Goal: Task Accomplishment & Management: Complete application form

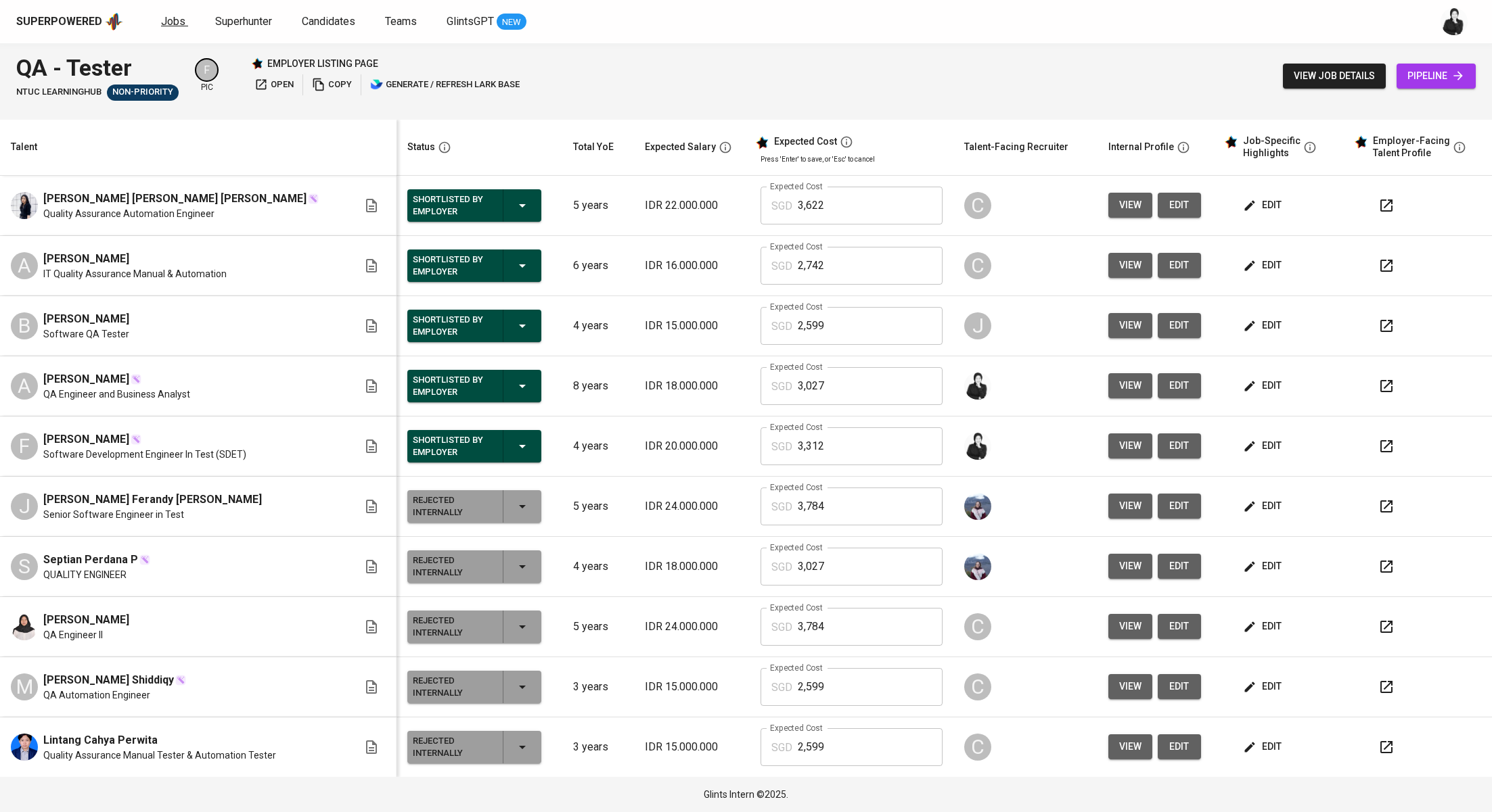
click at [177, 26] on span "Jobs" at bounding box center [173, 21] width 25 height 13
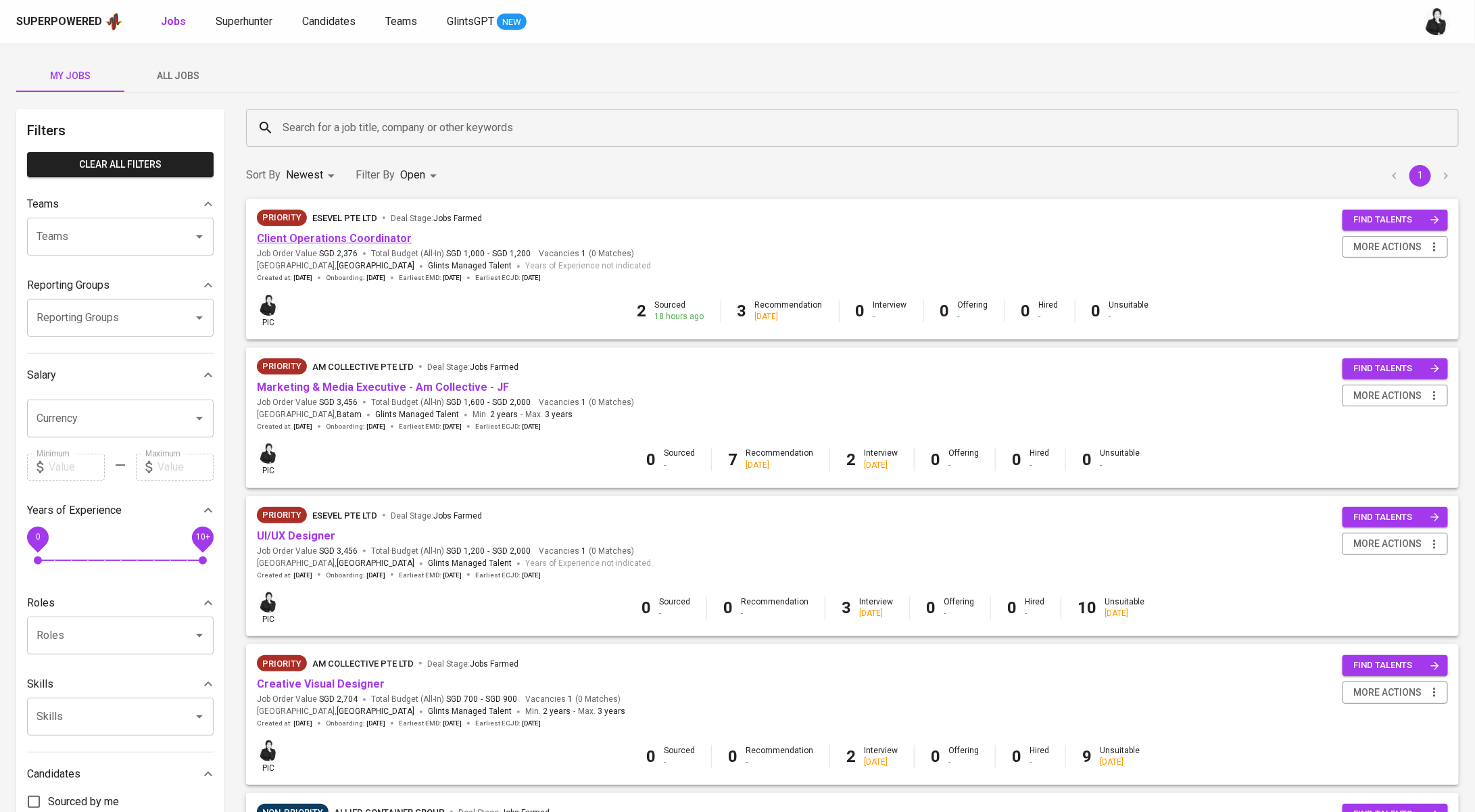
click at [359, 242] on link "Client Operations Coordinator" at bounding box center [334, 238] width 155 height 13
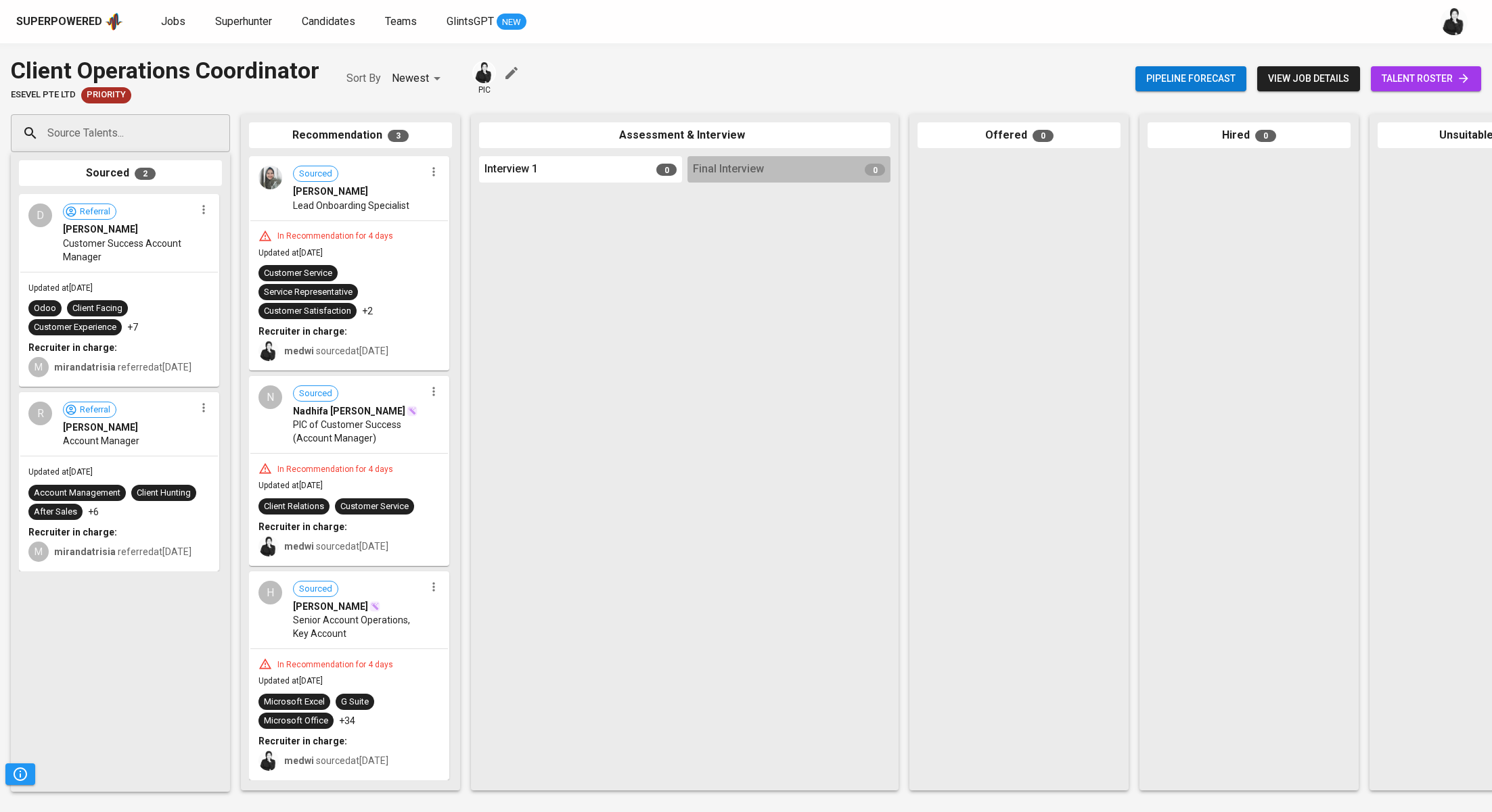
click at [1431, 83] on span "talent roster" at bounding box center [1426, 79] width 89 height 17
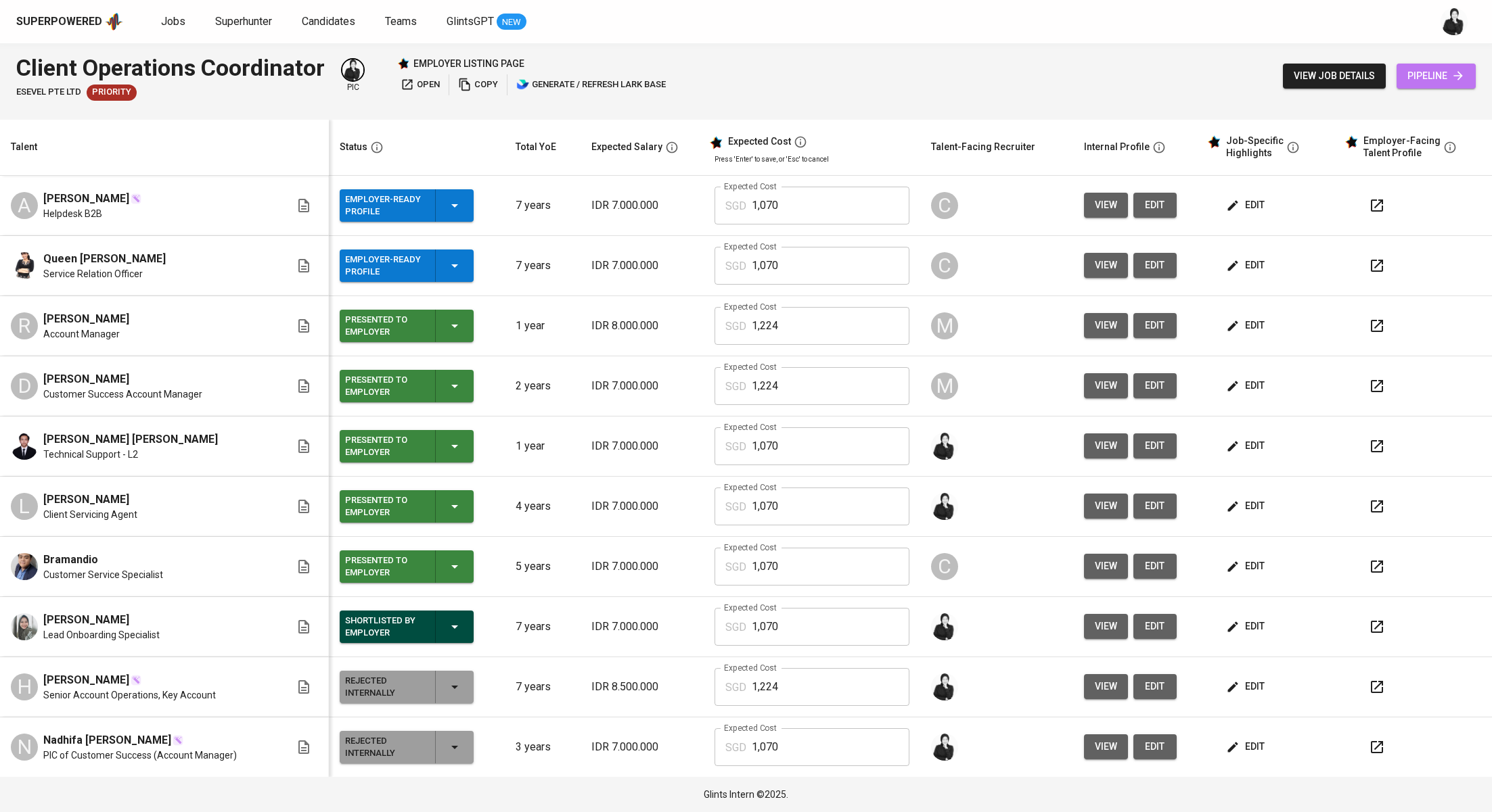
click at [1420, 74] on span "pipeline" at bounding box center [1436, 76] width 58 height 17
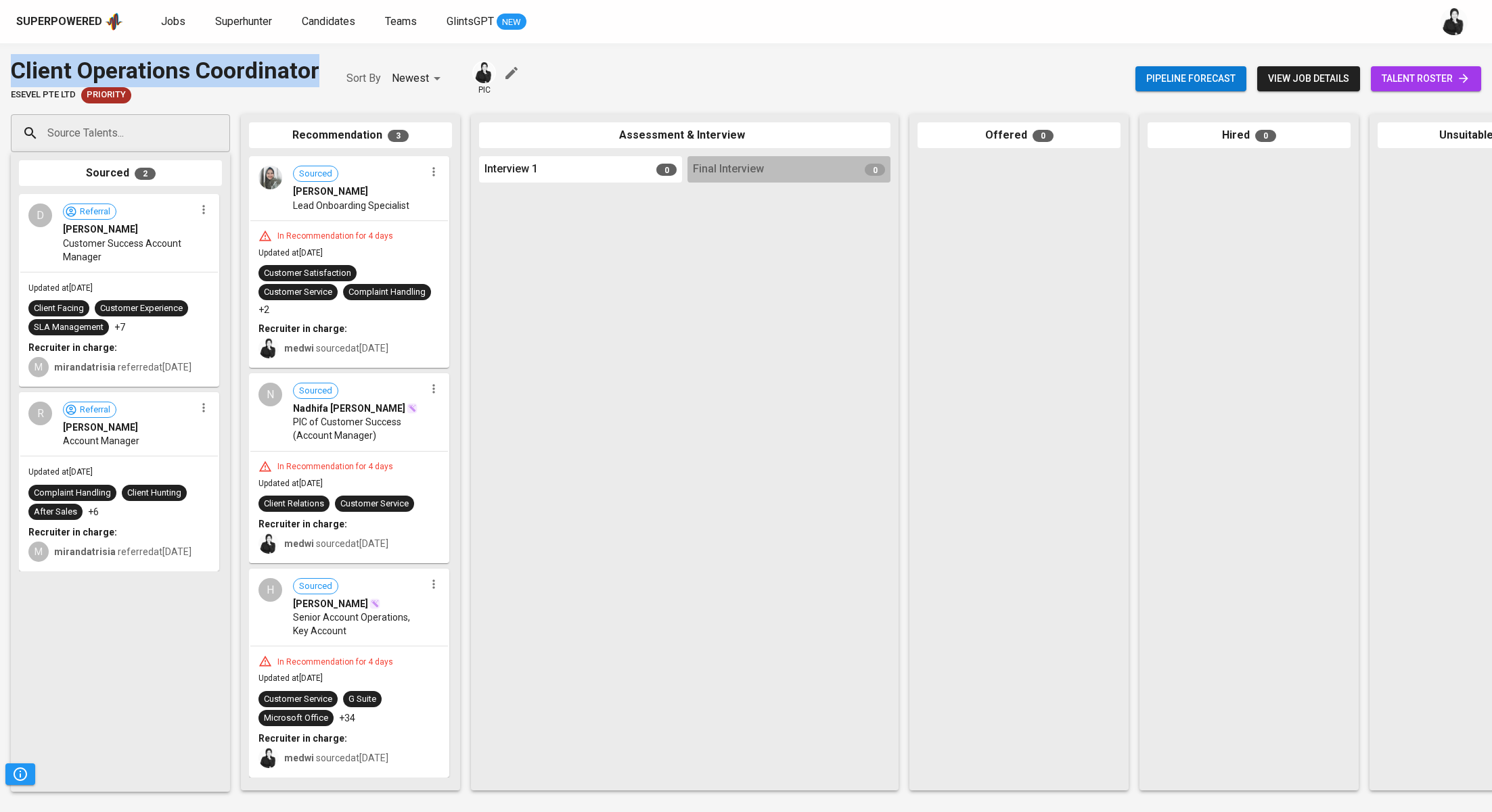
drag, startPoint x: 326, startPoint y: 74, endPoint x: 7, endPoint y: 68, distance: 319.1
click at [6, 67] on div "Client Operations Coordinator ESEVEL PTE LTD Priority Sort By Newest NEWEST pic…" at bounding box center [746, 79] width 1492 height 49
copy div "Client Operations Coordinator"
click at [184, 20] on link "Jobs" at bounding box center [174, 22] width 27 height 17
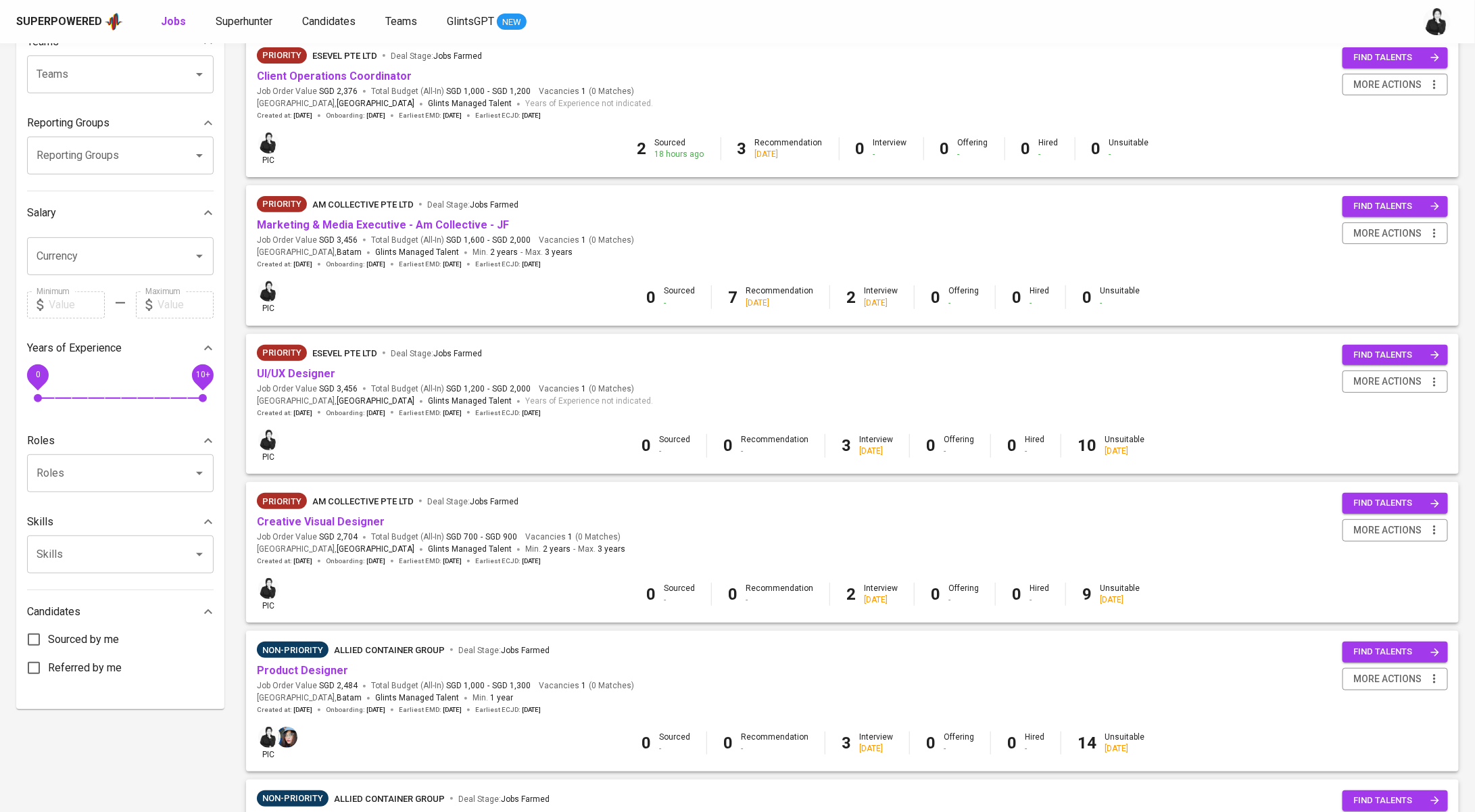
scroll to position [141, 0]
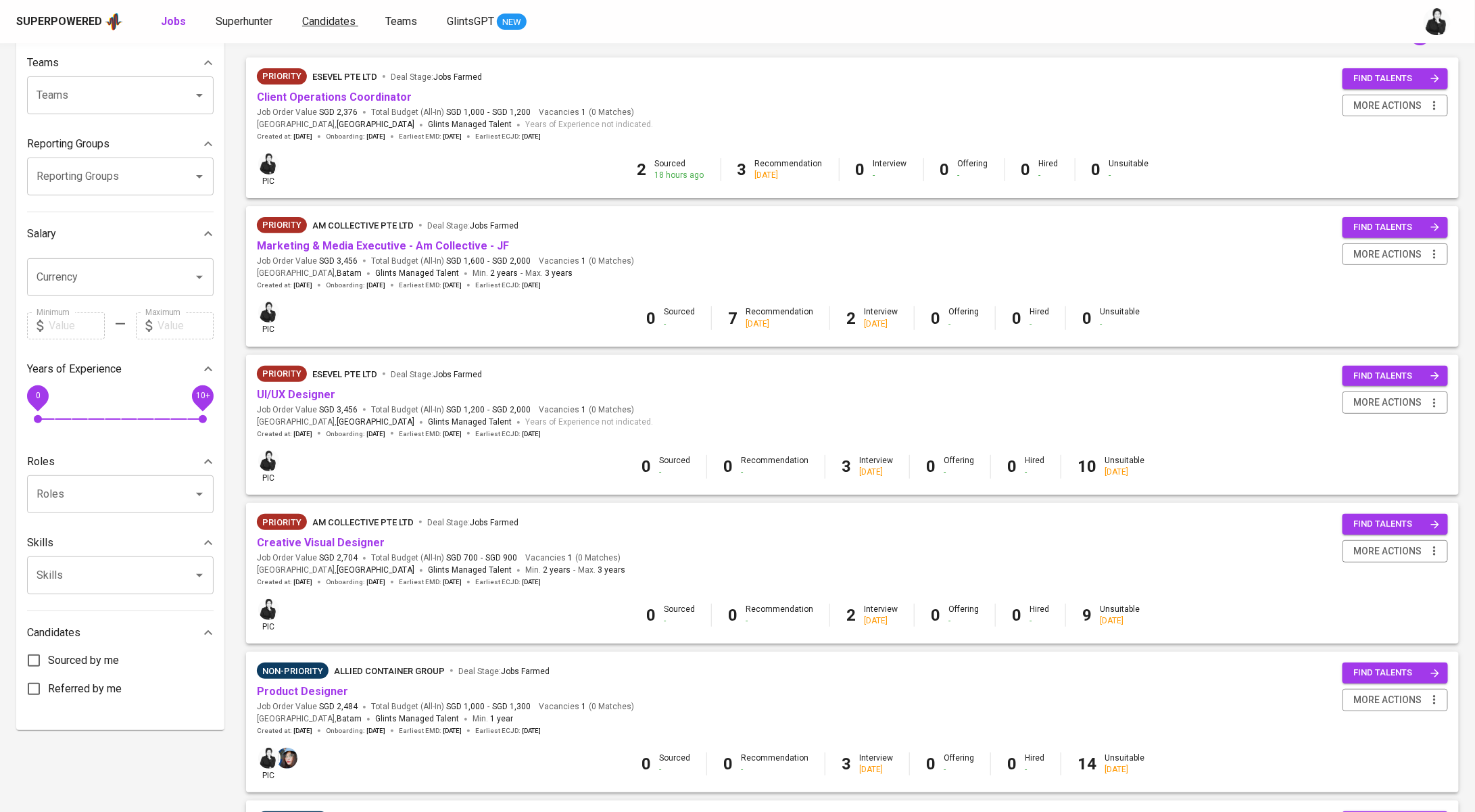
click at [321, 21] on span "Candidates" at bounding box center [329, 21] width 53 height 13
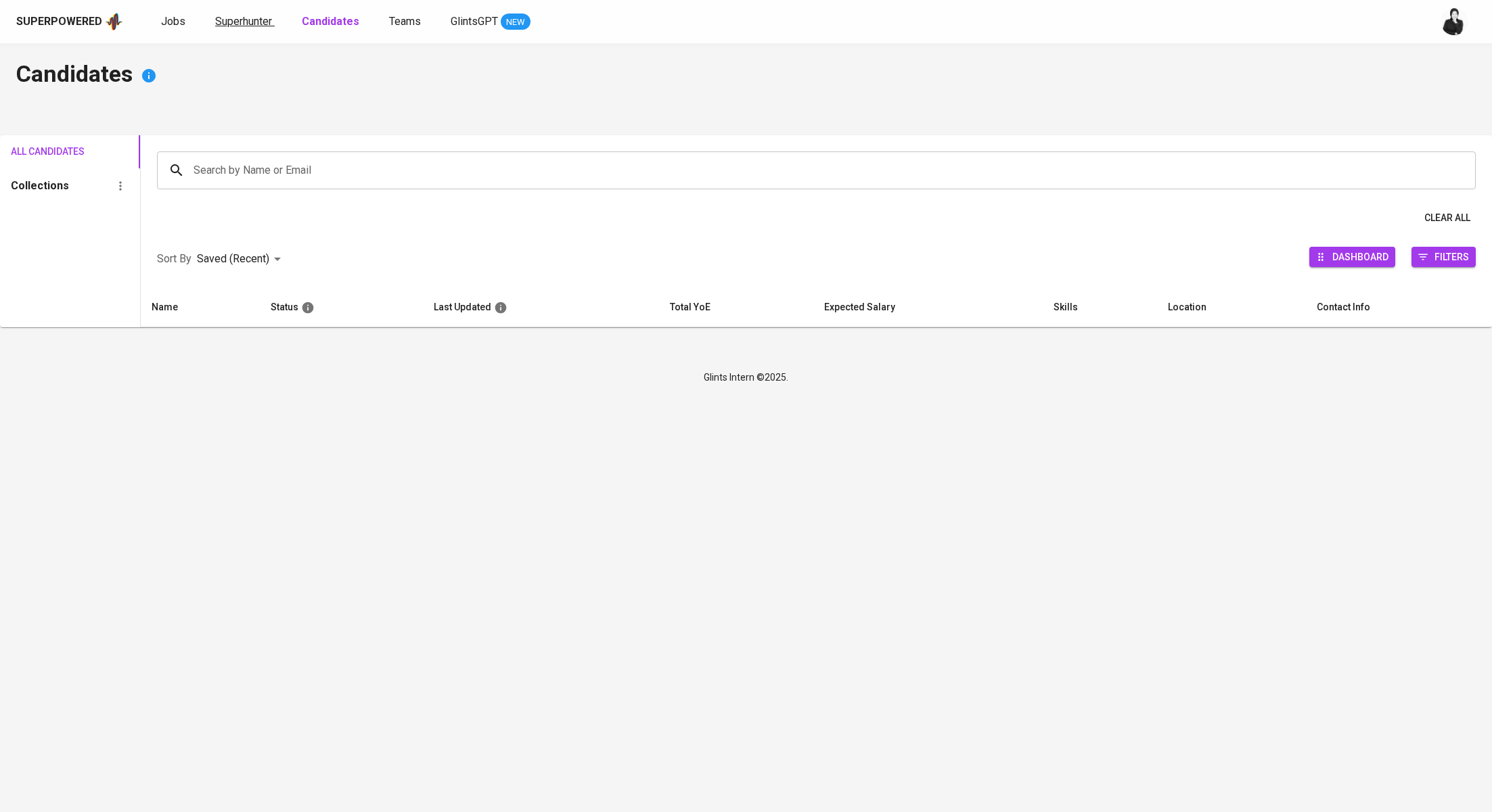
click at [231, 20] on span "Superhunter" at bounding box center [243, 21] width 57 height 13
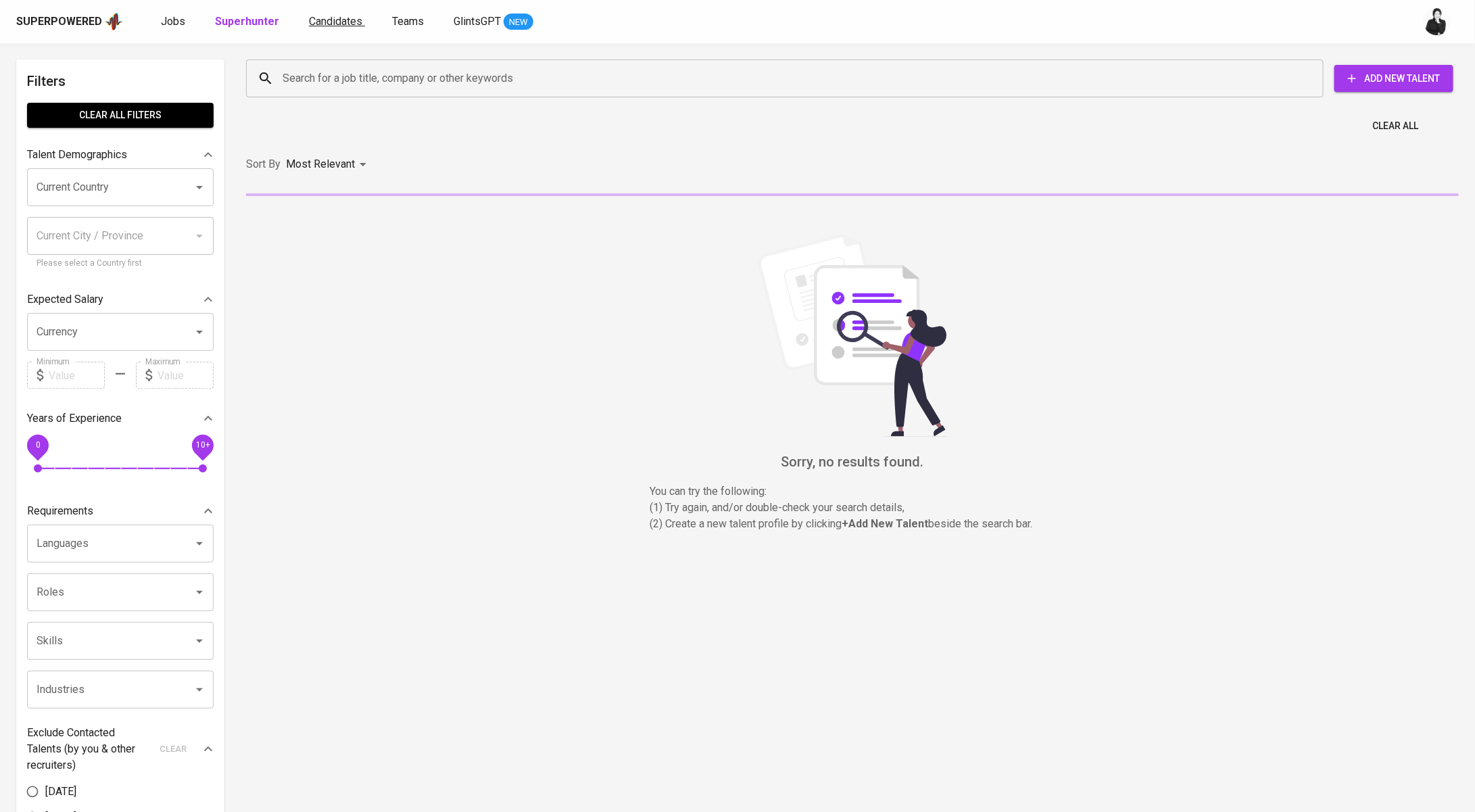
click at [335, 25] on span "Candidates" at bounding box center [335, 21] width 53 height 13
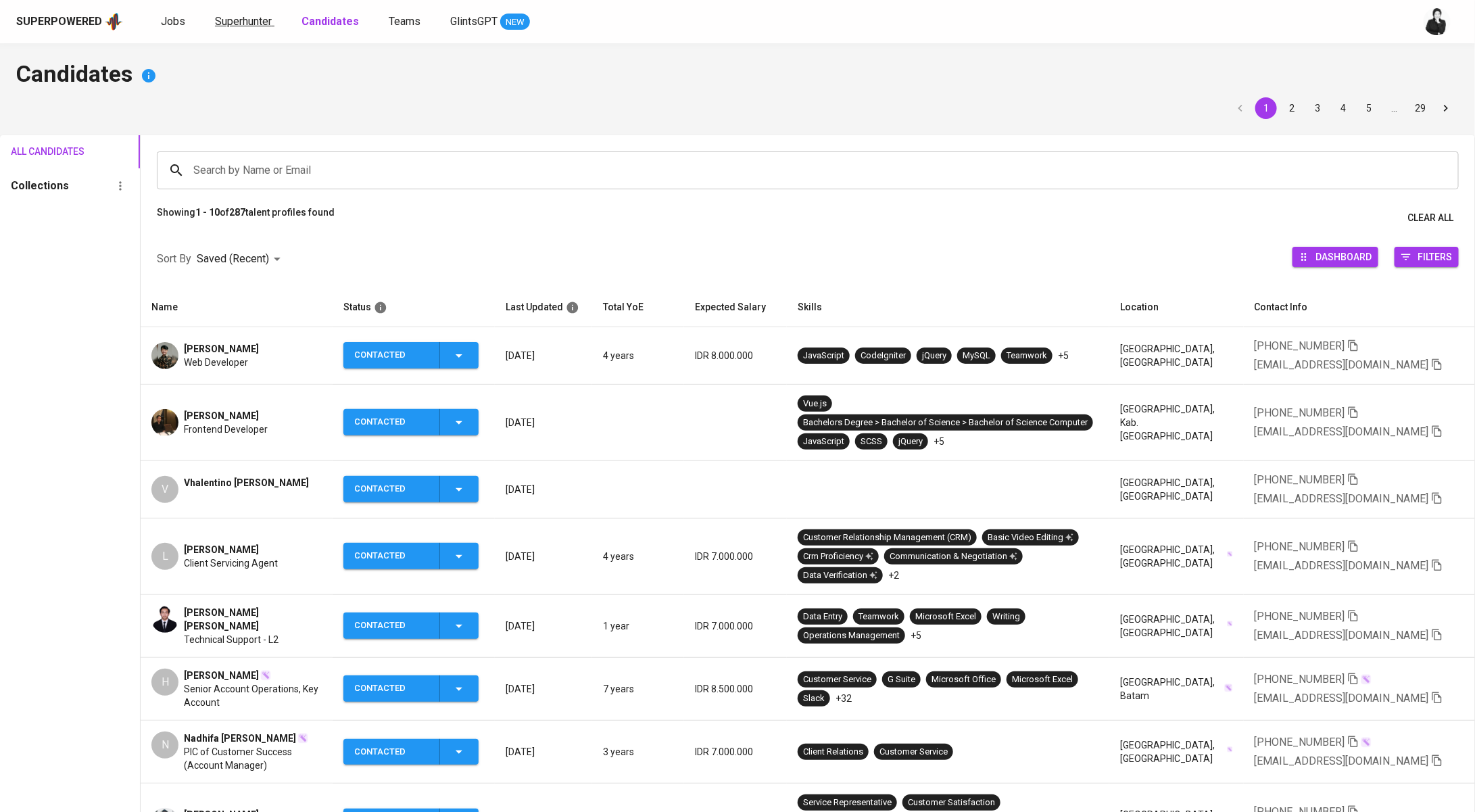
click at [262, 21] on span "Superhunter" at bounding box center [243, 21] width 57 height 13
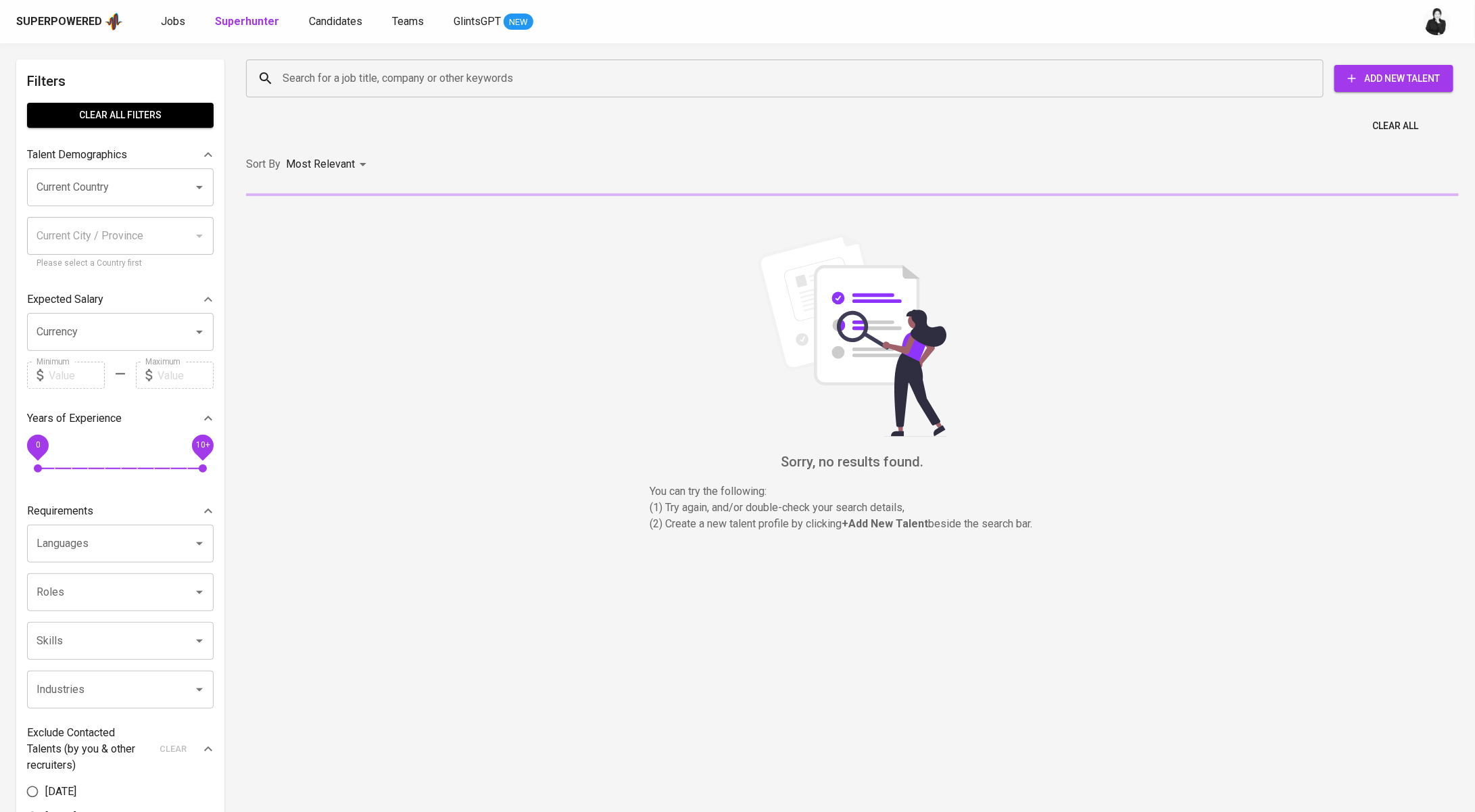
click at [382, 79] on input "Search for a job title, company or other keywords" at bounding box center [788, 78] width 1018 height 26
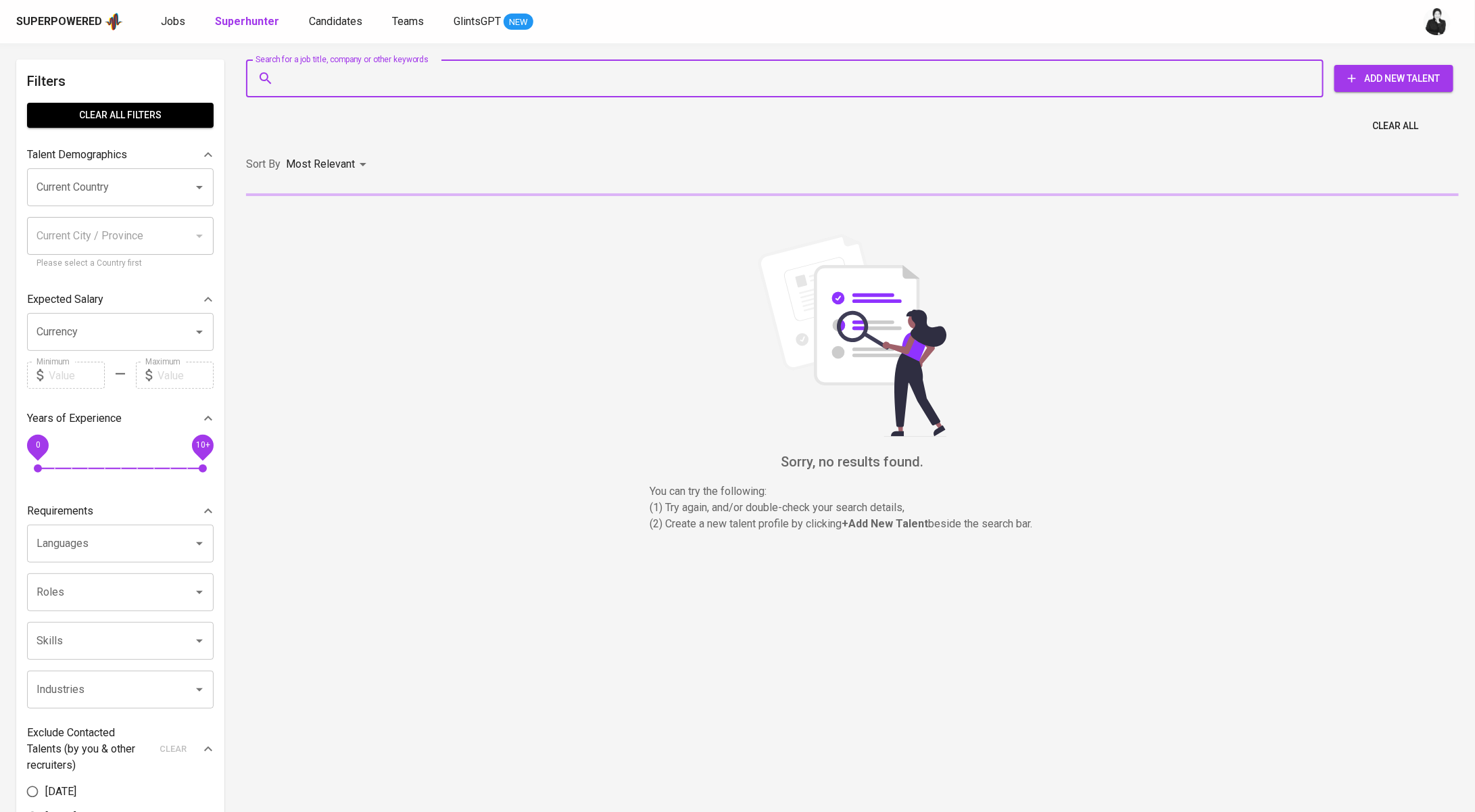
paste input "[EMAIL_ADDRESS][DOMAIN_NAME]"
type input "[EMAIL_ADDRESS][DOMAIN_NAME]"
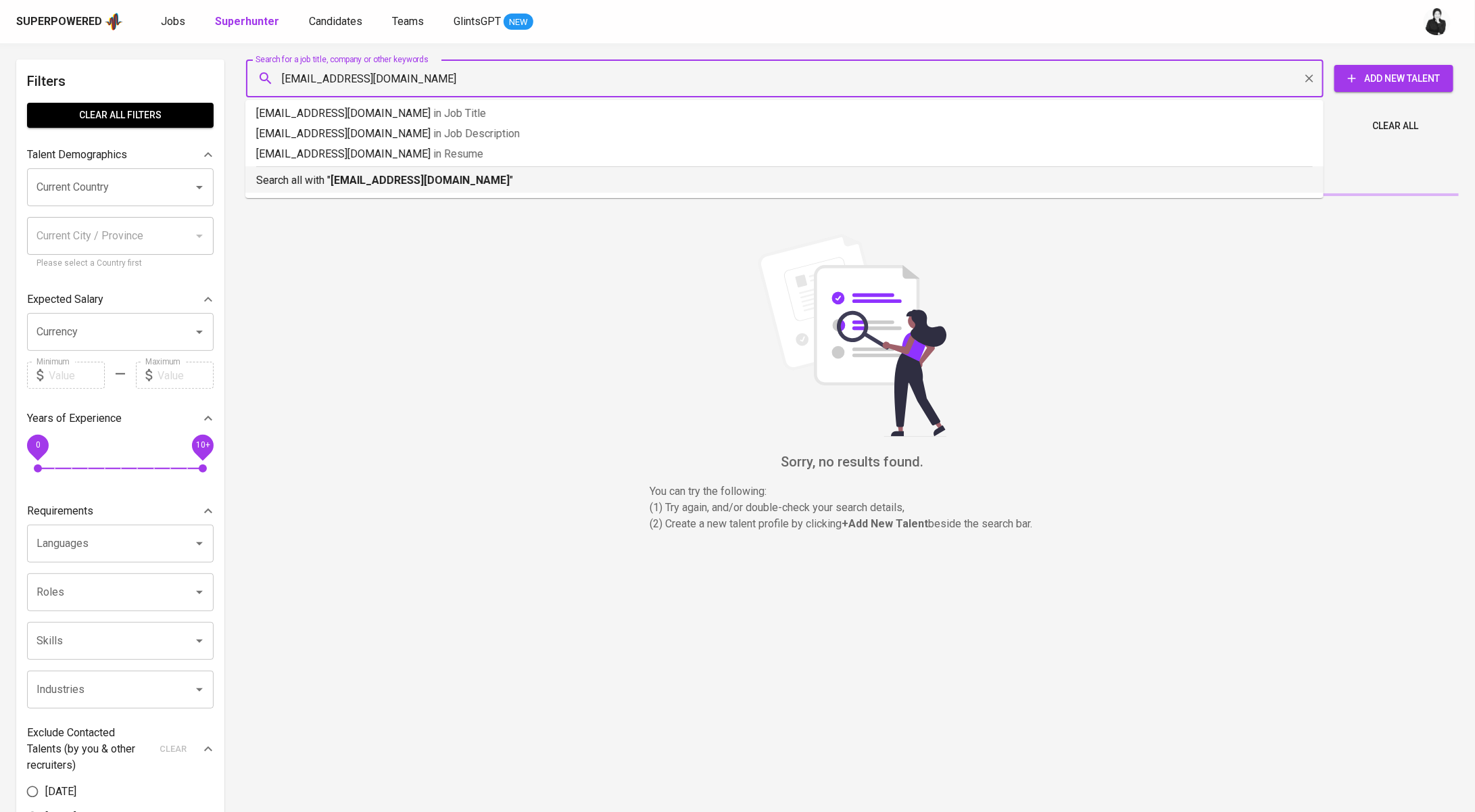
click at [425, 179] on b "[EMAIL_ADDRESS][DOMAIN_NAME]" at bounding box center [420, 180] width 179 height 13
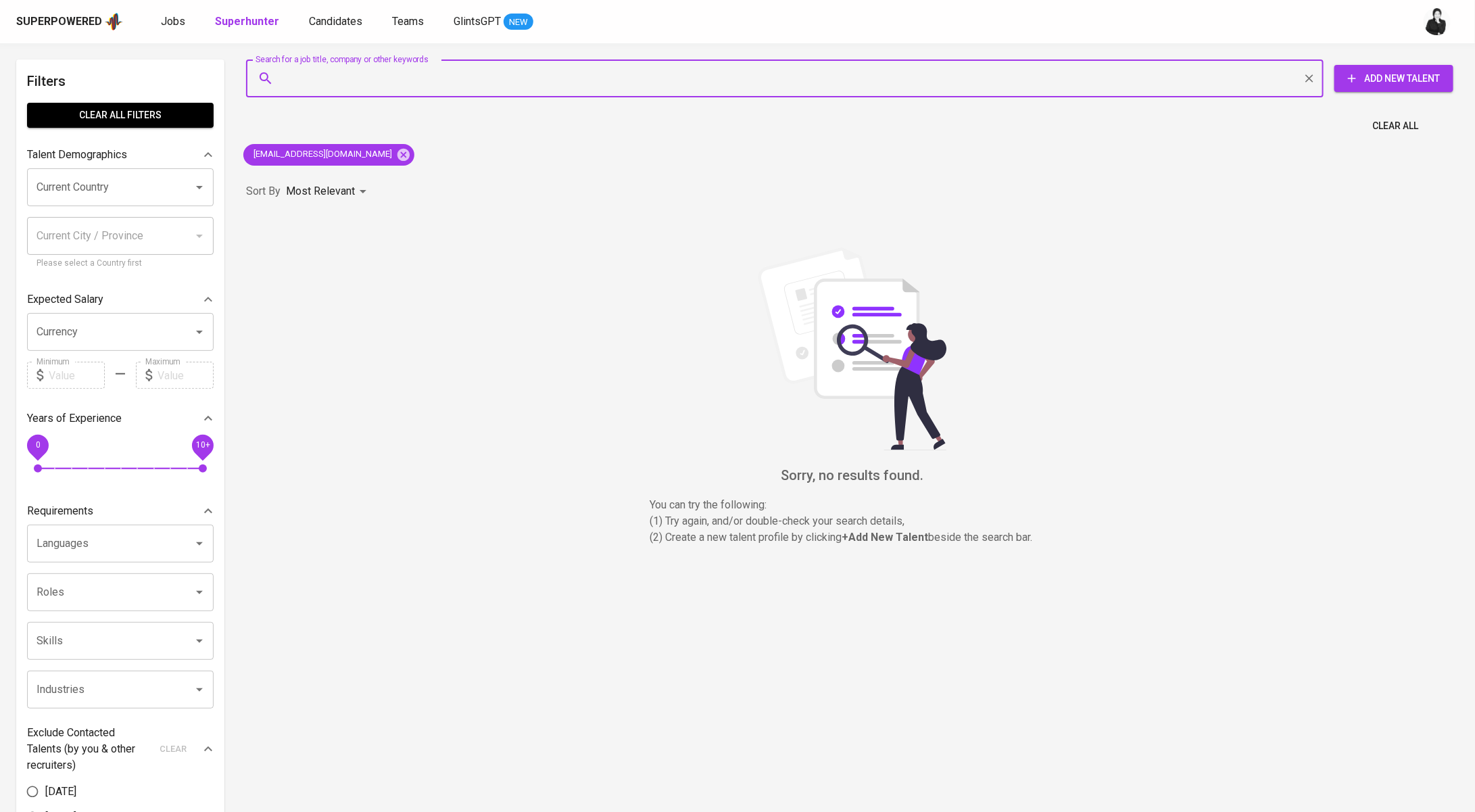
click at [1351, 85] on span "Add New Talent" at bounding box center [1394, 79] width 97 height 17
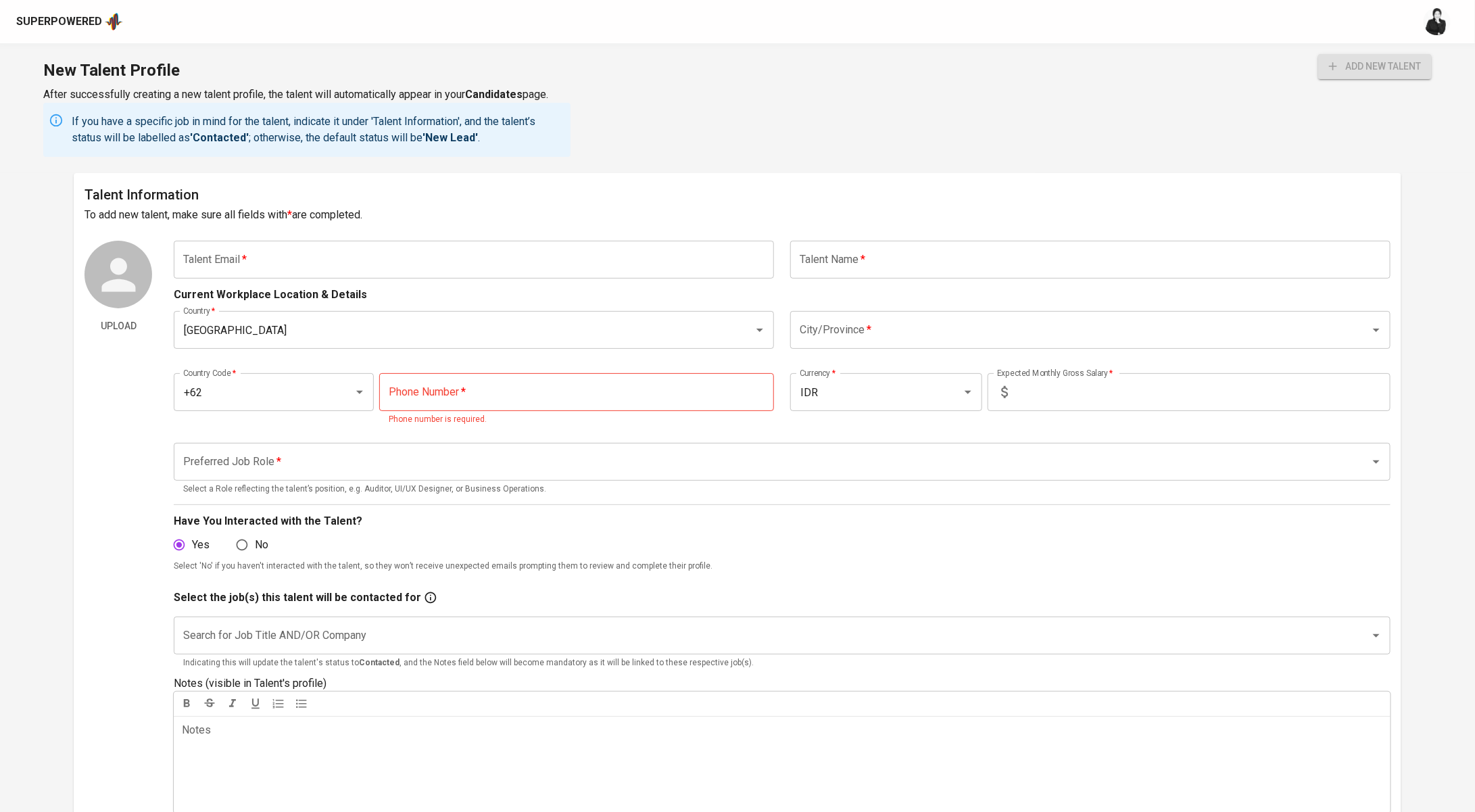
click at [536, 250] on input "text" at bounding box center [474, 259] width 600 height 38
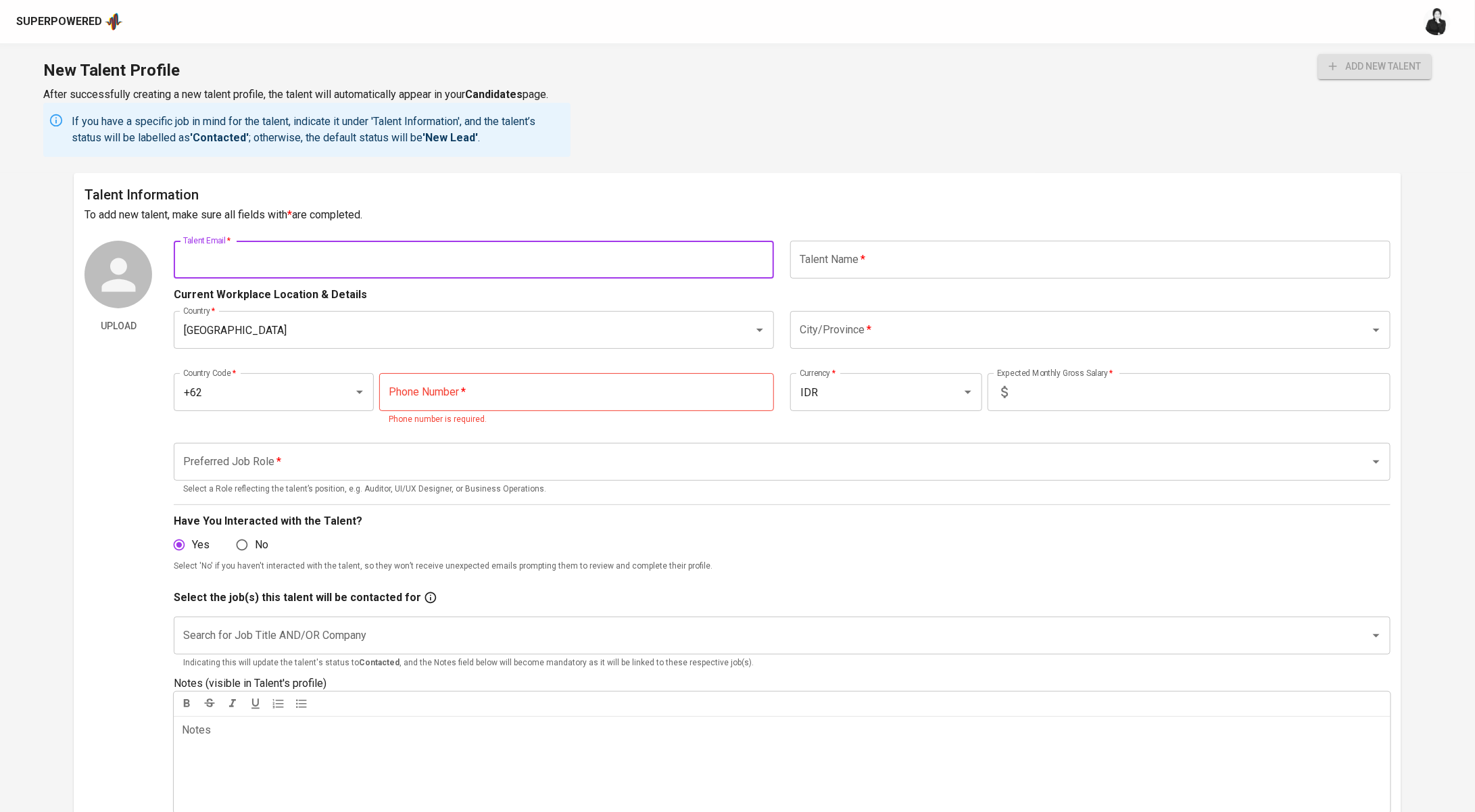
paste input "oktavian.yoga.syah@gmail.com"
type input "oktavian.yoga.syah@gmail.com"
click at [917, 258] on input "text" at bounding box center [1090, 259] width 600 height 38
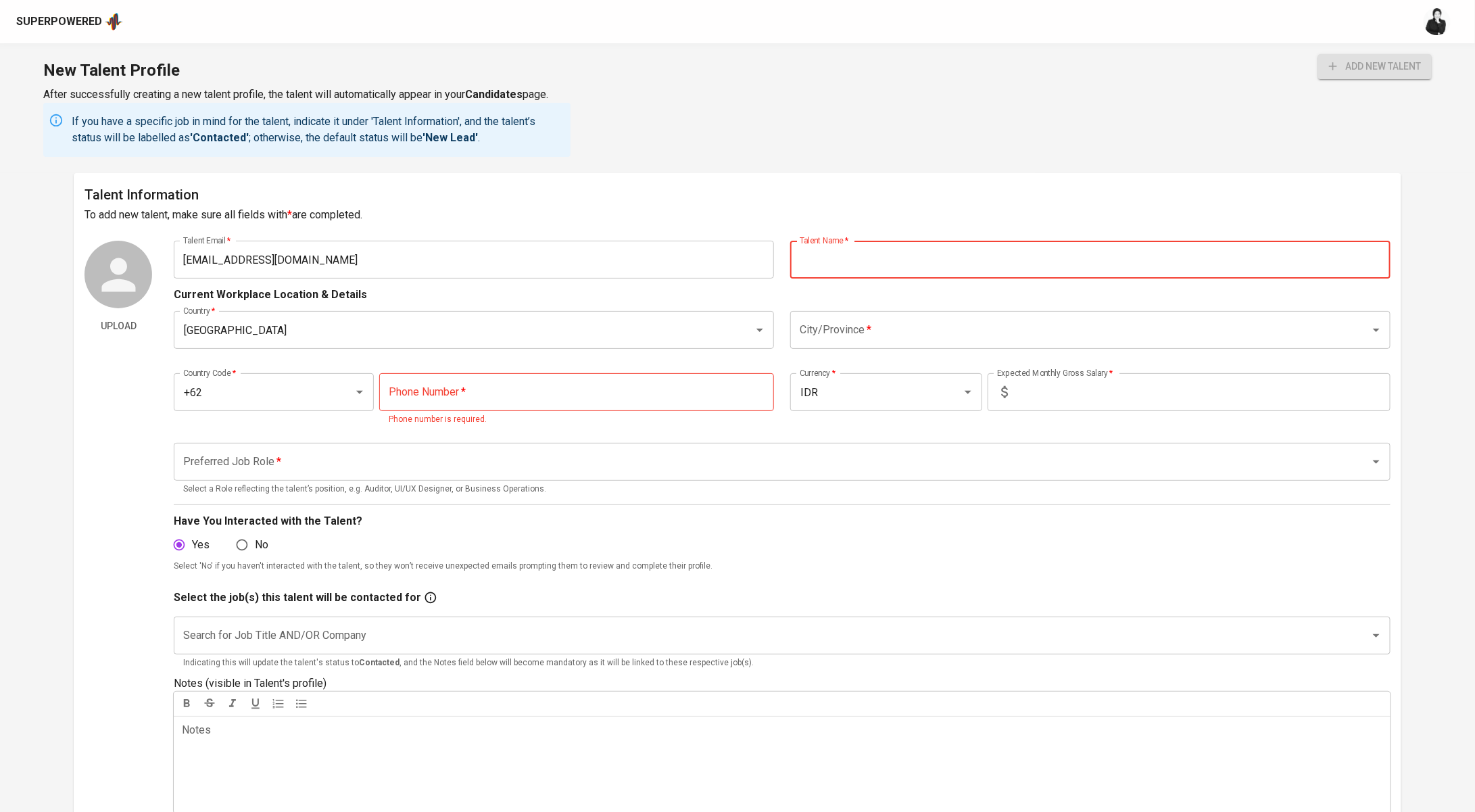
paste input "Oktavian Yoga Syahputra"
type input "Oktavian Yoga Syahputra"
click at [861, 339] on input "City/Province   *" at bounding box center [1071, 330] width 550 height 26
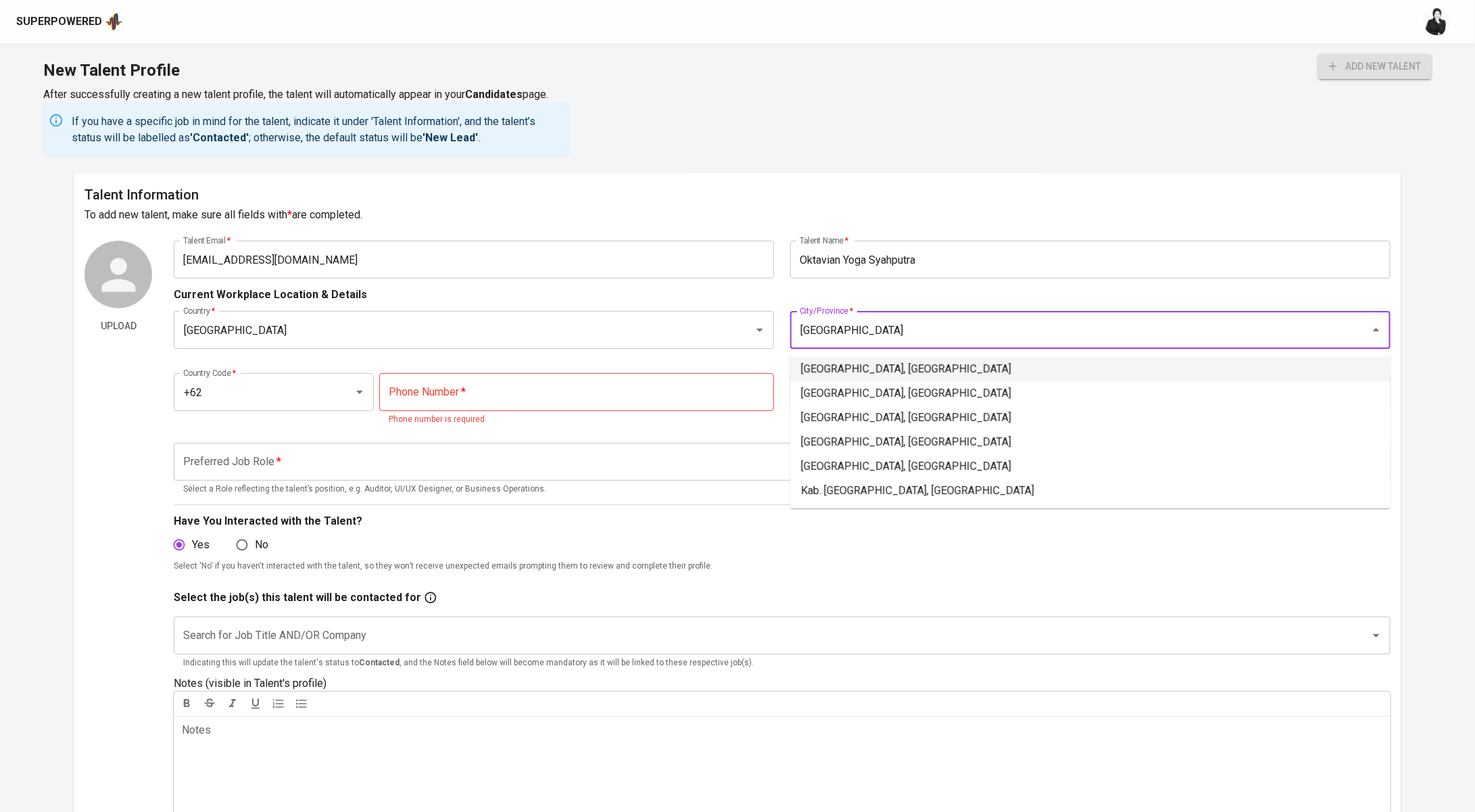
click at [972, 363] on li "Jakarta Selatan, DKI Jakarta" at bounding box center [1090, 369] width 600 height 25
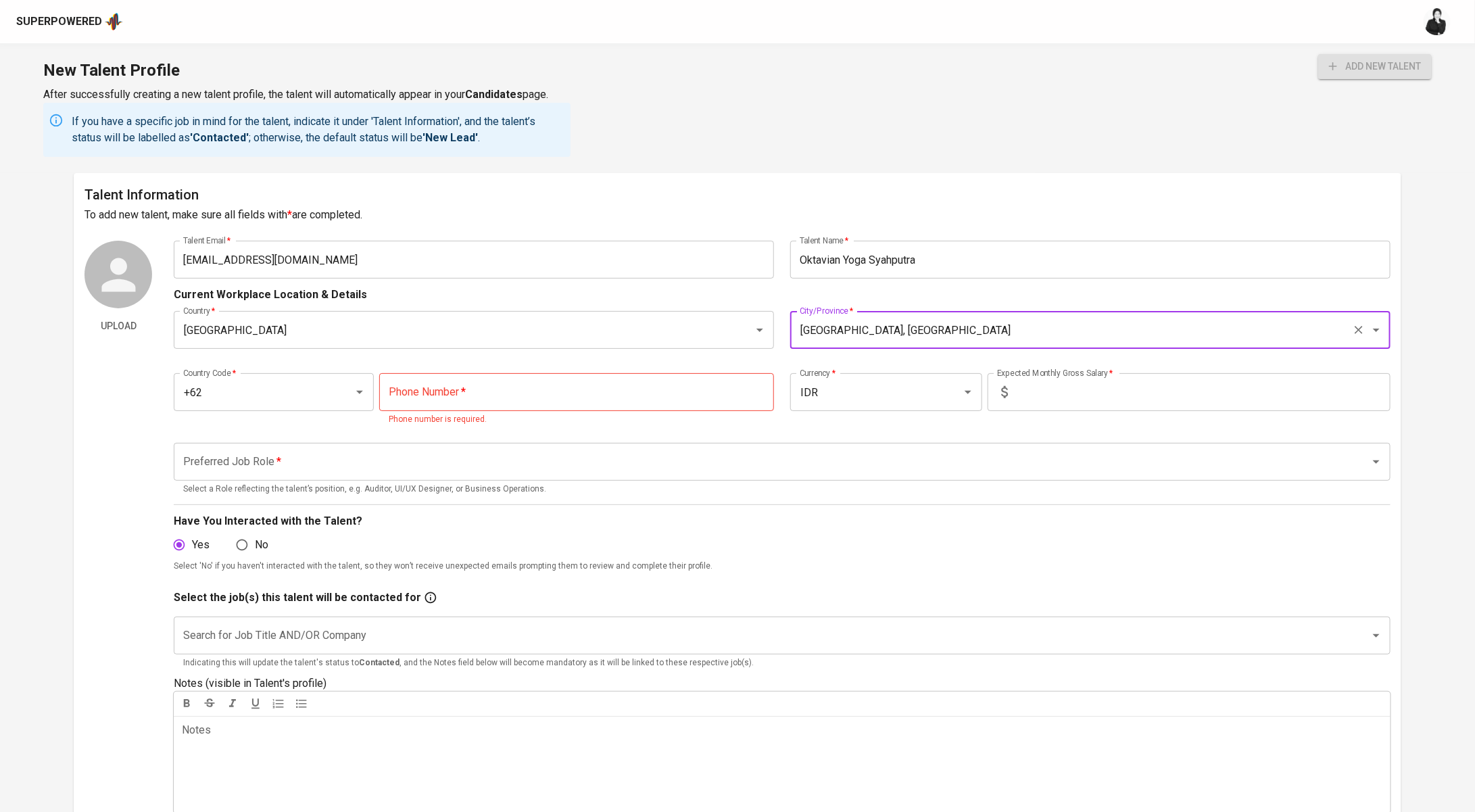
type input "Jakarta Selatan, DKI Jakarta"
click at [532, 387] on input "tel" at bounding box center [577, 392] width 395 height 38
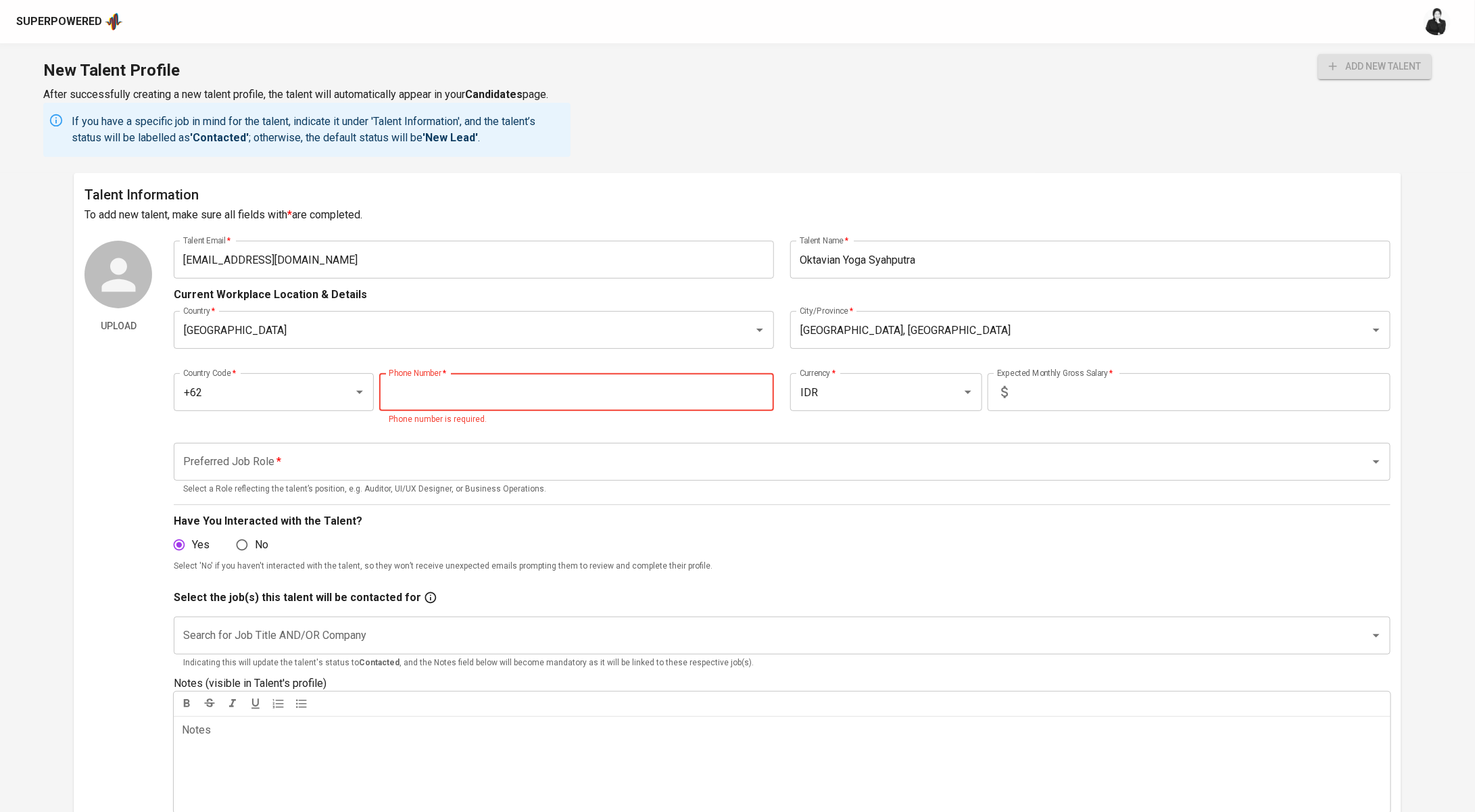
paste input "823-2678-5504"
type input "823-2678-5504"
click at [1133, 386] on input "text" at bounding box center [1202, 392] width 378 height 38
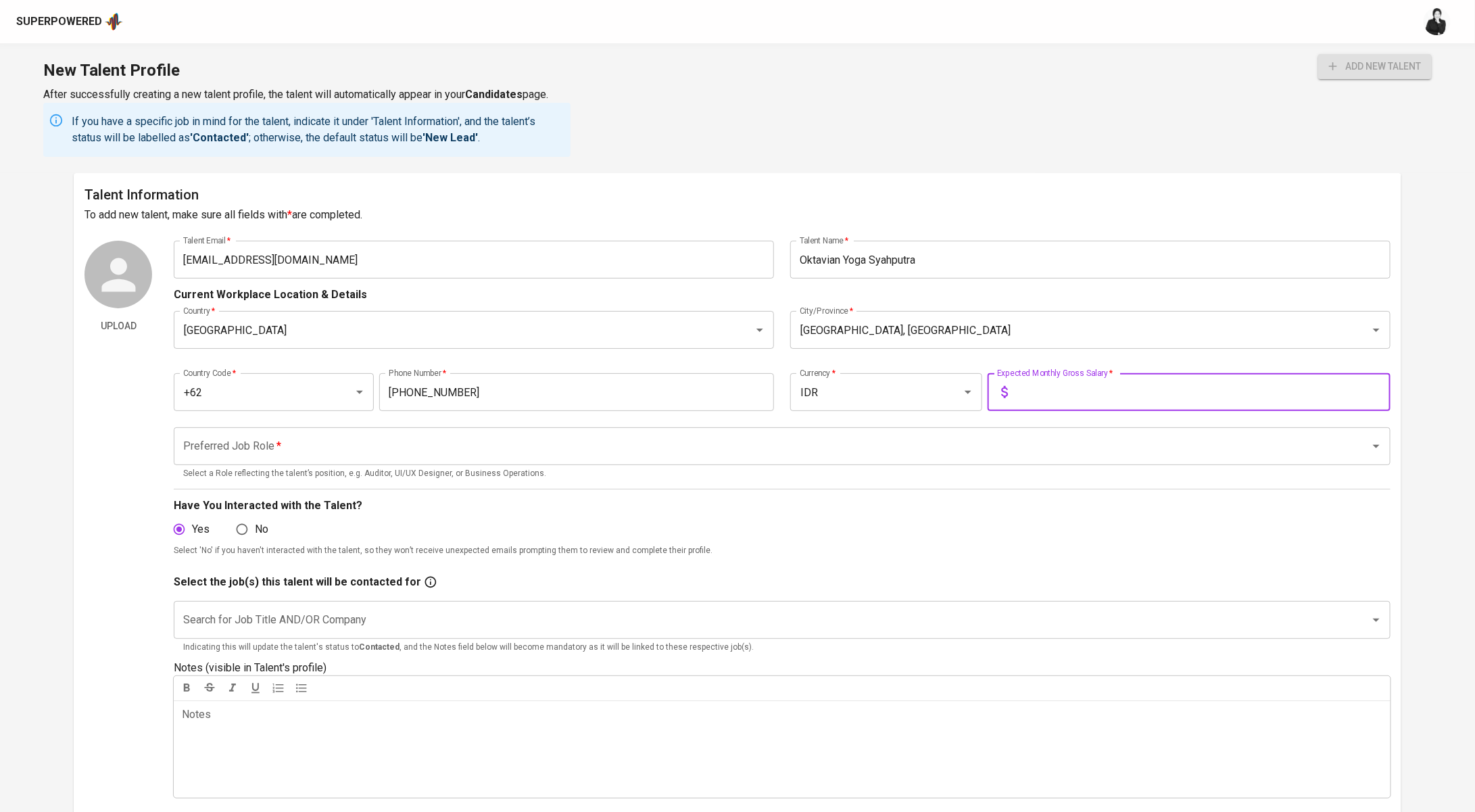
type input "8"
type input "9.000.000"
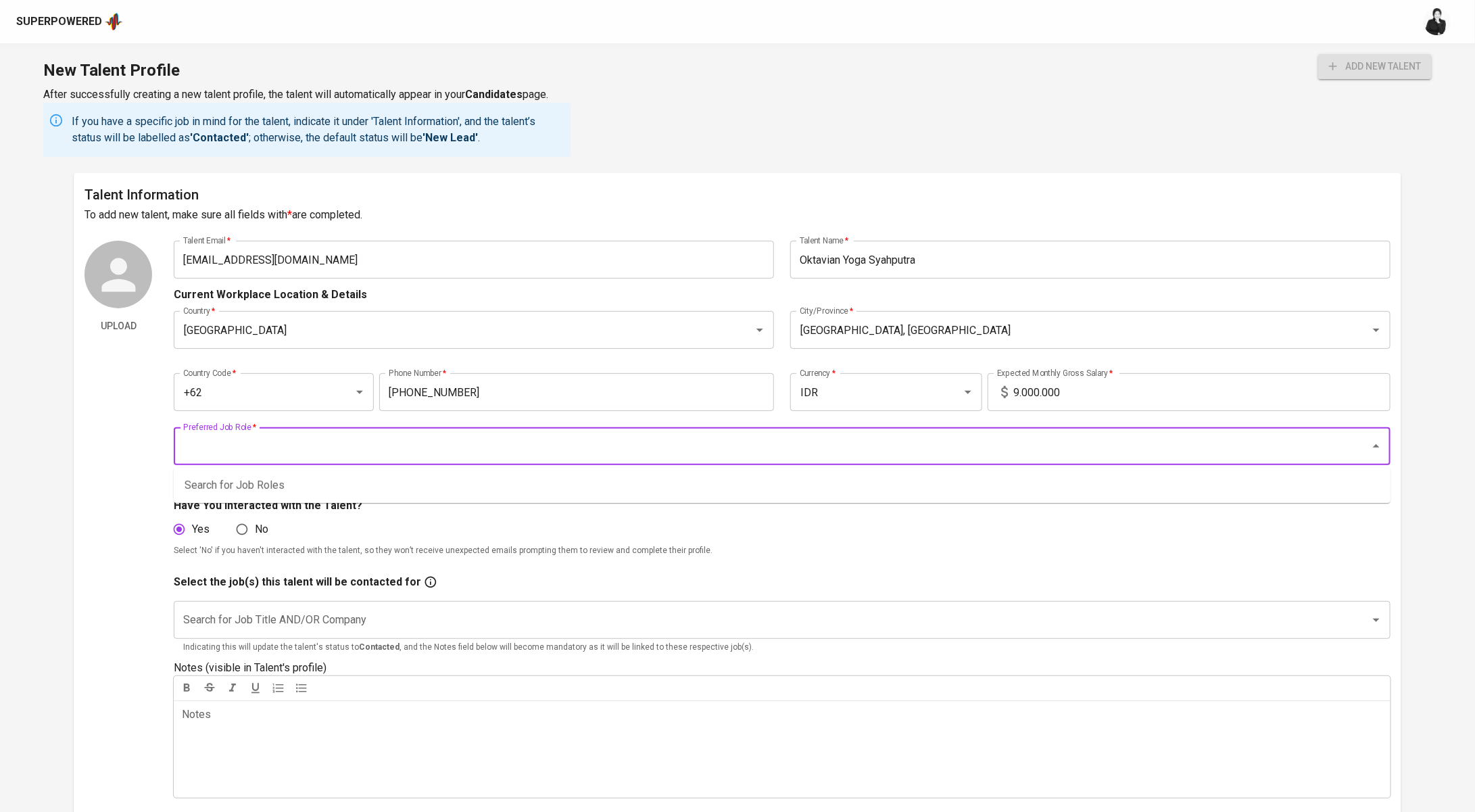
click at [368, 451] on input "Preferred Job Role   *" at bounding box center [764, 446] width 1167 height 26
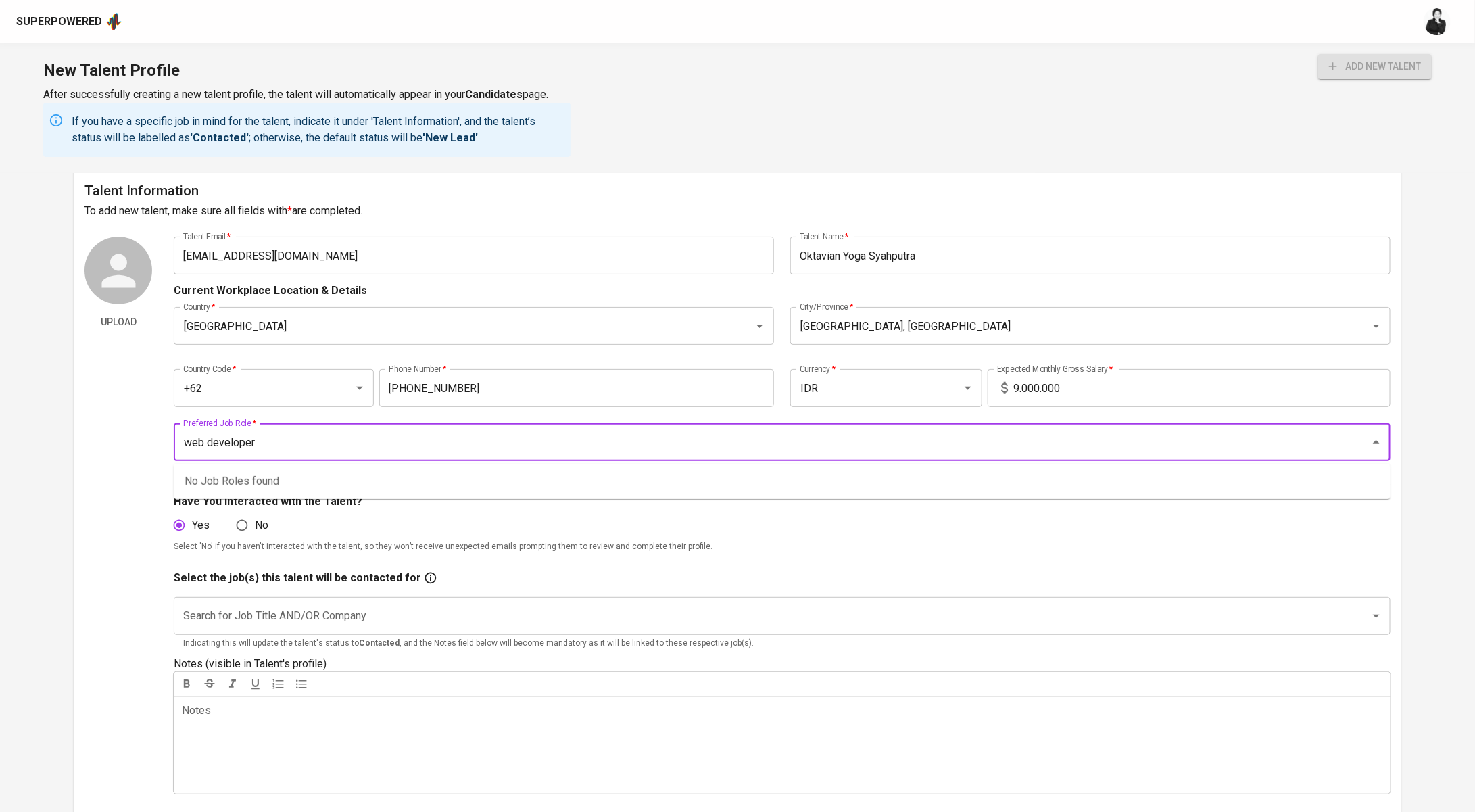
drag, startPoint x: 207, startPoint y: 438, endPoint x: 162, endPoint y: 440, distance: 45.0
click at [162, 440] on div "Upload Talent Email   * oktavian.yoga.syah@gmail.com Talent Email * Talent Name…" at bounding box center [738, 520] width 1306 height 567
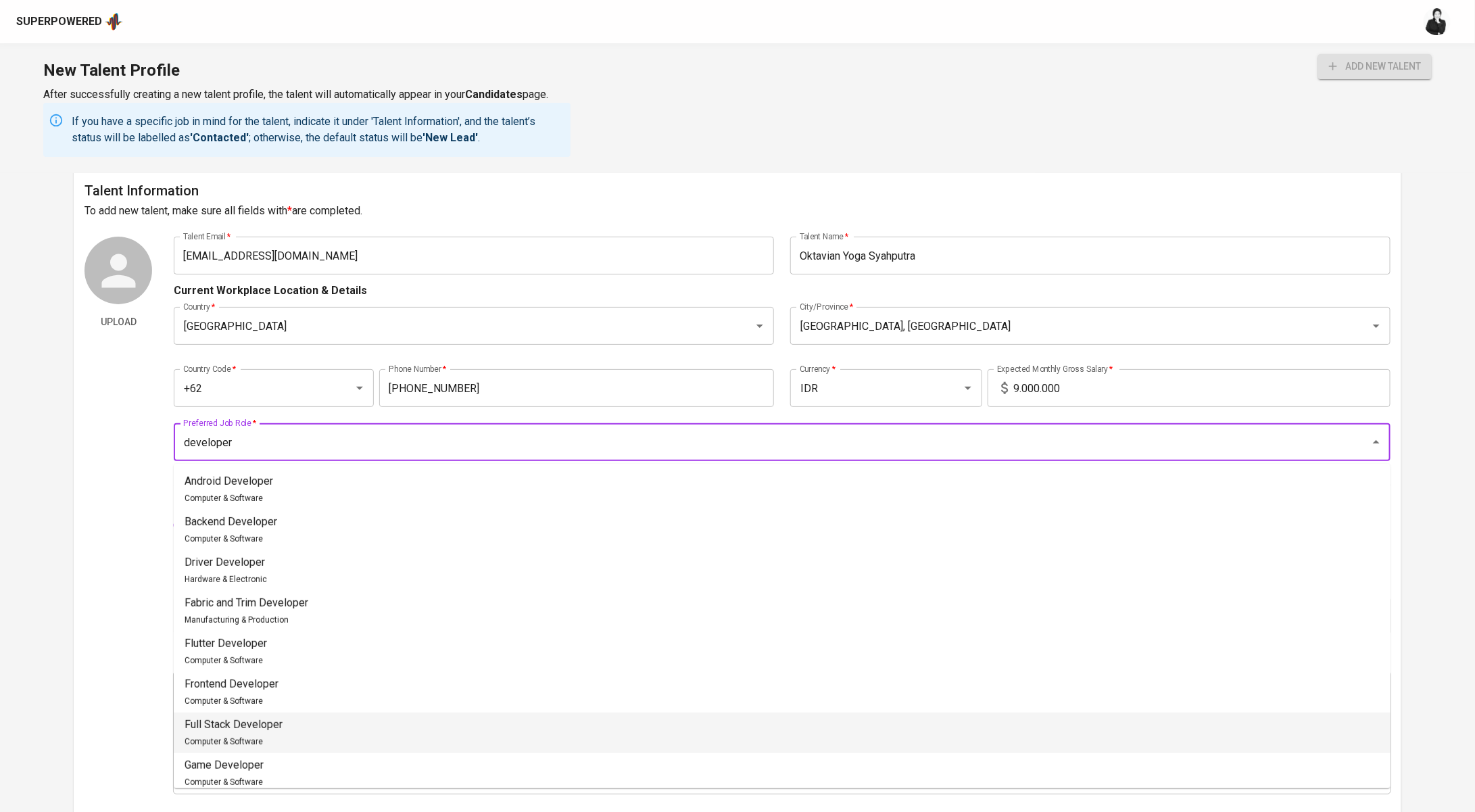
click at [361, 740] on li "Full Stack Developer Computer & Software" at bounding box center [782, 733] width 1217 height 41
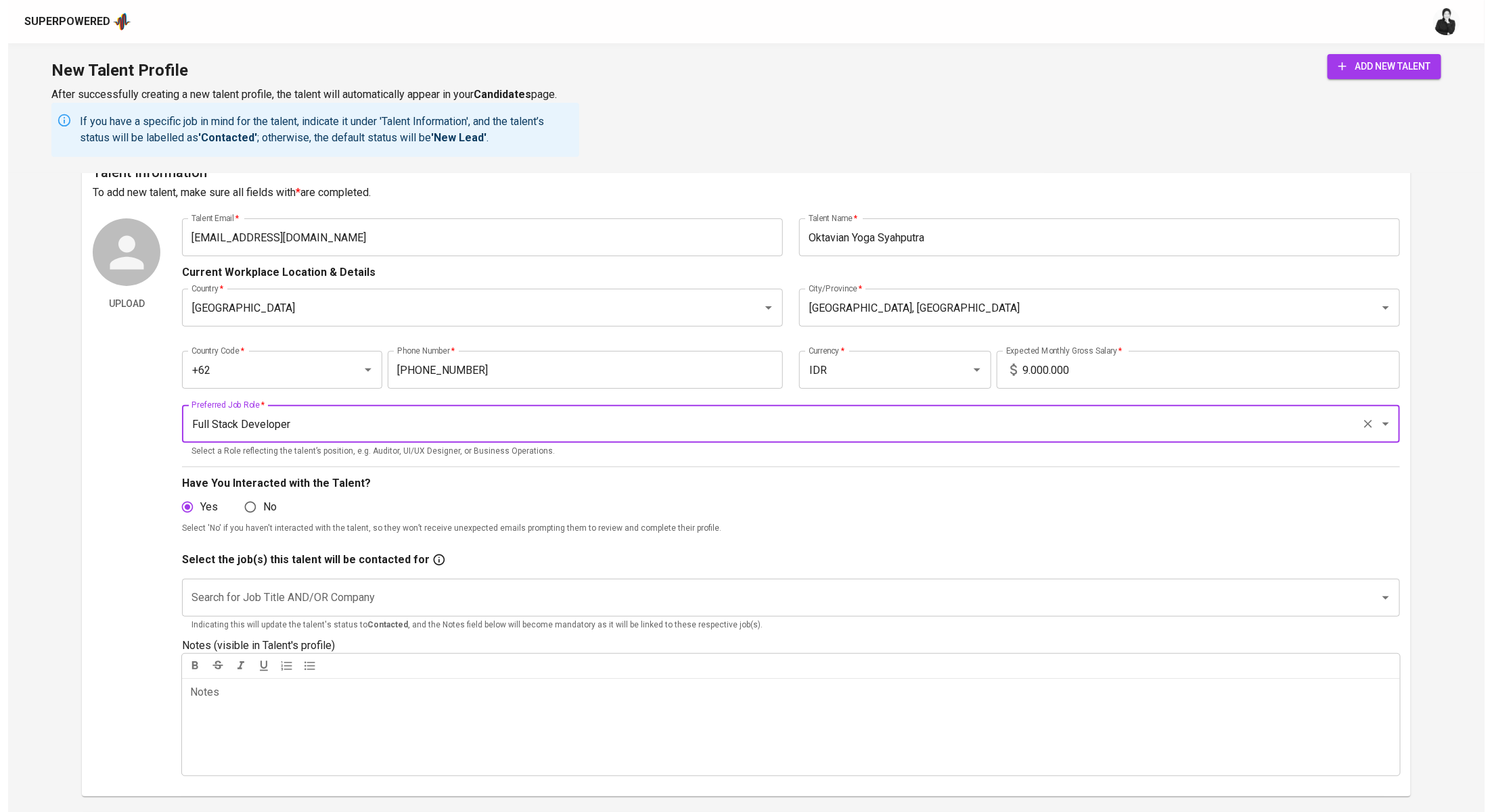
scroll to position [32, 0]
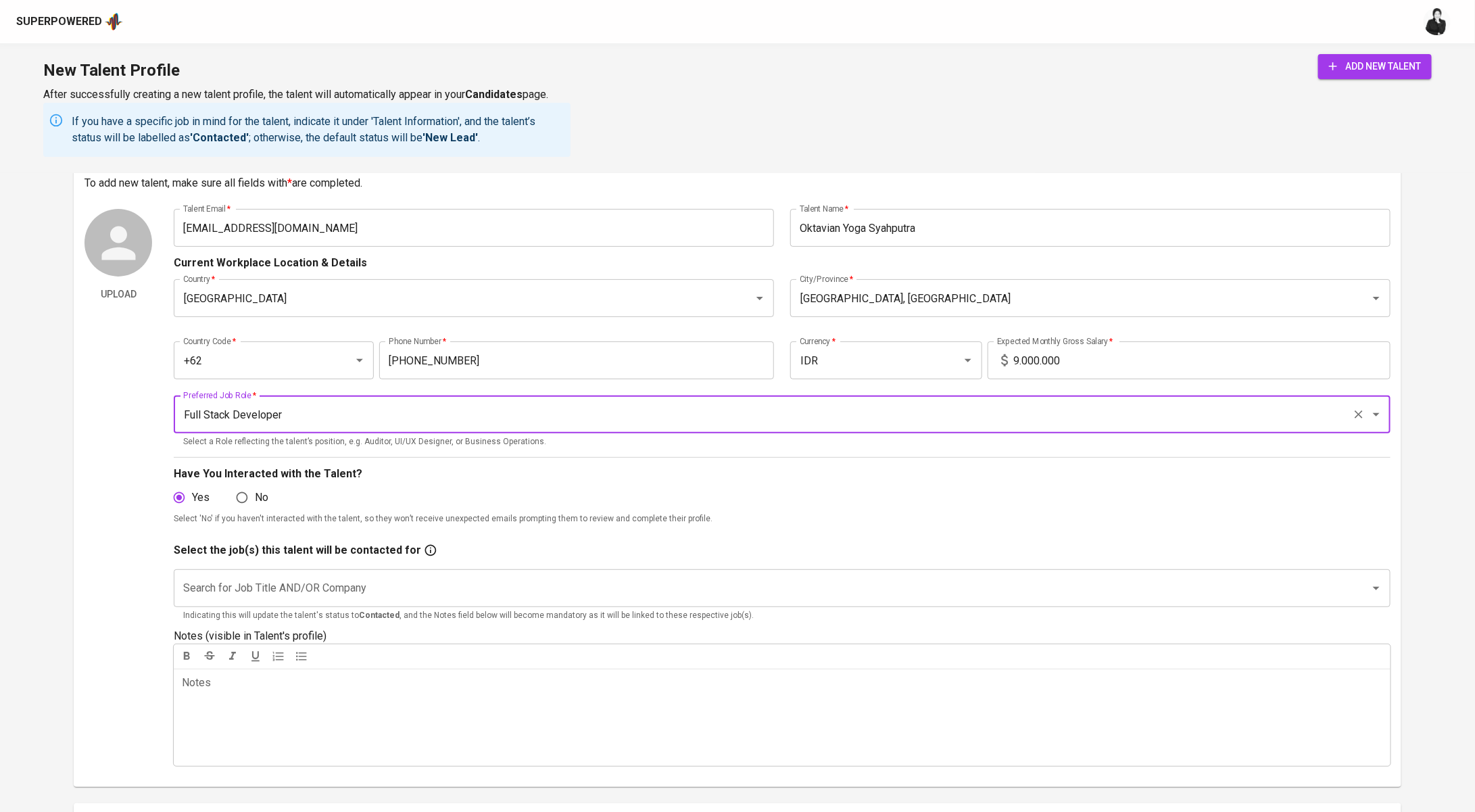
type input "Full Stack Developer"
click at [273, 588] on input "Search for Job Title AND/OR Company" at bounding box center [764, 588] width 1167 height 26
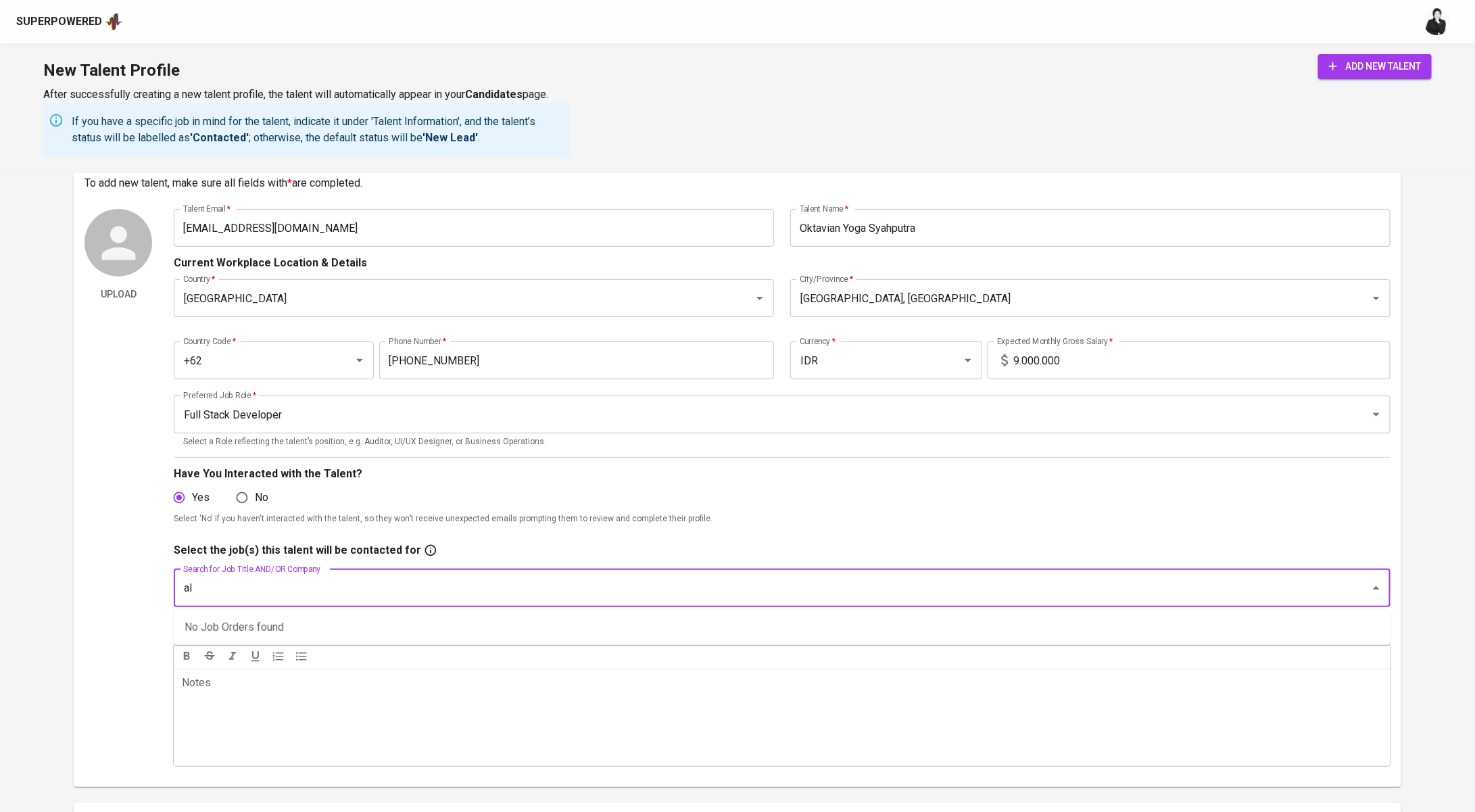
type input "a"
drag, startPoint x: 286, startPoint y: 652, endPoint x: 364, endPoint y: 655, distance: 78.1
click at [287, 652] on li "Web Developer (Allied Container Group)" at bounding box center [782, 652] width 1217 height 25
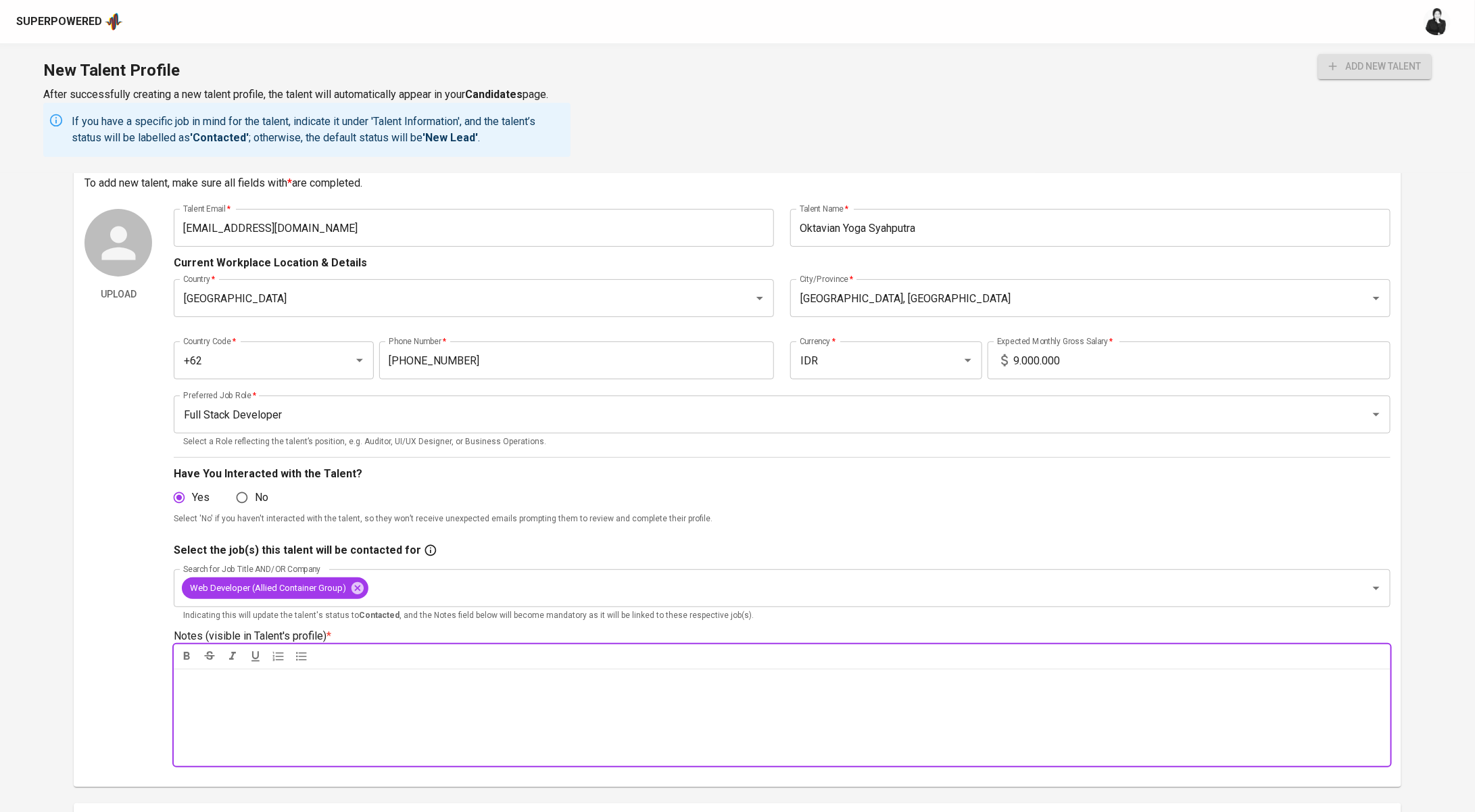
click at [352, 683] on p "Notes * ﻿" at bounding box center [782, 683] width 1201 height 16
click at [1413, 60] on span "add new talent" at bounding box center [1375, 67] width 92 height 17
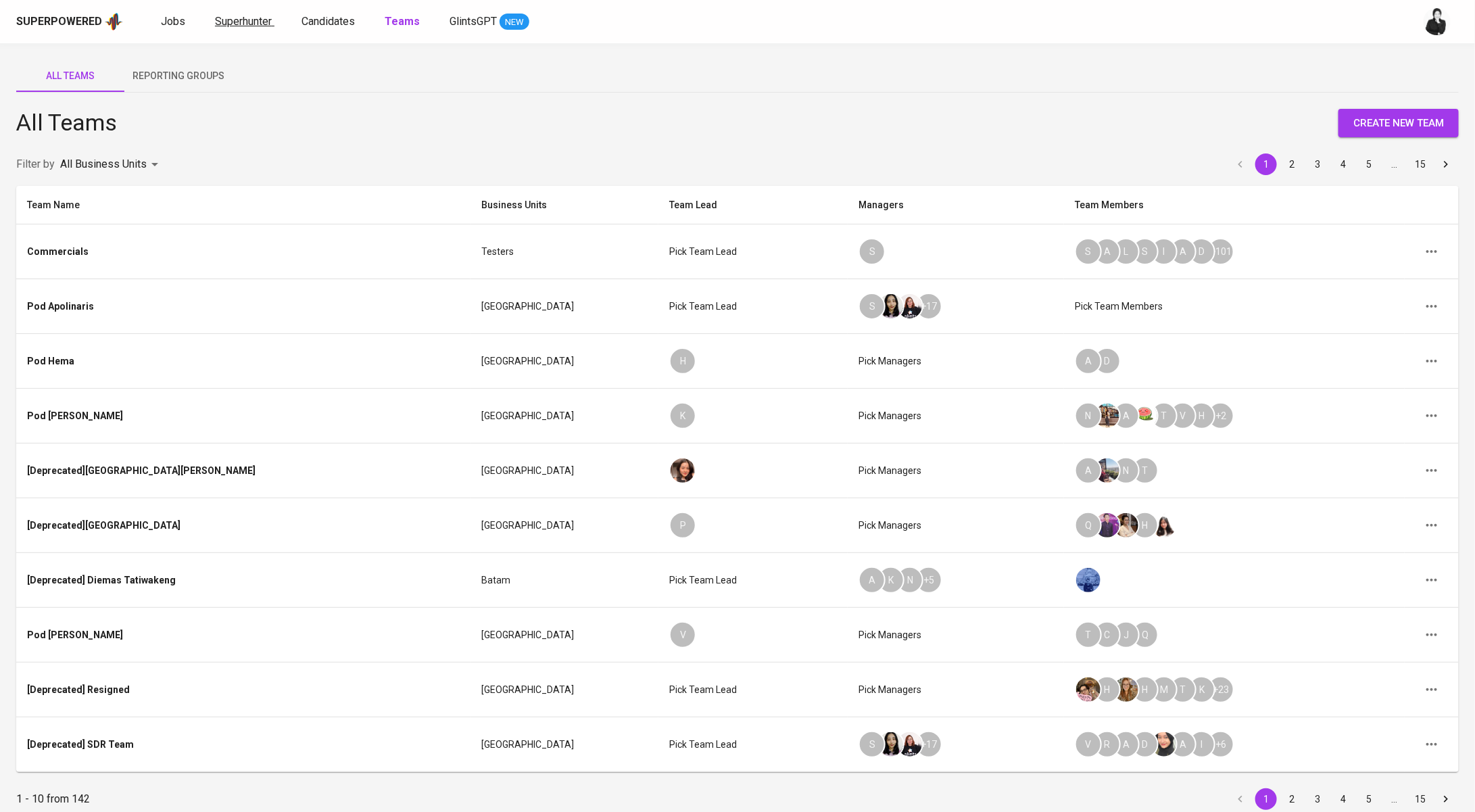
click at [250, 27] on link "Superhunter" at bounding box center [245, 22] width 60 height 17
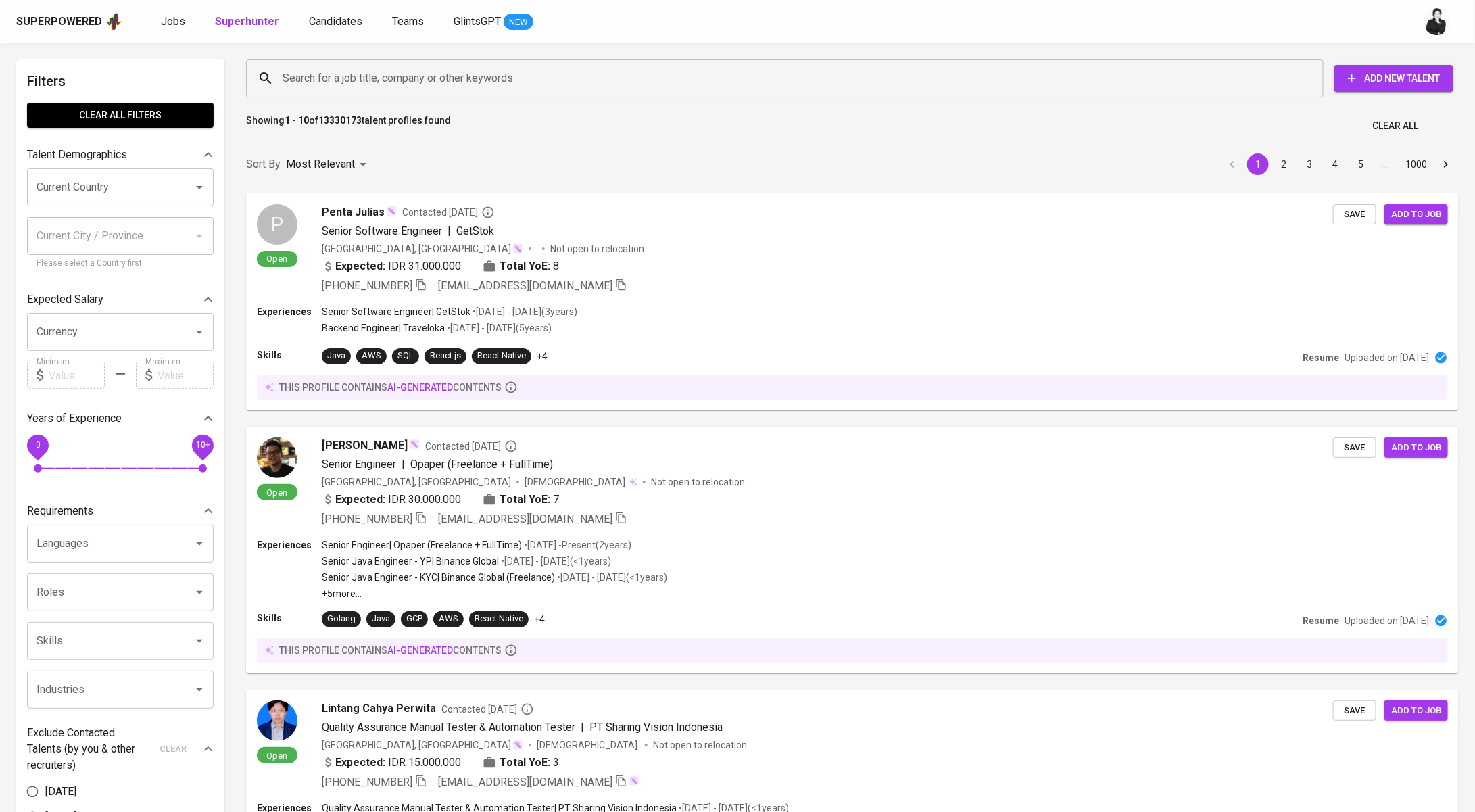
click at [342, 34] on div "Superpowered Jobs Superhunter Candidates Teams GlintsGPT NEW" at bounding box center [738, 22] width 1475 height 44
click at [344, 23] on span "Candidates" at bounding box center [335, 21] width 53 height 13
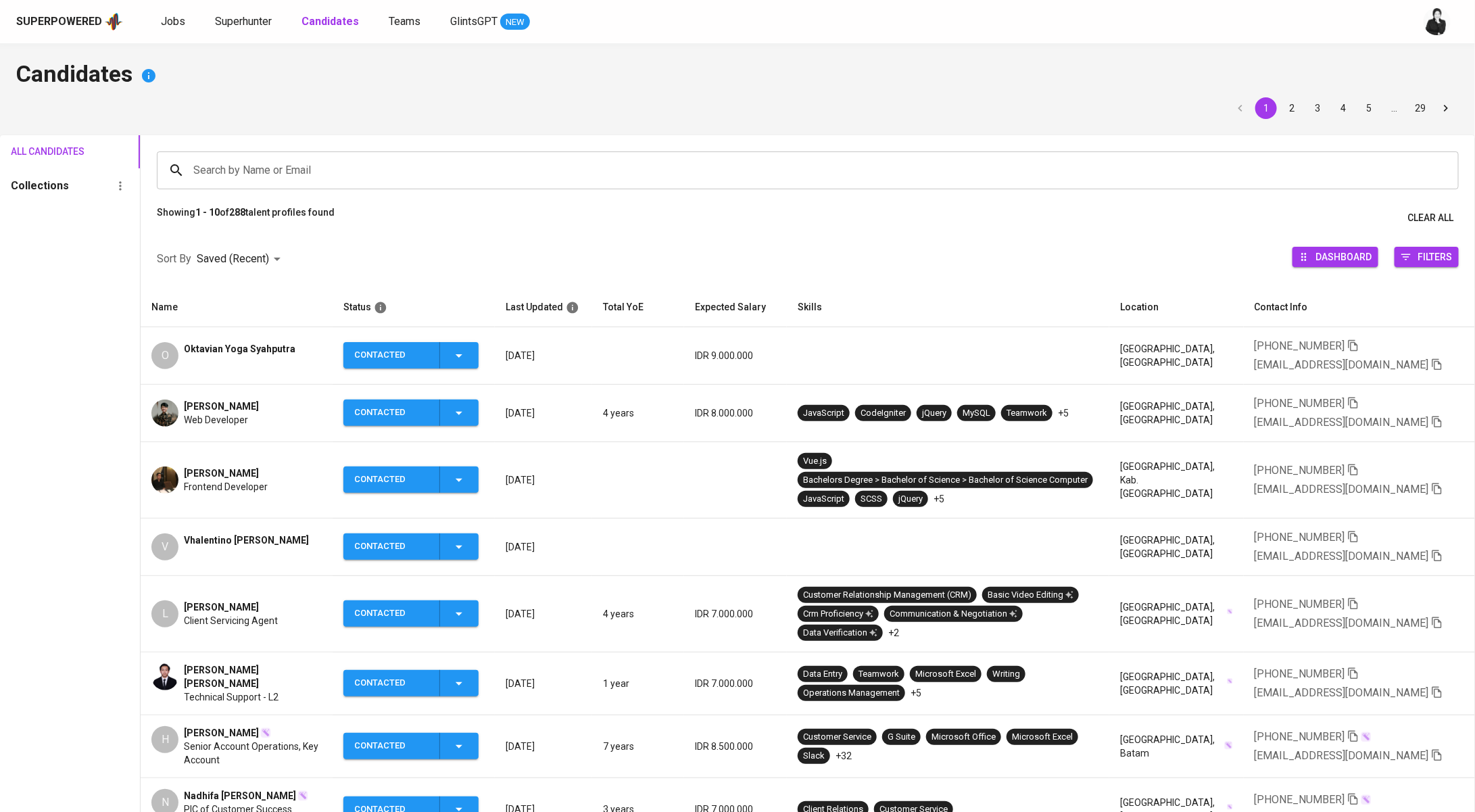
click at [271, 347] on span "Oktavian Yoga Syahputra" at bounding box center [240, 349] width 112 height 13
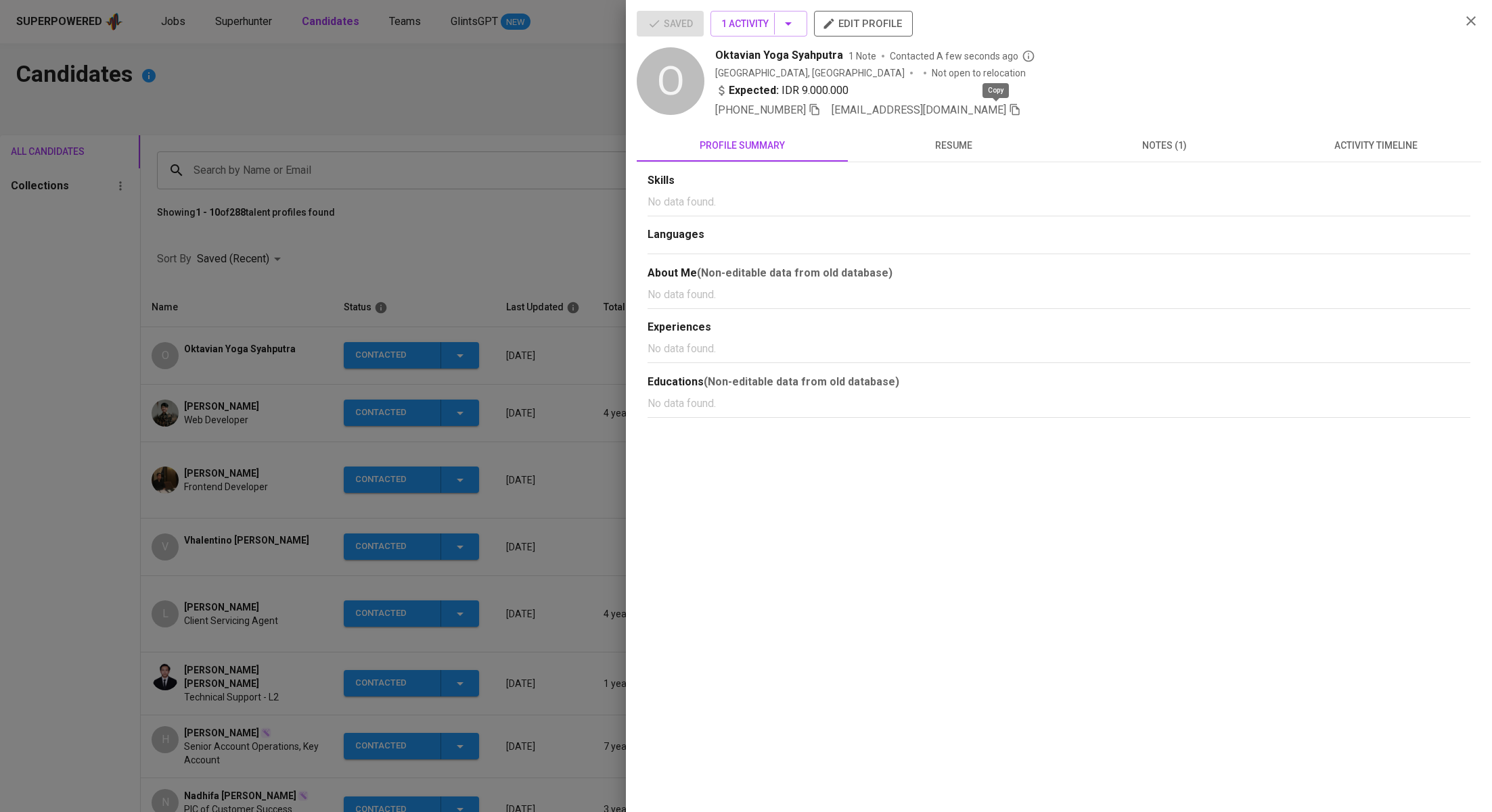
click at [1010, 107] on icon "button" at bounding box center [1014, 110] width 9 height 11
click at [499, 94] on div at bounding box center [746, 406] width 1492 height 812
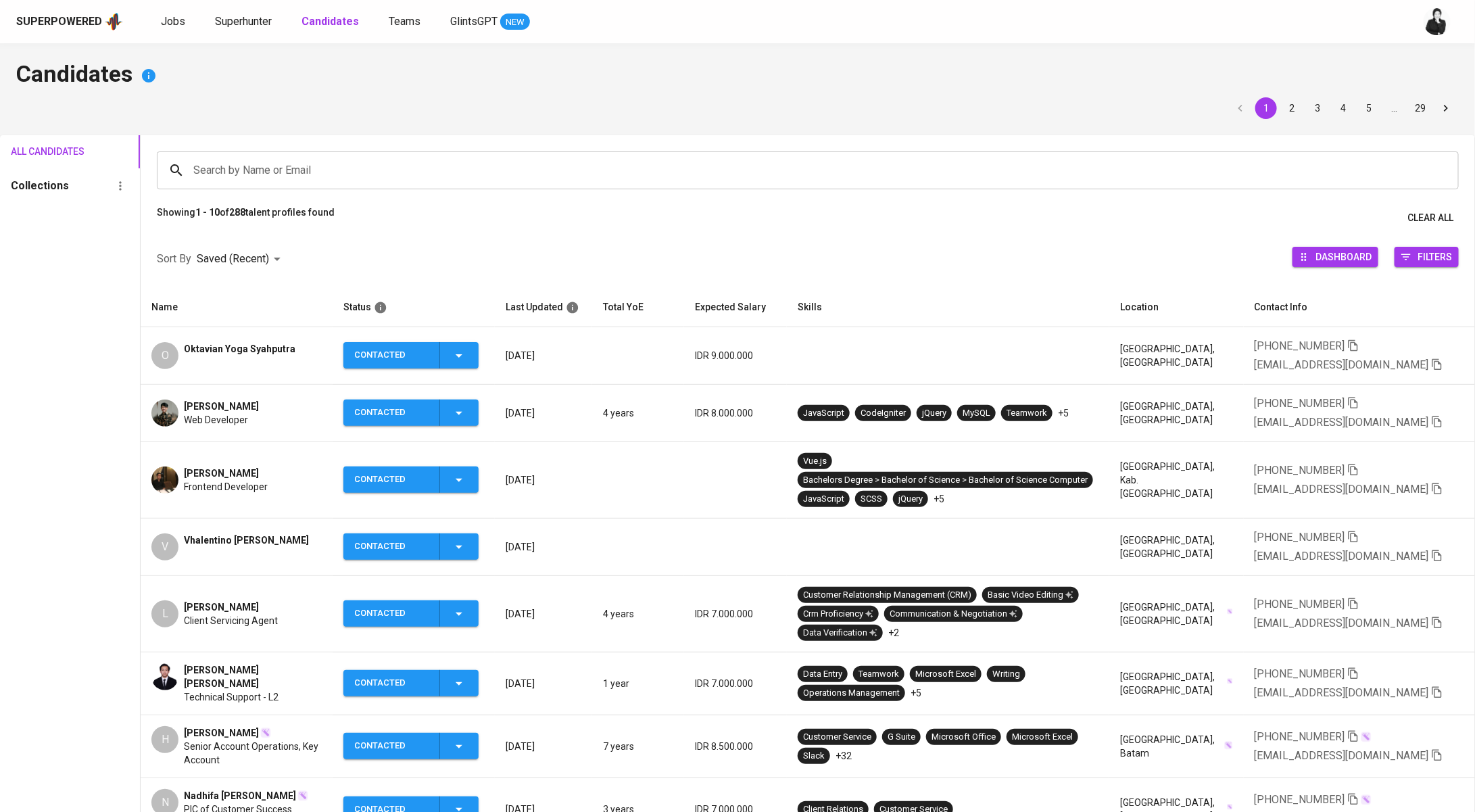
click at [259, 34] on div "Superpowered Jobs Superhunter Candidates Teams GlintsGPT NEW" at bounding box center [738, 22] width 1475 height 44
click at [258, 27] on span "Superhunter" at bounding box center [243, 21] width 57 height 13
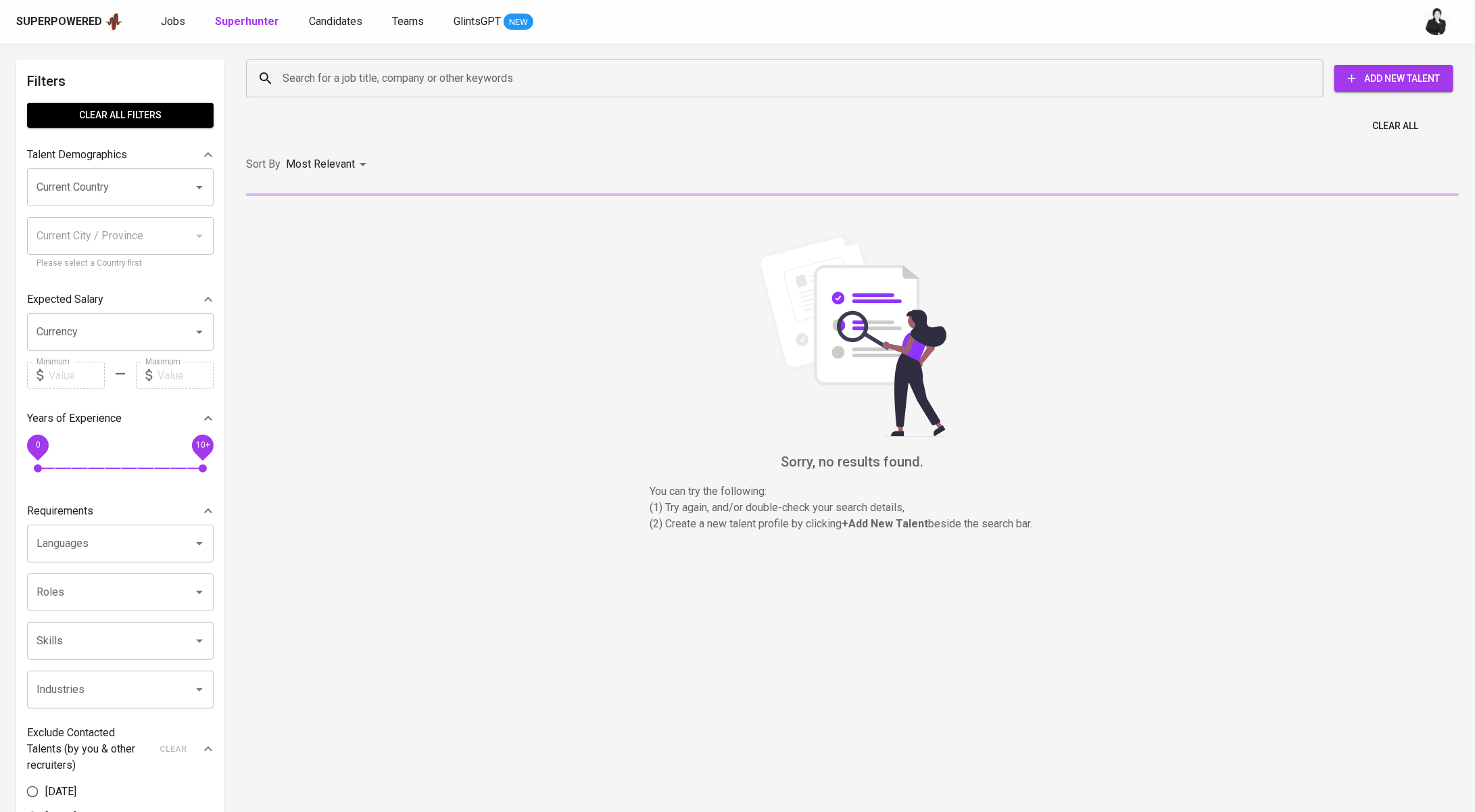
click at [399, 85] on input "Search for a job title, company or other keywords" at bounding box center [788, 78] width 1018 height 26
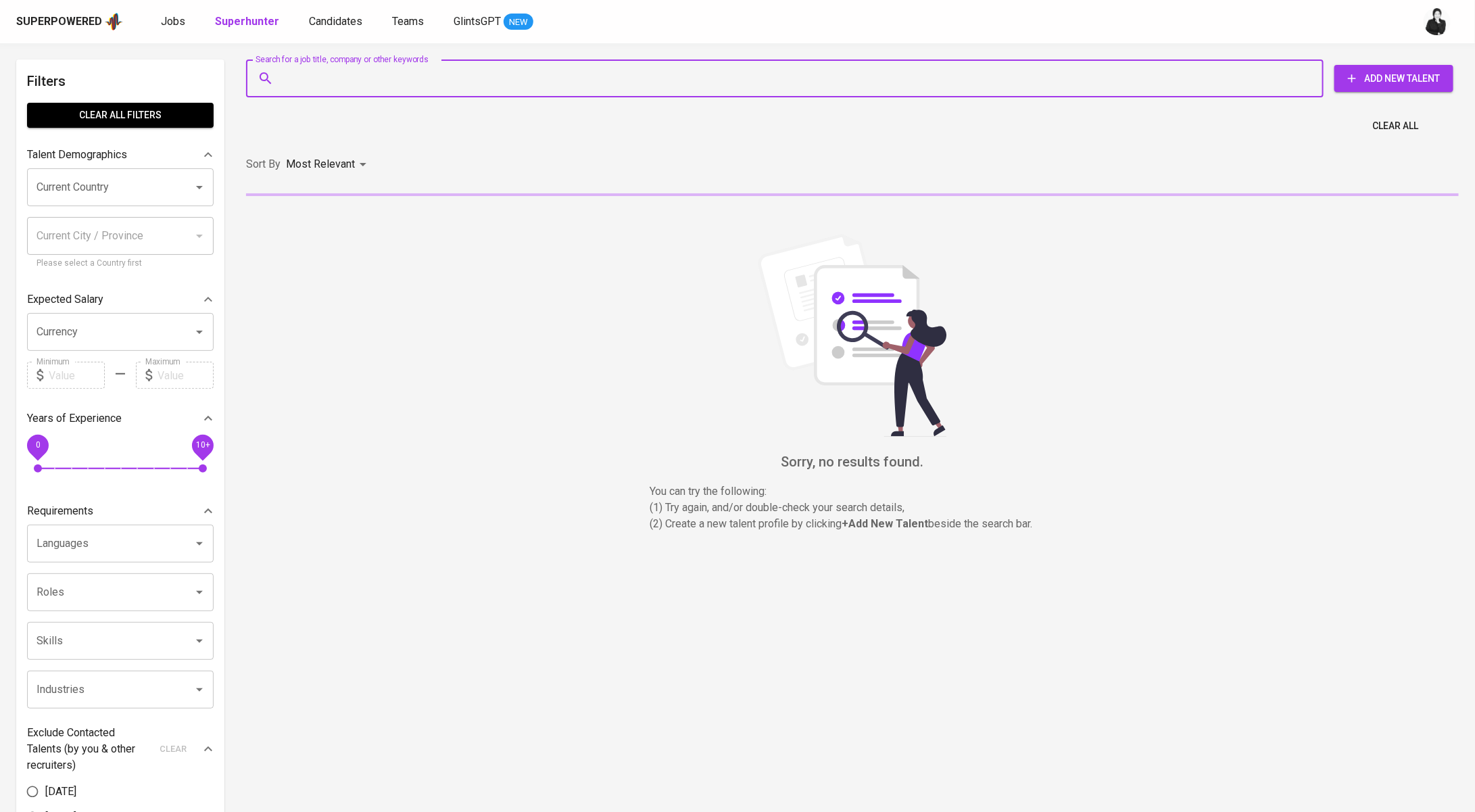
paste input "[EMAIL_ADDRESS][DOMAIN_NAME]"
type input "[EMAIL_ADDRESS][DOMAIN_NAME]"
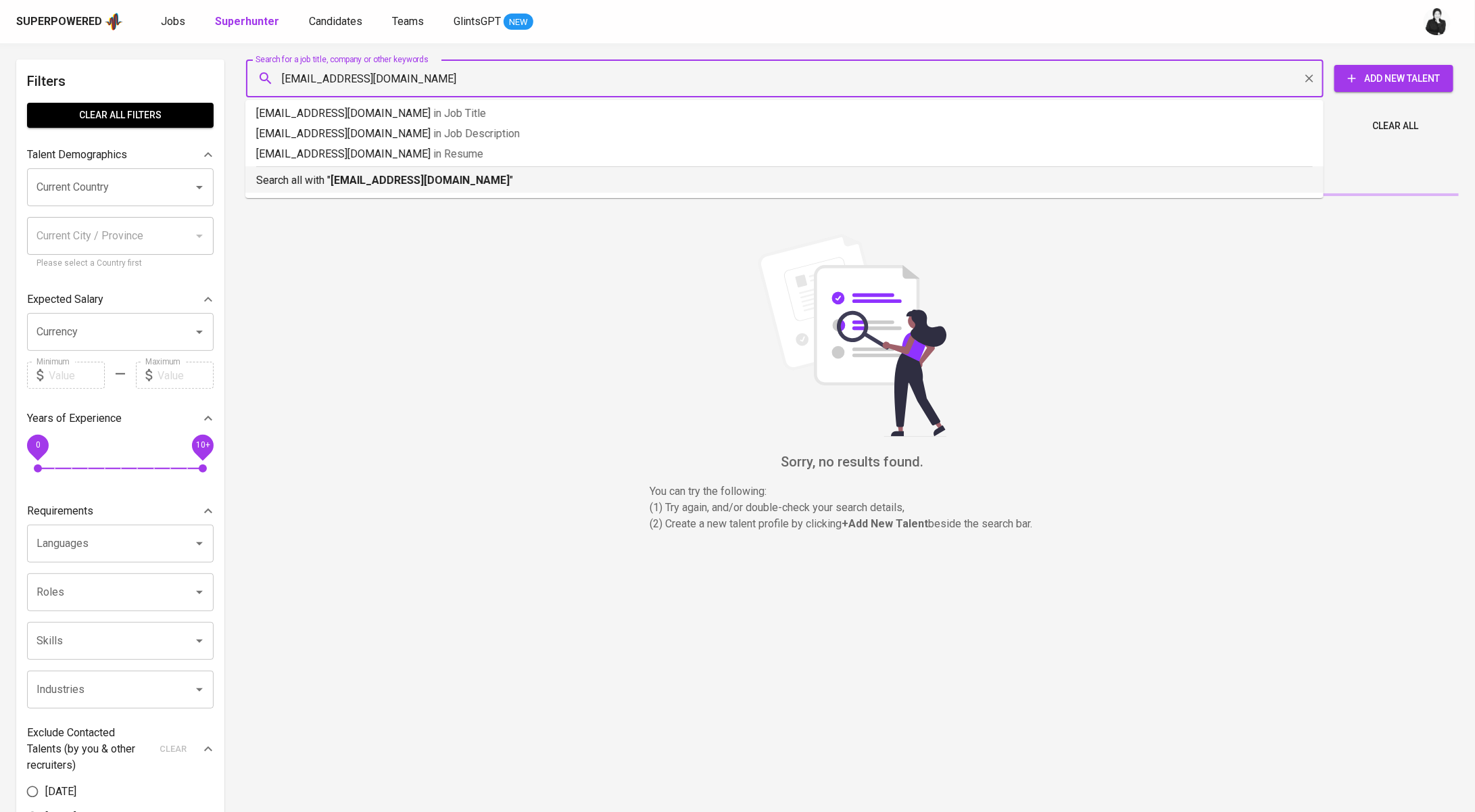
click at [493, 177] on p "Search all with " oktavian.yoga.syah@gmail.com "" at bounding box center [784, 180] width 1057 height 16
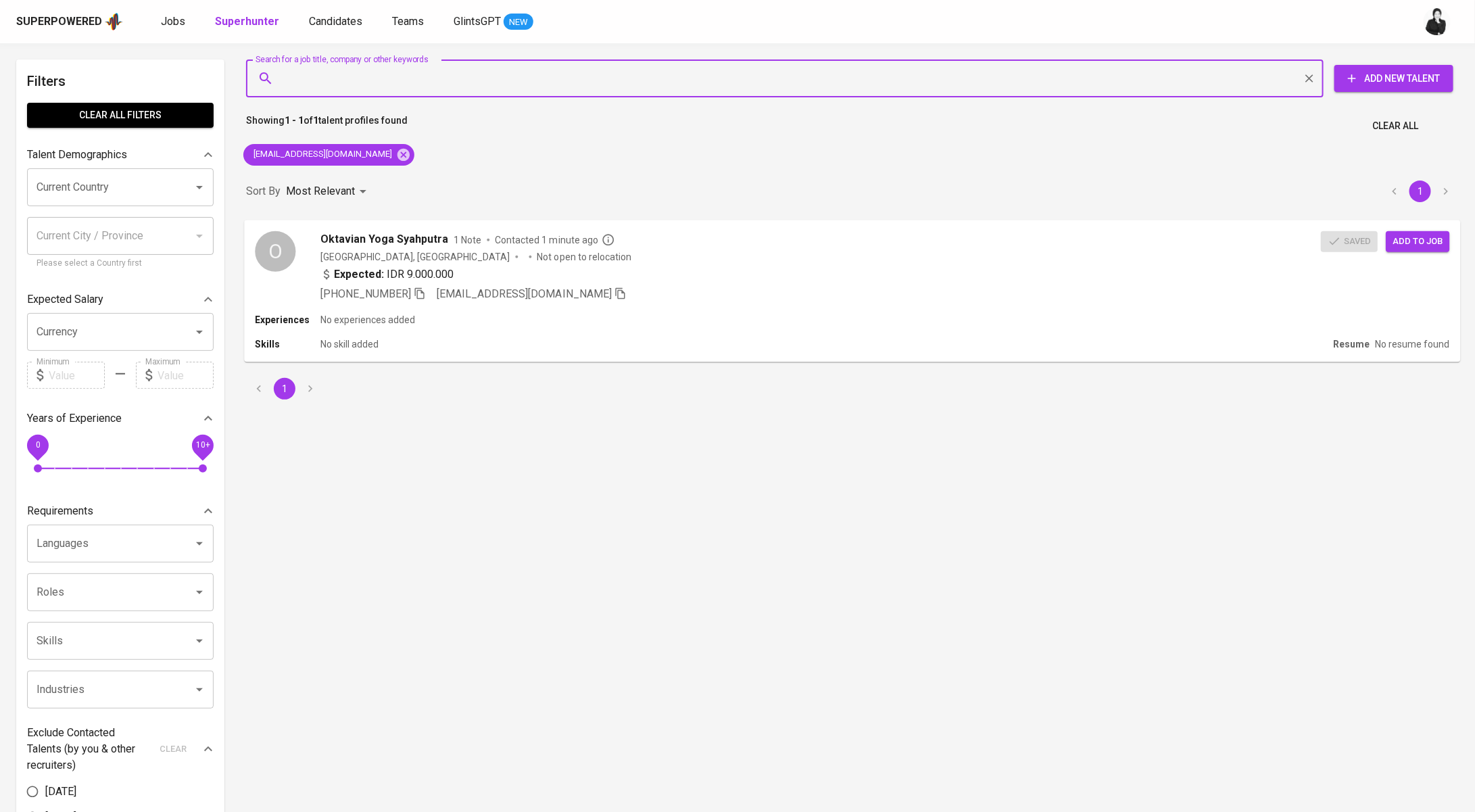
click at [1410, 238] on span "Add to job" at bounding box center [1417, 241] width 50 height 15
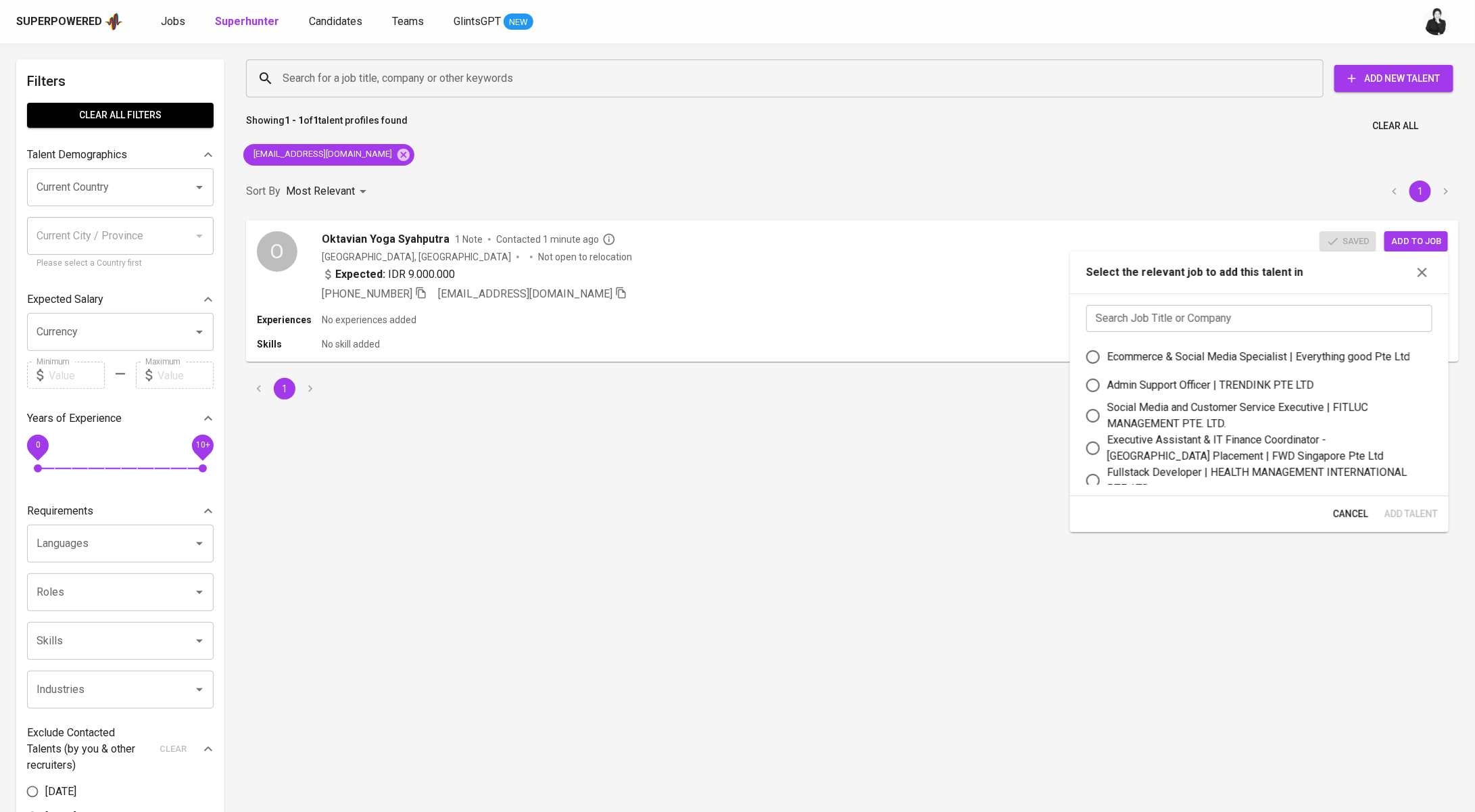
click at [1225, 309] on input "text" at bounding box center [1259, 318] width 346 height 27
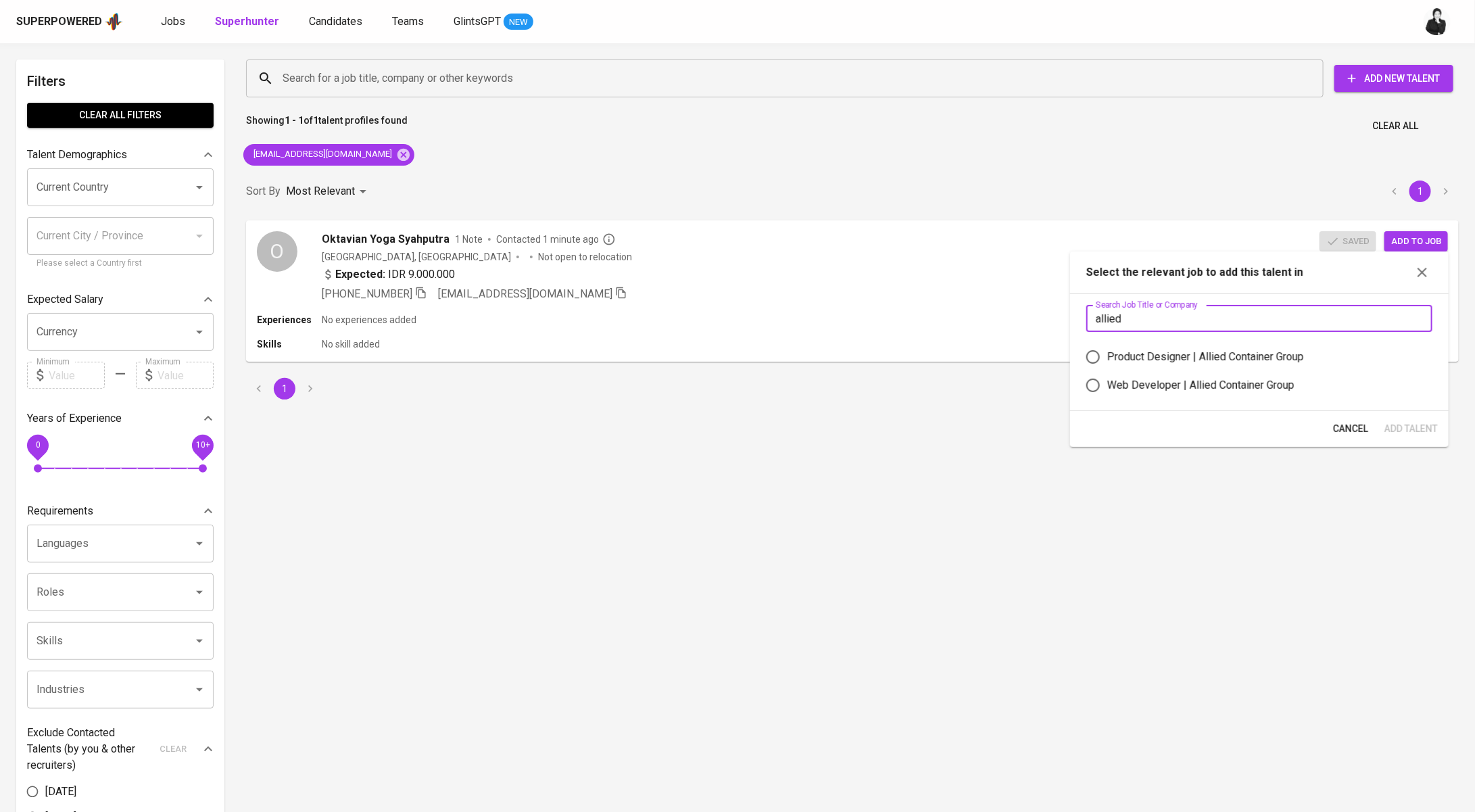
type input "allied"
click at [1250, 384] on div "Web Developer | Allied Container Group" at bounding box center [1201, 385] width 187 height 16
click at [1107, 384] on input "Web Developer | Allied Container Group" at bounding box center [1093, 385] width 28 height 28
radio input "true"
click at [1405, 425] on span "Add Talent" at bounding box center [1412, 429] width 53 height 17
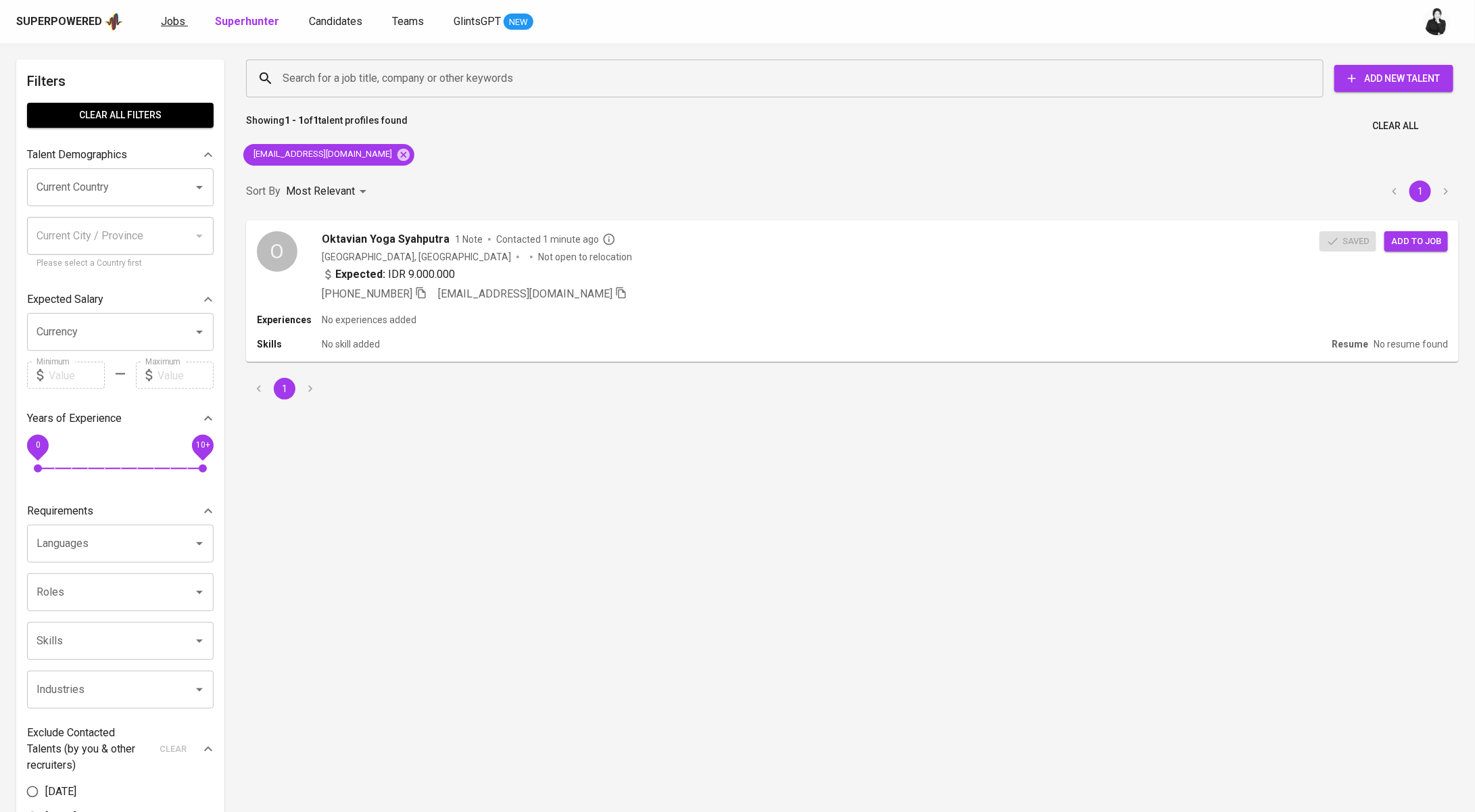
click at [163, 24] on span "Jobs" at bounding box center [173, 21] width 25 height 13
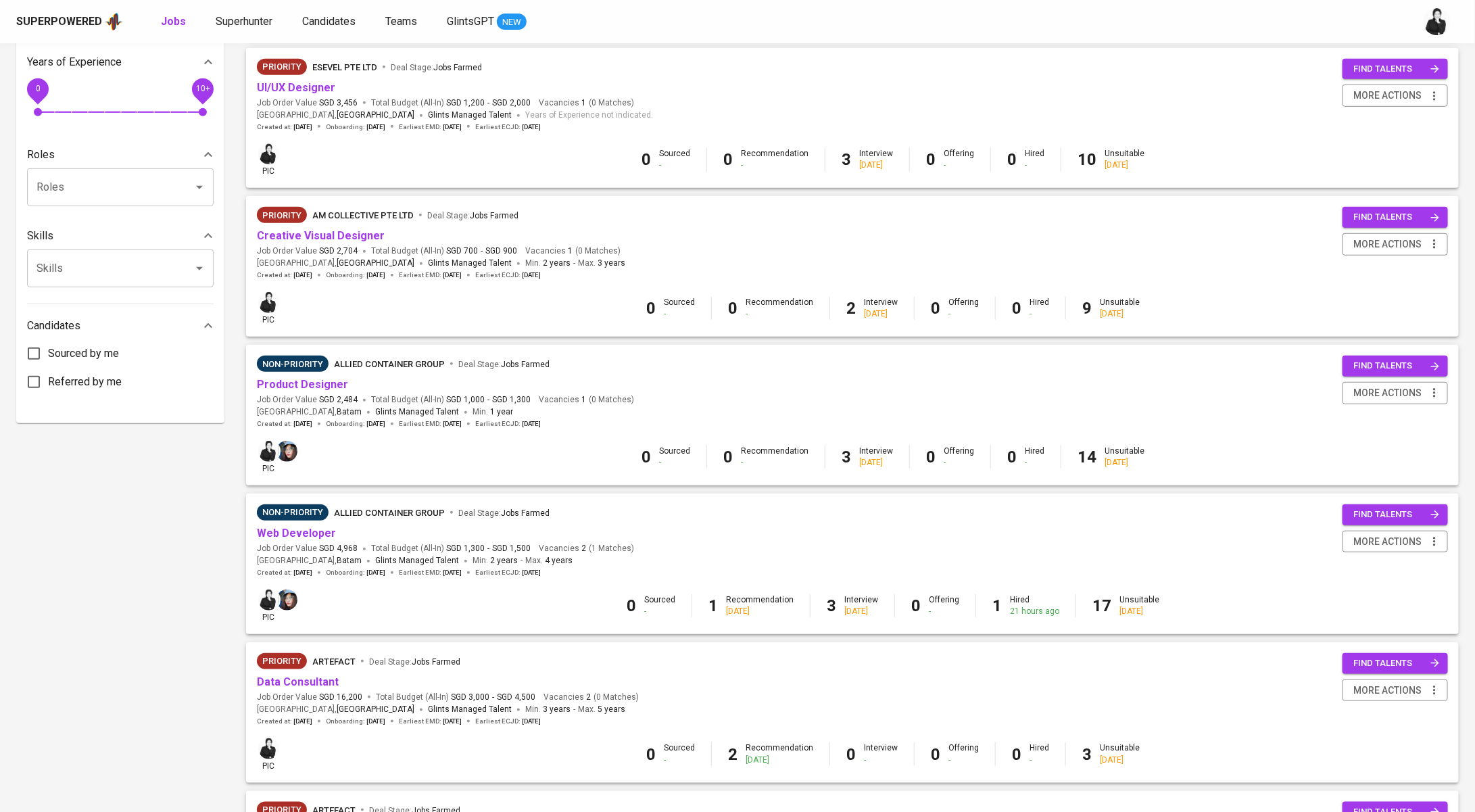
scroll to position [456, 0]
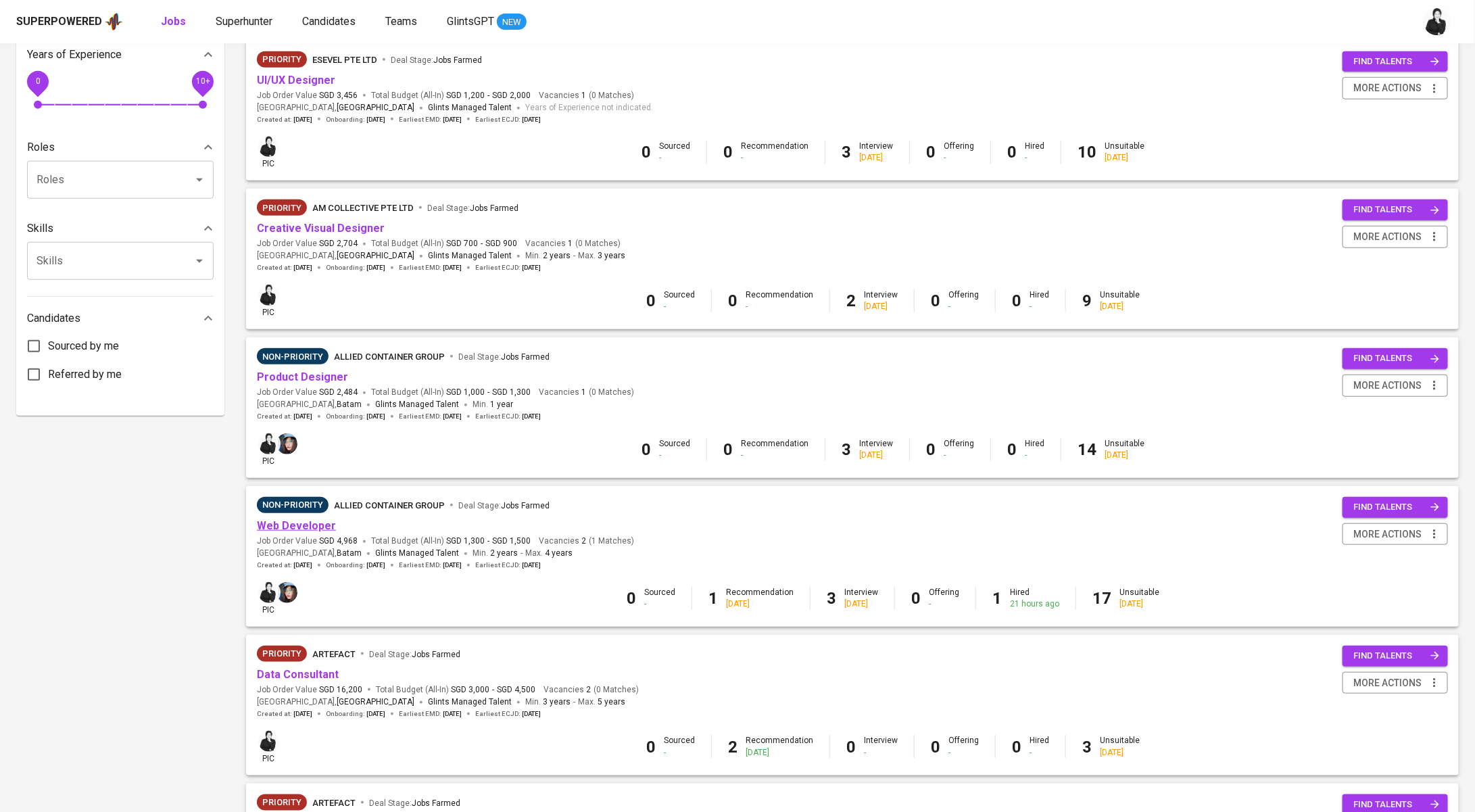
click at [316, 529] on link "Web Developer" at bounding box center [296, 526] width 79 height 13
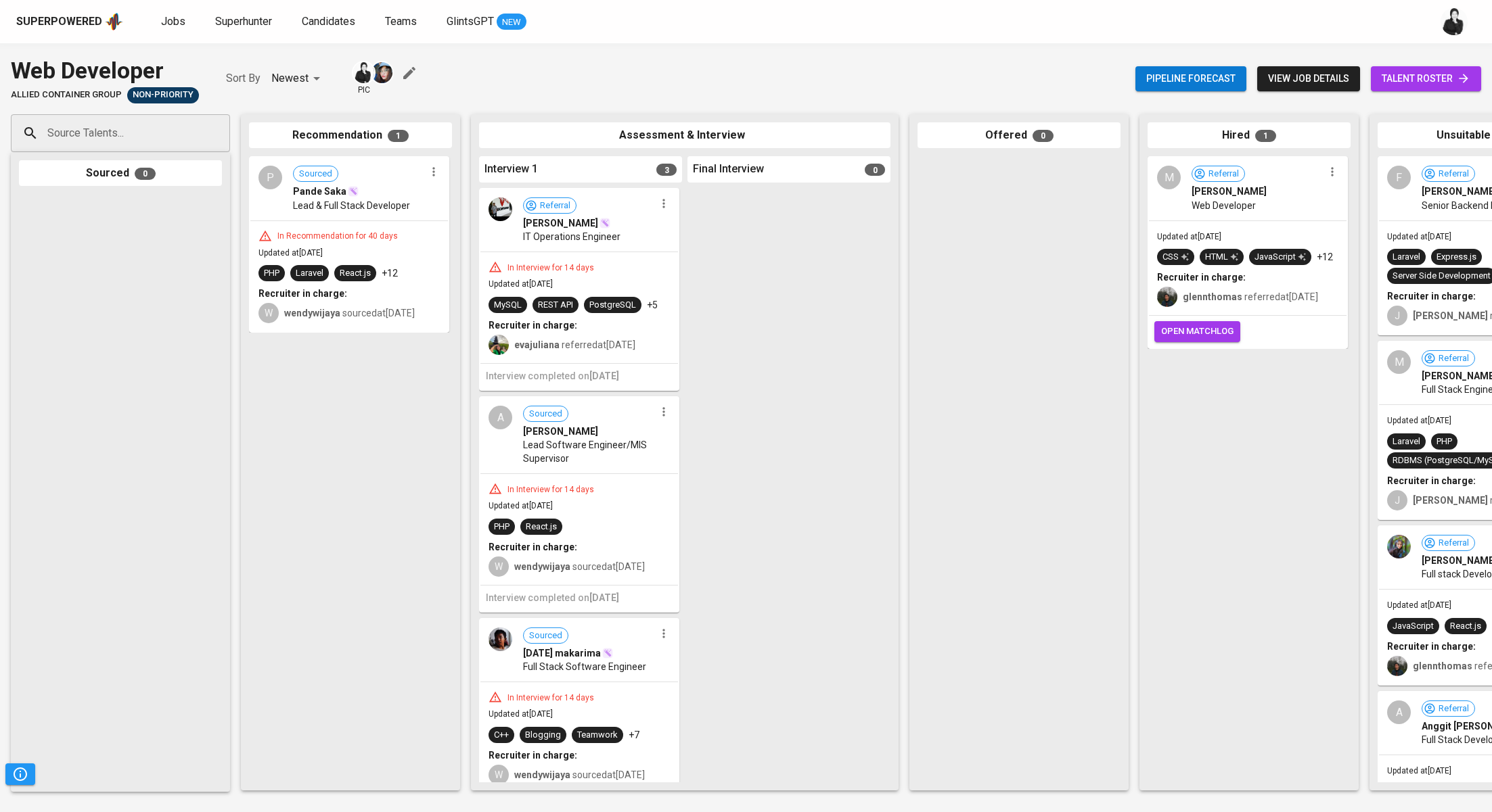
click at [1421, 80] on span "talent roster" at bounding box center [1426, 79] width 89 height 17
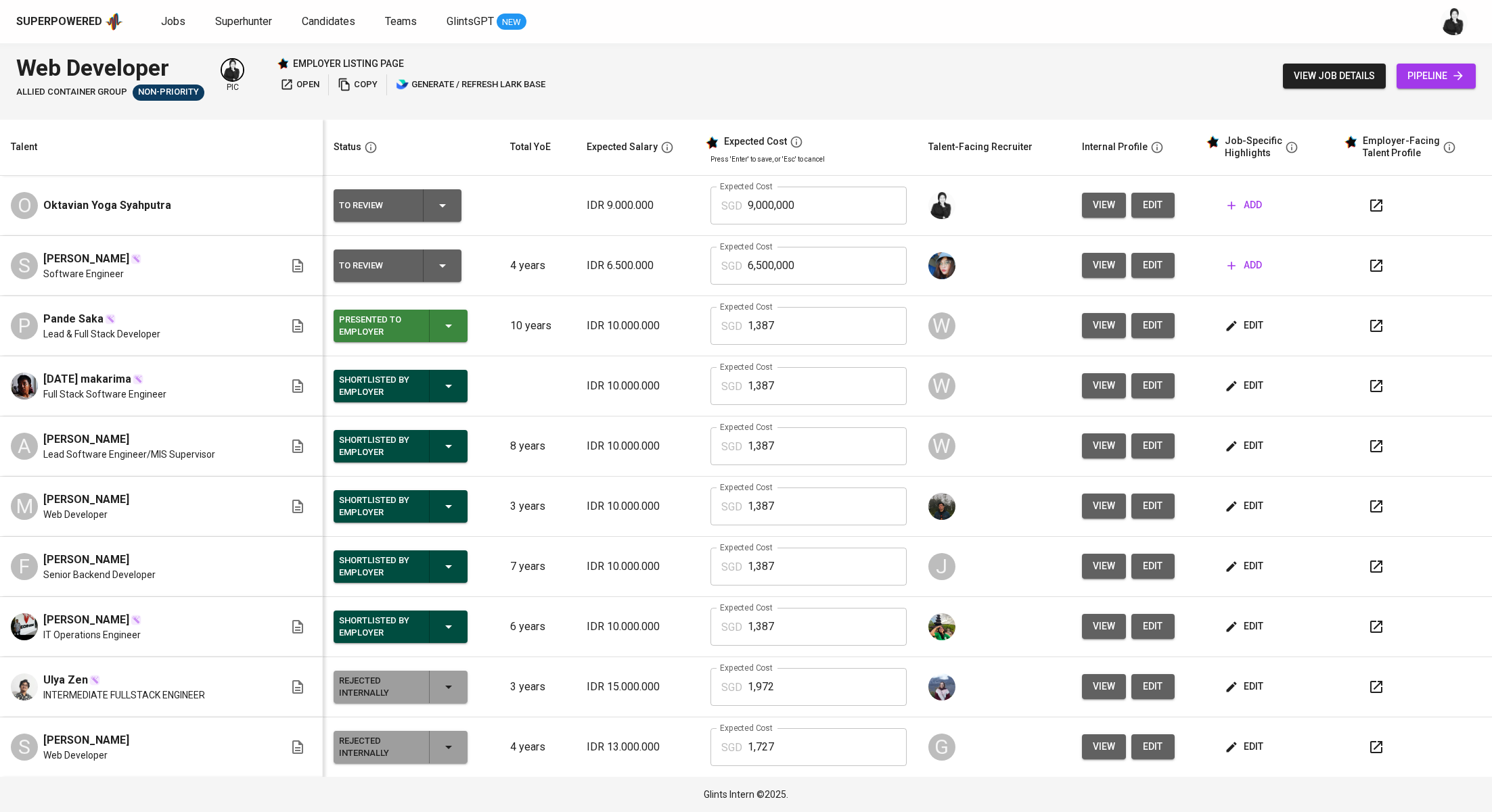
click at [1238, 269] on span "add" at bounding box center [1244, 265] width 34 height 17
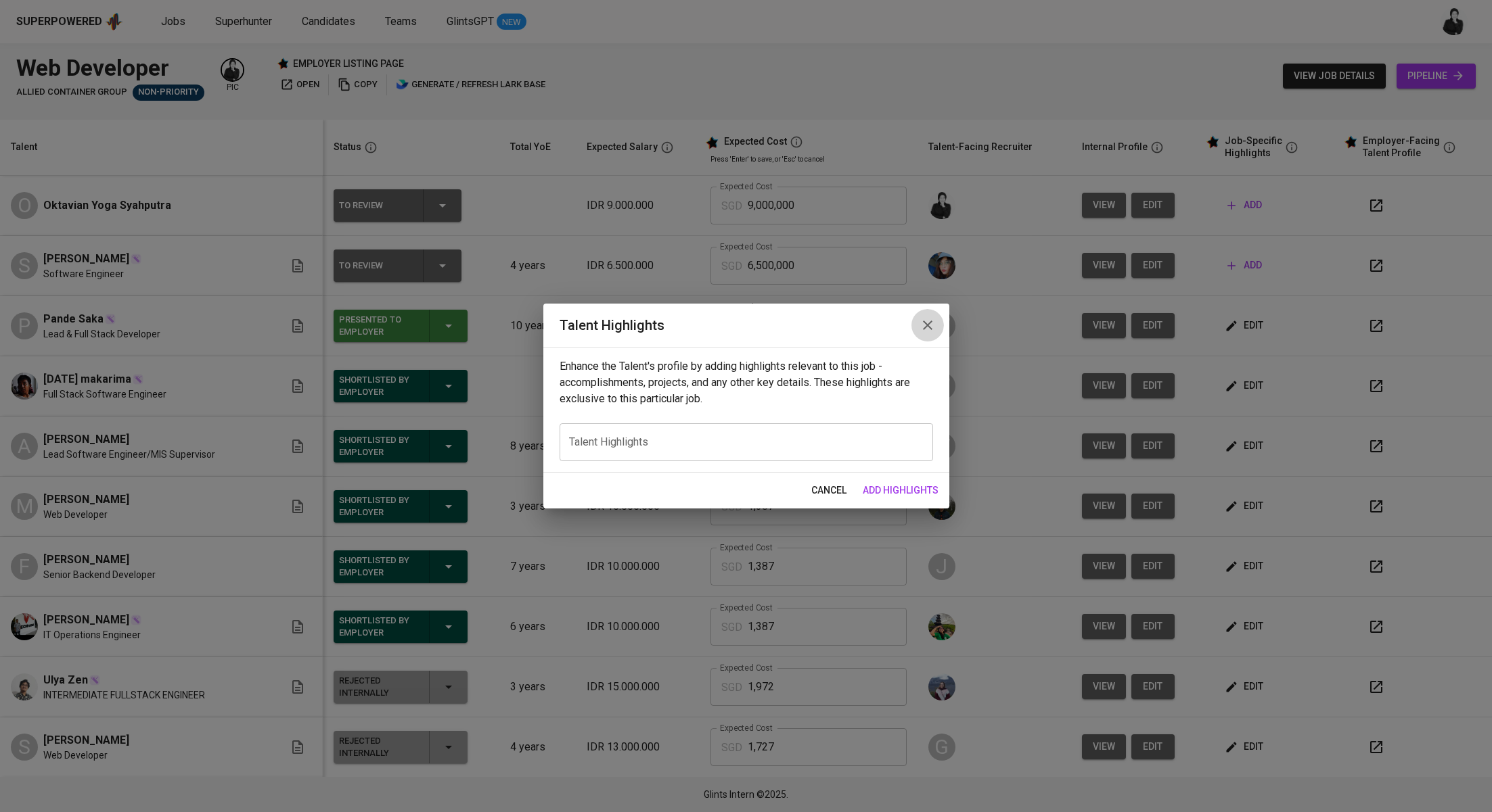
click at [922, 324] on icon "button" at bounding box center [927, 325] width 16 height 16
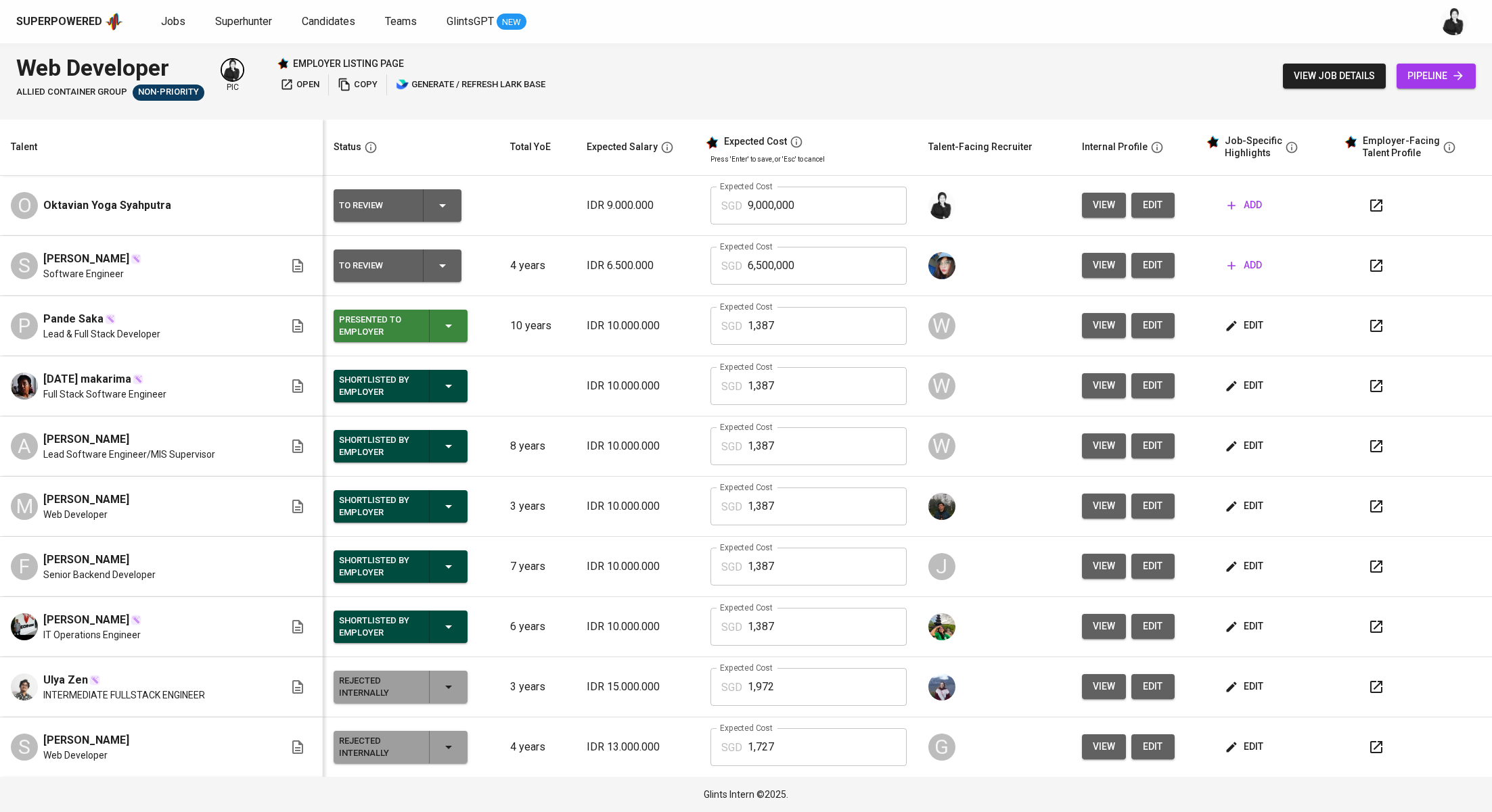
click at [1368, 268] on icon "button" at bounding box center [1376, 265] width 16 height 16
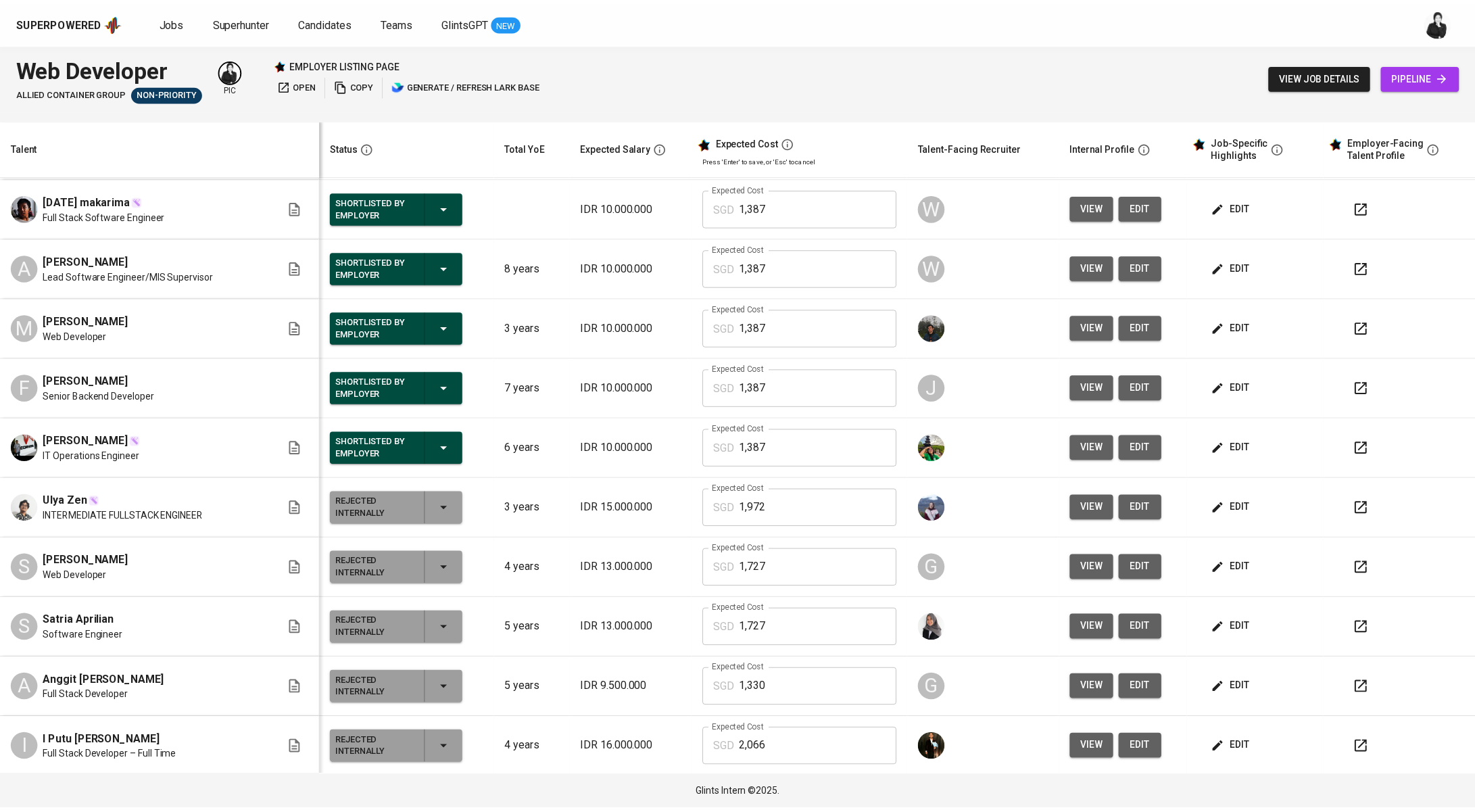
scroll to position [181, 0]
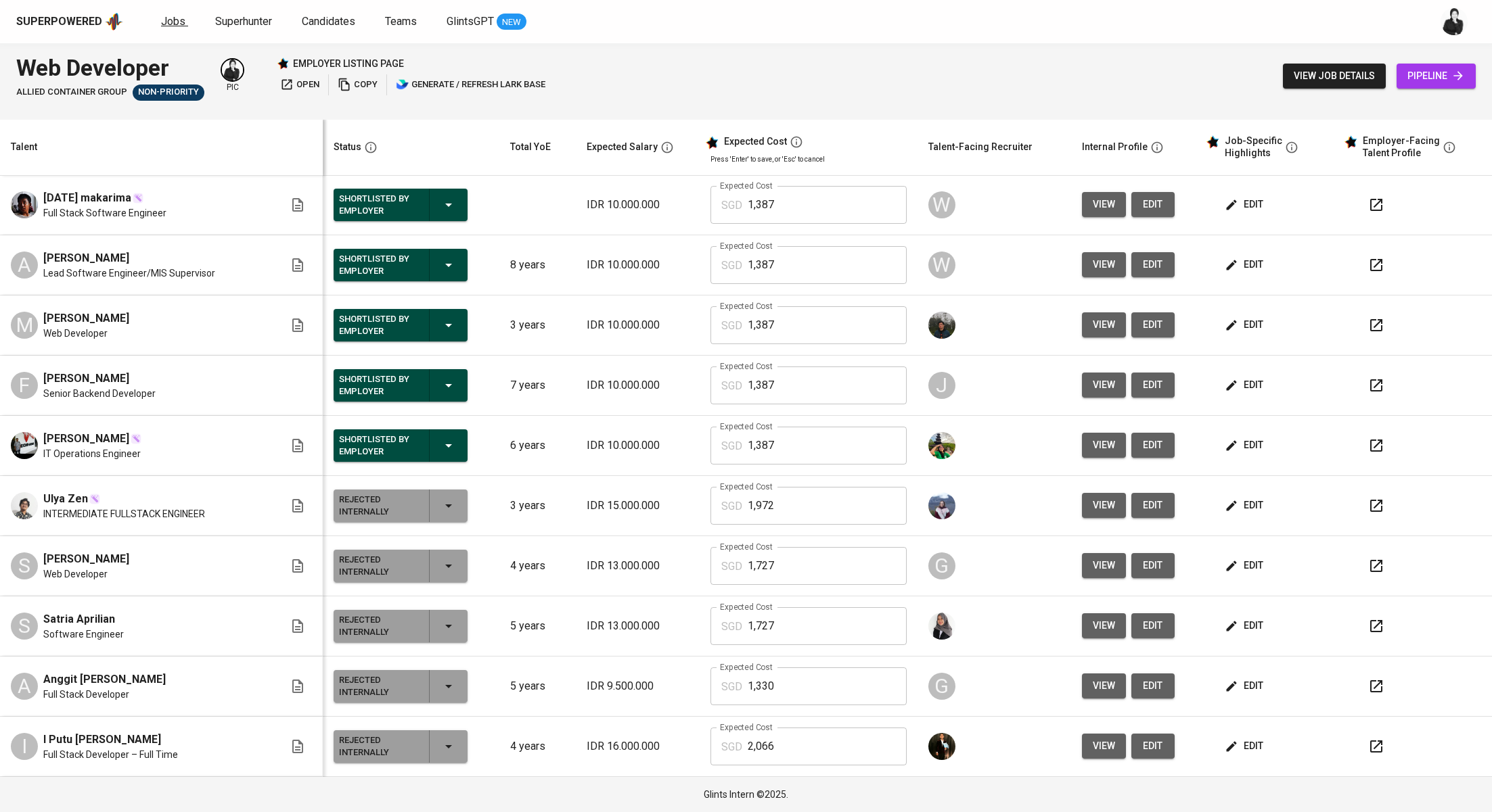
click at [171, 25] on span "Jobs" at bounding box center [173, 21] width 25 height 13
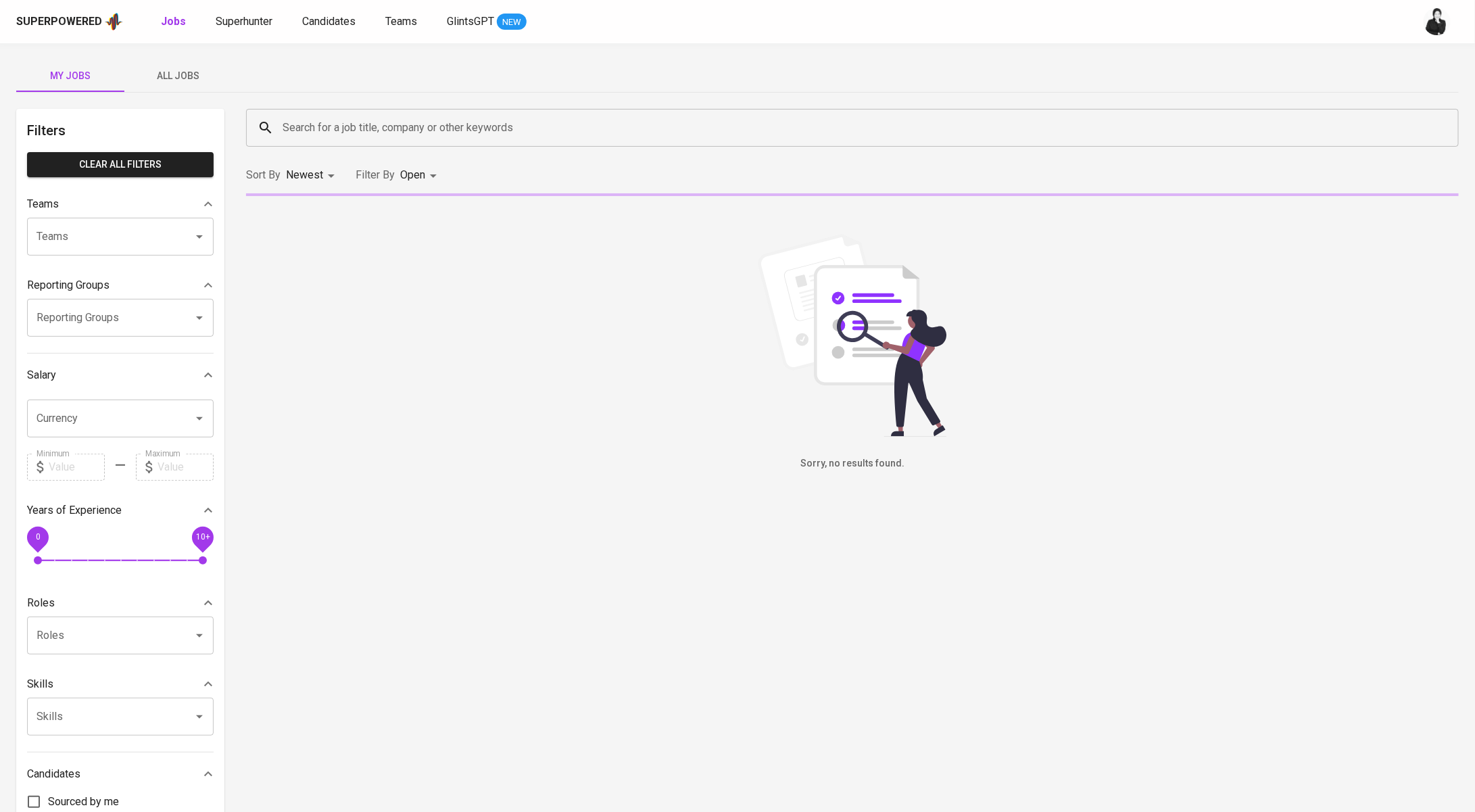
click at [189, 85] on button "All Jobs" at bounding box center [179, 76] width 108 height 32
click at [349, 124] on input "Search for a job title, company or other keywords" at bounding box center [856, 127] width 1154 height 26
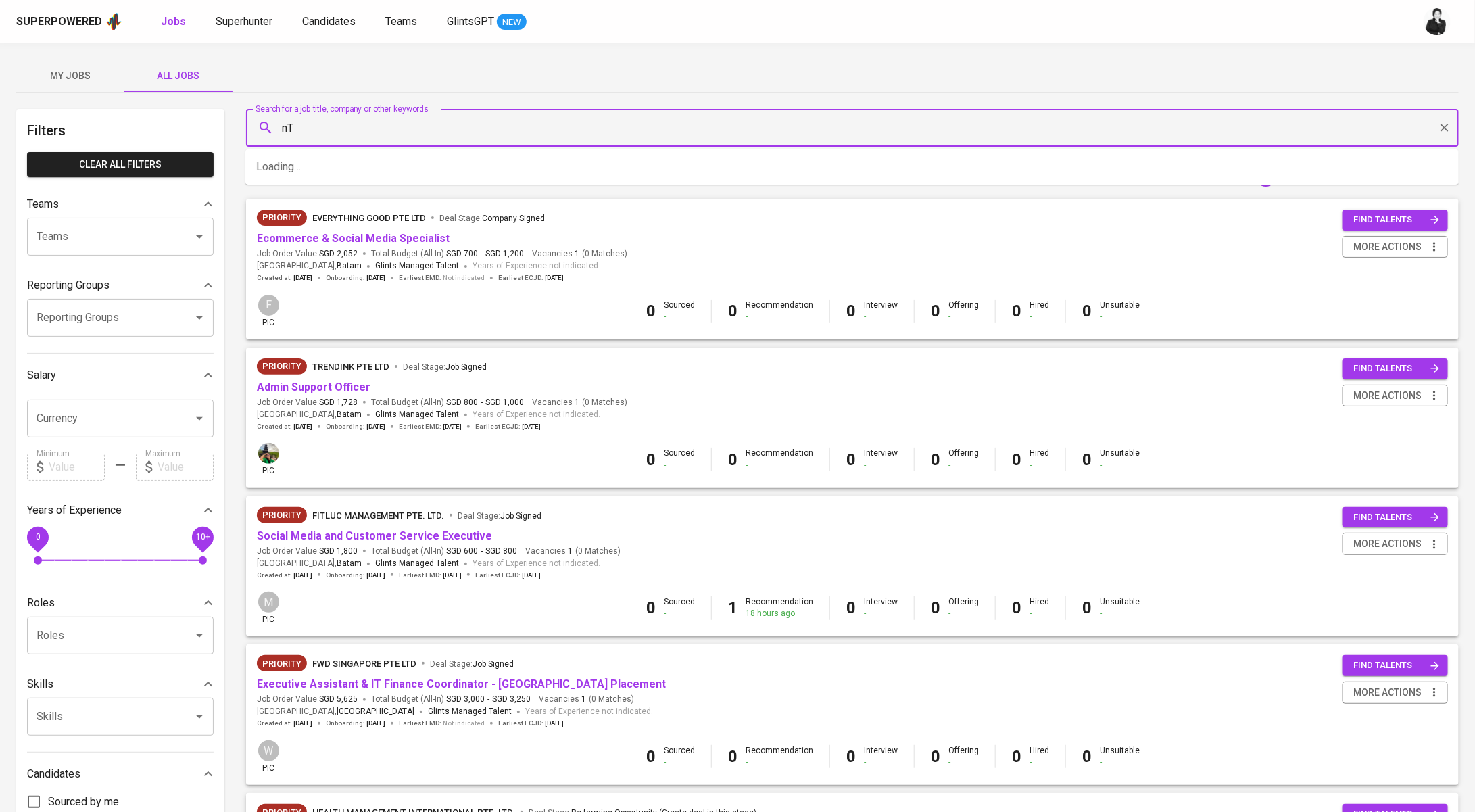
type input "n"
type input "N"
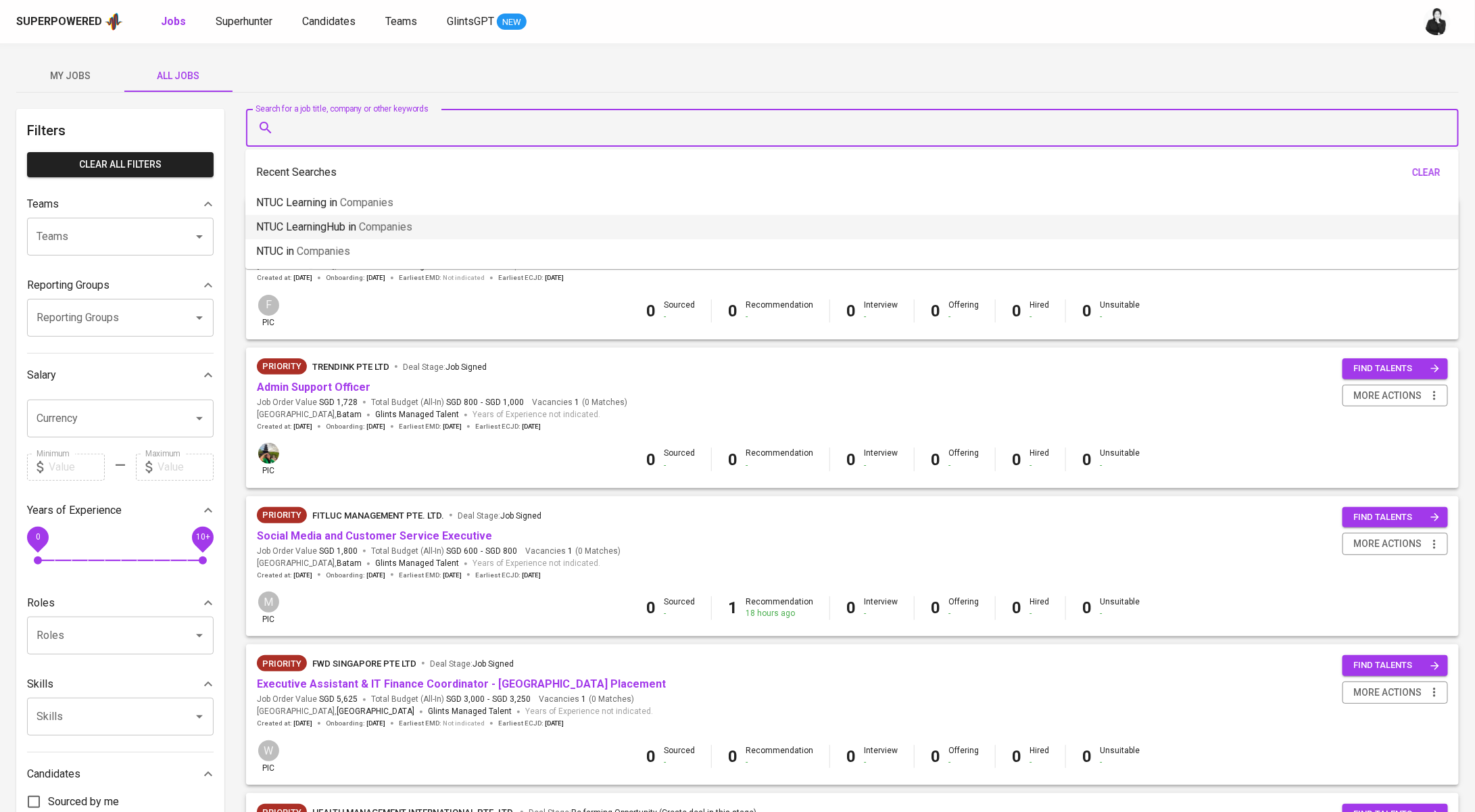
click at [354, 223] on p "NTUC LearningHub in Companies" at bounding box center [334, 227] width 156 height 16
type input "NTUC LearningHub"
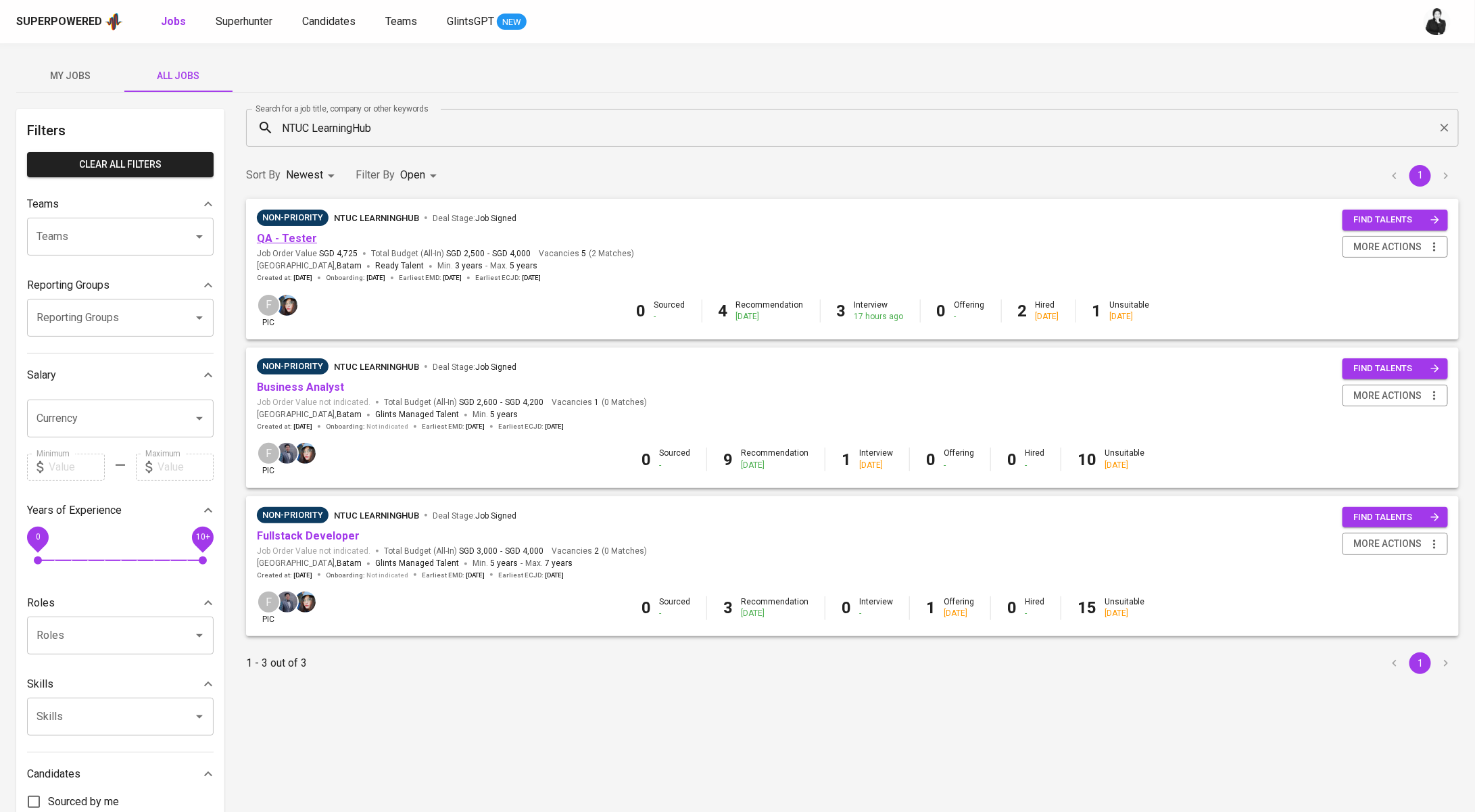
click at [292, 241] on link "QA - Tester" at bounding box center [287, 238] width 60 height 13
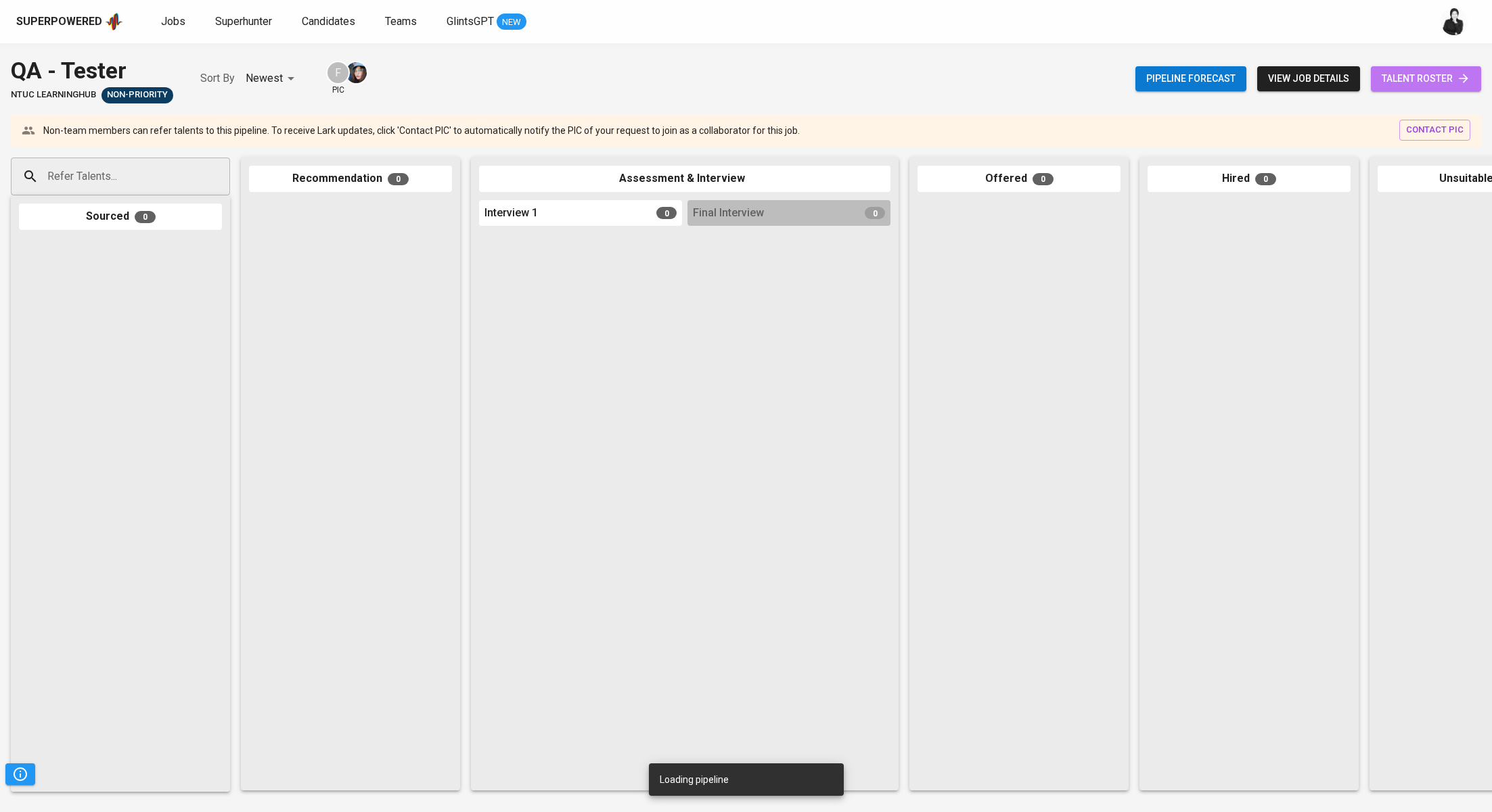
click at [1447, 85] on span "talent roster" at bounding box center [1426, 79] width 89 height 17
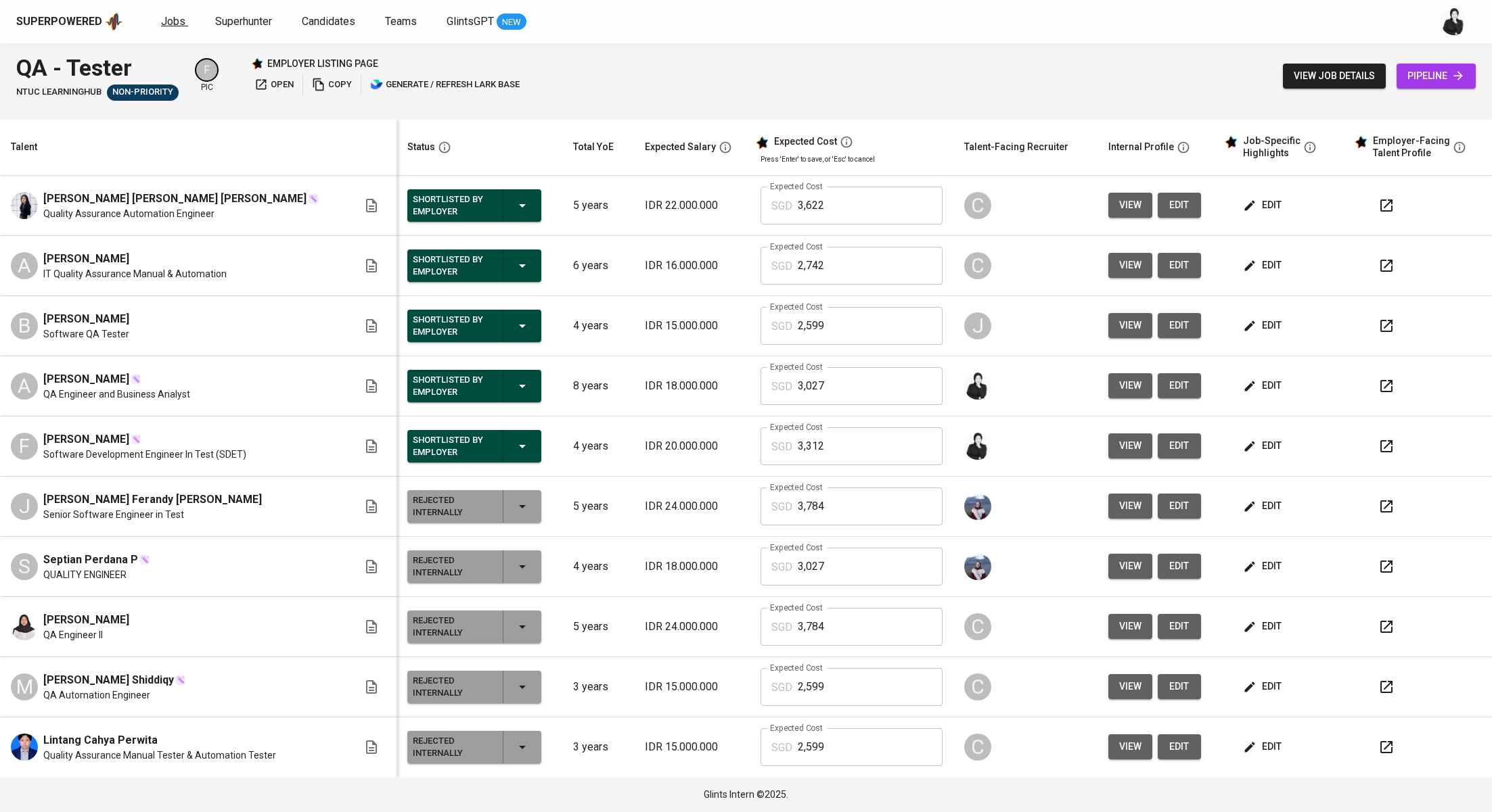
click at [178, 21] on span "Jobs" at bounding box center [173, 21] width 25 height 13
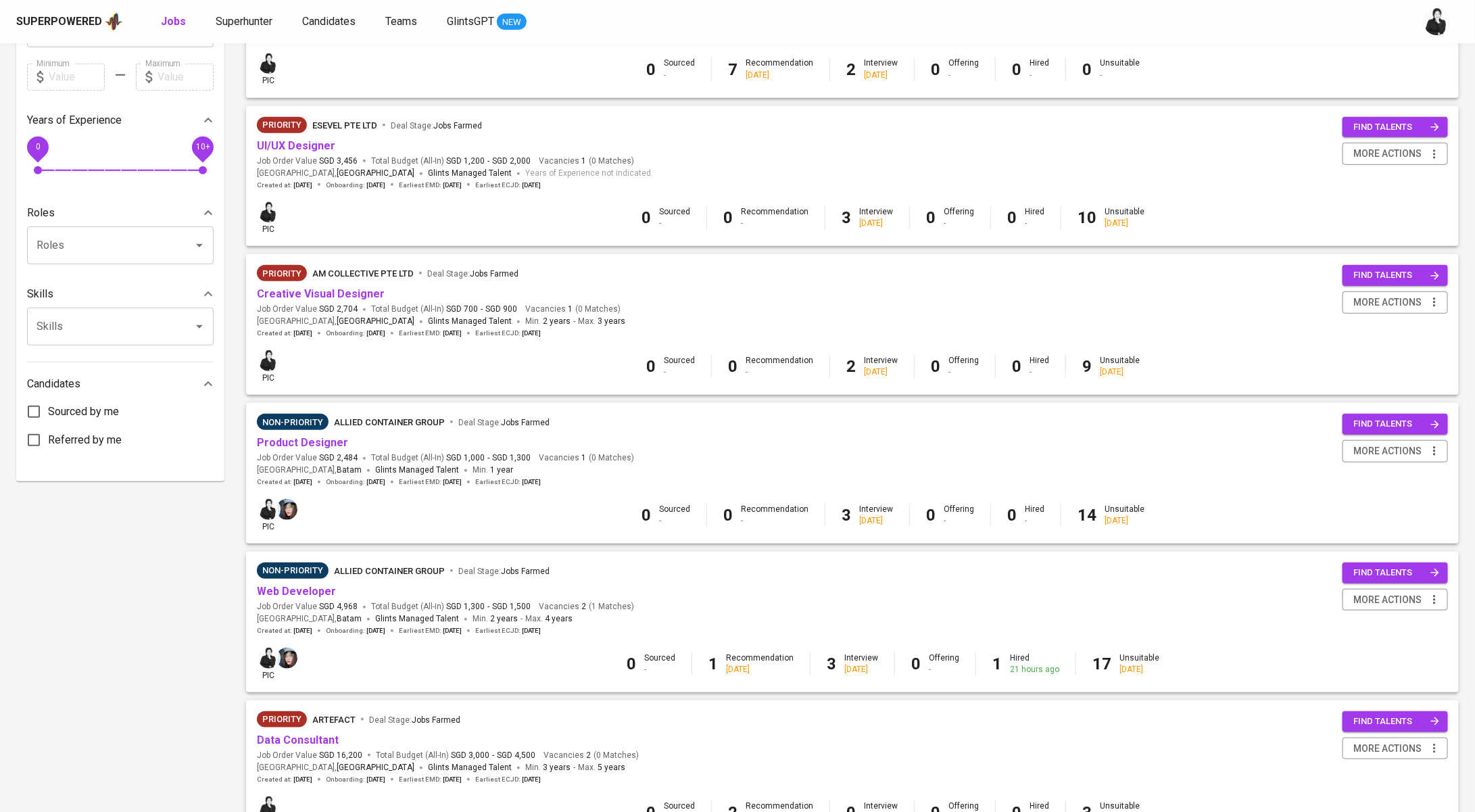
scroll to position [392, 0]
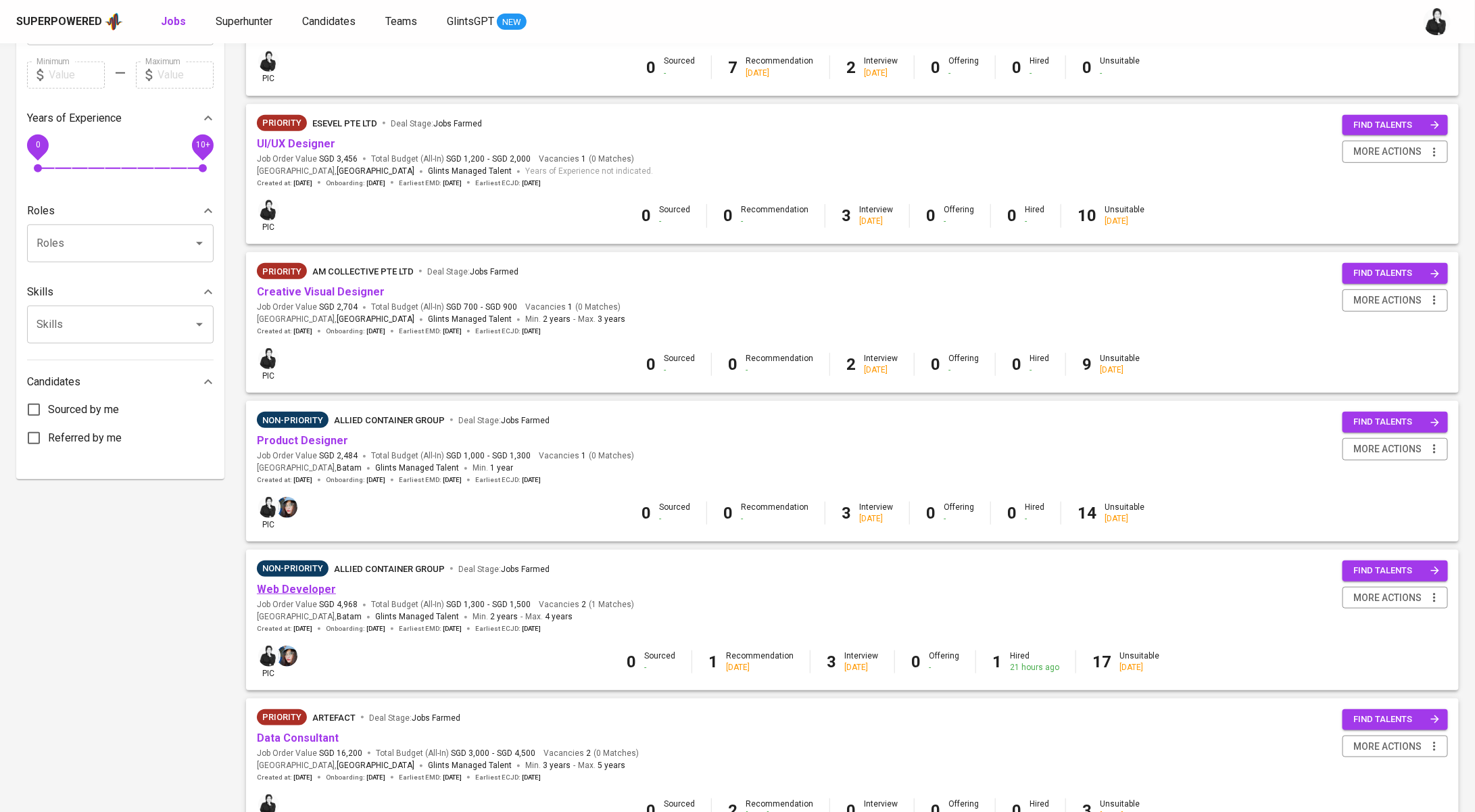
click at [295, 593] on link "Web Developer" at bounding box center [296, 589] width 79 height 13
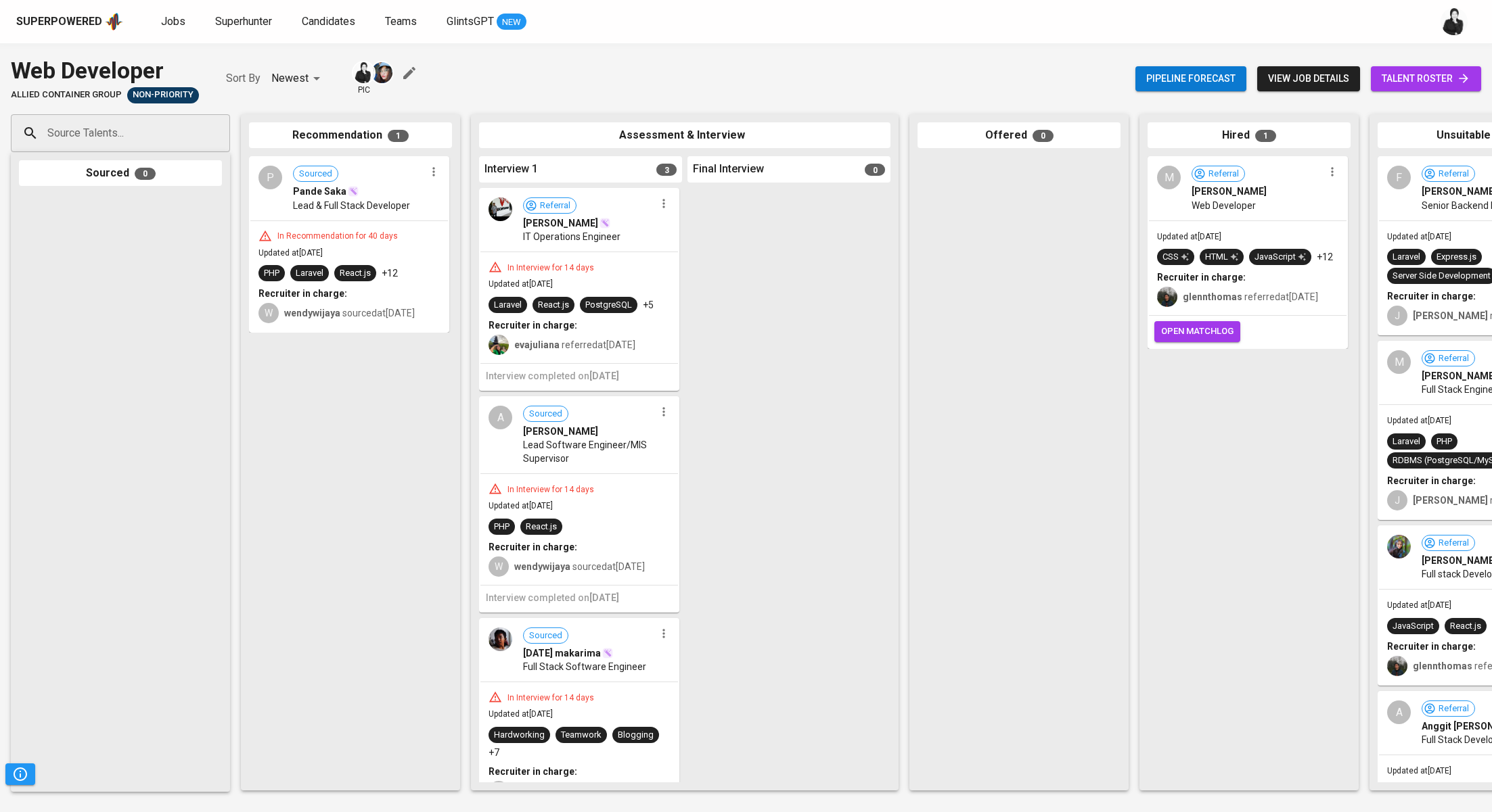
click at [1436, 82] on span "talent roster" at bounding box center [1426, 79] width 89 height 17
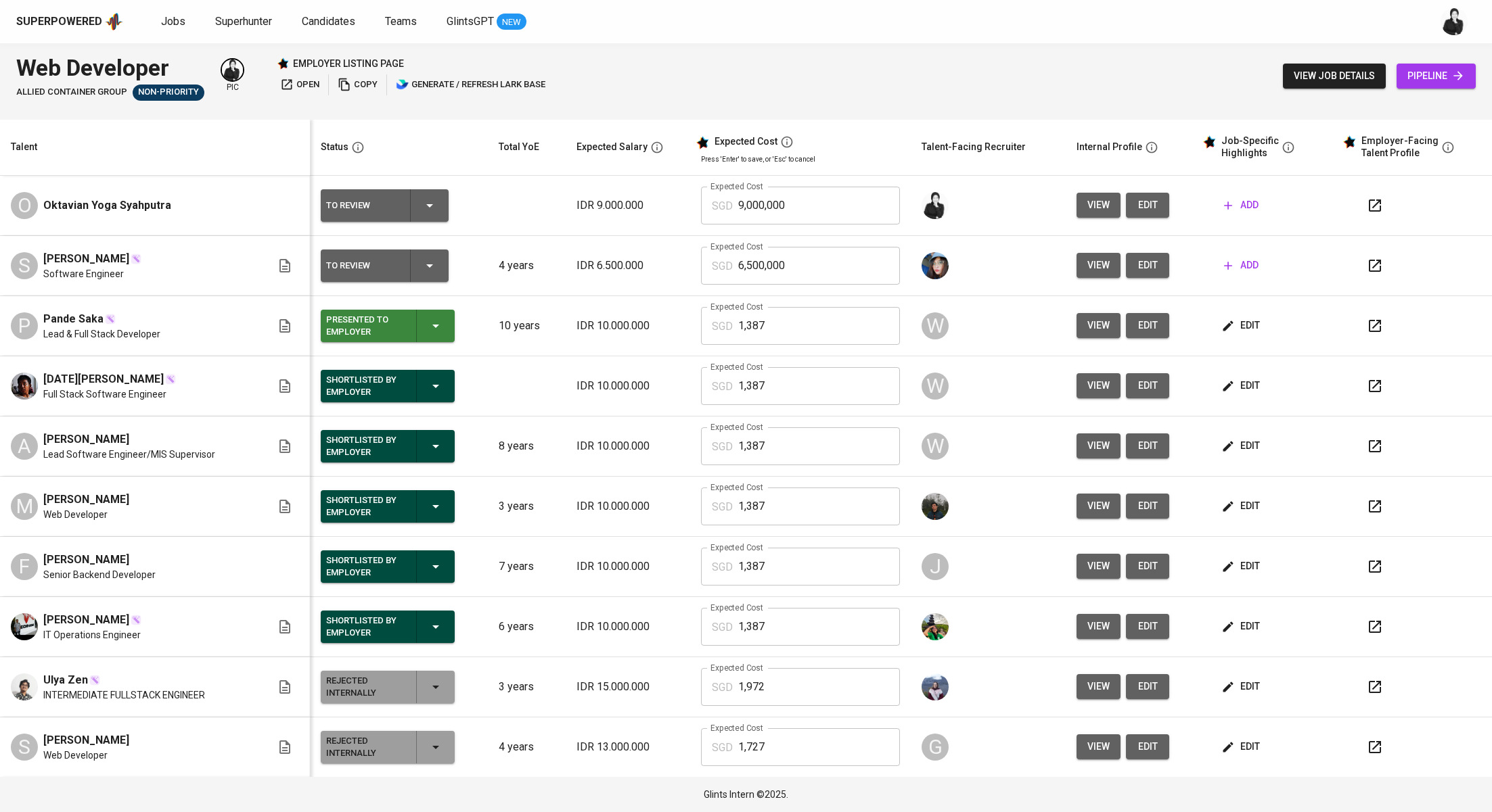
click at [1363, 278] on button "button" at bounding box center [1375, 266] width 32 height 32
click at [1224, 208] on span "add" at bounding box center [1241, 205] width 34 height 17
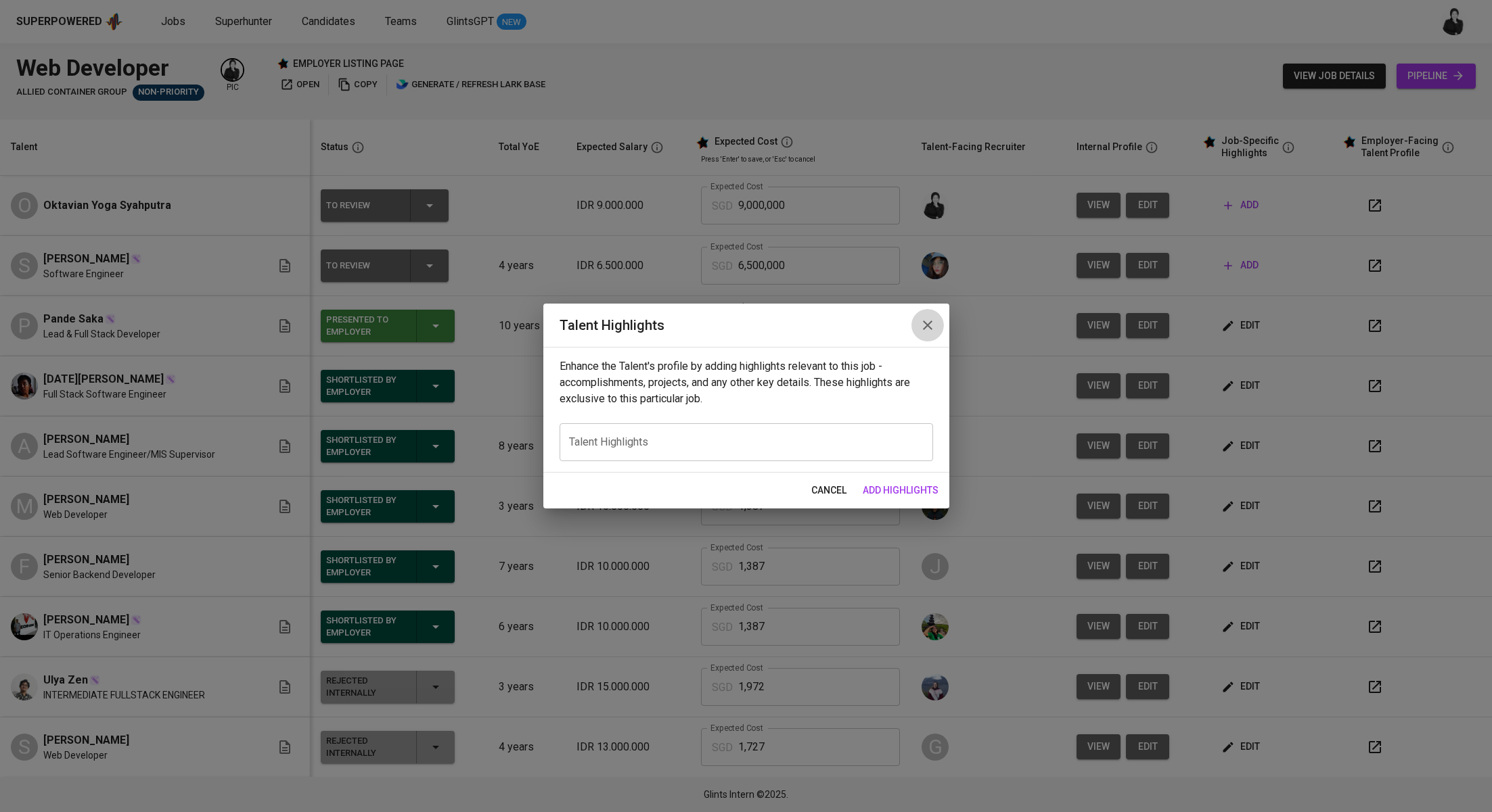
click at [929, 330] on icon "button" at bounding box center [927, 325] width 16 height 16
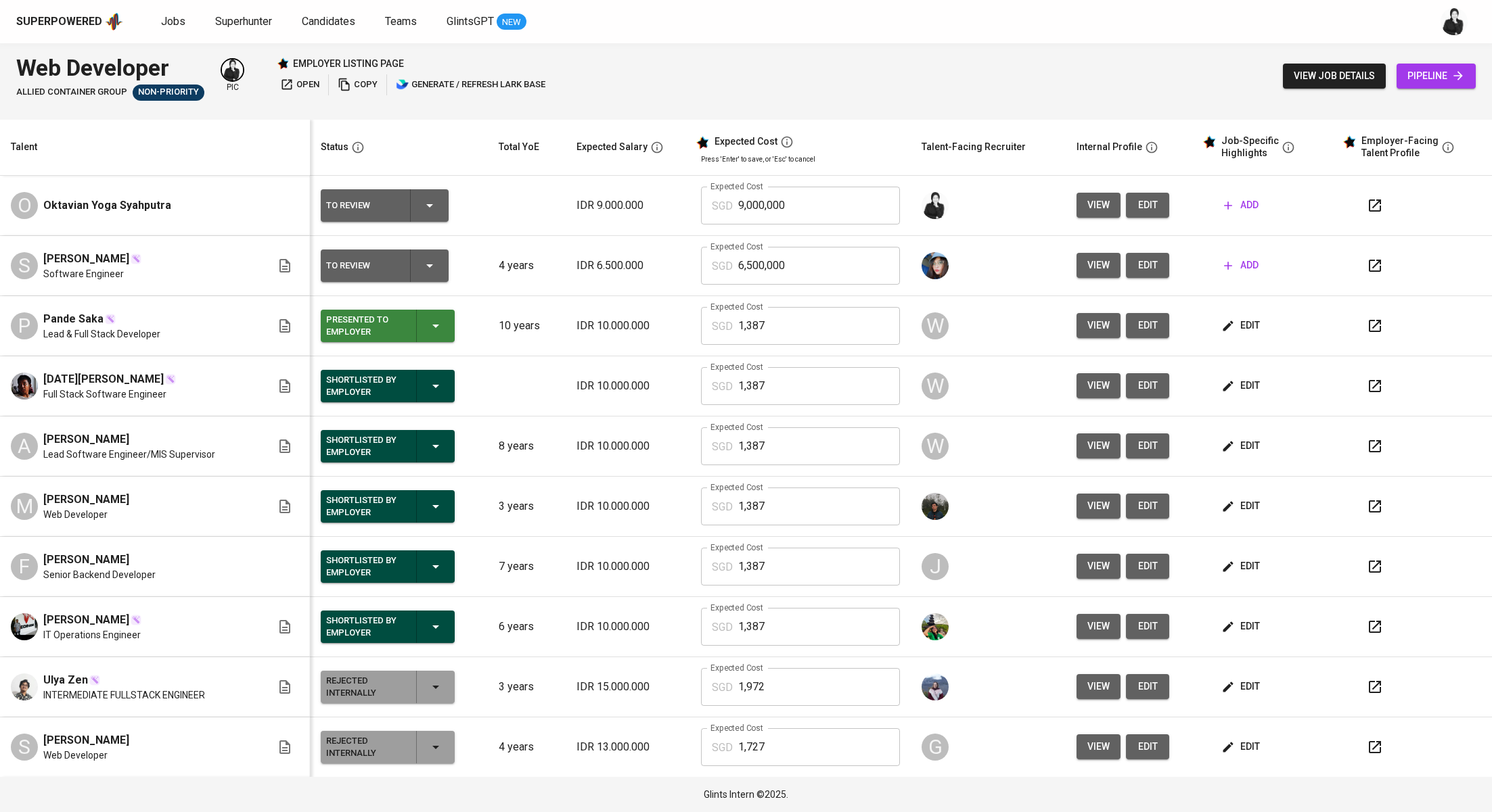
click at [1137, 205] on span "edit" at bounding box center [1147, 205] width 22 height 17
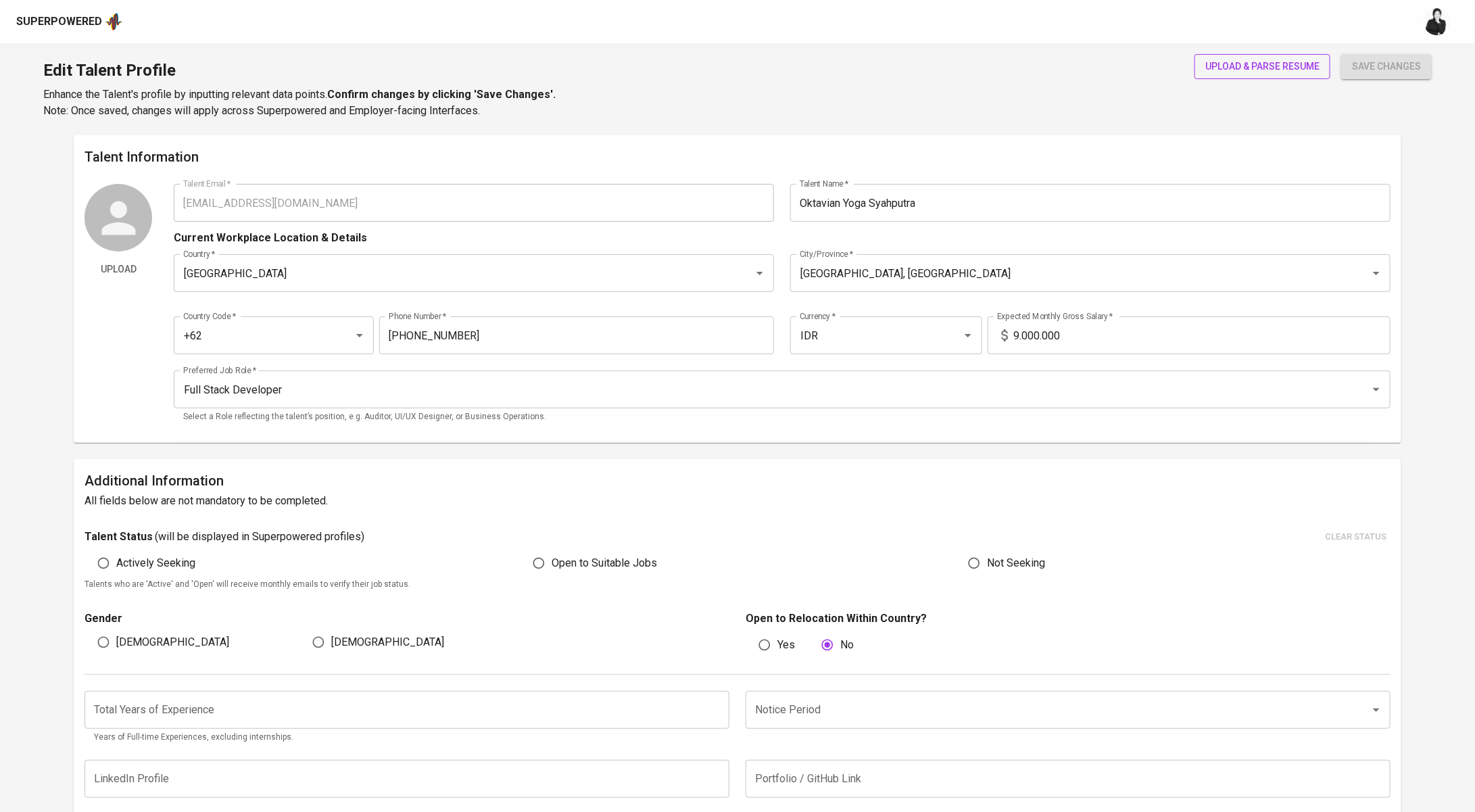
click at [1241, 70] on span "upload & parse resume" at bounding box center [1263, 67] width 115 height 17
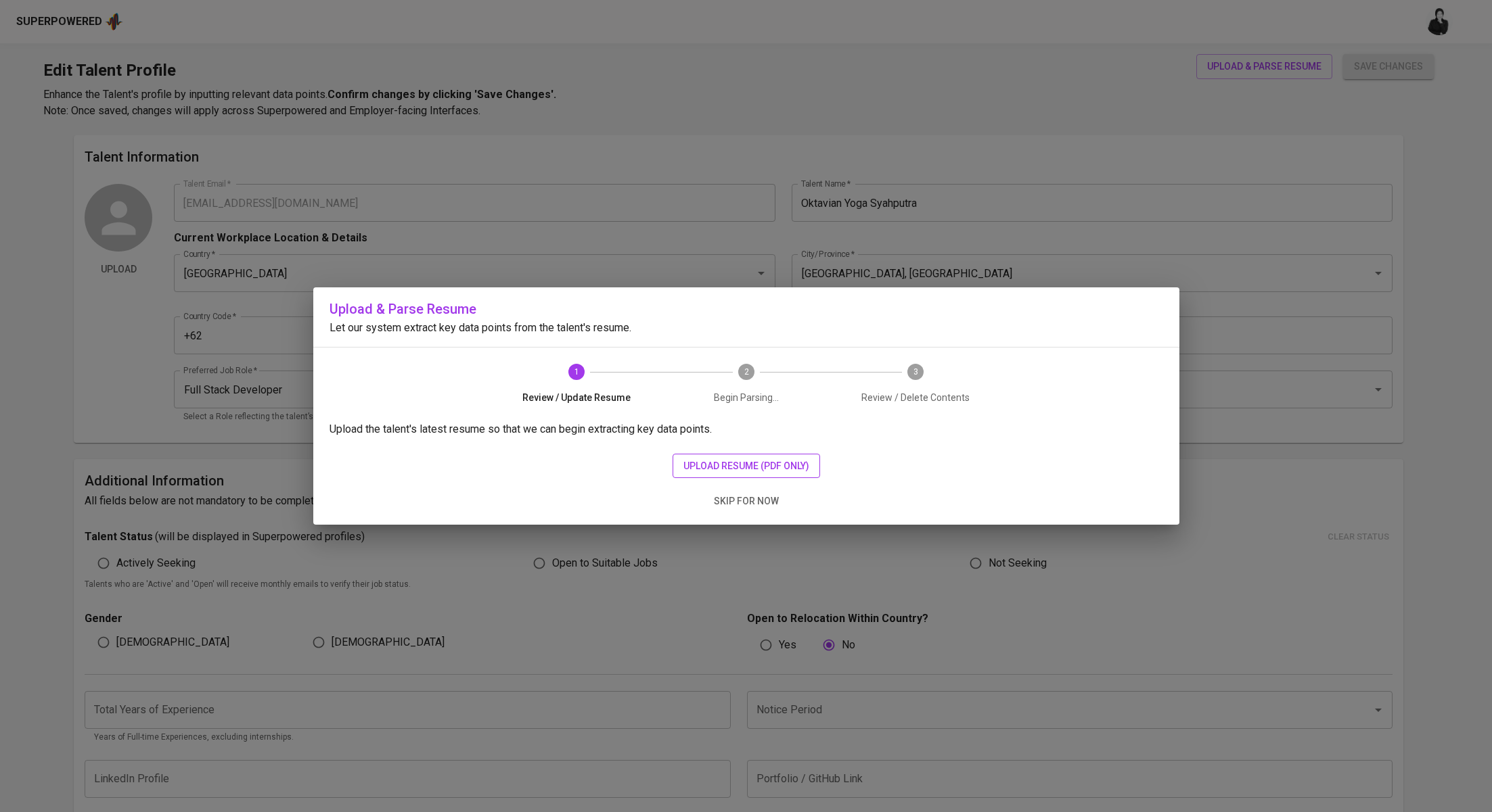
click at [724, 464] on span "upload resume (pdf only)" at bounding box center [746, 466] width 126 height 17
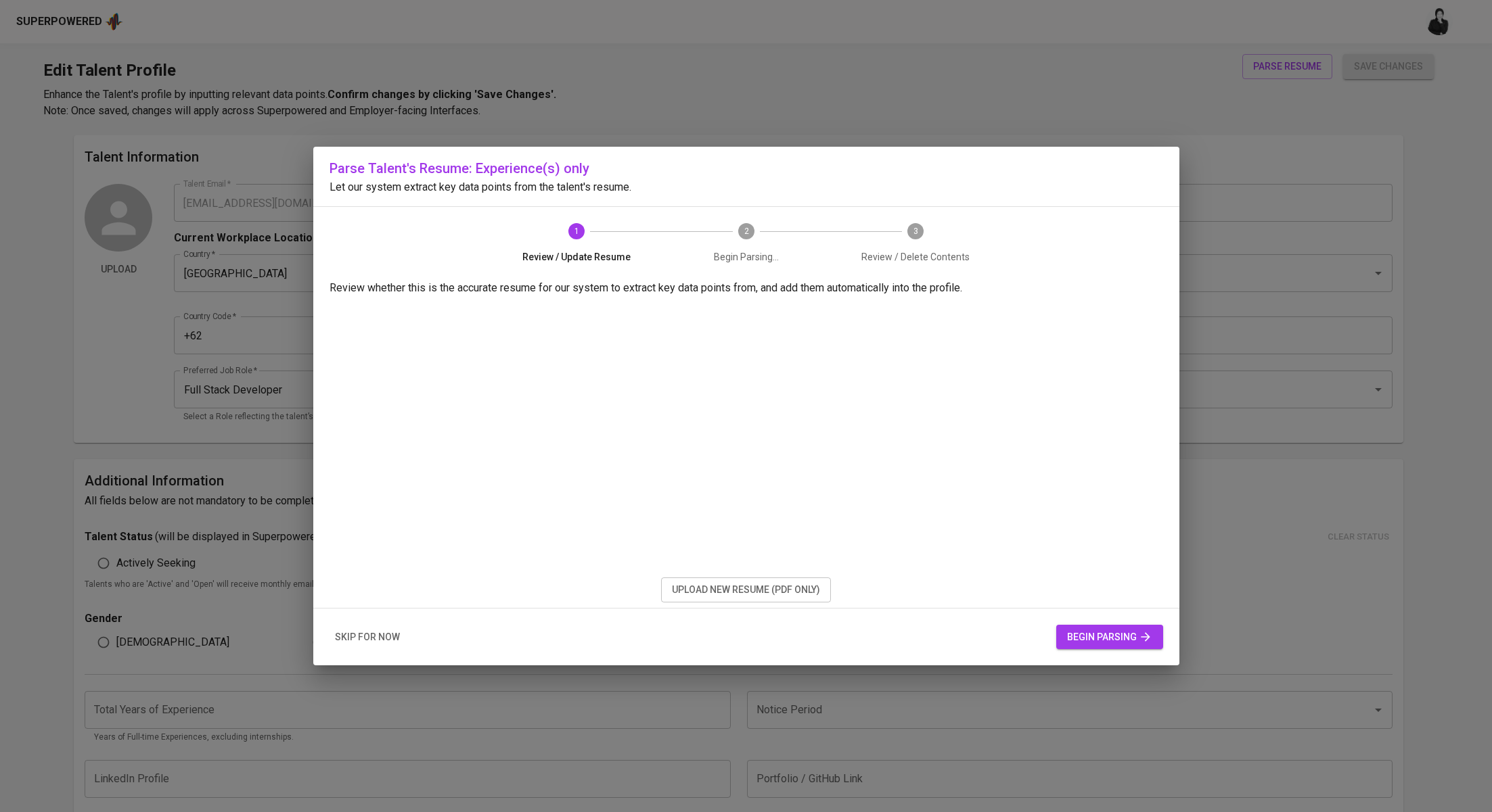
click at [1114, 634] on span "begin parsing" at bounding box center [1109, 637] width 85 height 17
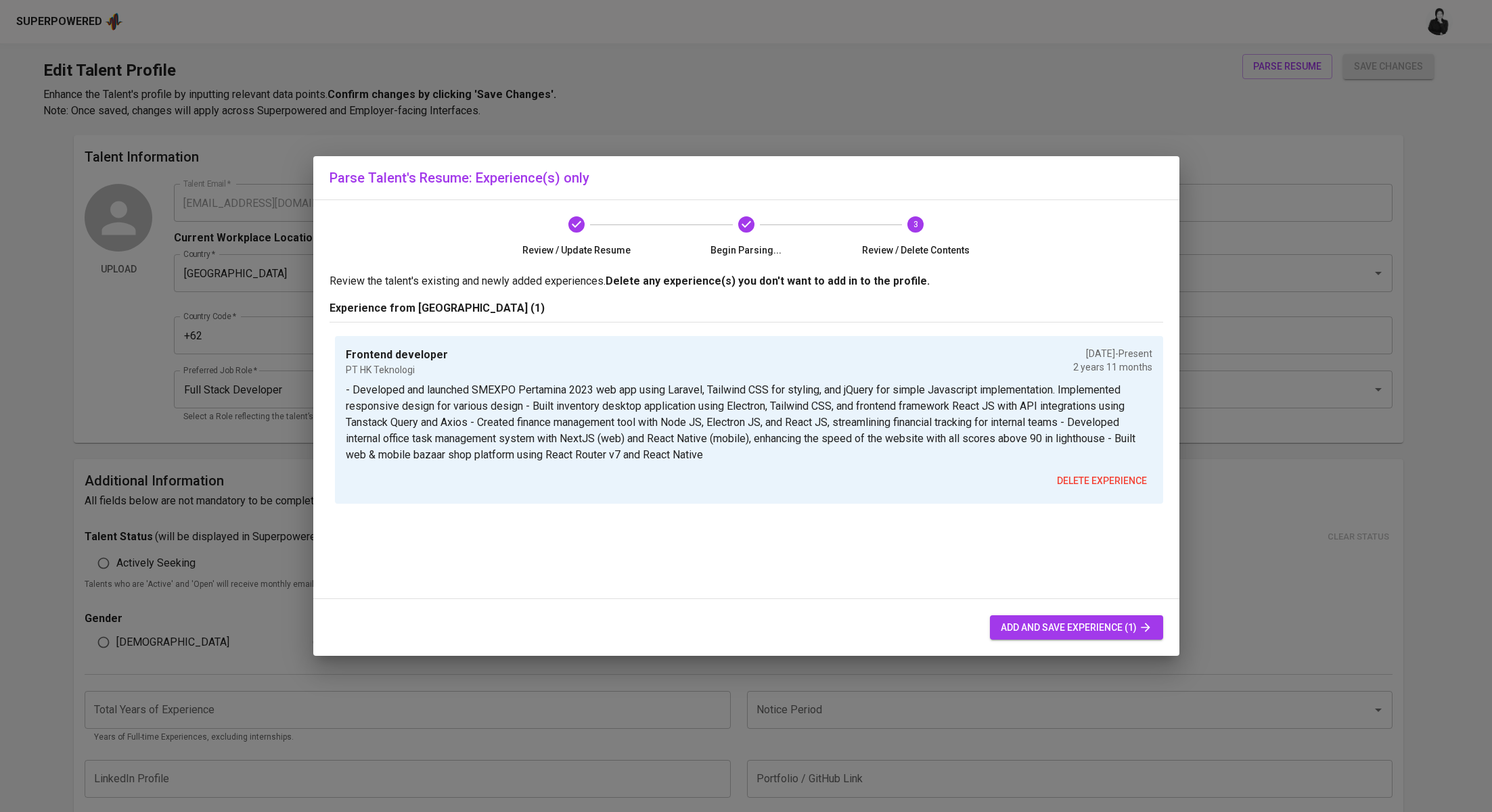
click at [1041, 629] on span "add and save experience (1)" at bounding box center [1076, 628] width 151 height 17
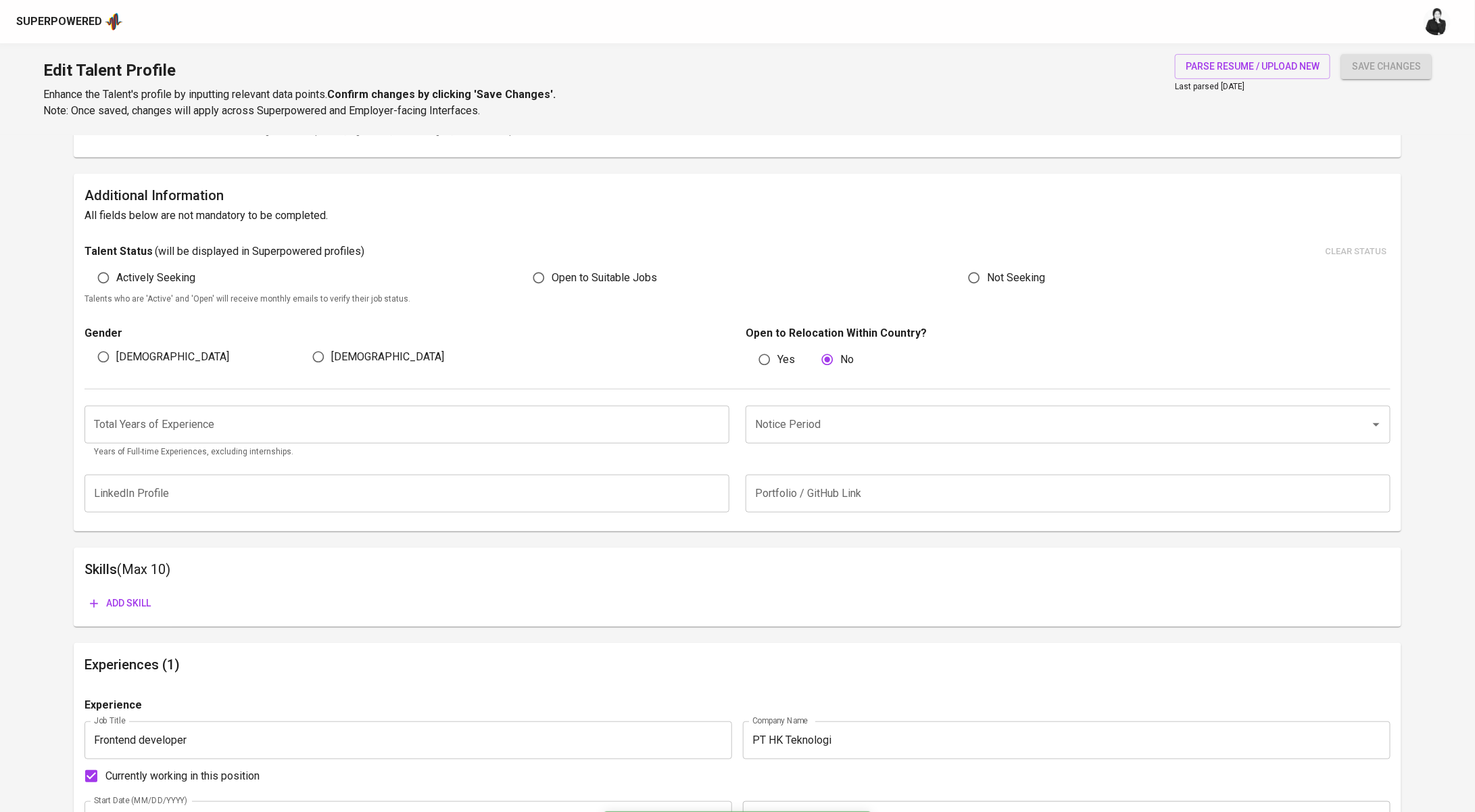
scroll to position [336, 0]
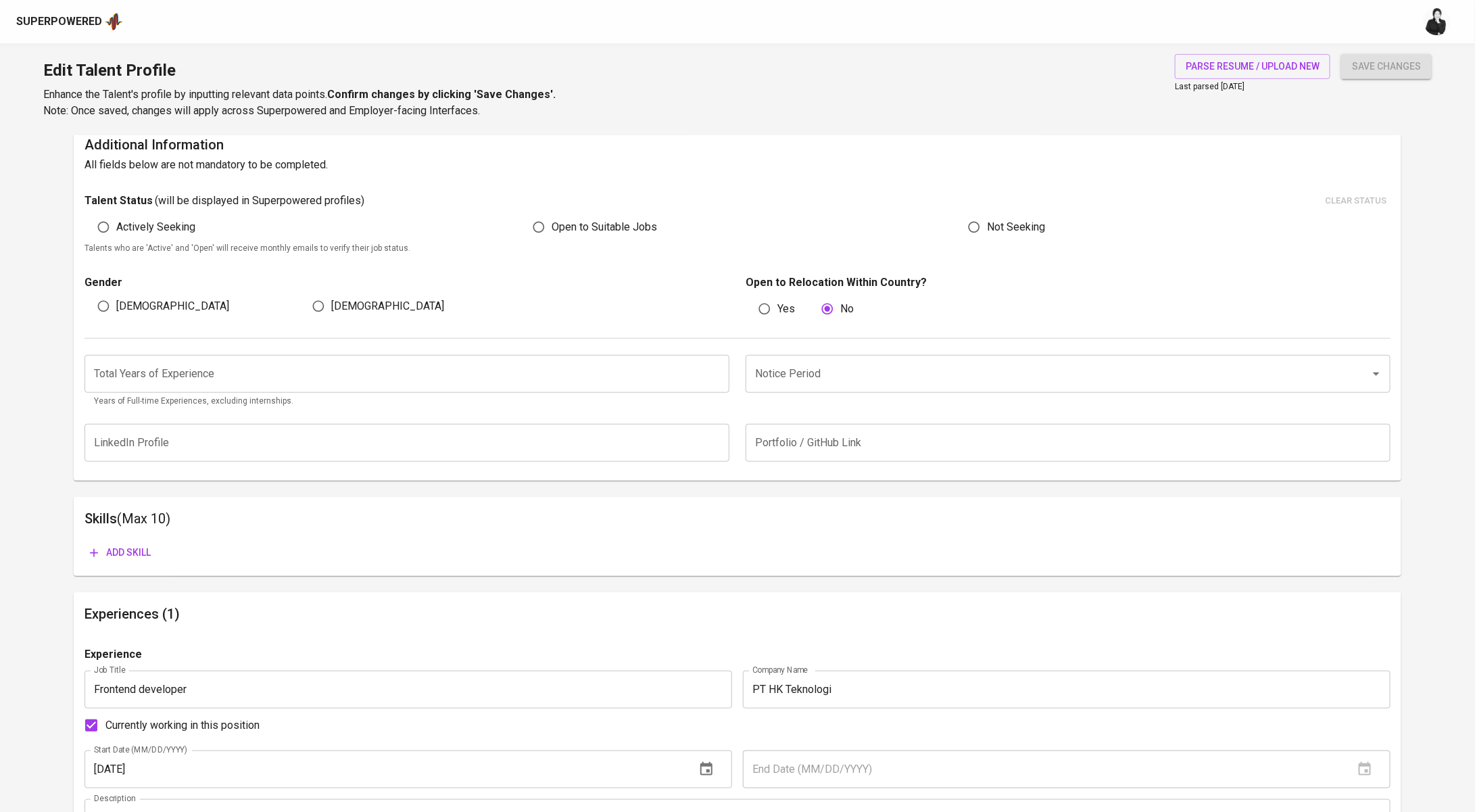
click at [295, 368] on input "number" at bounding box center [406, 374] width 645 height 38
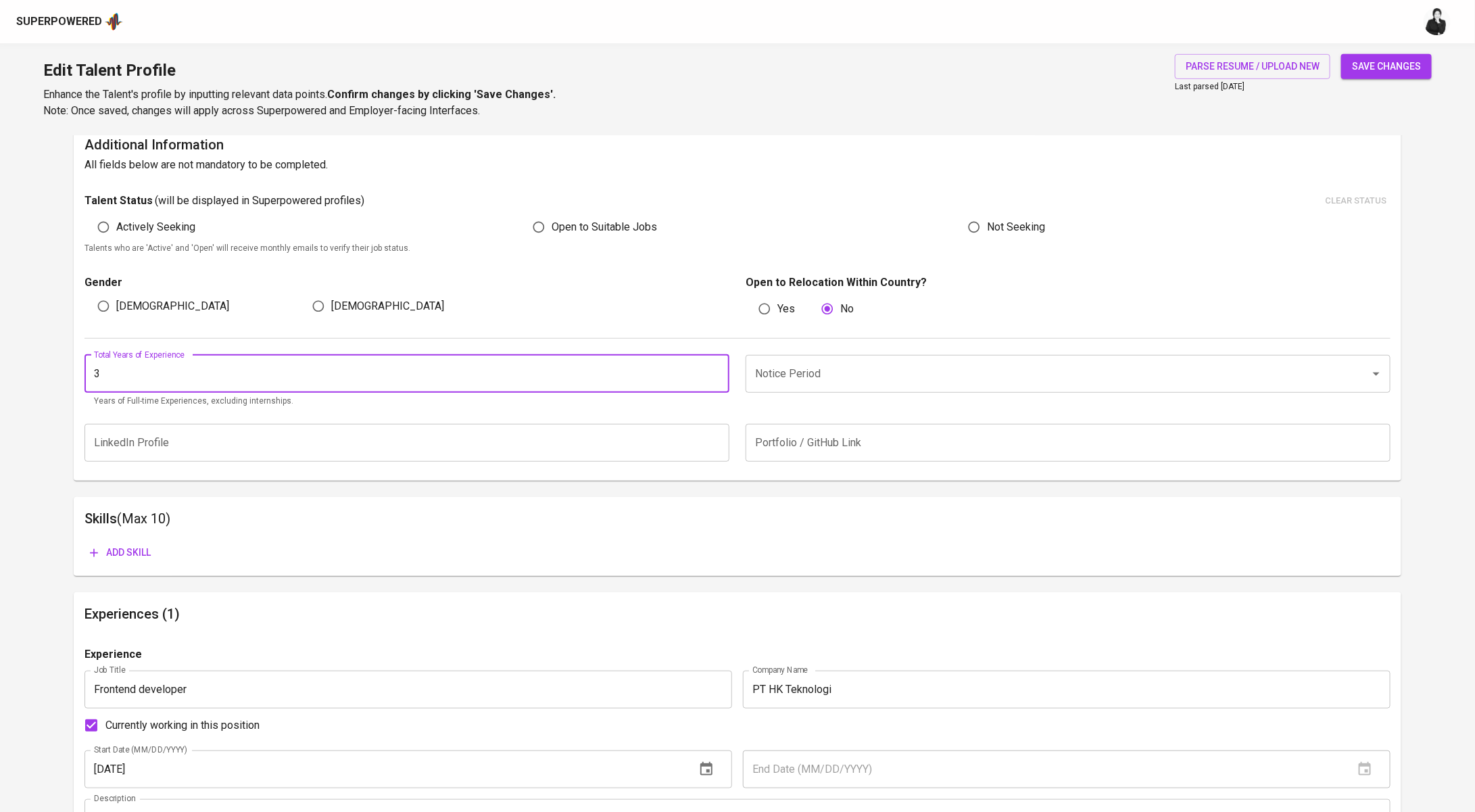
type input "3"
click at [854, 357] on div "Notice Period" at bounding box center [1068, 374] width 645 height 38
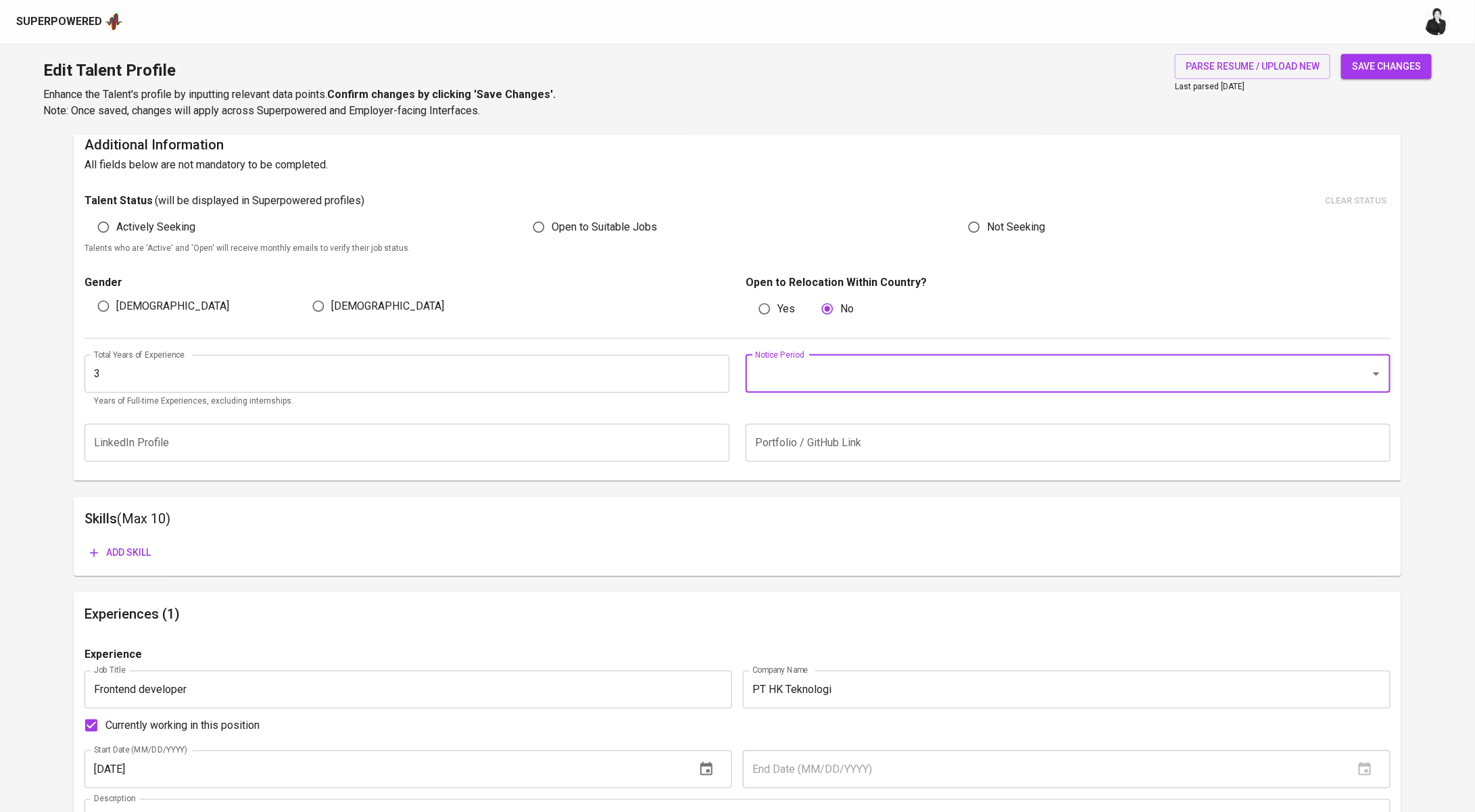
click at [851, 368] on input "Notice Period" at bounding box center [1049, 374] width 595 height 26
click at [823, 483] on li "1 Month" at bounding box center [1068, 485] width 645 height 25
type input "1 Month"
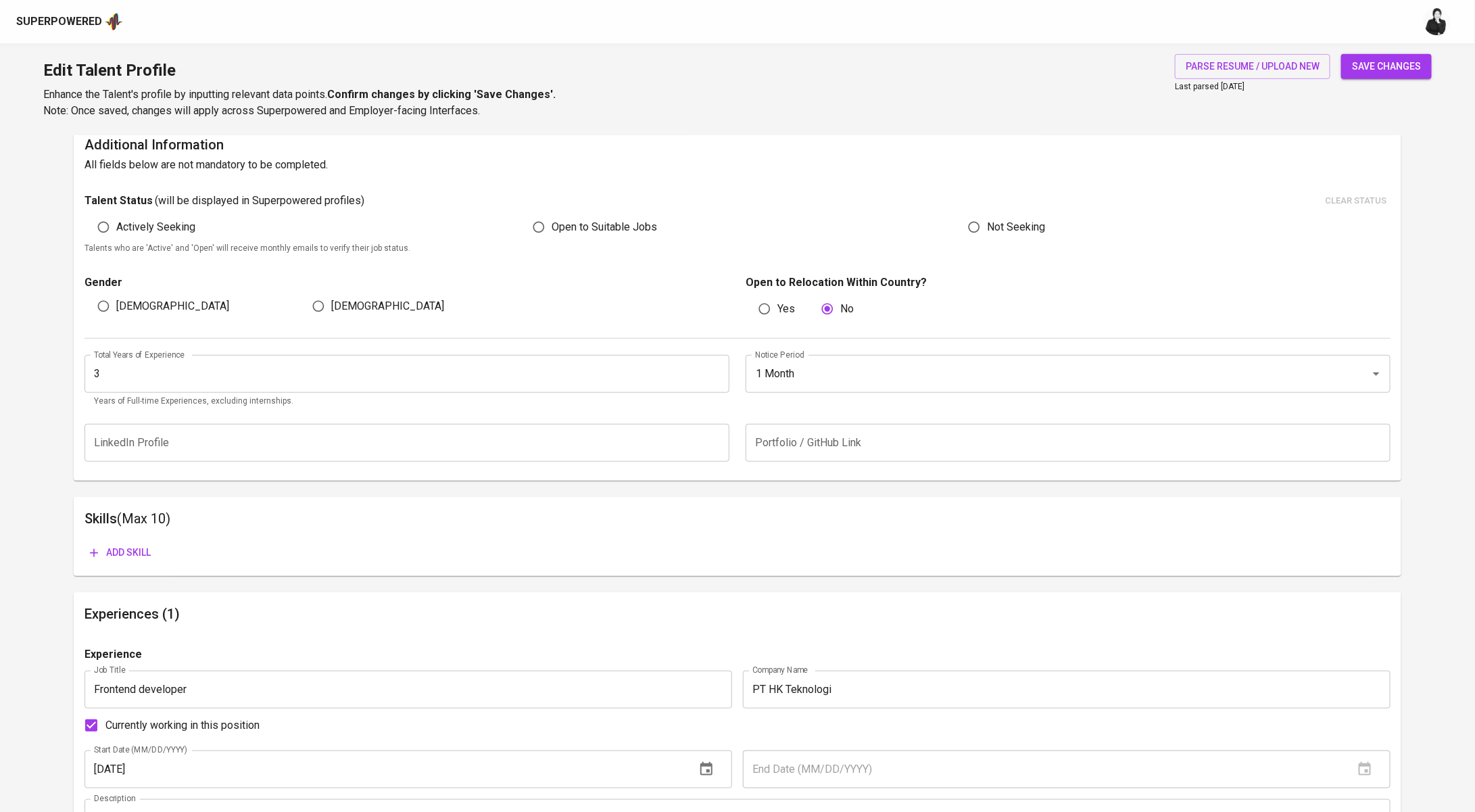
scroll to position [346, 0]
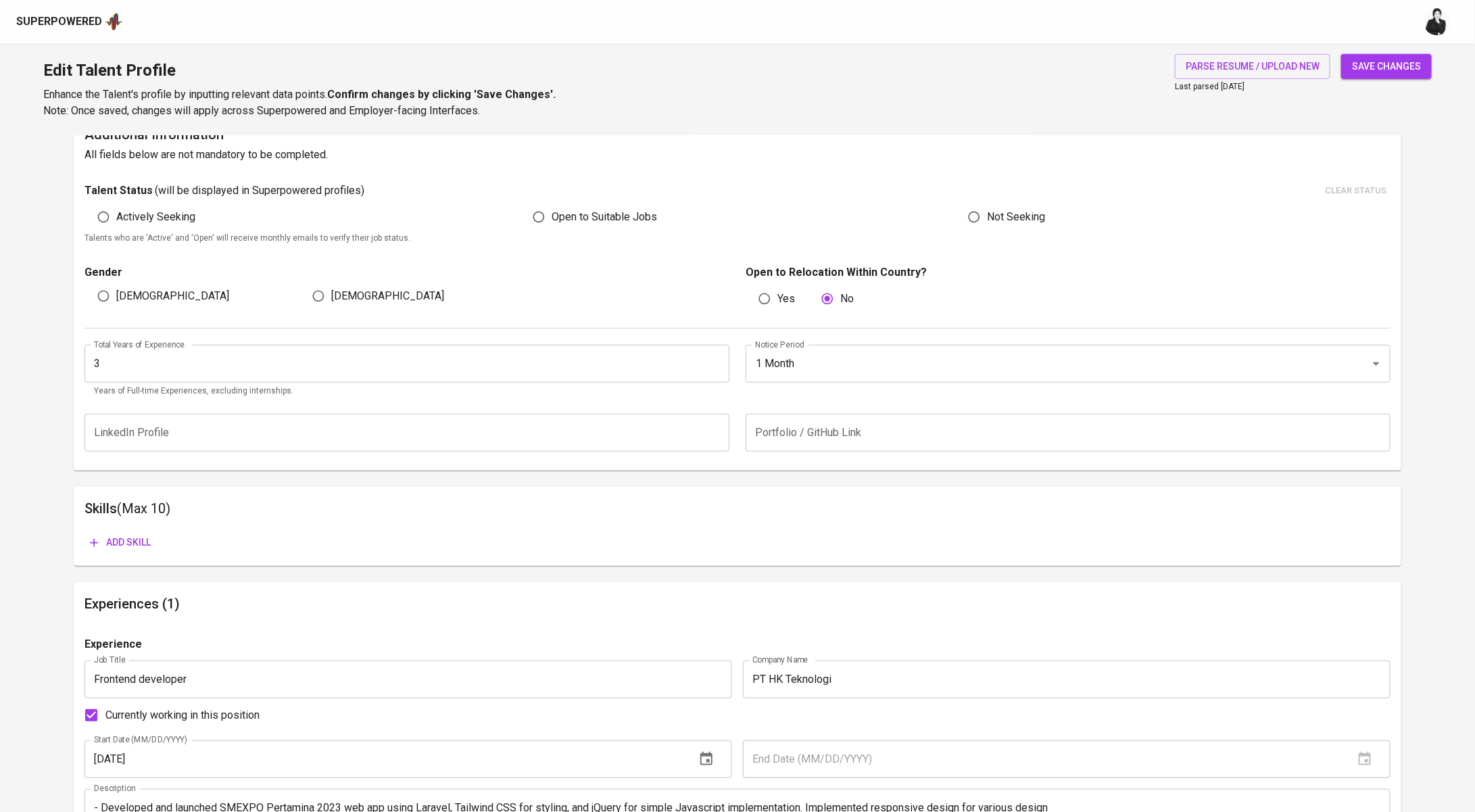
click at [143, 548] on span "Add skill" at bounding box center [120, 543] width 61 height 17
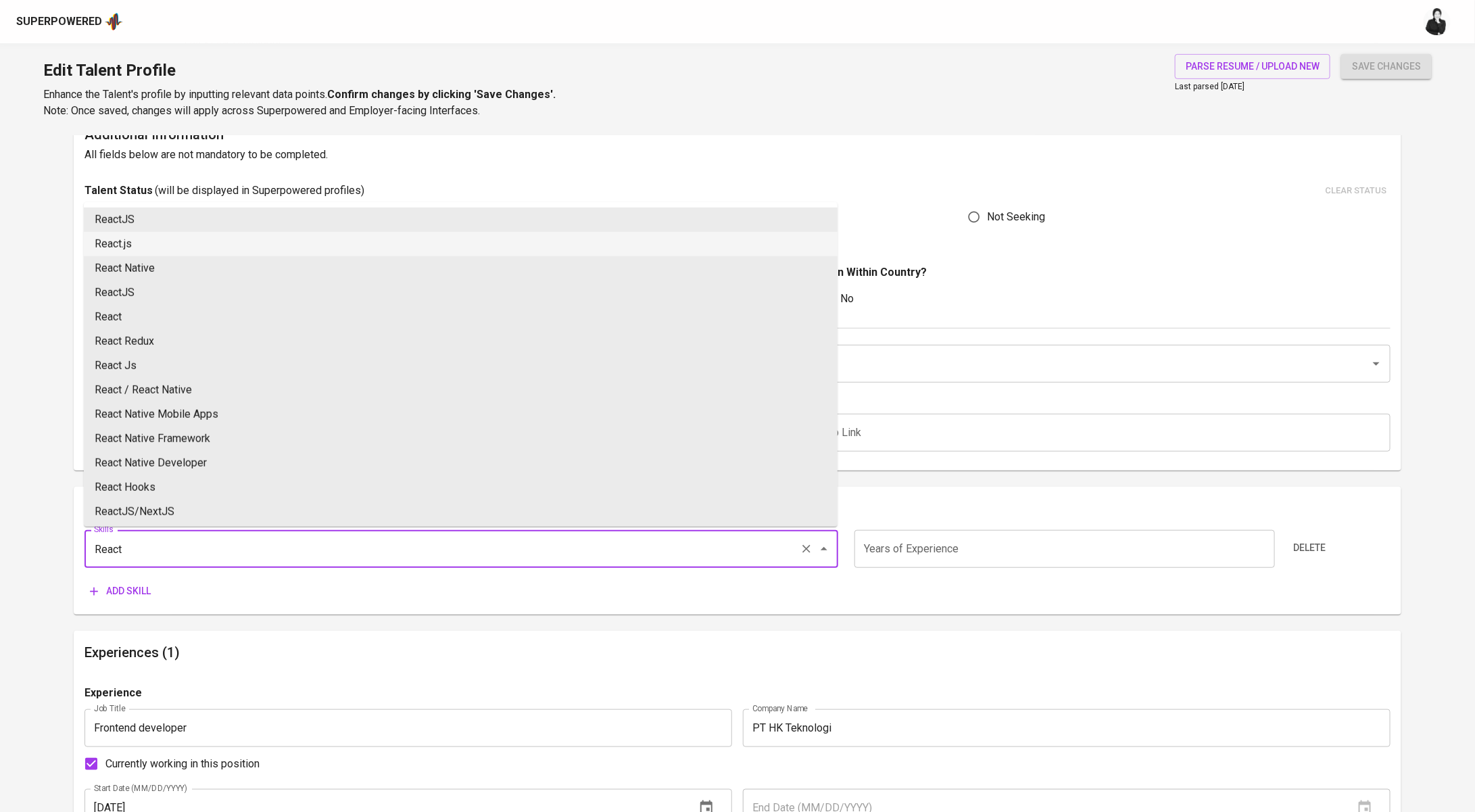
click at [223, 239] on li "React.js" at bounding box center [460, 244] width 754 height 25
type input "React.js"
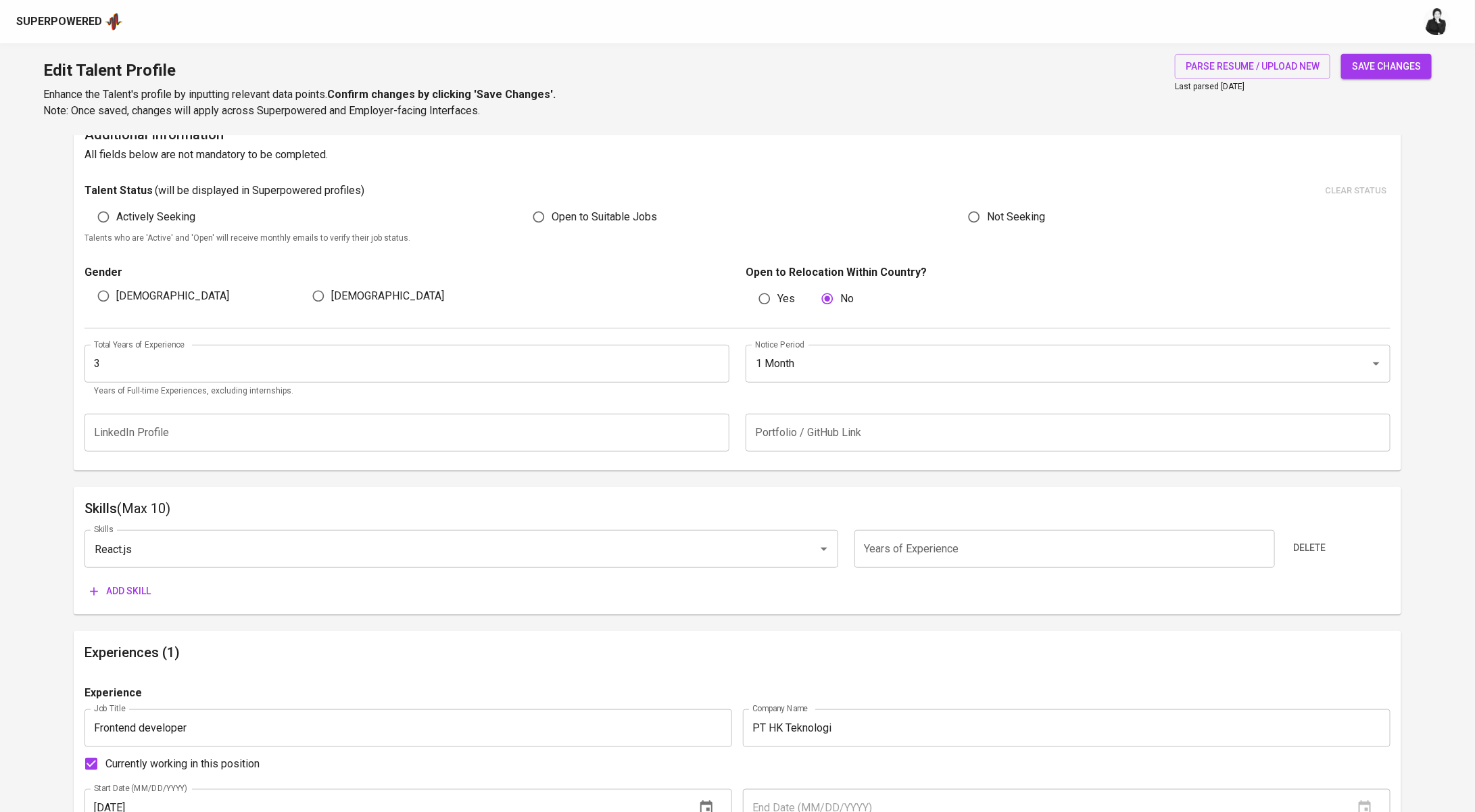
click at [904, 561] on input "number" at bounding box center [1065, 549] width 420 height 38
type input "3"
click at [142, 585] on span "Add skill" at bounding box center [120, 591] width 61 height 17
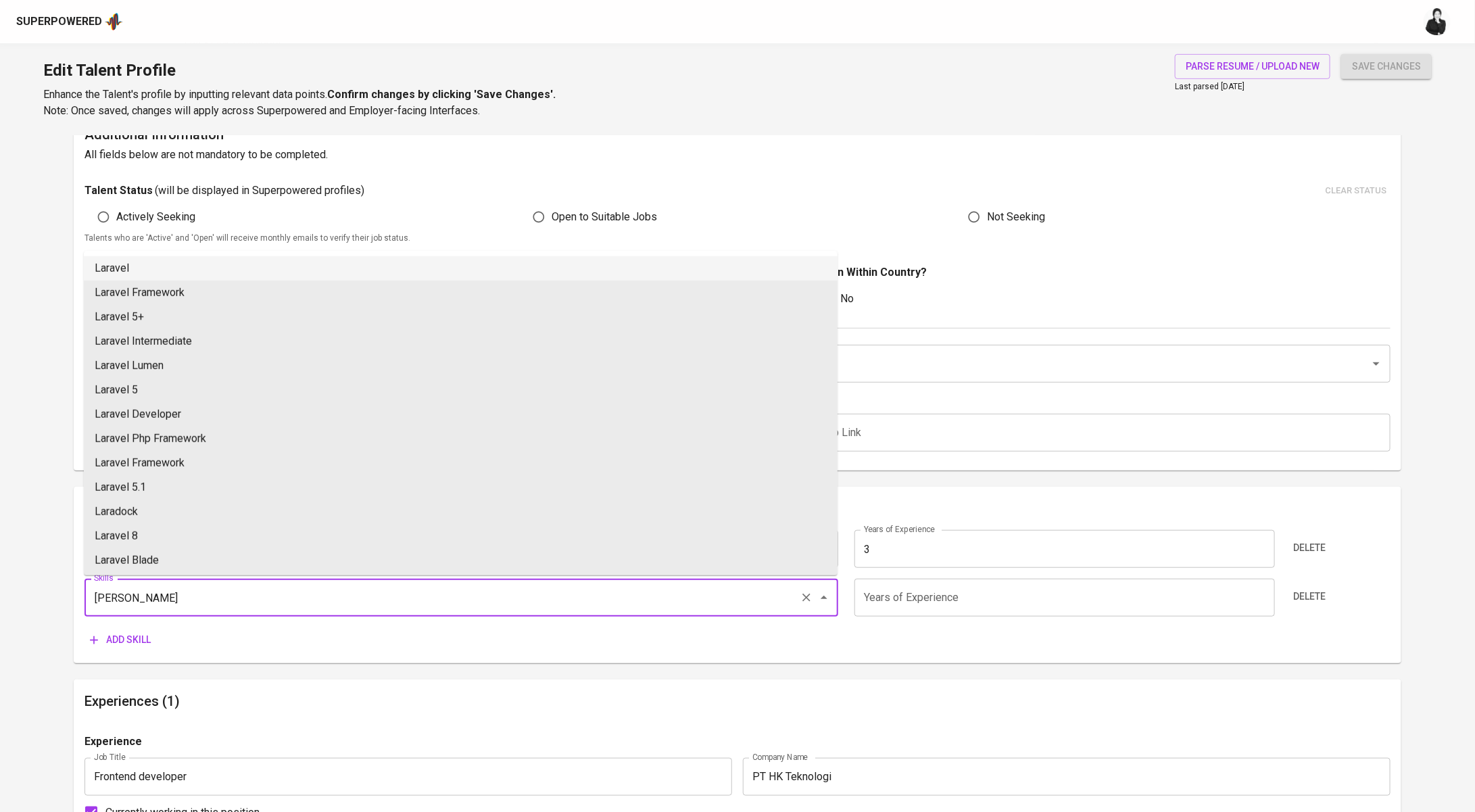
click at [220, 272] on li "Laravel" at bounding box center [460, 268] width 754 height 25
type input "Laravel"
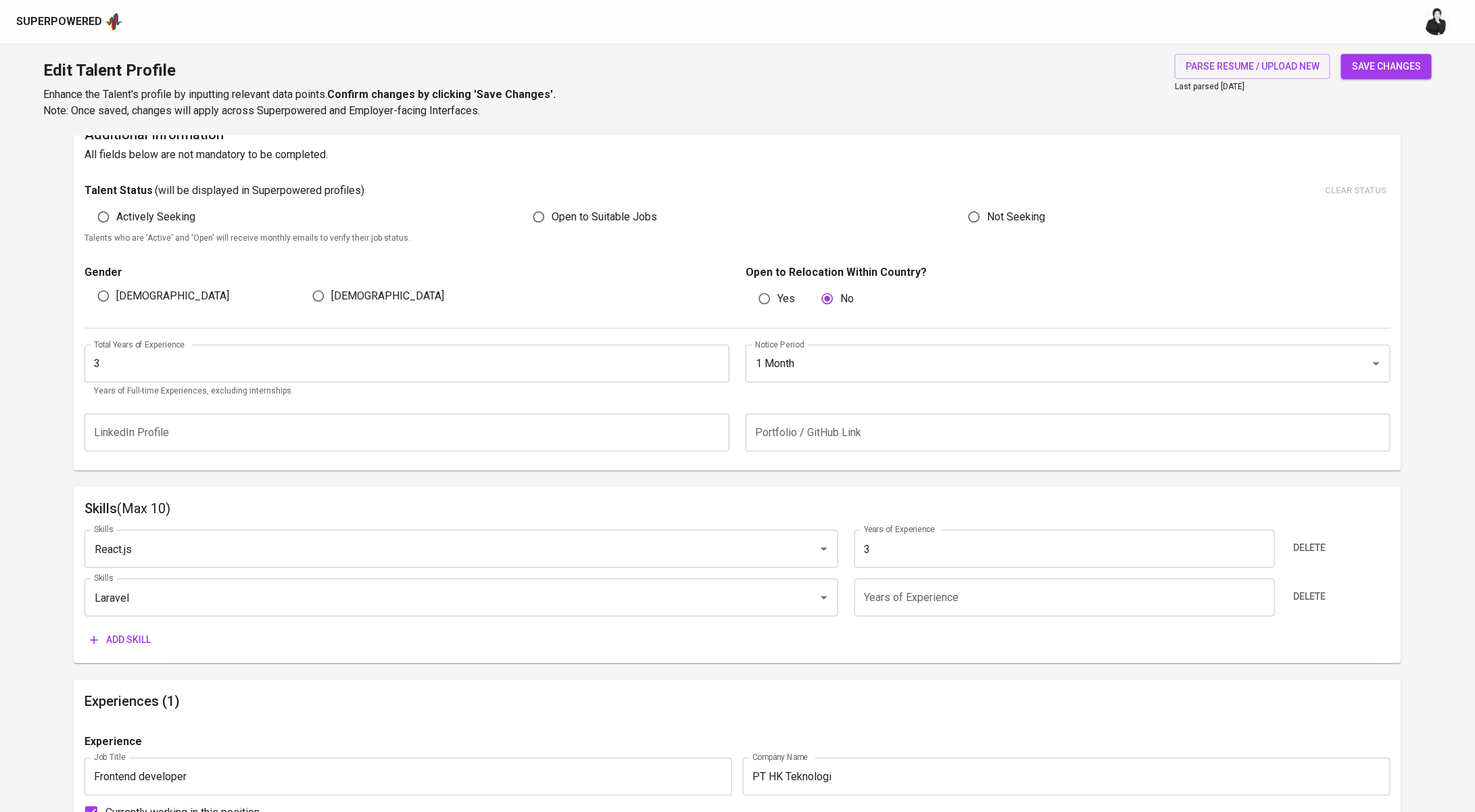
click at [896, 589] on input "number" at bounding box center [1065, 598] width 420 height 38
type input "3"
click at [131, 644] on span "Add skill" at bounding box center [120, 640] width 61 height 17
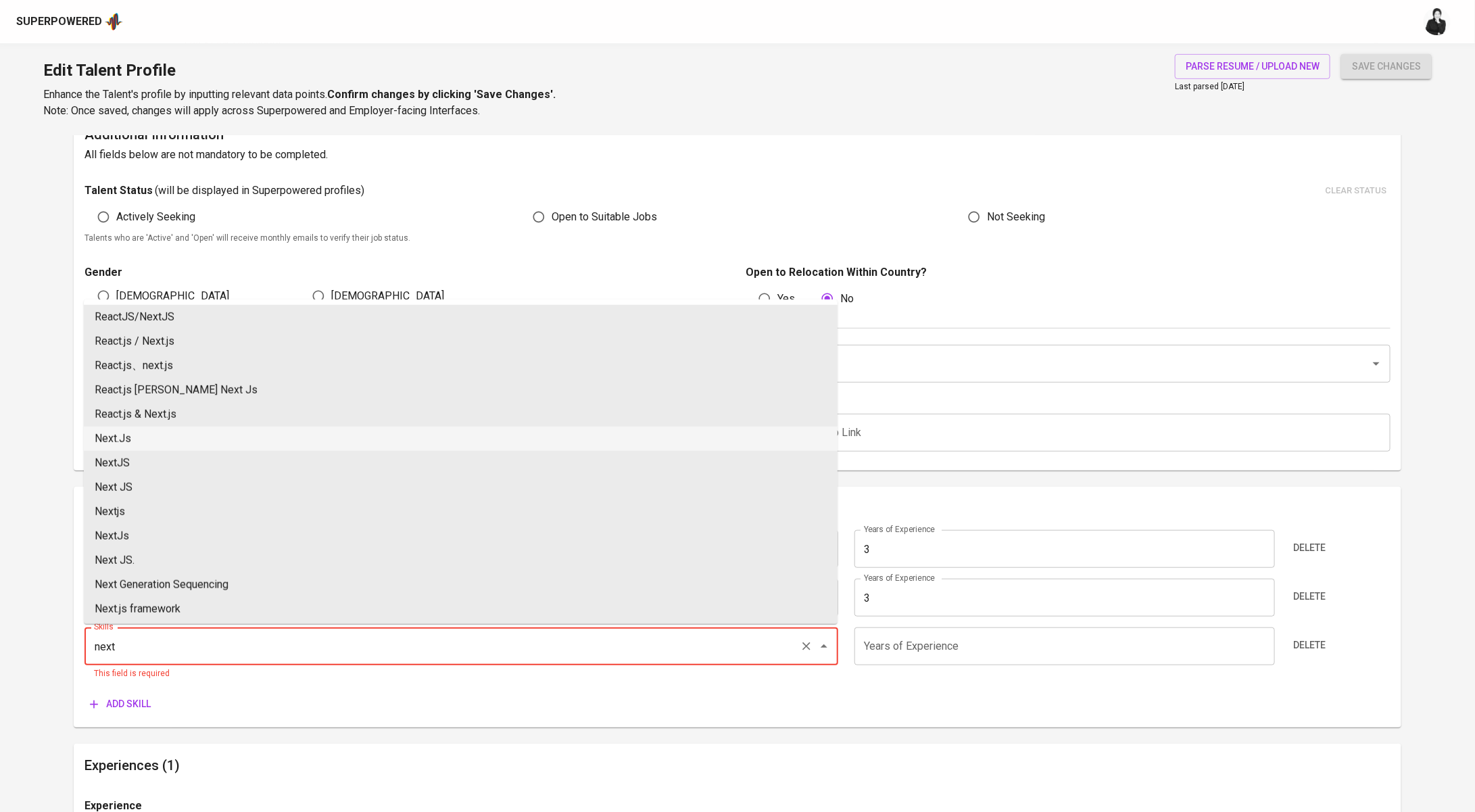
click at [214, 437] on li "Next.Js" at bounding box center [460, 439] width 754 height 25
type input "Next.Js"
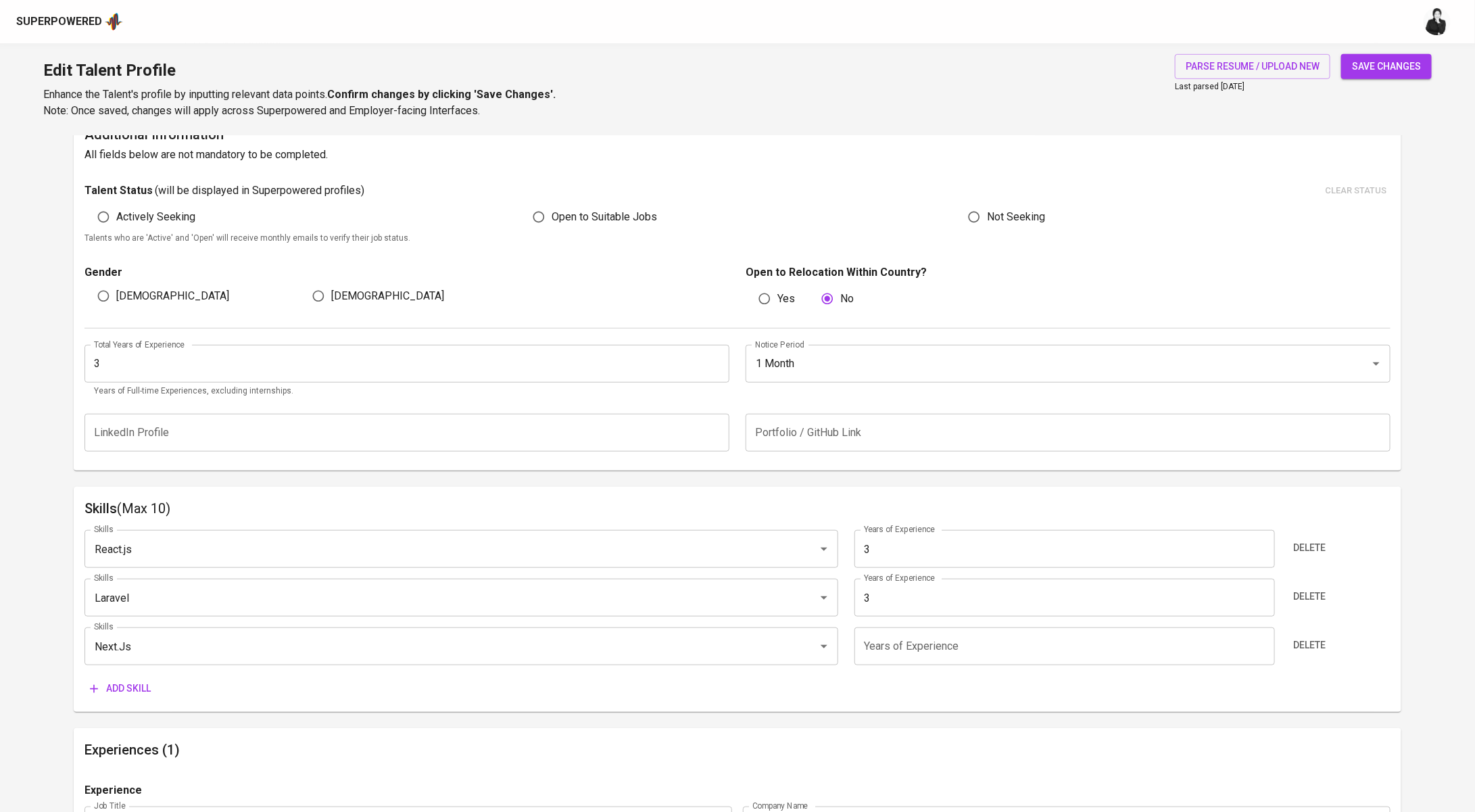
click at [918, 651] on input "number" at bounding box center [1065, 646] width 420 height 38
type input "3"
click at [145, 692] on span "Add skill" at bounding box center [120, 688] width 61 height 17
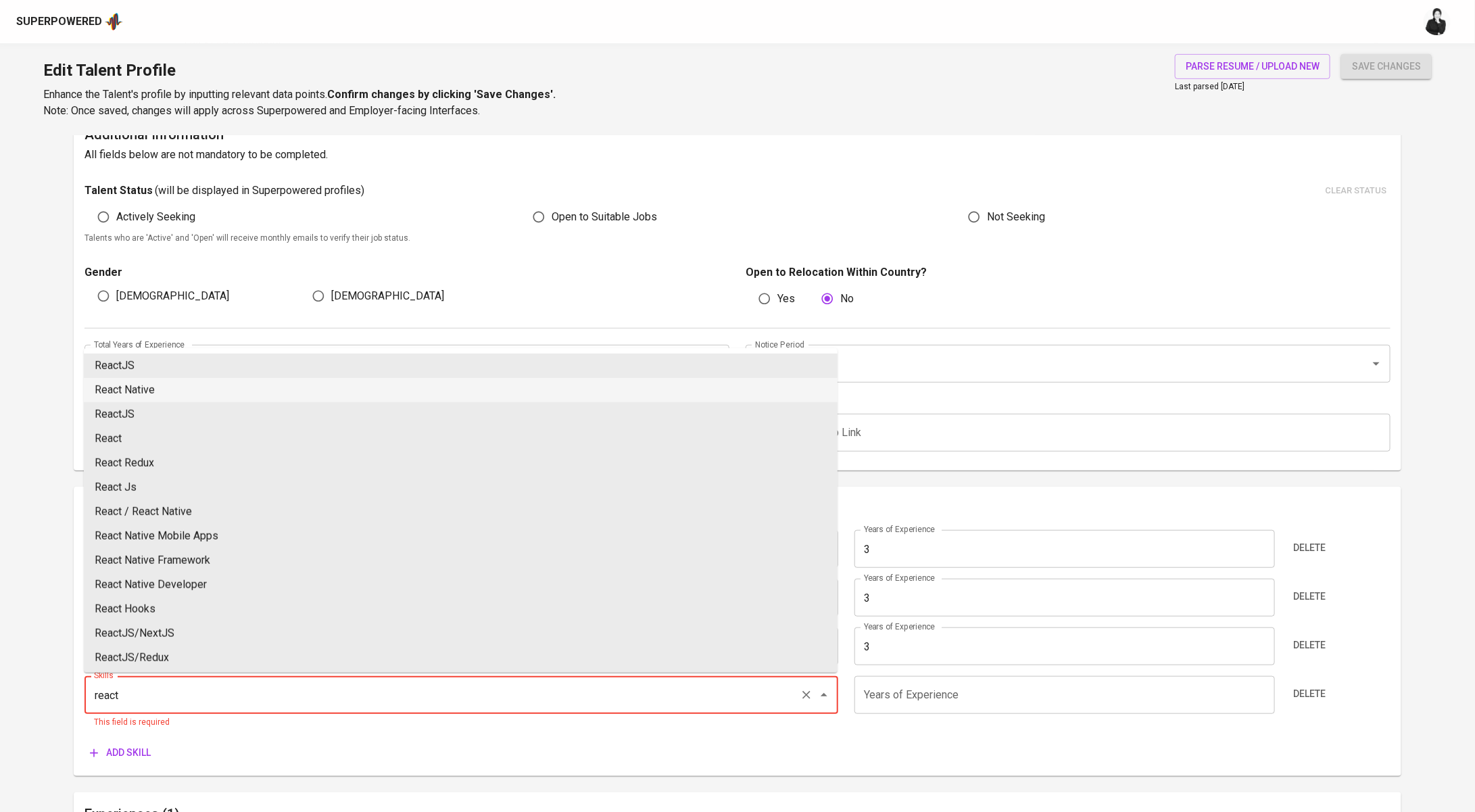
click at [245, 392] on li "React Native" at bounding box center [460, 390] width 754 height 25
type input "React Native"
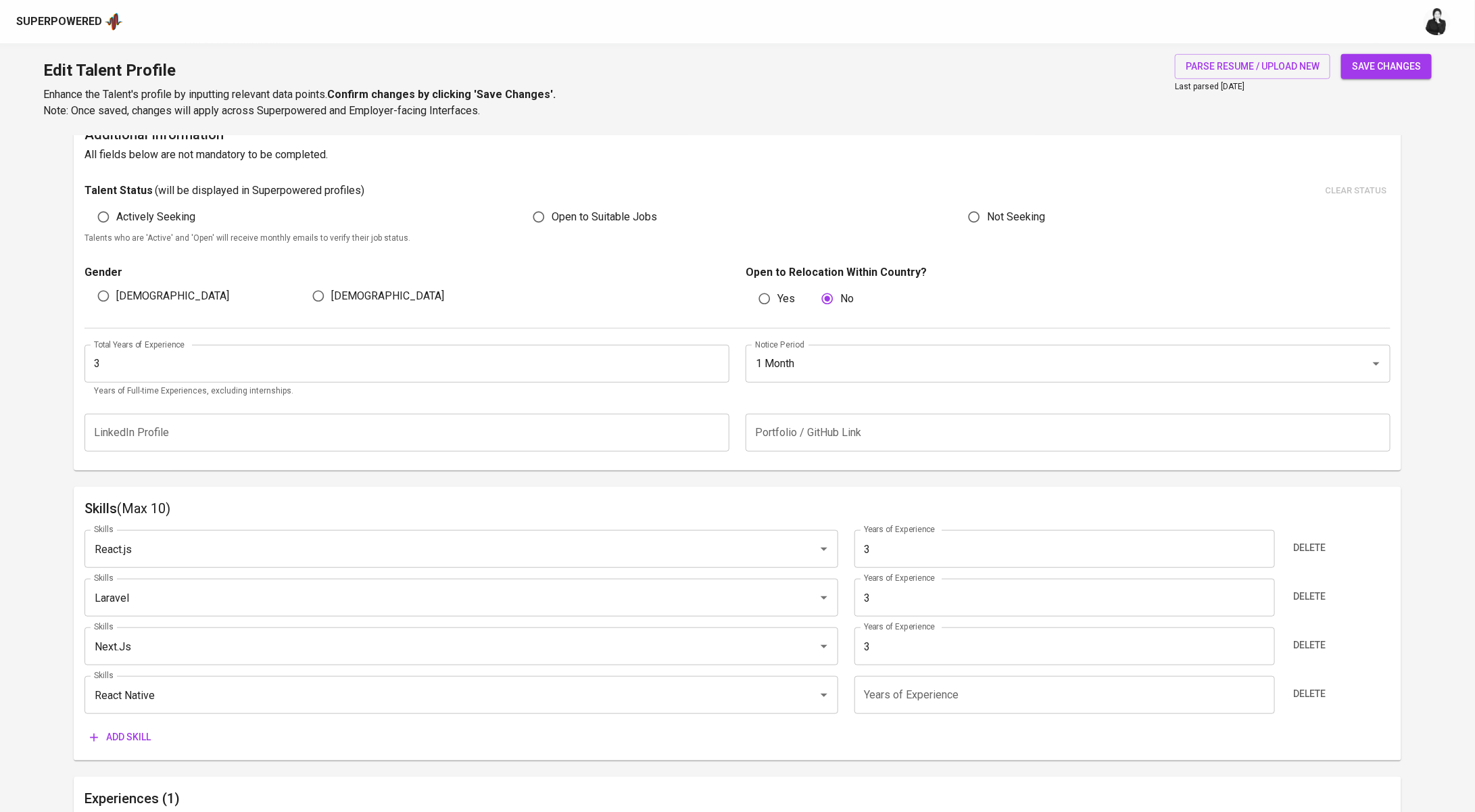
click at [1013, 700] on input "number" at bounding box center [1065, 695] width 420 height 38
type input "3"
click at [129, 739] on span "Add skill" at bounding box center [120, 737] width 61 height 17
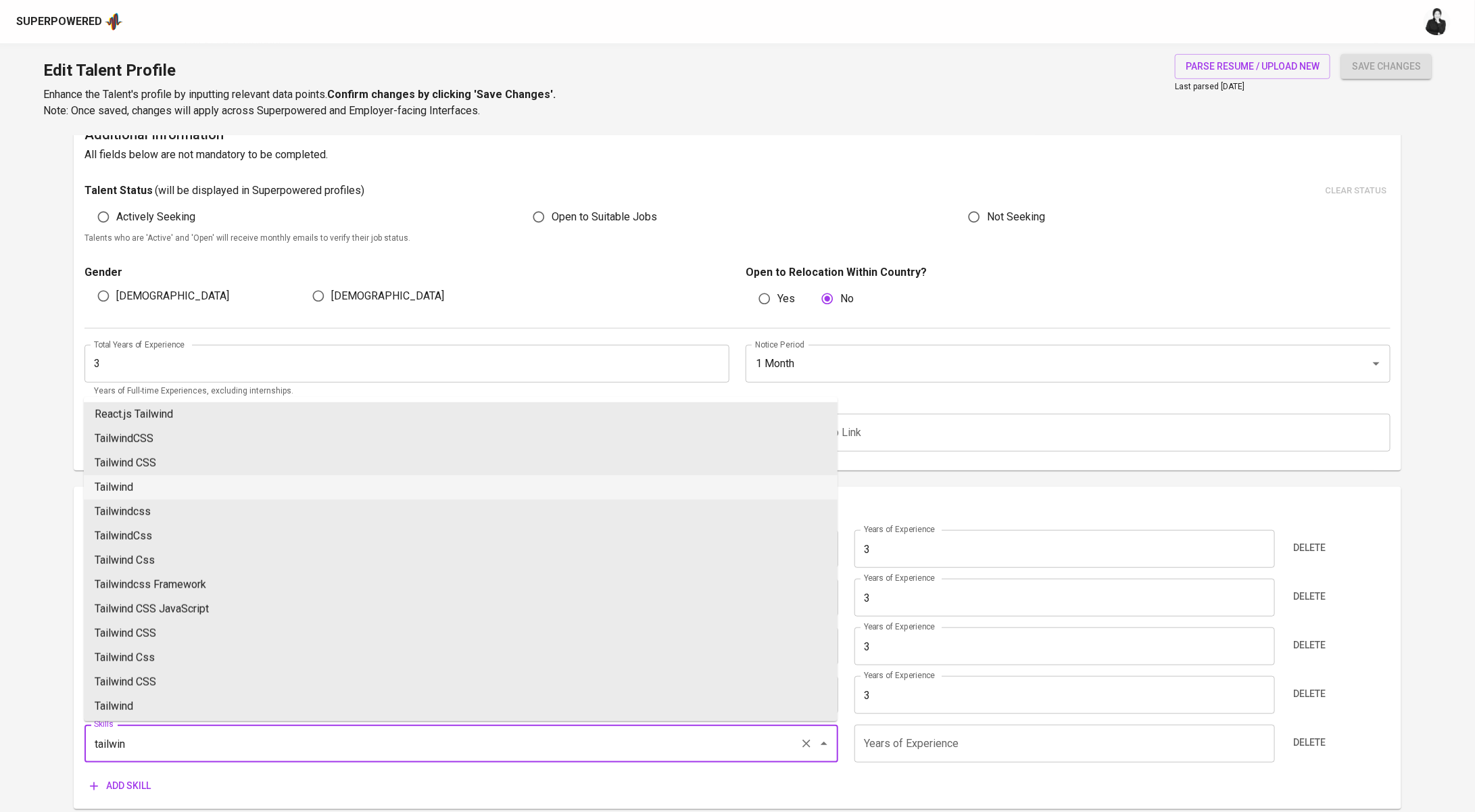
click at [257, 486] on li "Tailwind" at bounding box center [460, 487] width 754 height 25
type input "Tailwind"
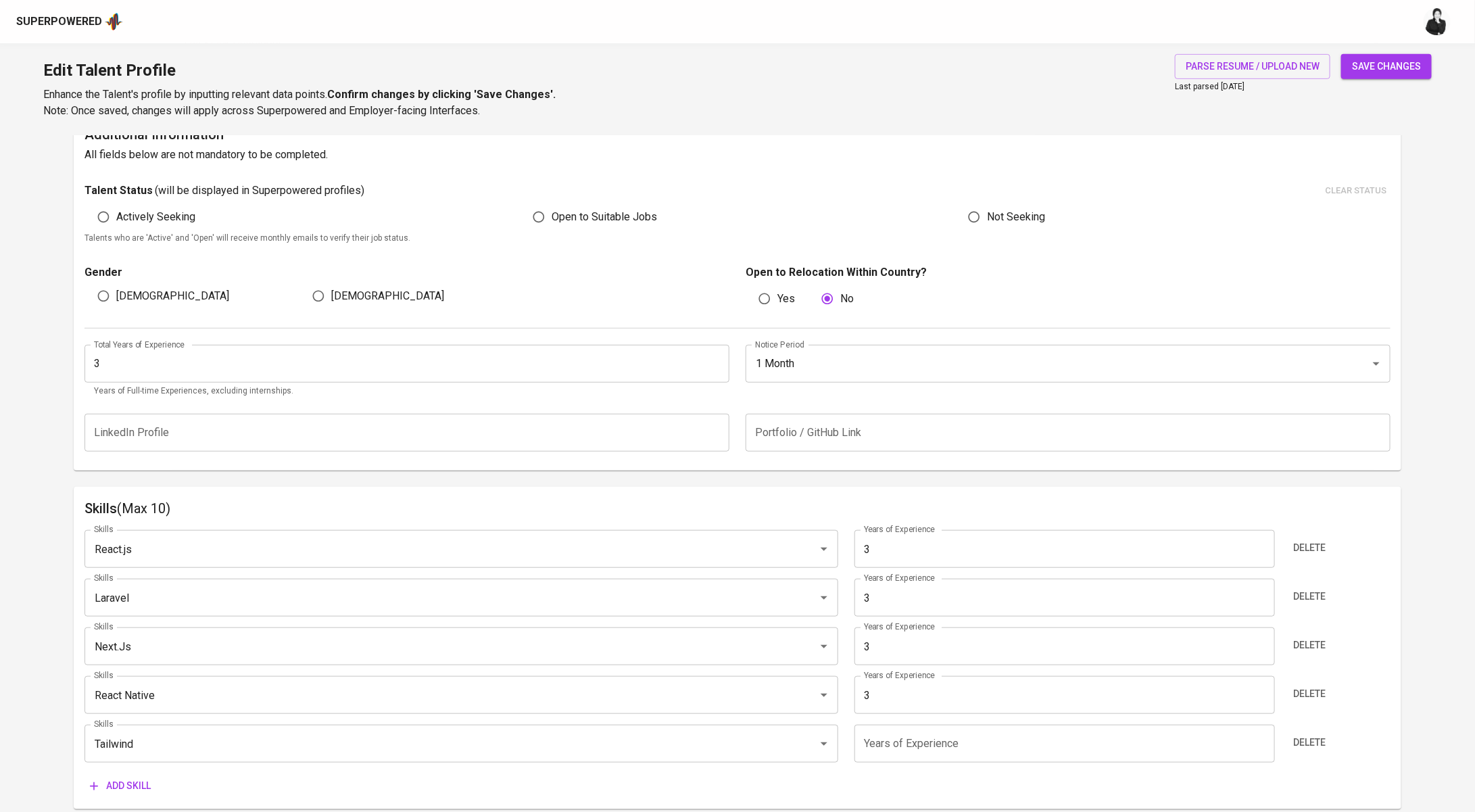
click at [952, 740] on input "number" at bounding box center [1065, 744] width 420 height 38
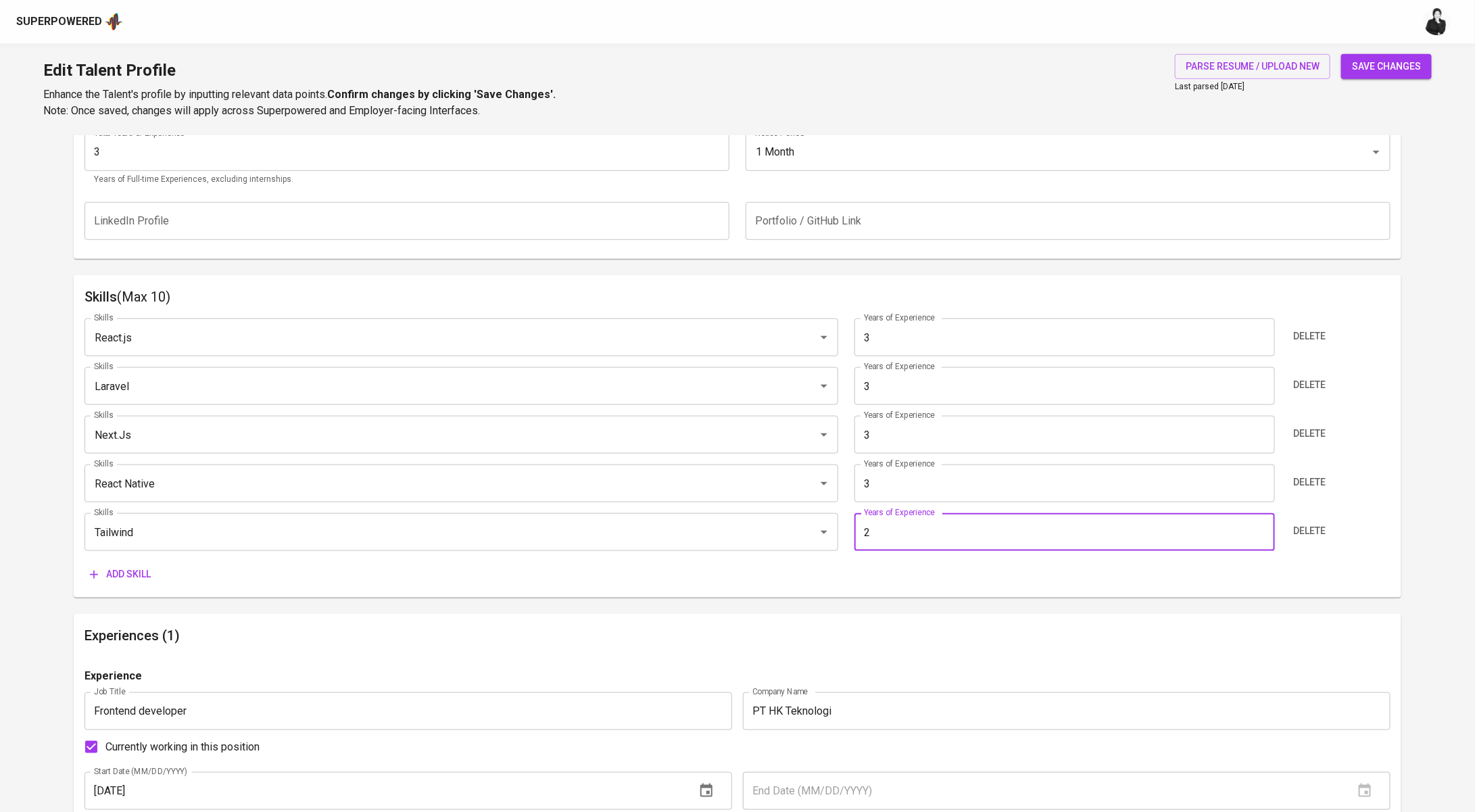
scroll to position [0, 0]
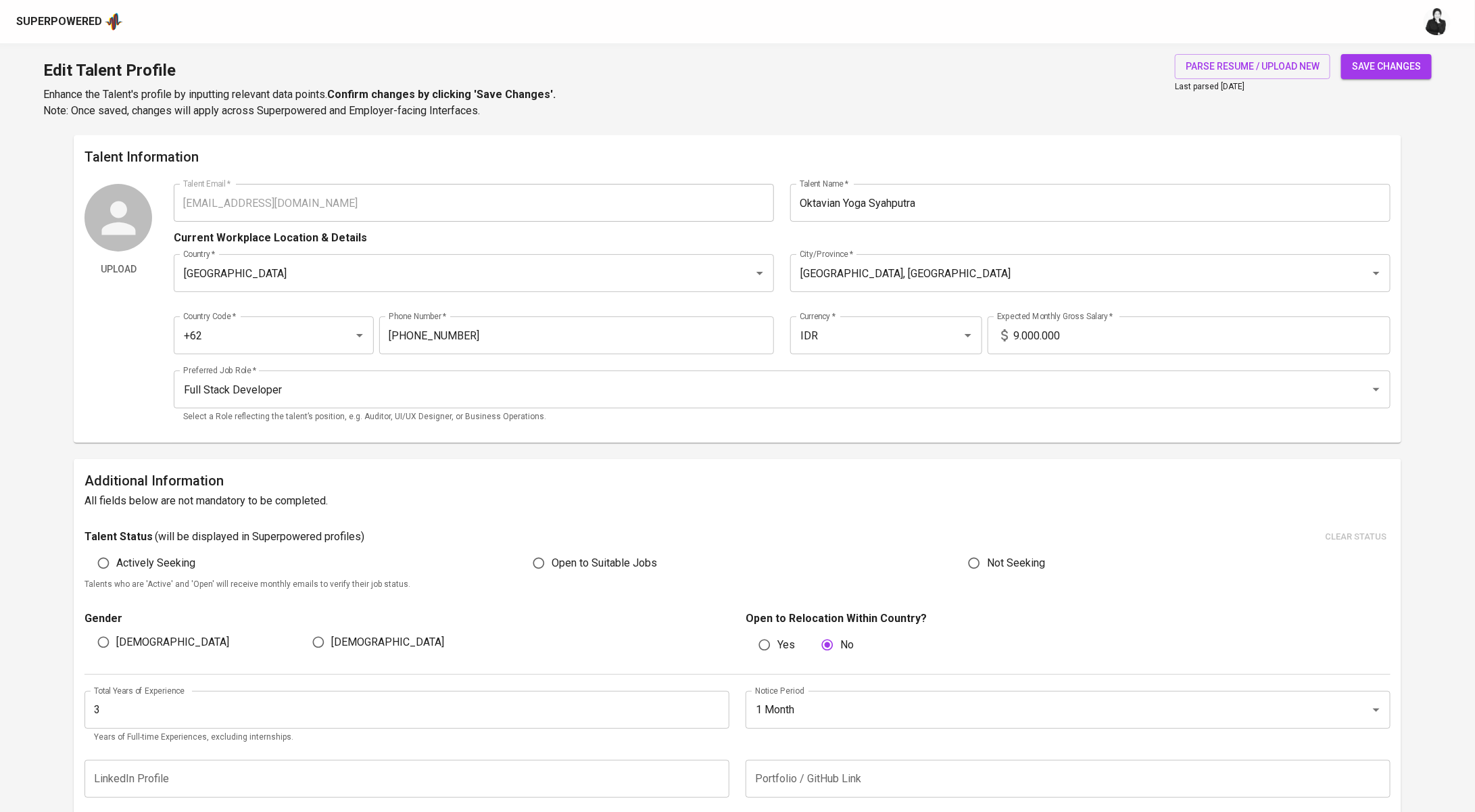
type input "2"
click at [1398, 77] on button "save changes" at bounding box center [1386, 67] width 91 height 25
type input "React Native"
type input "Next.js"
type input "Laravel"
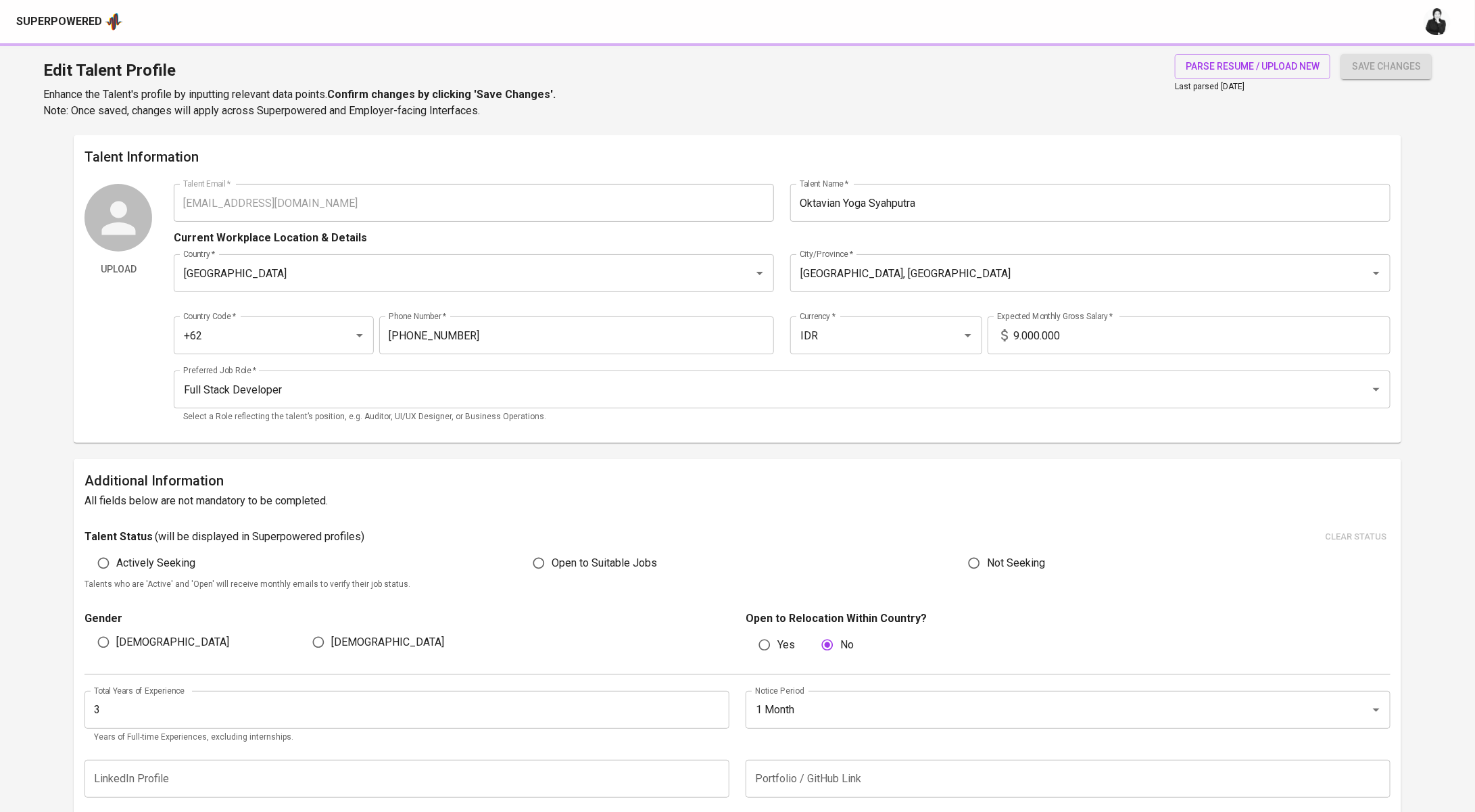
type input "React.js"
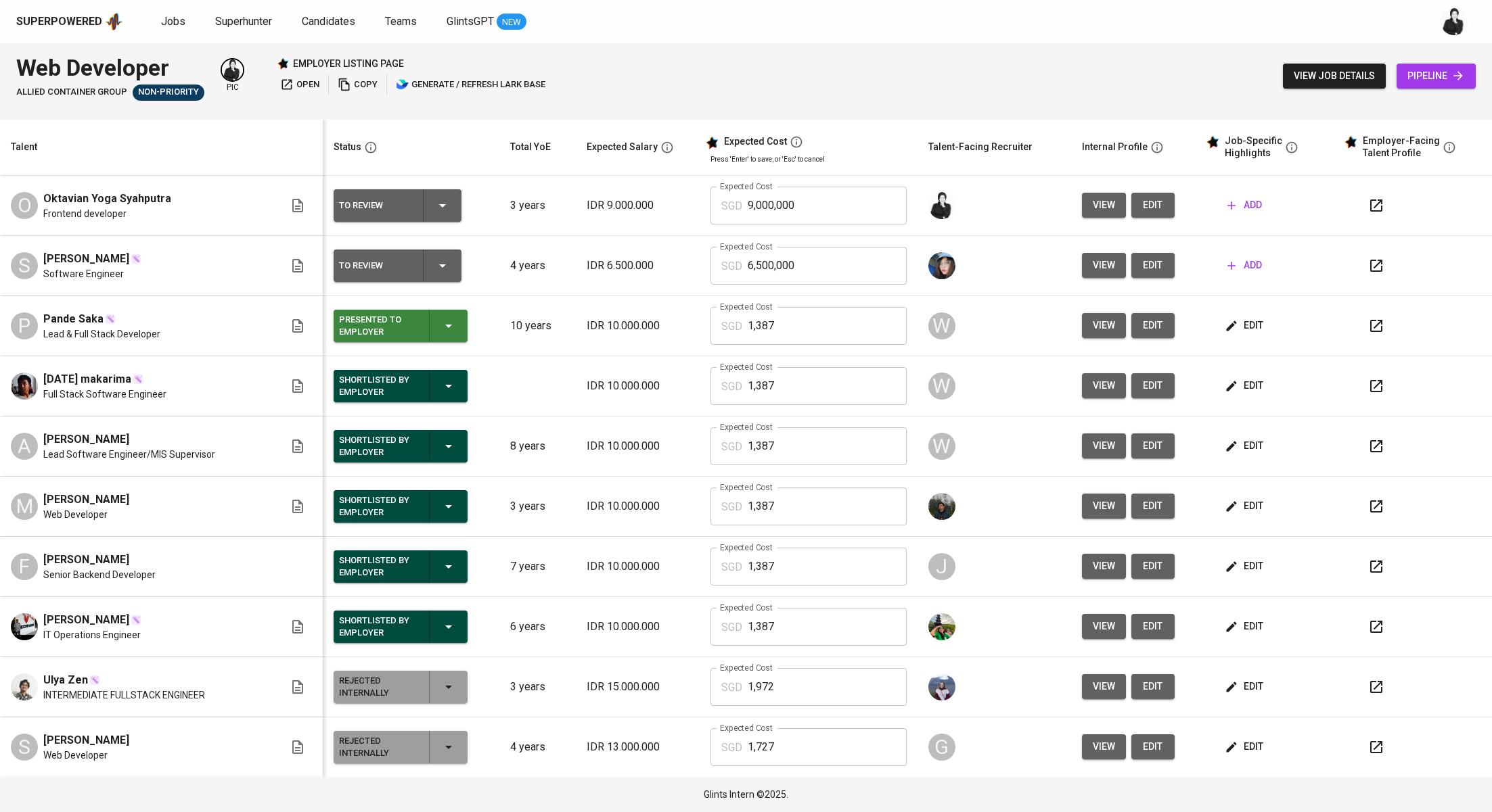
click at [1370, 210] on icon "button" at bounding box center [1375, 205] width 12 height 12
click at [1228, 202] on span "add" at bounding box center [1244, 205] width 34 height 17
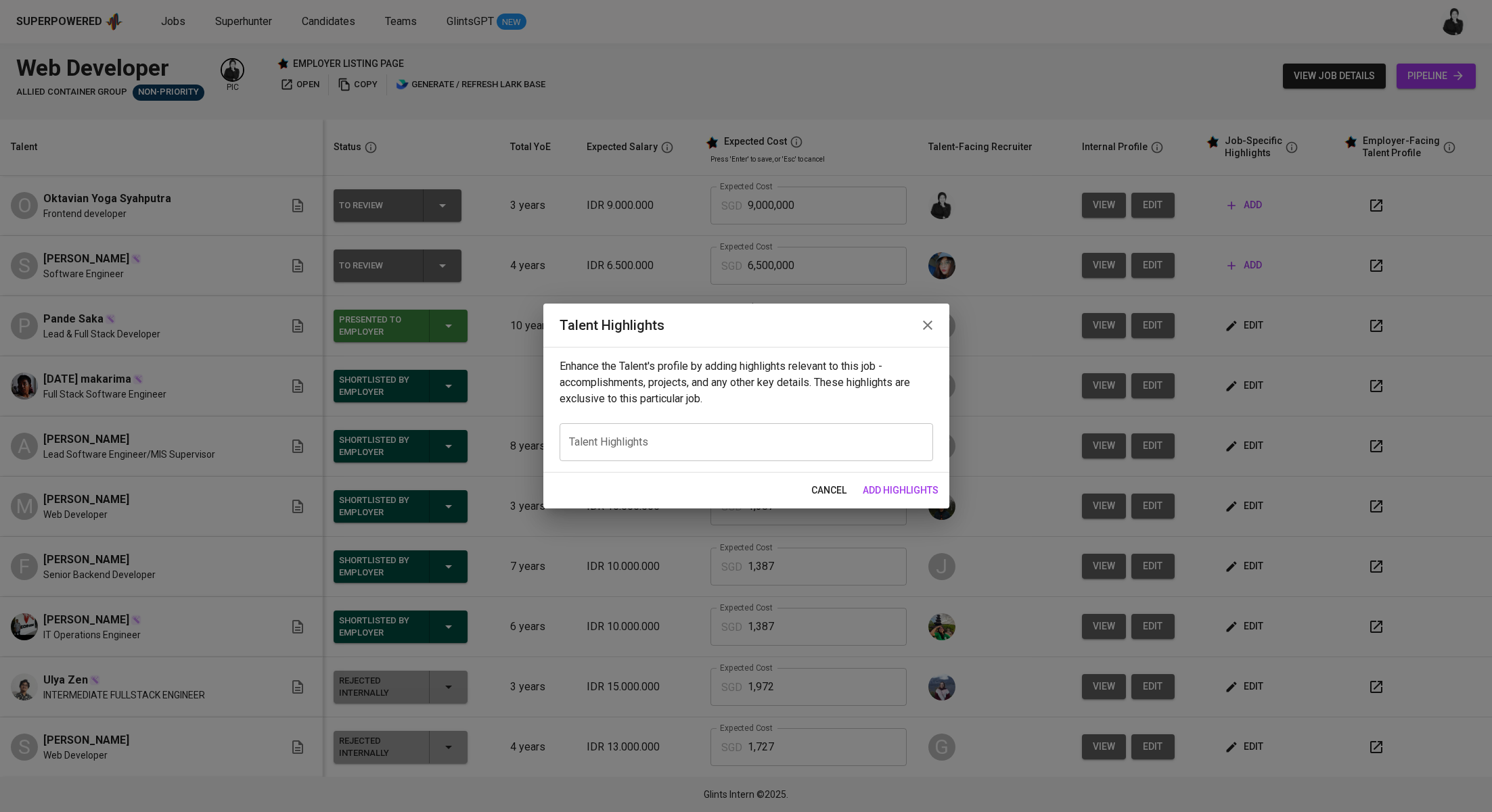
click at [774, 434] on div "x Talent Highlights" at bounding box center [746, 442] width 374 height 38
paste textarea "Here’s the revised version including the candidate’s name: --- Oktavian brings …"
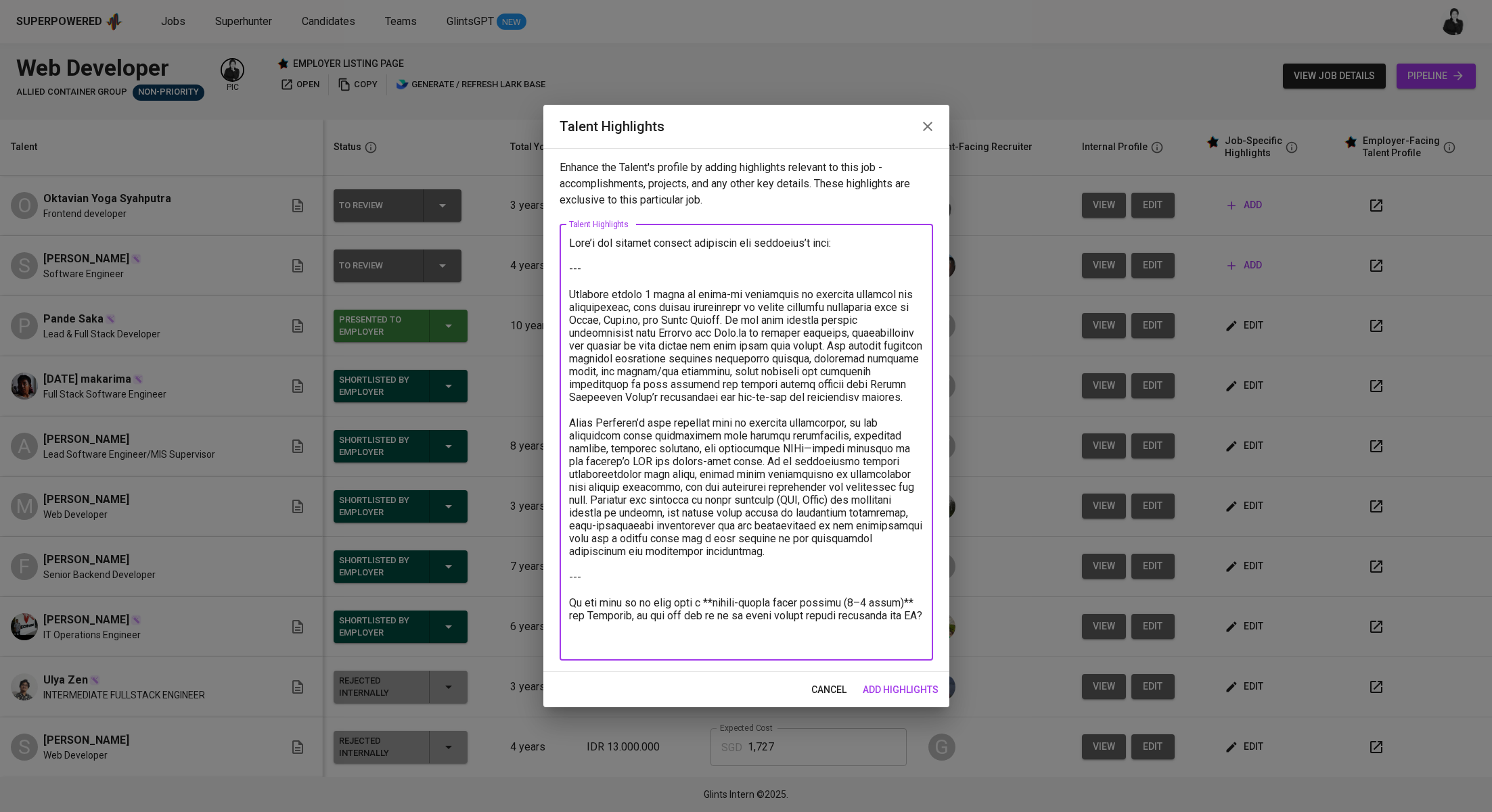
drag, startPoint x: 571, startPoint y: 292, endPoint x: 561, endPoint y: 221, distance: 71.7
click at [561, 221] on div "Enhance the Talent's profile by adding highlights relevant to this job - accomp…" at bounding box center [746, 410] width 406 height 524
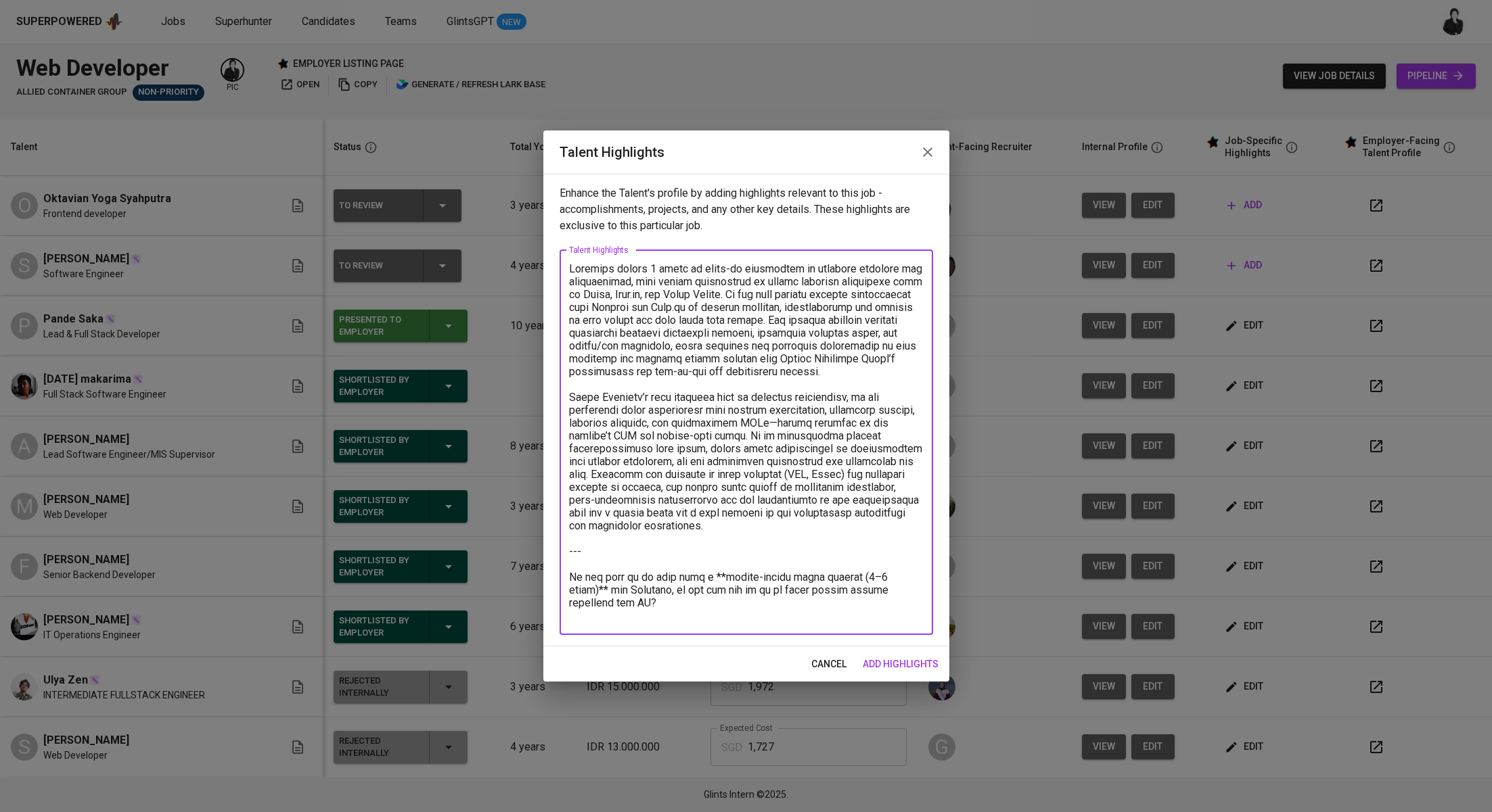
drag, startPoint x: 725, startPoint y: 531, endPoint x: 662, endPoint y: 608, distance: 99.5
click at [662, 608] on textarea at bounding box center [746, 442] width 355 height 360
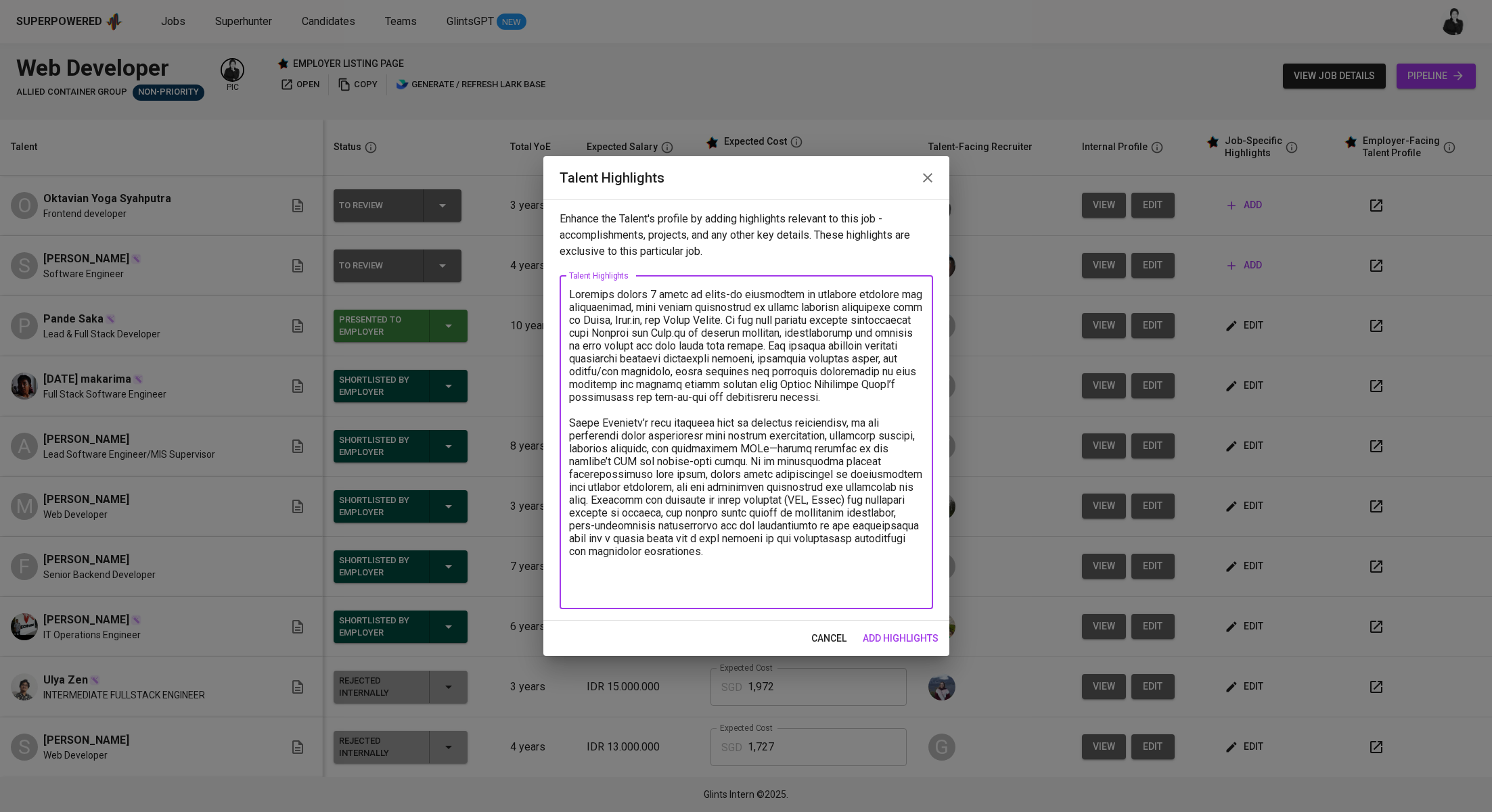
paste textarea "portfolio includes launching SMEXPO Pertamina 2023 using Laravel and Tailwind C…"
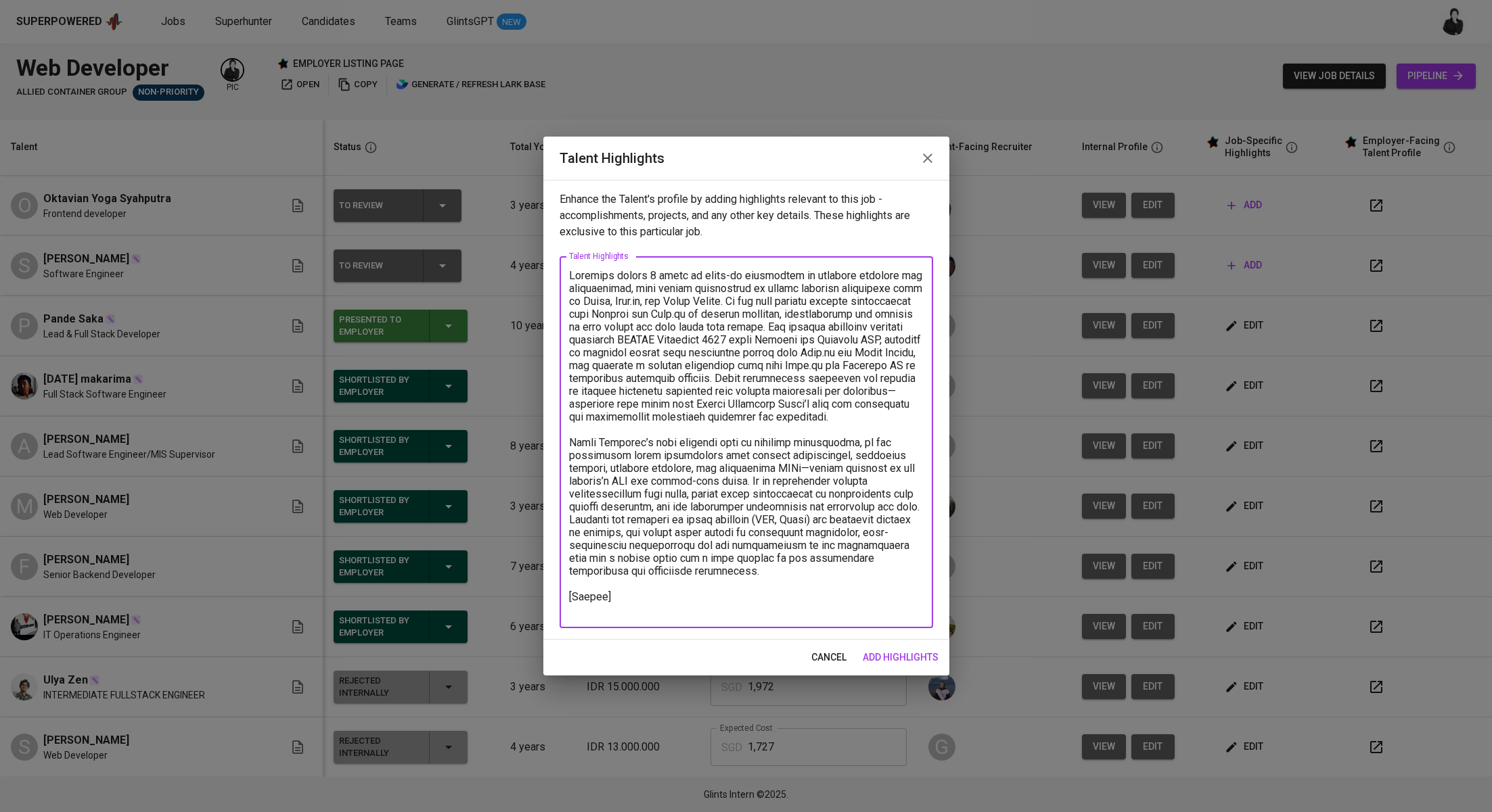
paste textarea "https://glints.sg.larksuite.com/file/K6yjb0VdSo5l0fxBsKJlr0pvg3f?from=from_copy…"
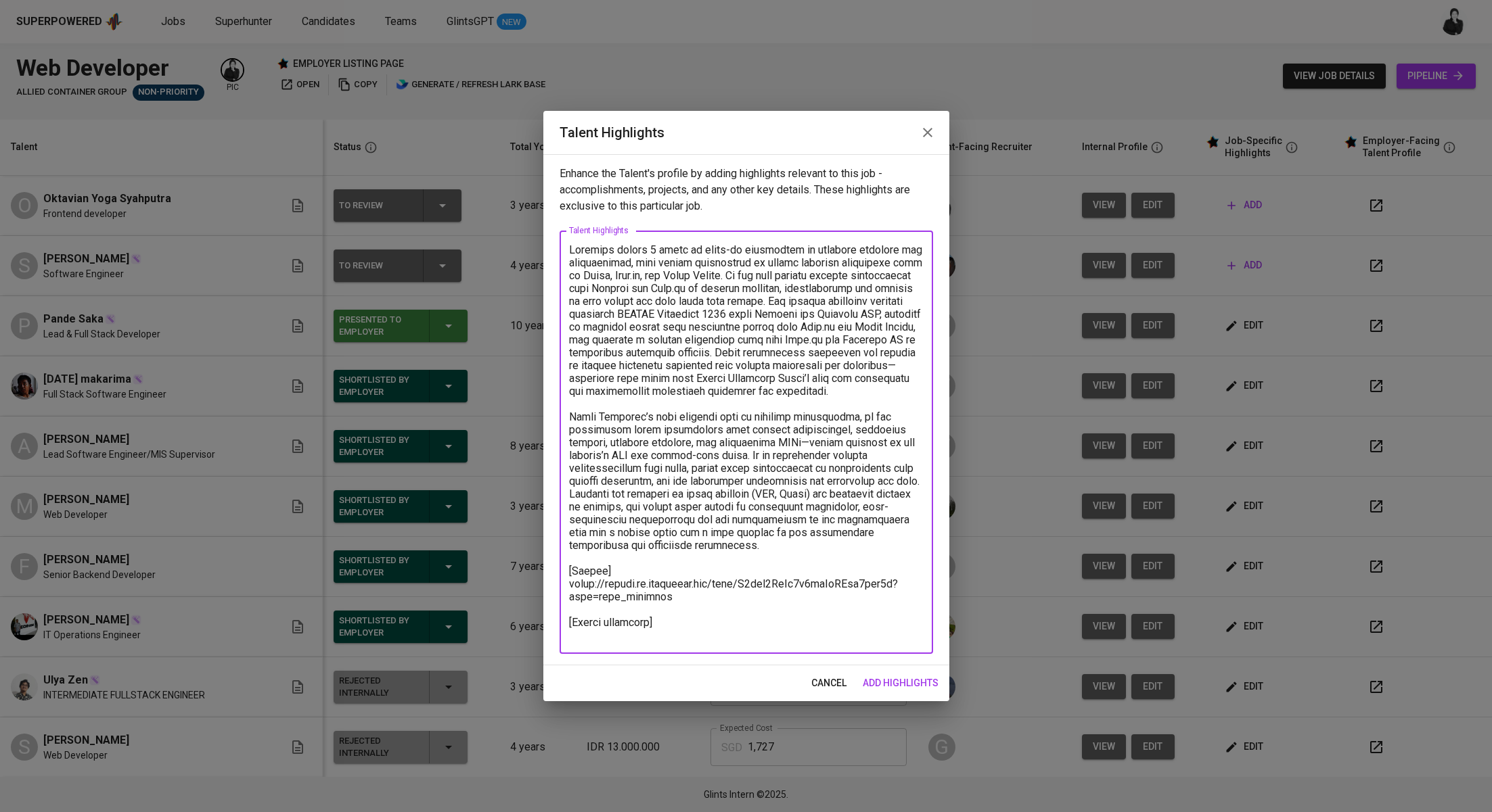
paste textarea "Basic Salary 802,76 BPJS Health 5% 50,26 BPJS Manpower 6.24% 51,71 Religious Fe…"
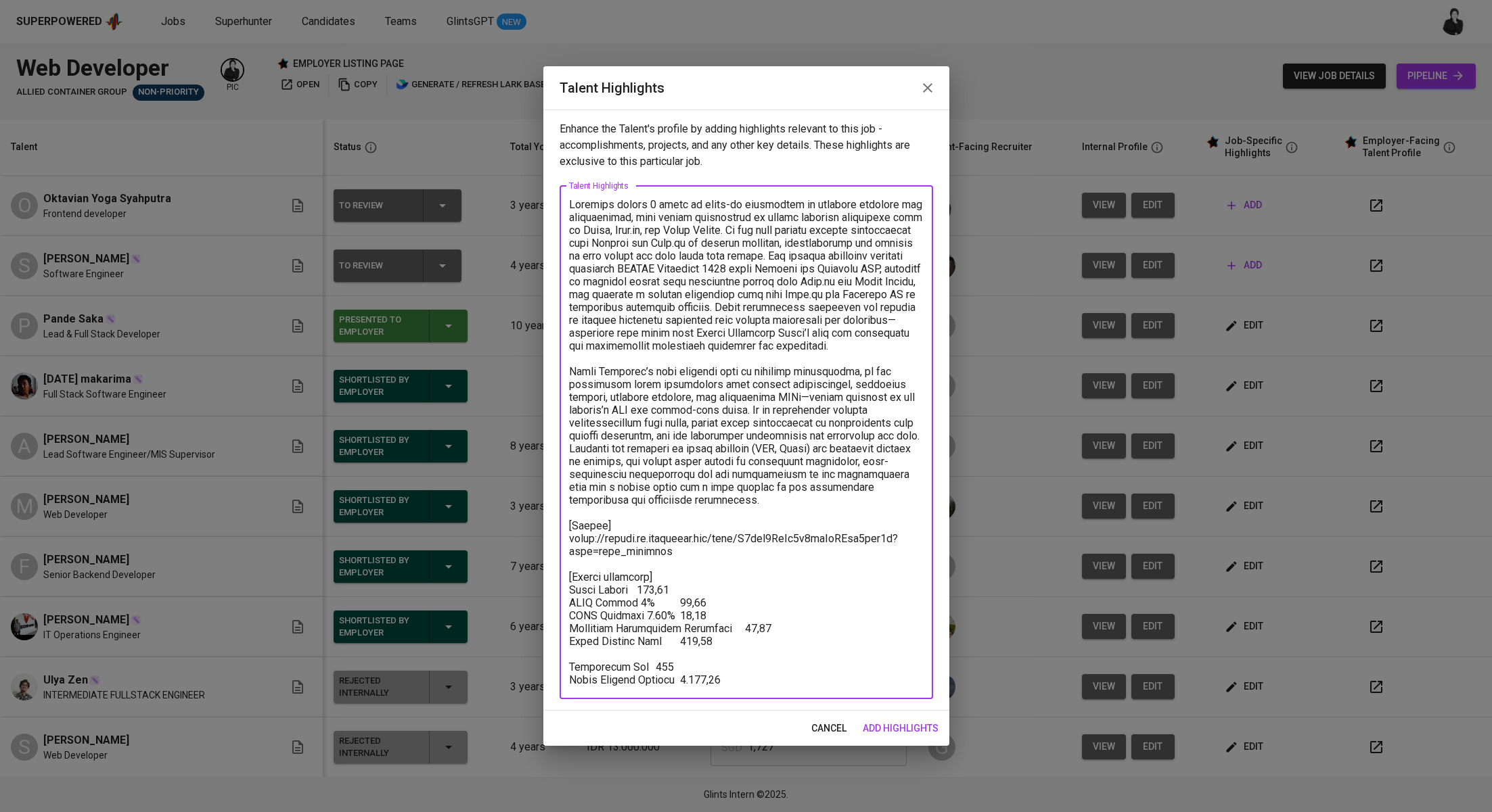
drag, startPoint x: 737, startPoint y: 681, endPoint x: 561, endPoint y: 592, distance: 197.2
click at [561, 592] on div "x Talent Highlights" at bounding box center [746, 442] width 374 height 513
click at [628, 605] on textarea at bounding box center [746, 442] width 355 height 488
drag, startPoint x: 742, startPoint y: 675, endPoint x: 566, endPoint y: 679, distance: 176.0
click at [566, 679] on div "x Talent Highlights" at bounding box center [746, 442] width 374 height 513
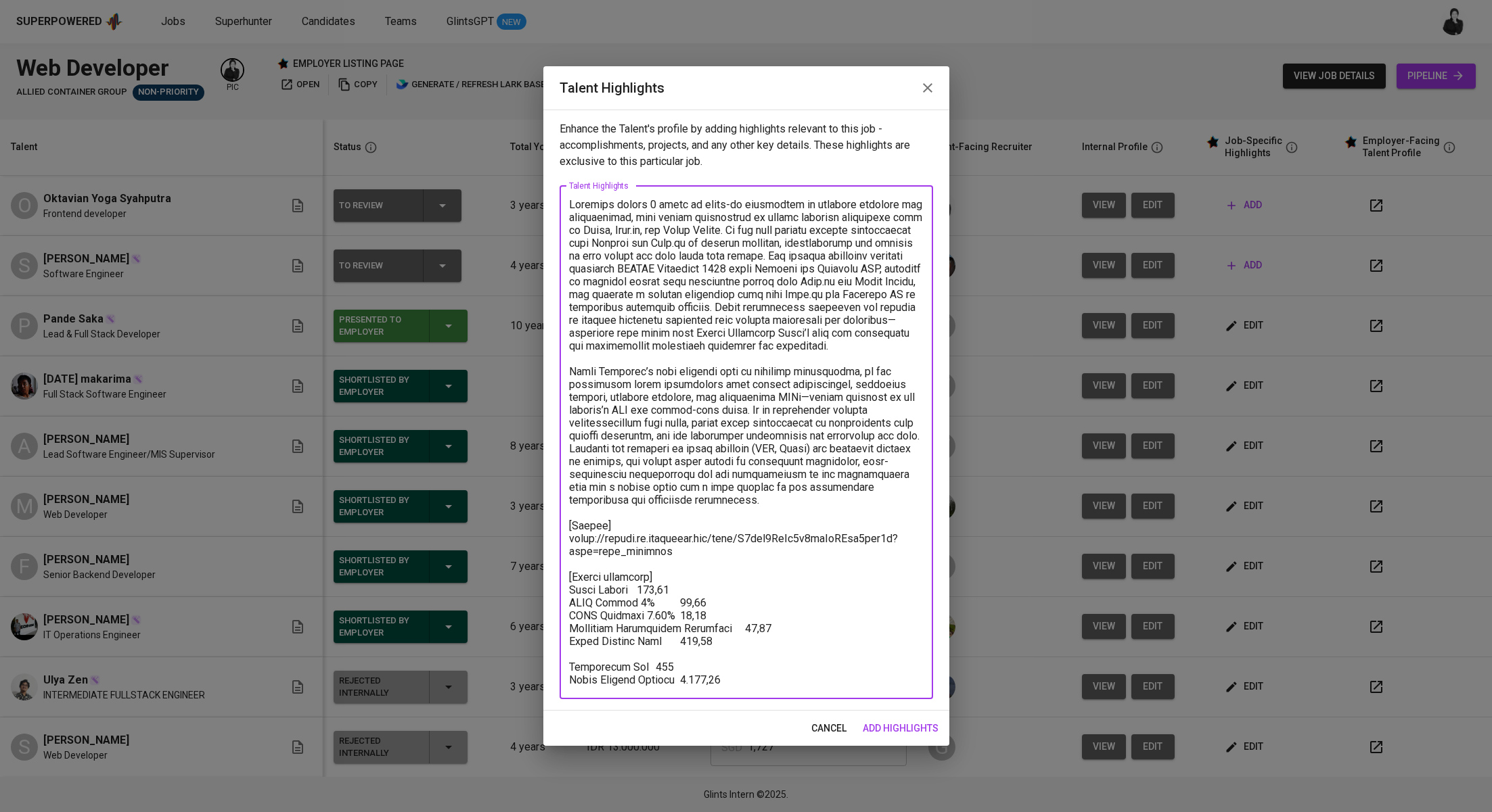
click at [680, 576] on textarea at bounding box center [746, 442] width 355 height 488
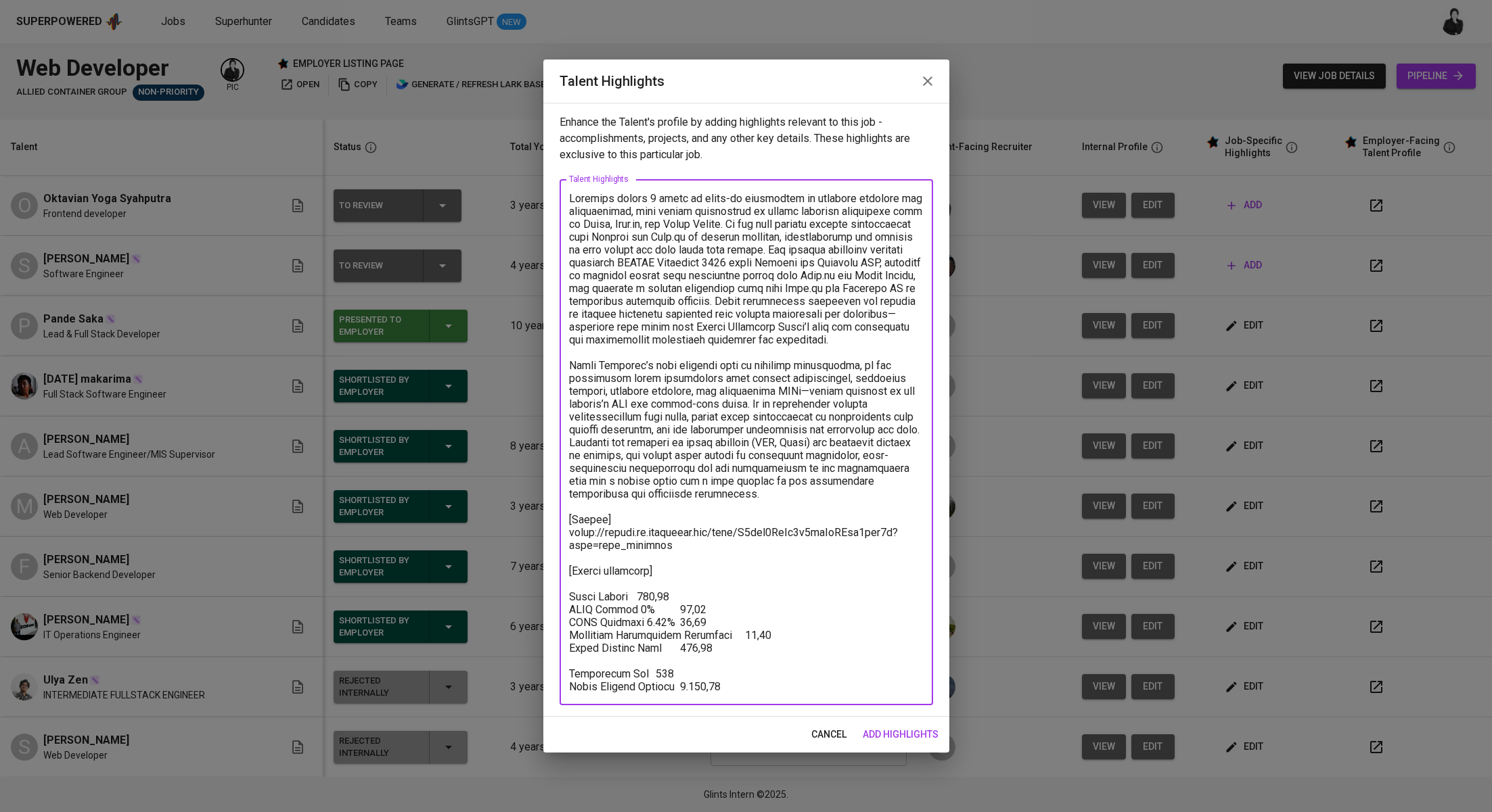
paste textarea "Total Pricing Monthly 1.271,63"
drag, startPoint x: 655, startPoint y: 611, endPoint x: 634, endPoint y: 612, distance: 21.0
click at [634, 612] on textarea at bounding box center [746, 442] width 355 height 501
drag, startPoint x: 693, startPoint y: 619, endPoint x: 654, endPoint y: 619, distance: 39.0
click at [654, 619] on textarea at bounding box center [746, 442] width 355 height 501
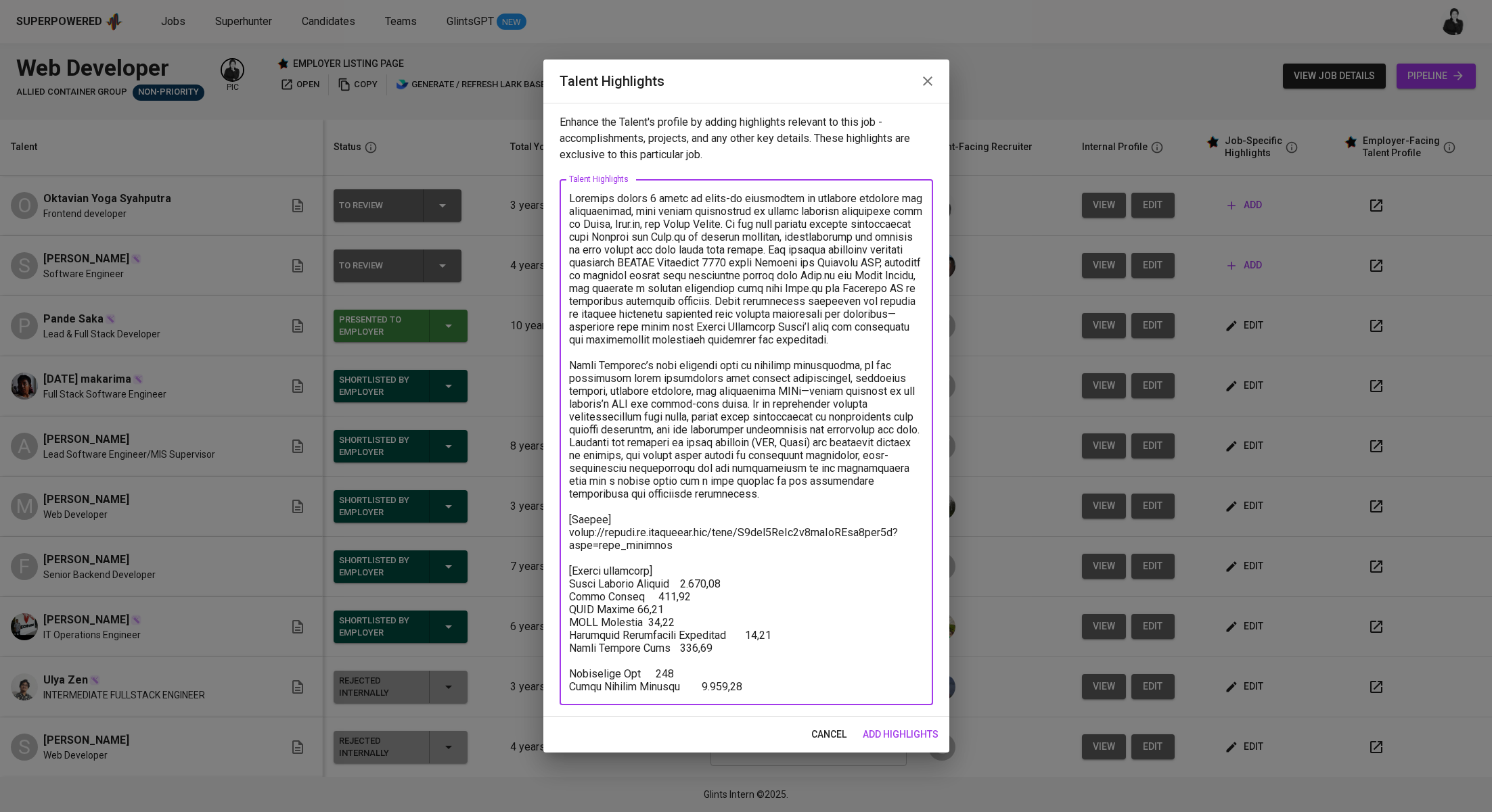
click at [677, 654] on textarea at bounding box center [746, 442] width 355 height 501
drag, startPoint x: 643, startPoint y: 650, endPoint x: 560, endPoint y: 652, distance: 83.0
click at [560, 652] on div "x Talent Highlights" at bounding box center [746, 442] width 374 height 526
click at [575, 676] on textarea at bounding box center [746, 442] width 355 height 501
click at [571, 676] on textarea at bounding box center [746, 442] width 355 height 501
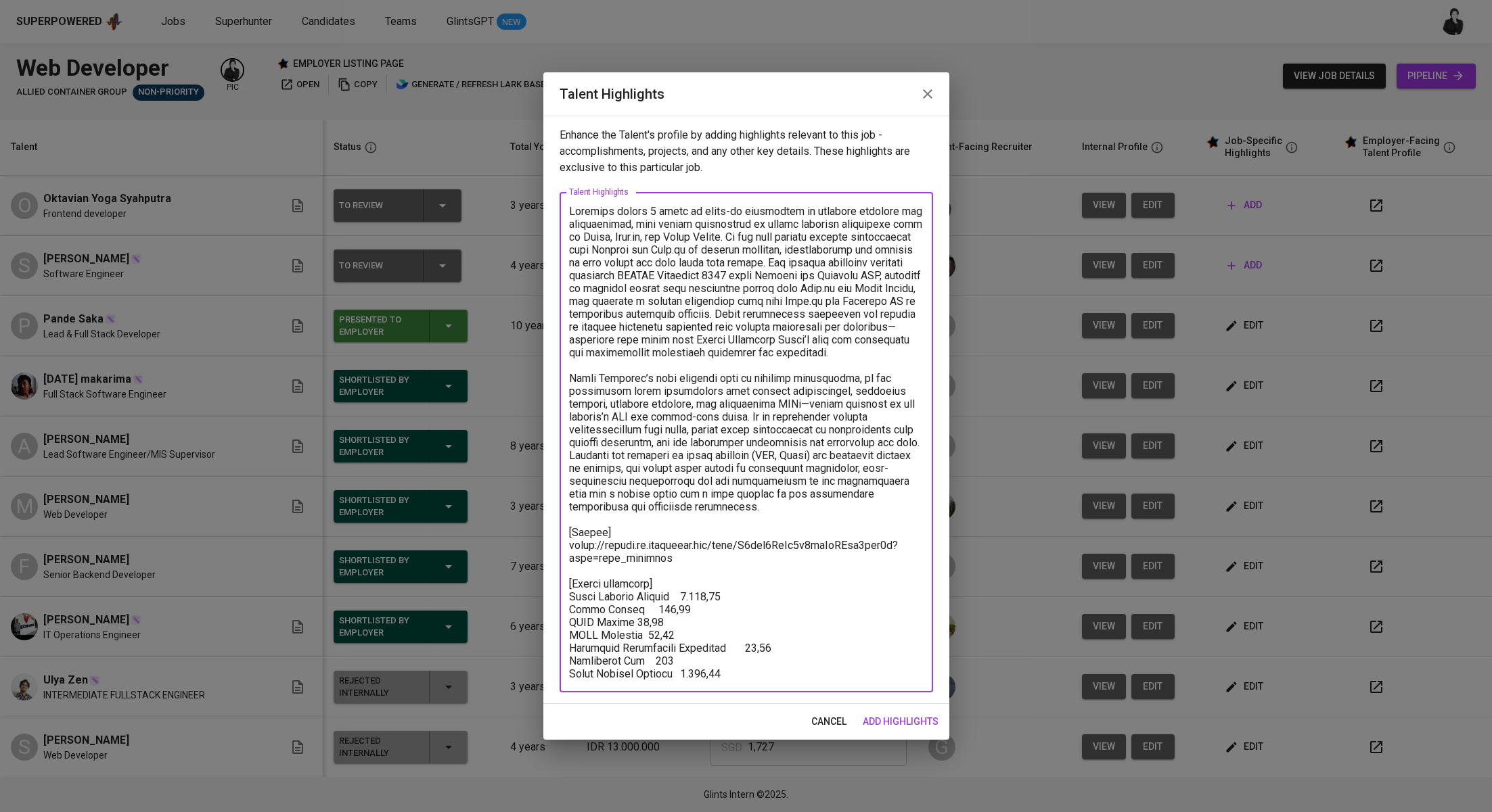
click at [677, 675] on textarea at bounding box center [746, 442] width 355 height 475
drag, startPoint x: 718, startPoint y: 672, endPoint x: 552, endPoint y: 674, distance: 166.0
click at [552, 674] on div "Enhance the Talent's profile by adding highlights relevant to this job - accomp…" at bounding box center [746, 409] width 406 height 588
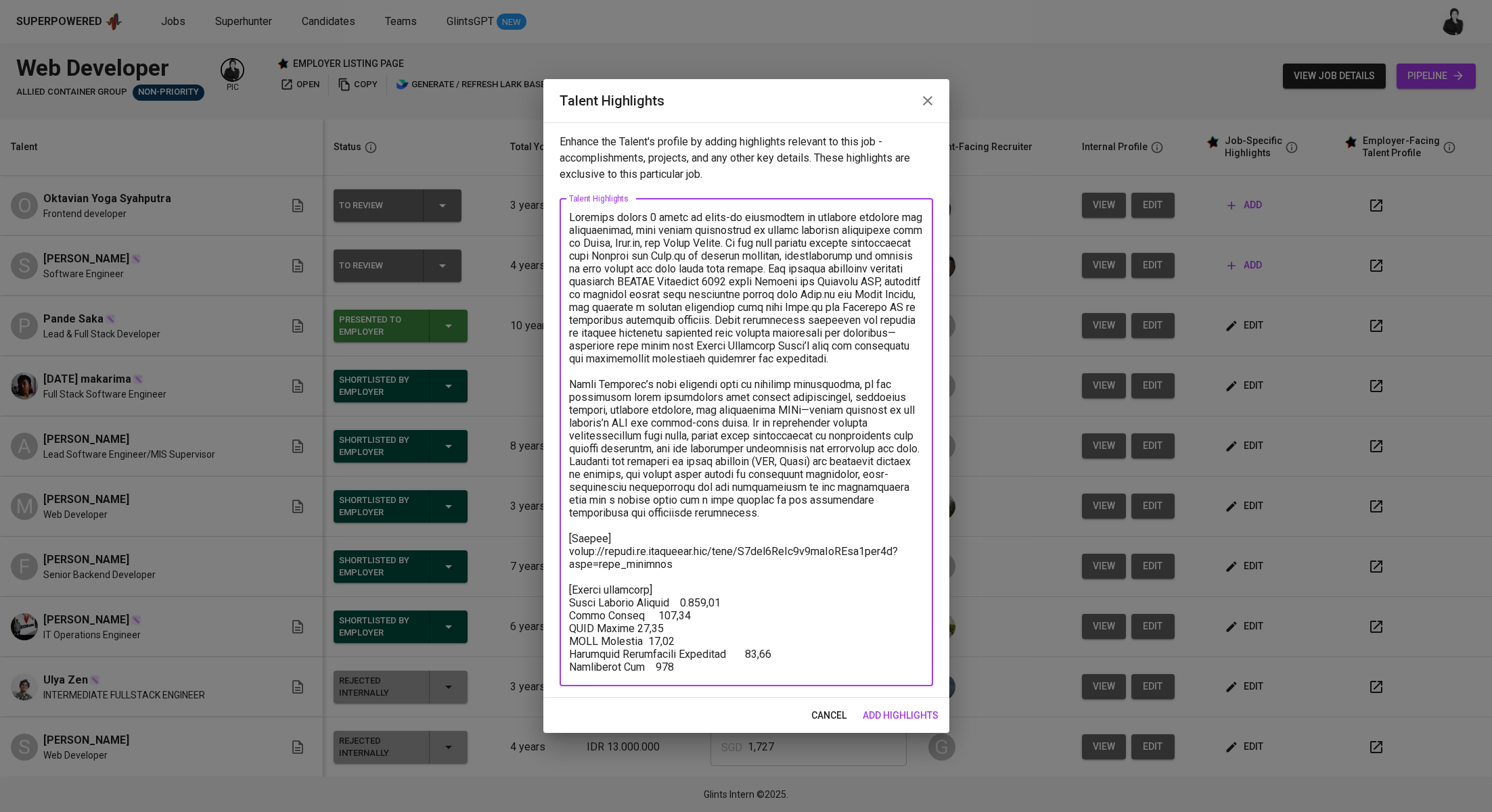
click at [680, 602] on textarea at bounding box center [746, 442] width 355 height 463
click at [727, 603] on textarea at bounding box center [746, 442] width 355 height 463
drag, startPoint x: 636, startPoint y: 617, endPoint x: 698, endPoint y: 564, distance: 81.6
click at [637, 617] on textarea at bounding box center [746, 442] width 355 height 463
click at [735, 611] on textarea at bounding box center [746, 442] width 355 height 463
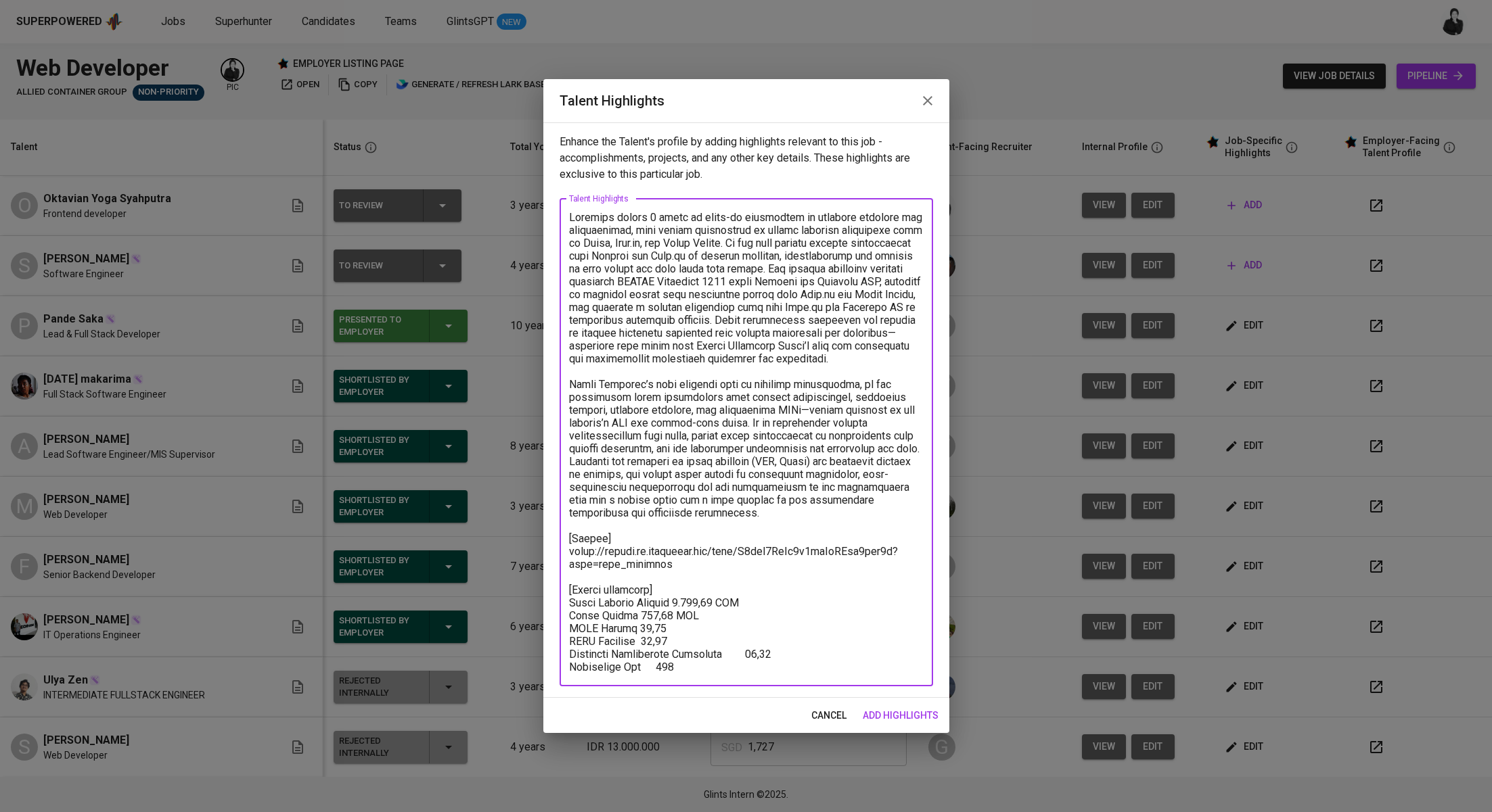
click at [694, 628] on textarea at bounding box center [746, 442] width 355 height 463
click at [740, 640] on textarea at bounding box center [746, 442] width 355 height 463
click at [799, 658] on textarea at bounding box center [746, 442] width 355 height 463
click at [768, 669] on textarea at bounding box center [746, 442] width 355 height 463
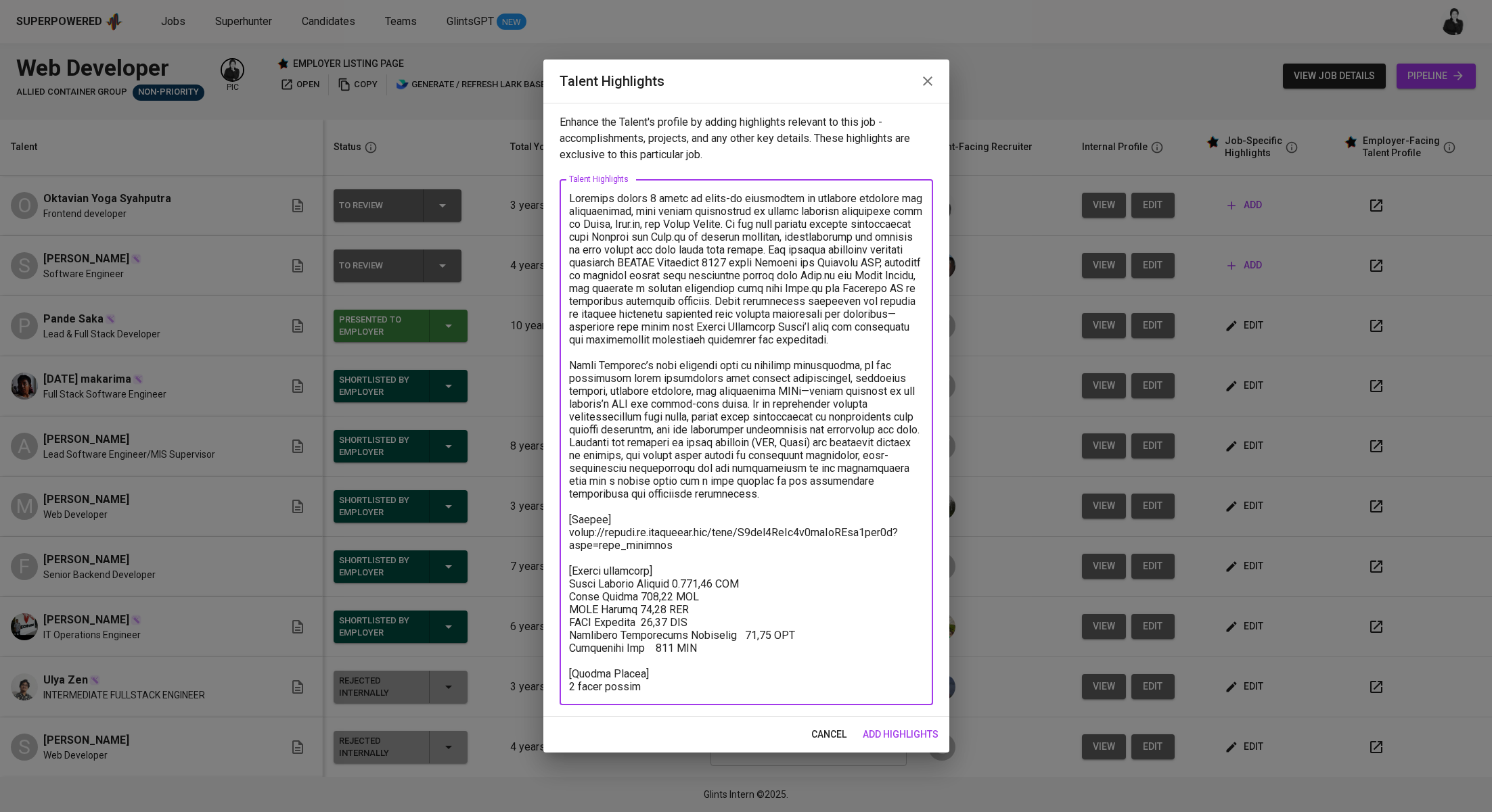
type textarea "Oktavian brings 3 years of hands-on experience in building scalable web applica…"
click at [924, 733] on span "add highlights" at bounding box center [900, 735] width 76 height 17
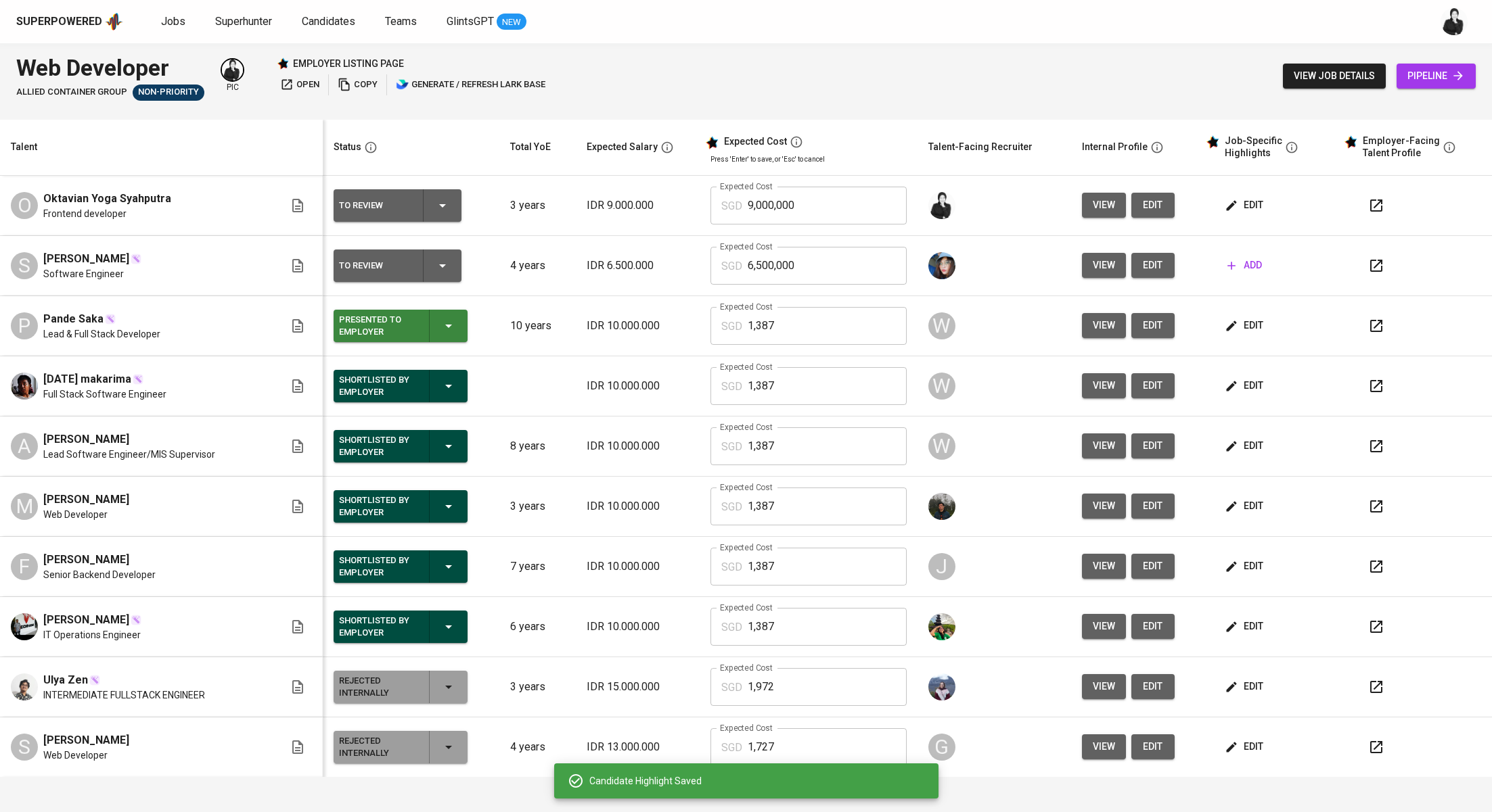
click at [1238, 204] on span "edit" at bounding box center [1244, 205] width 36 height 17
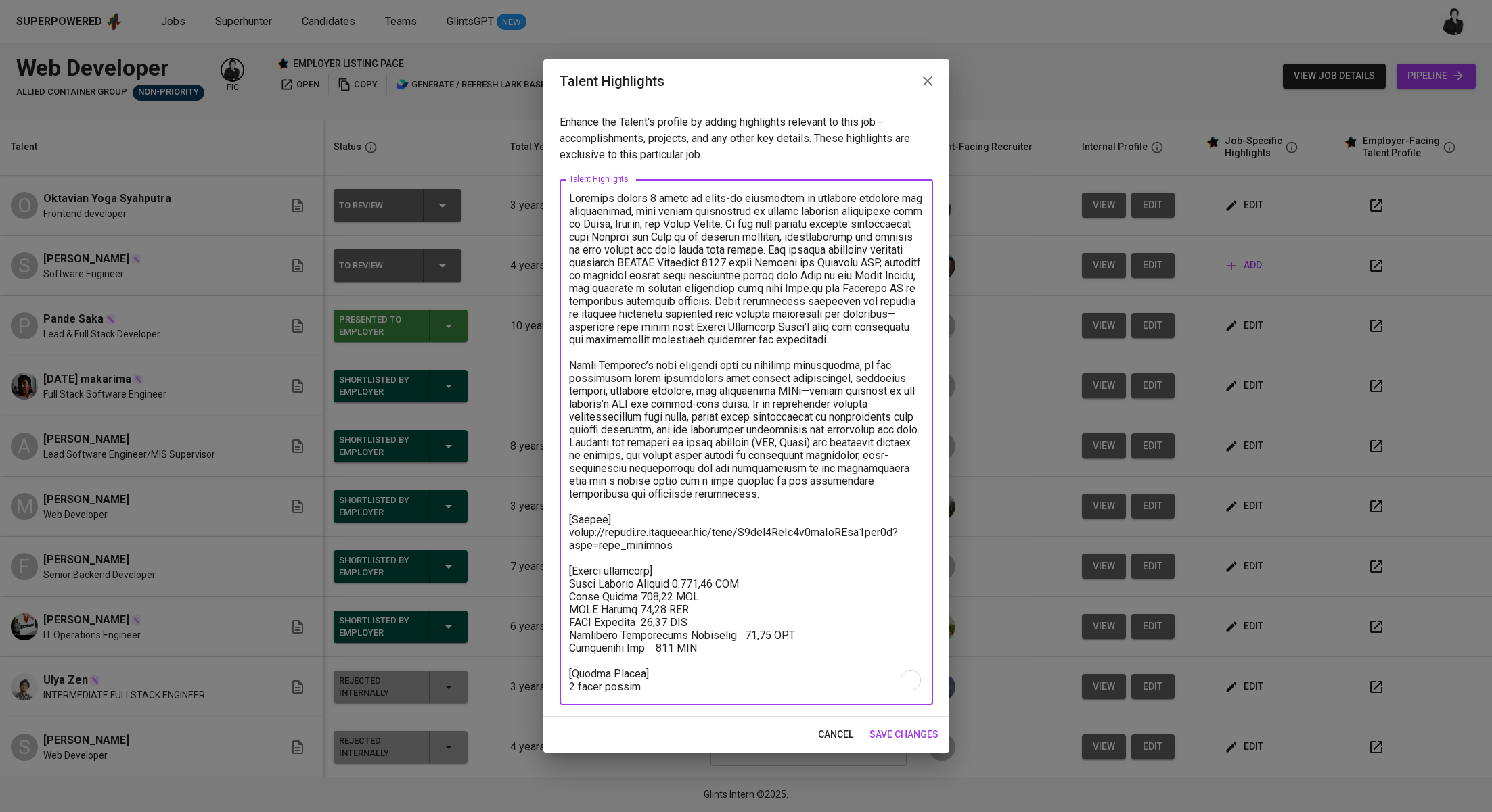
drag, startPoint x: 699, startPoint y: 583, endPoint x: 675, endPoint y: 585, distance: 24.1
click at [675, 585] on textarea "To enrich screen reader interactions, please activate Accessibility in Grammarl…" at bounding box center [746, 442] width 355 height 501
click at [853, 731] on button "cancel" at bounding box center [835, 735] width 46 height 25
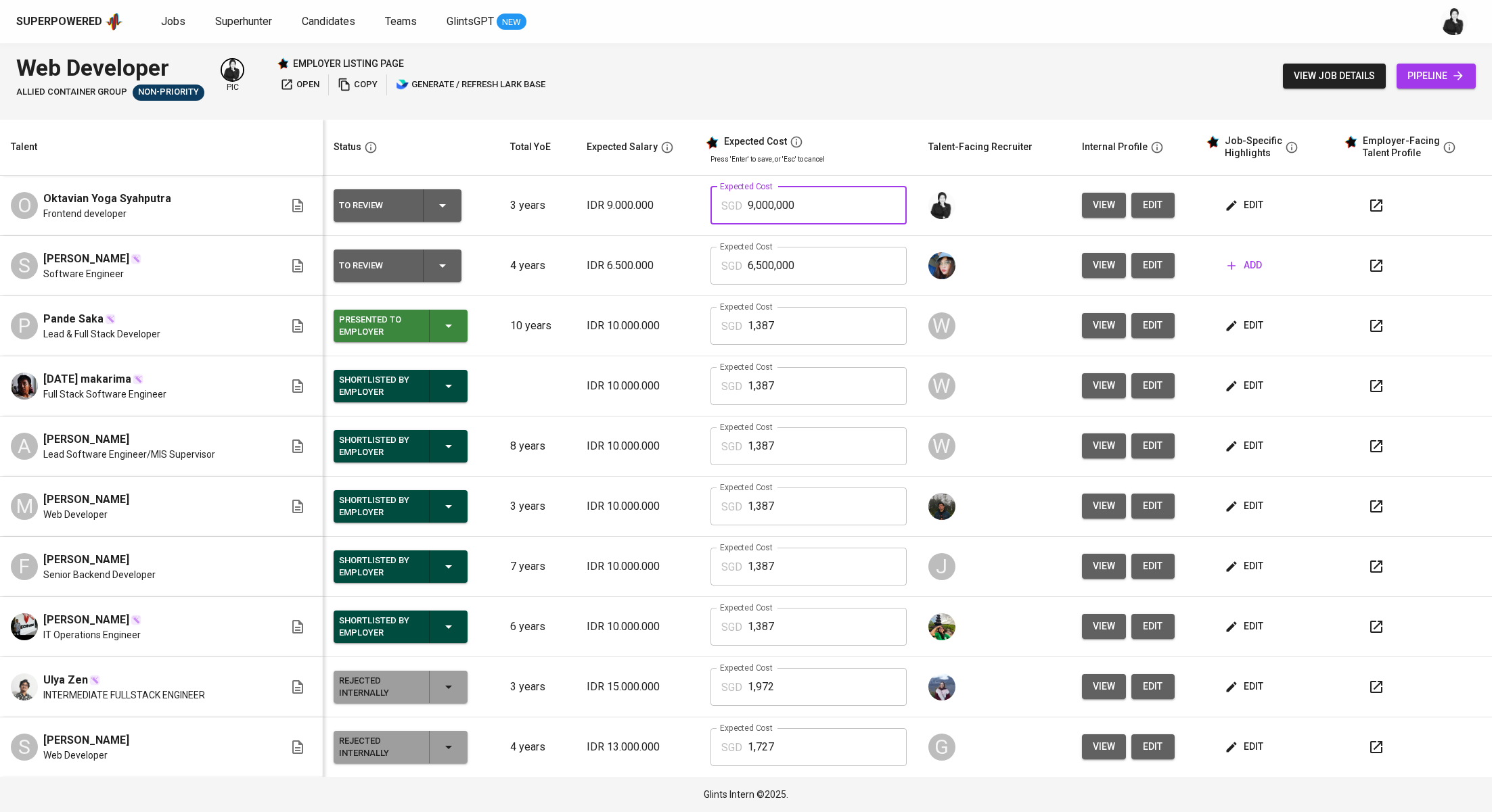
drag, startPoint x: 823, startPoint y: 207, endPoint x: 734, endPoint y: 197, distance: 89.6
click at [748, 197] on input "9,000,000" at bounding box center [827, 205] width 159 height 38
paste input "1,271"
type input "1,271"
click at [440, 387] on icon "button" at bounding box center [448, 386] width 16 height 16
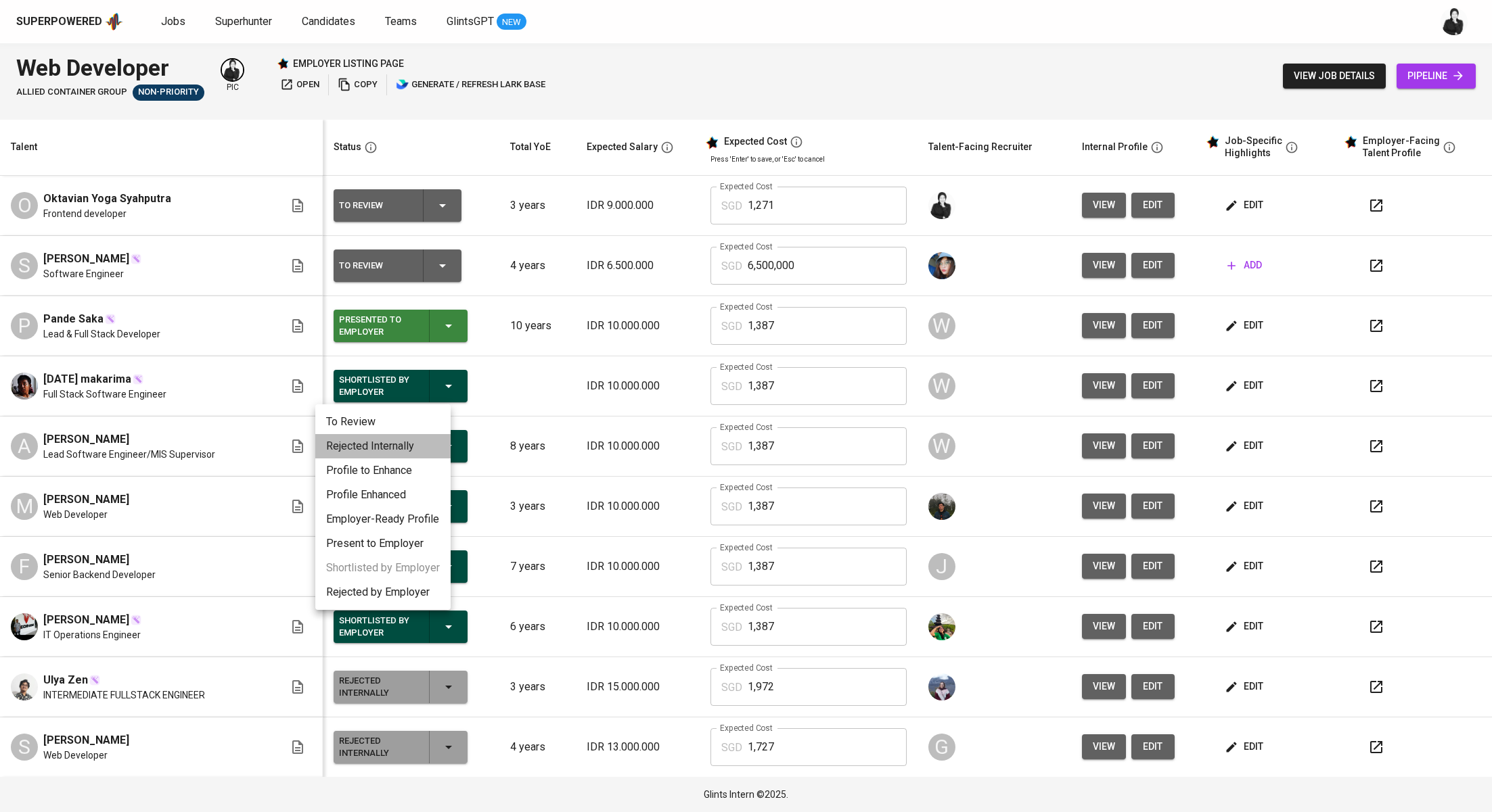
click at [414, 451] on li "Rejected Internally" at bounding box center [383, 446] width 135 height 25
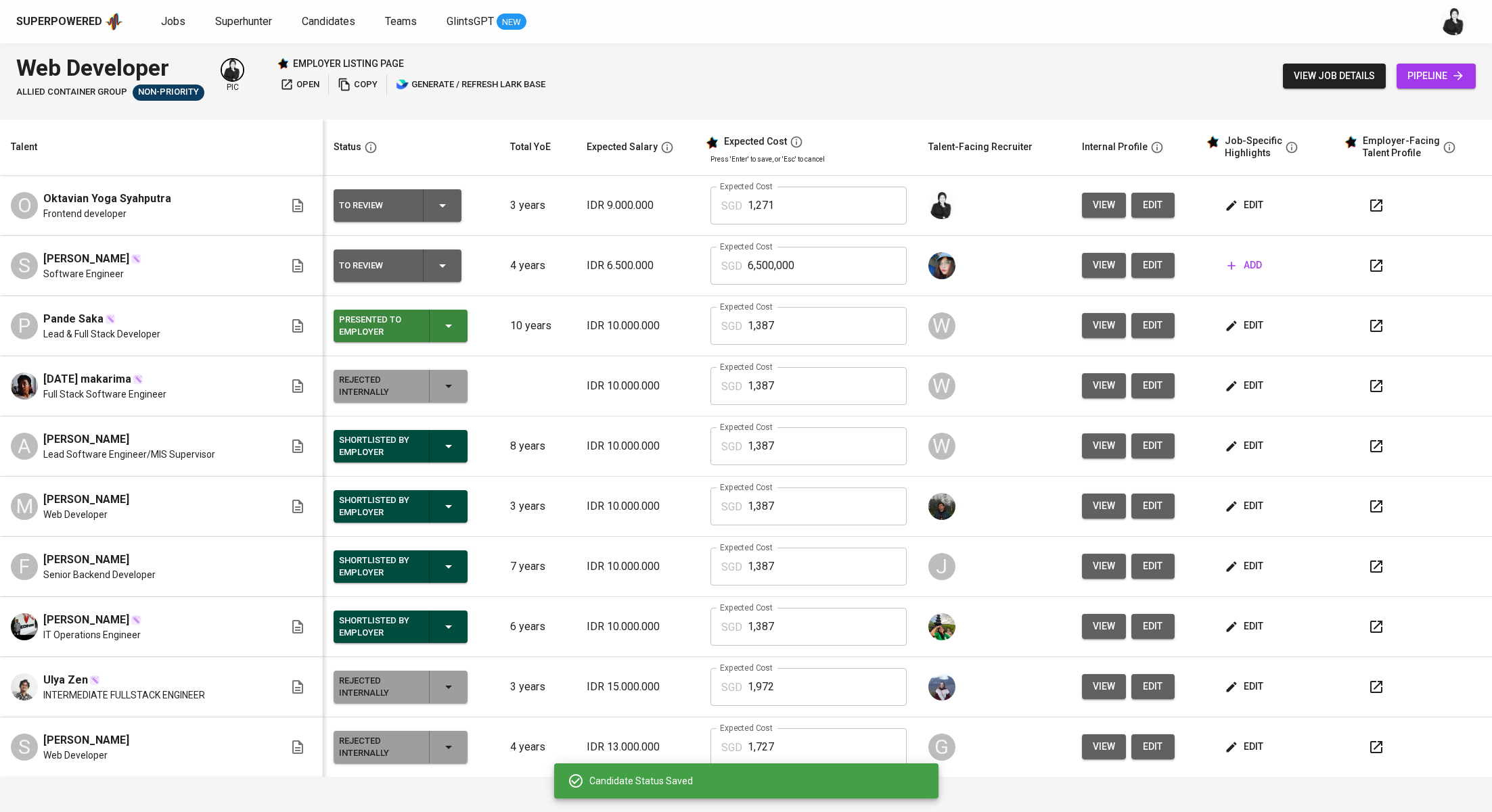
click at [440, 449] on icon "button" at bounding box center [448, 446] width 16 height 16
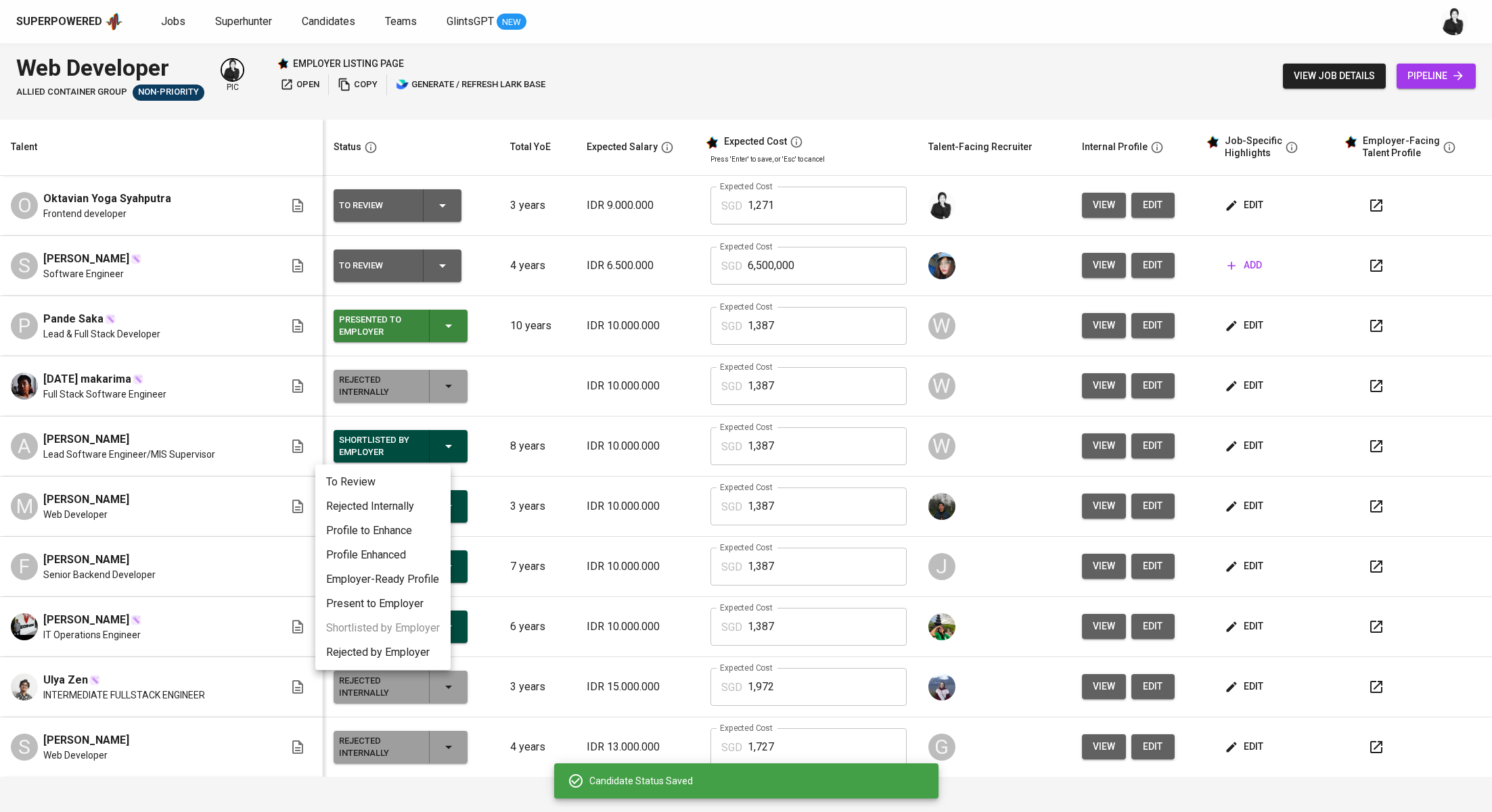
drag, startPoint x: 416, startPoint y: 505, endPoint x: 427, endPoint y: 479, distance: 28.2
click at [416, 505] on li "Rejected Internally" at bounding box center [383, 506] width 135 height 25
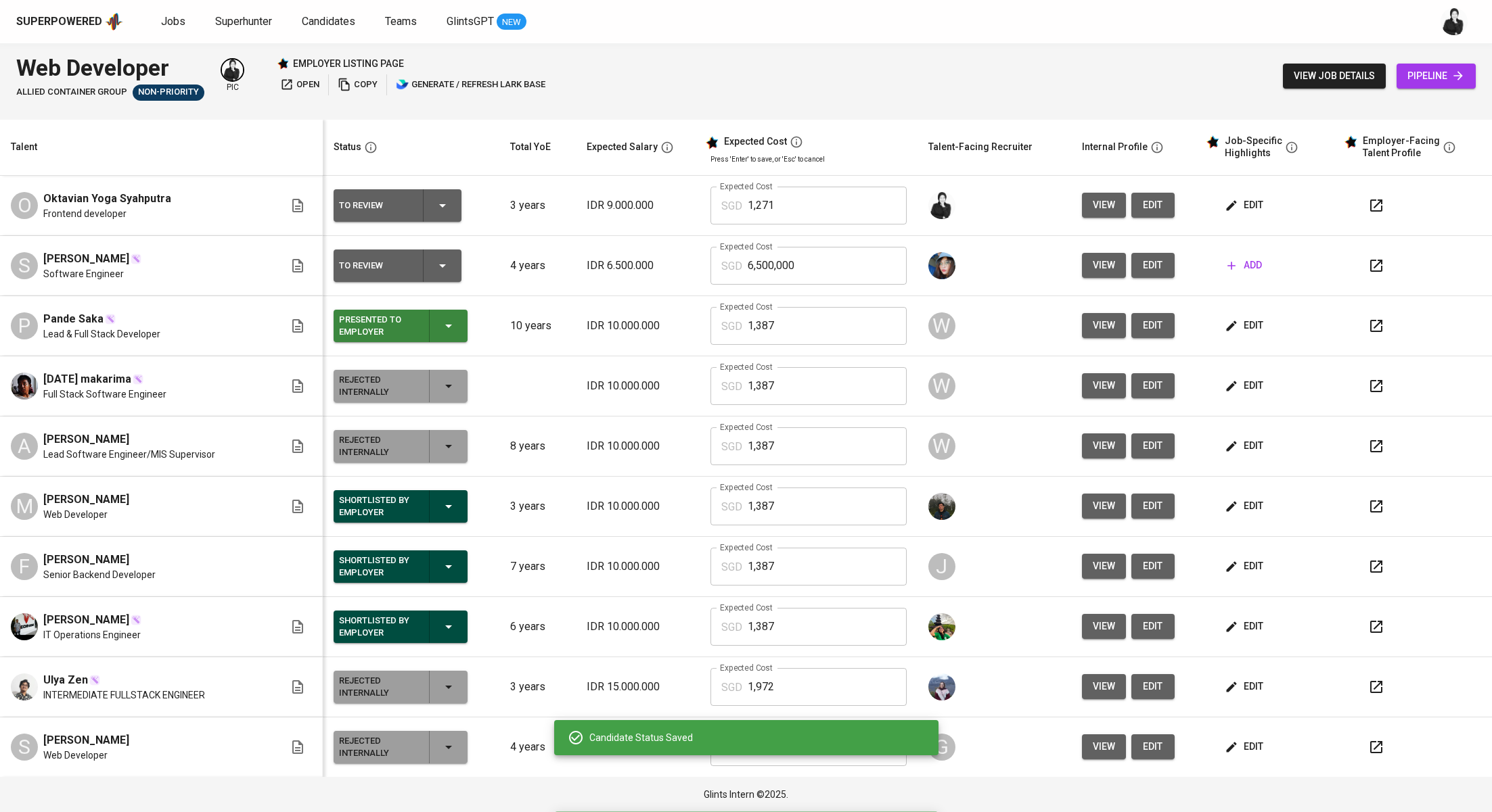
click at [440, 563] on icon "button" at bounding box center [448, 566] width 16 height 16
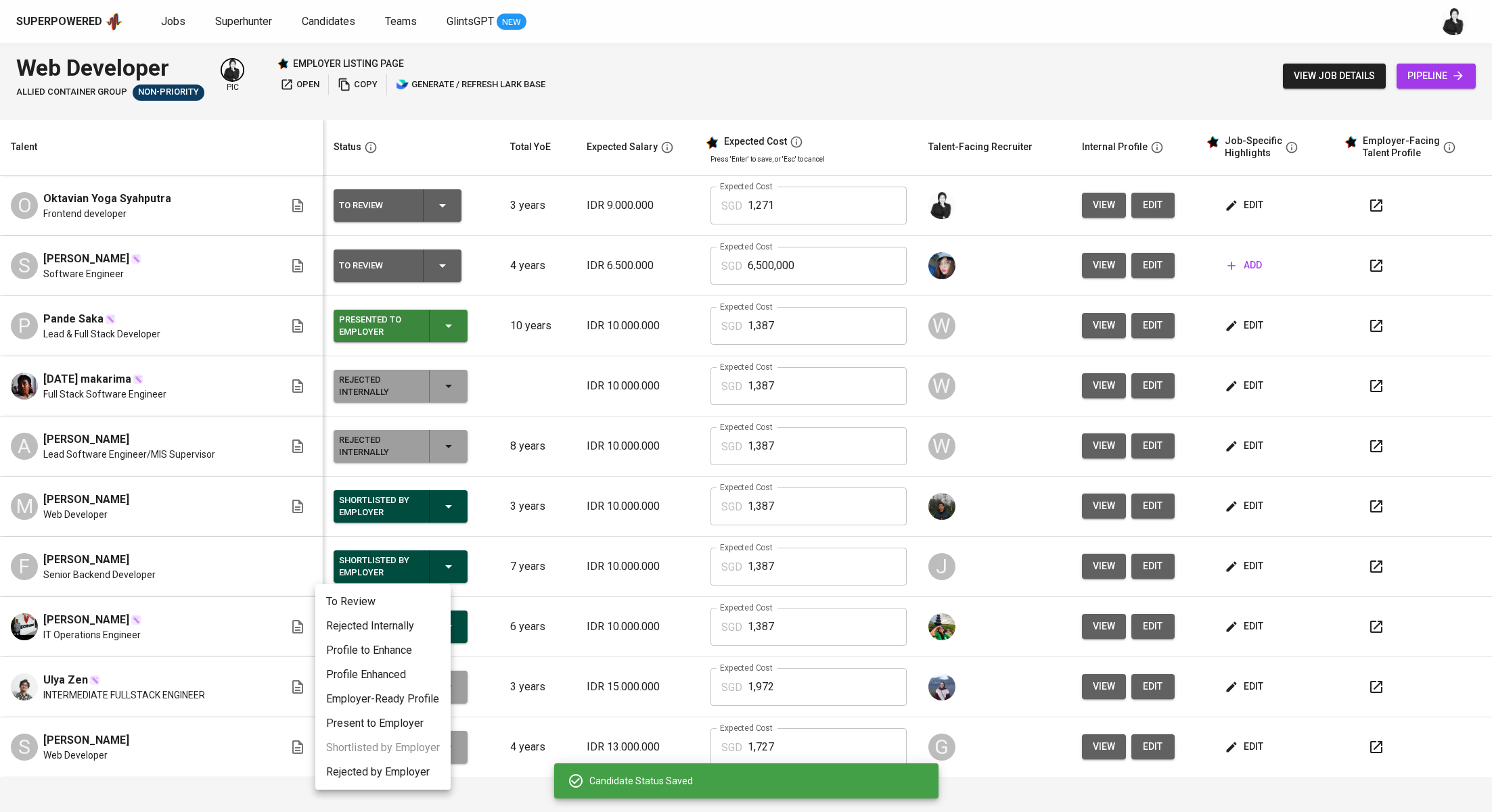
drag, startPoint x: 423, startPoint y: 625, endPoint x: 464, endPoint y: 587, distance: 55.9
click at [423, 624] on li "Rejected Internally" at bounding box center [383, 626] width 135 height 25
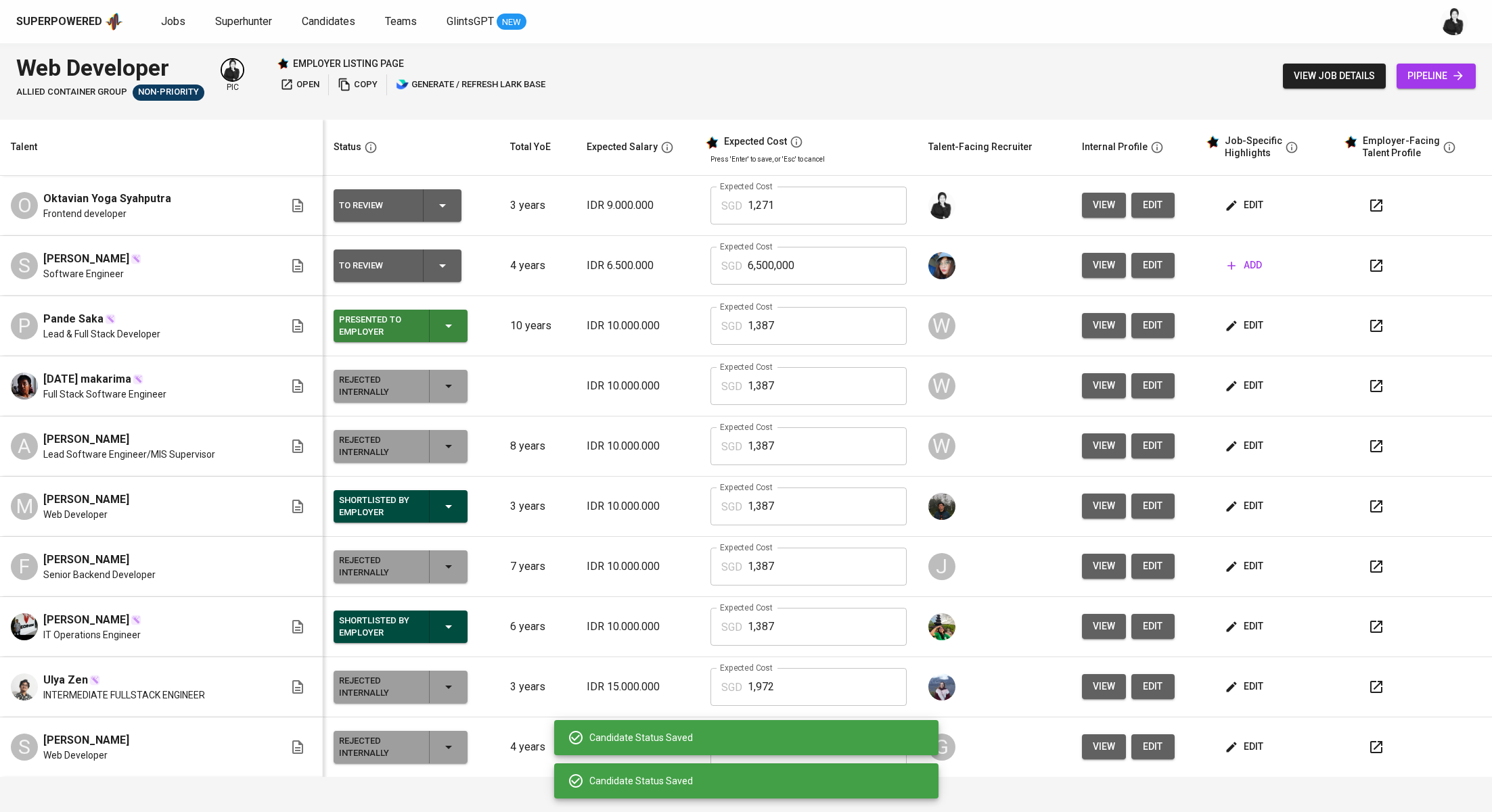
click at [440, 631] on icon "button" at bounding box center [448, 626] width 16 height 16
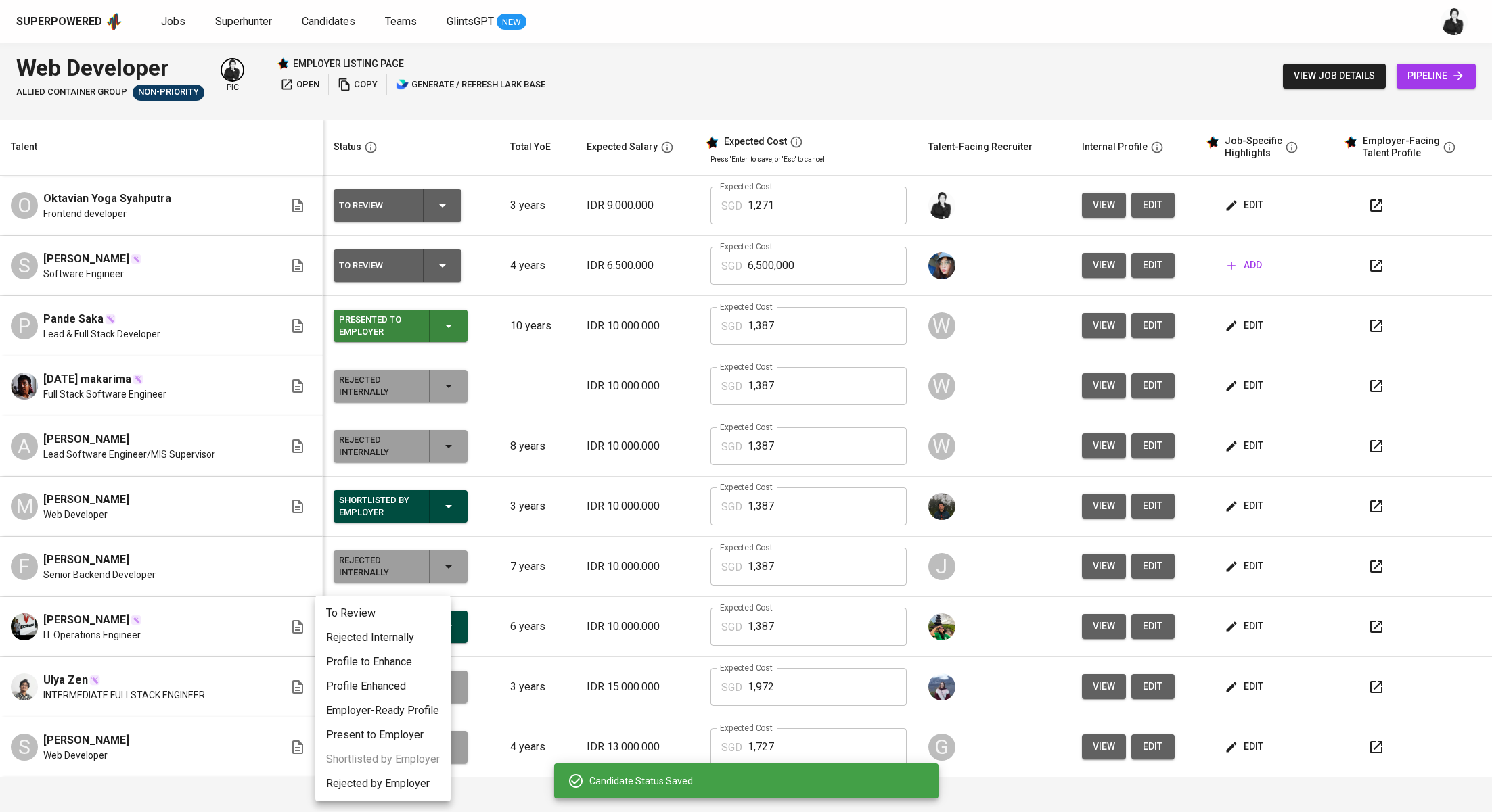
click at [406, 638] on li "Rejected Internally" at bounding box center [383, 638] width 135 height 25
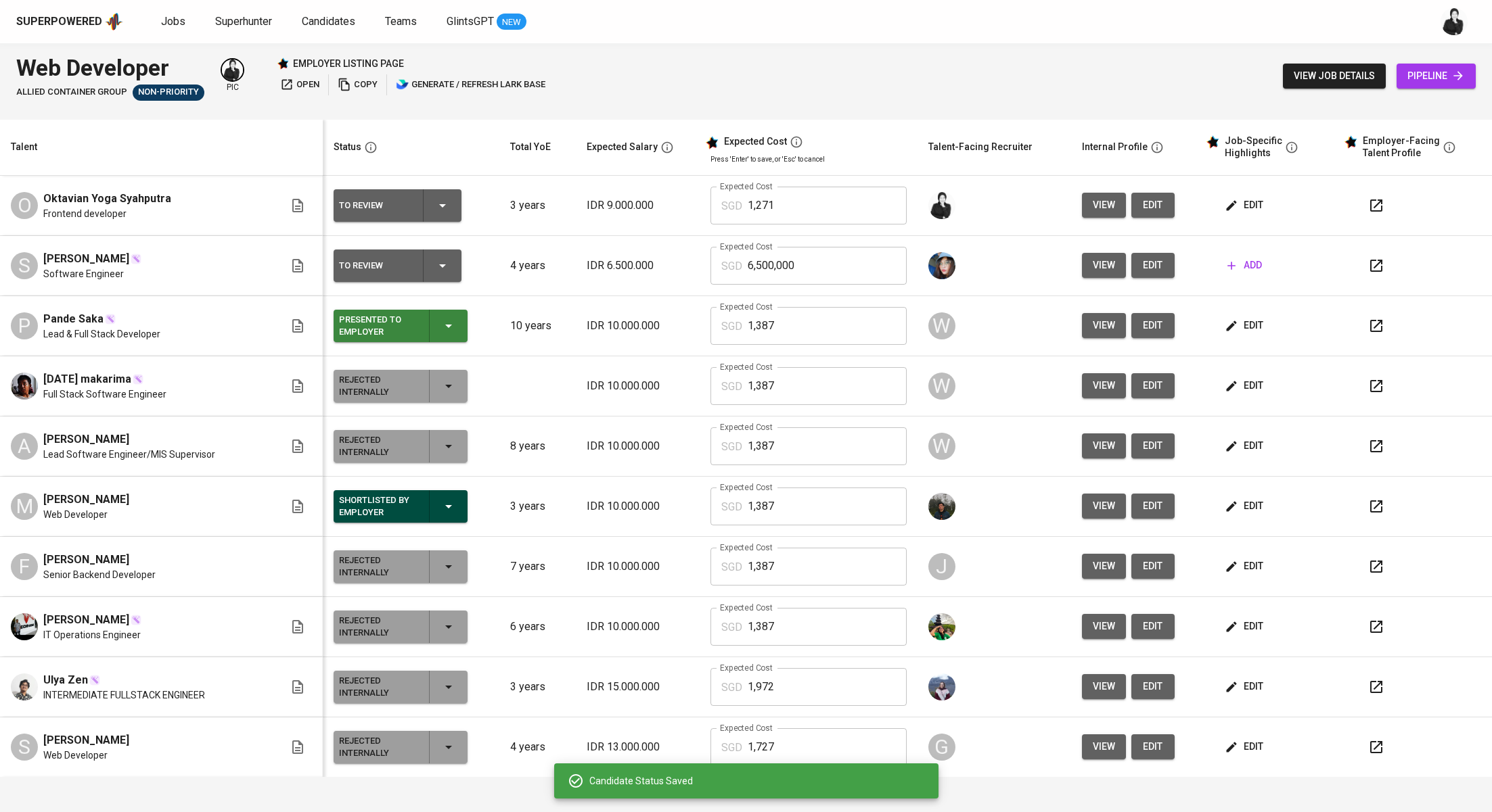
click at [440, 324] on icon "button" at bounding box center [448, 326] width 16 height 16
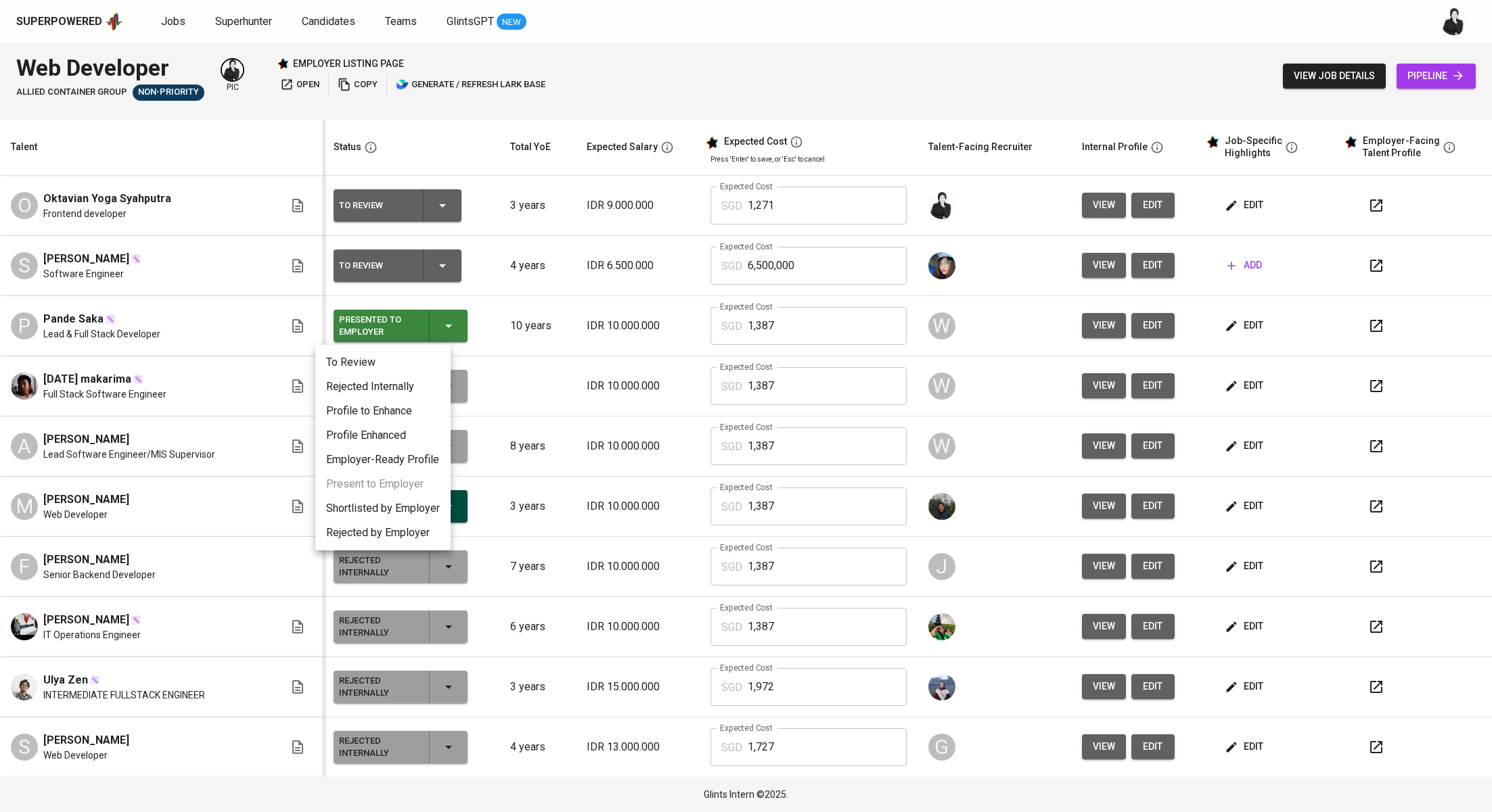
click at [410, 389] on li "Rejected Internally" at bounding box center [383, 387] width 135 height 25
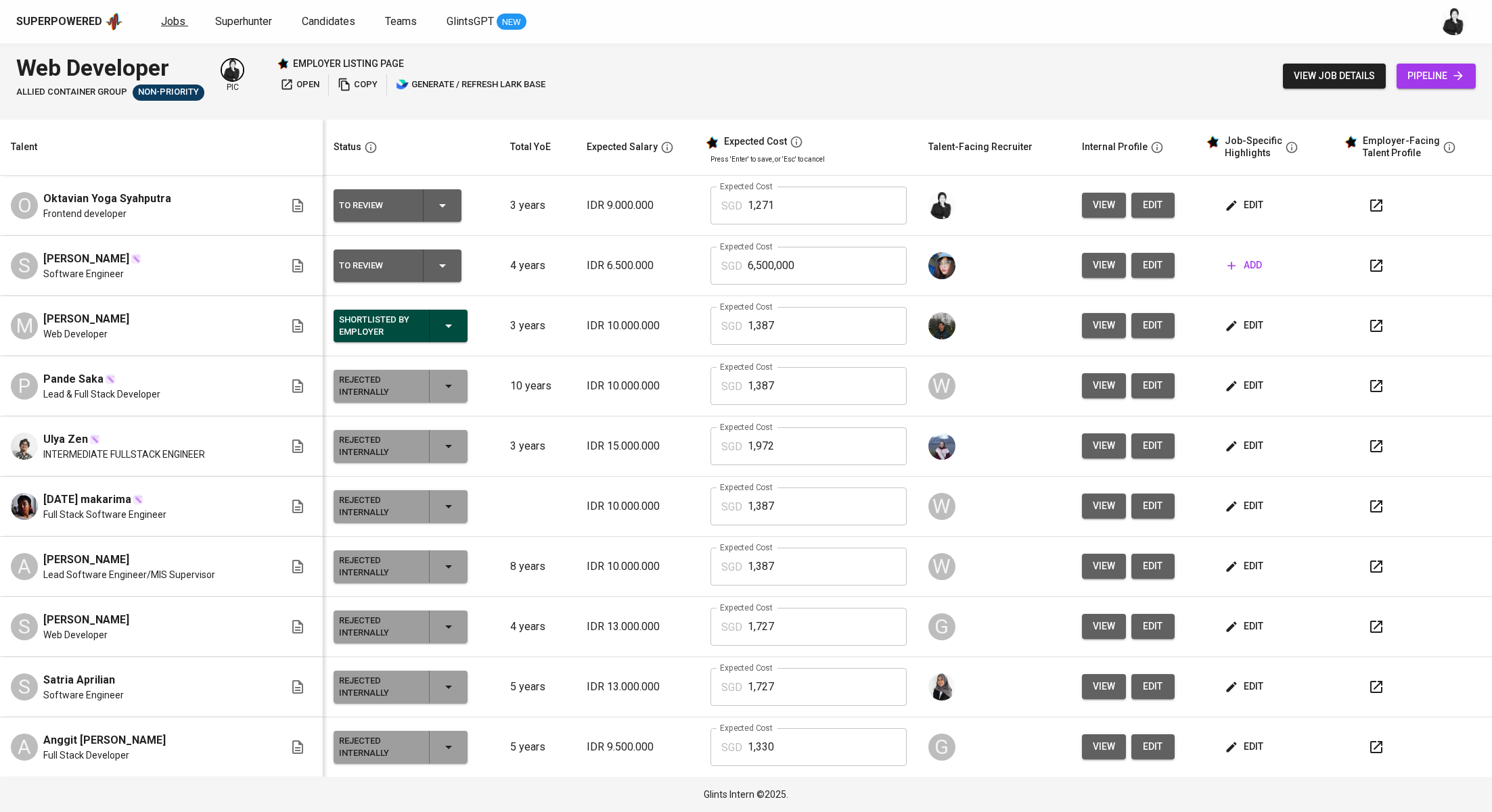
click at [167, 20] on span "Jobs" at bounding box center [173, 21] width 25 height 13
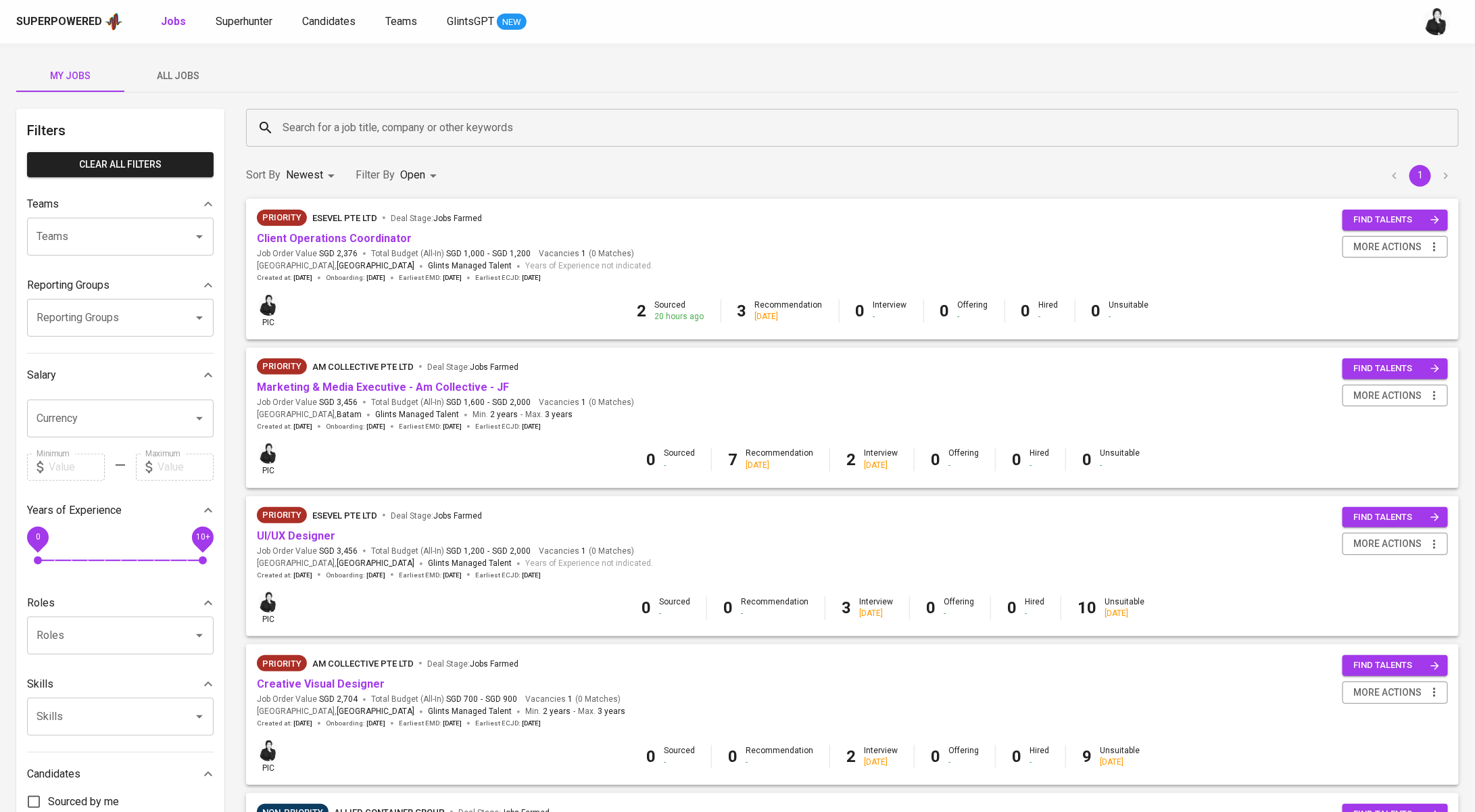
click at [468, 379] on div "Priority AM Collective Pte Ltd Deal Stage : Jobs Farmed" at bounding box center [445, 369] width 378 height 22
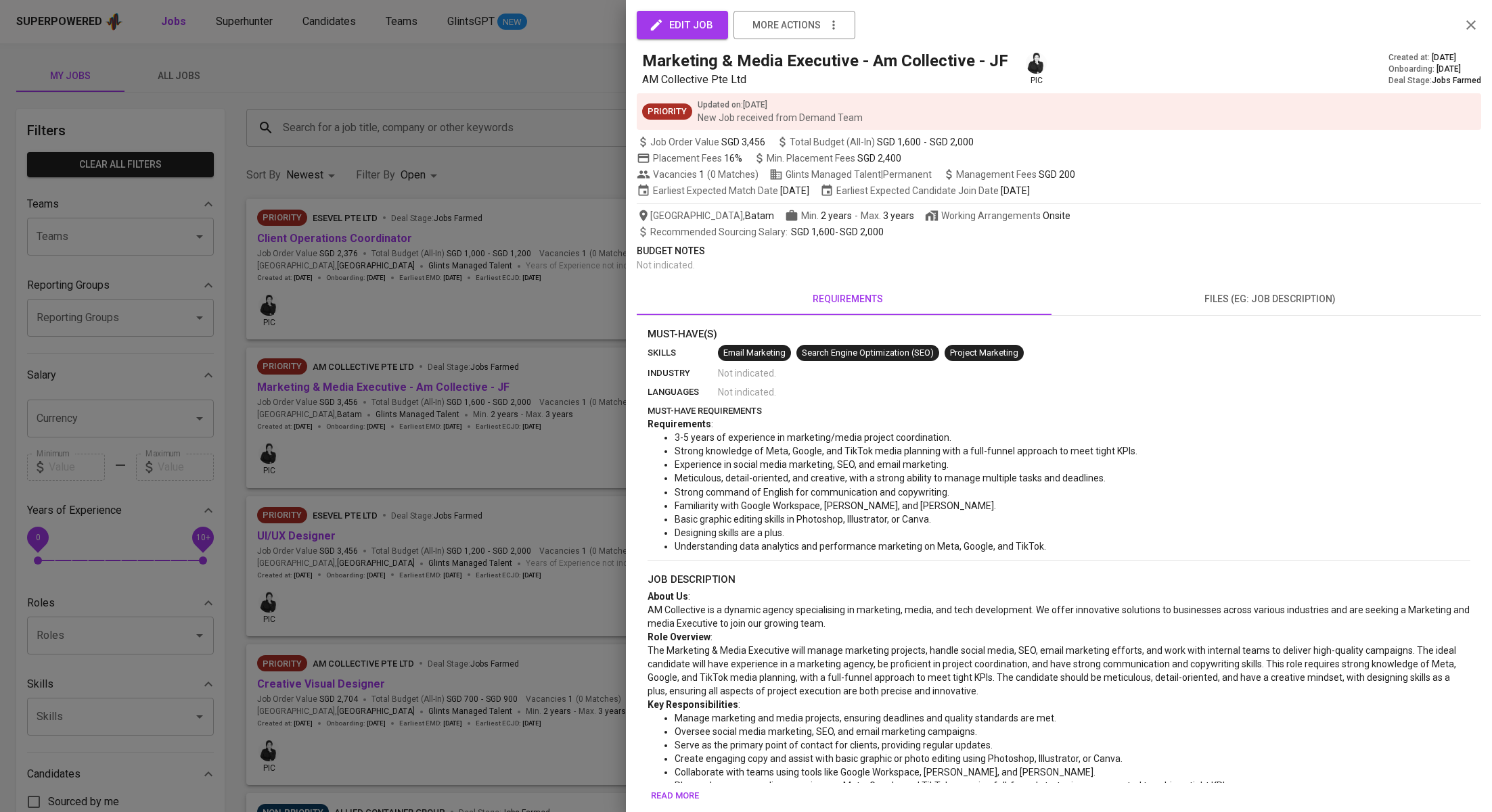
drag, startPoint x: 473, startPoint y: 385, endPoint x: 919, endPoint y: 368, distance: 446.3
click at [473, 385] on div at bounding box center [746, 406] width 1492 height 812
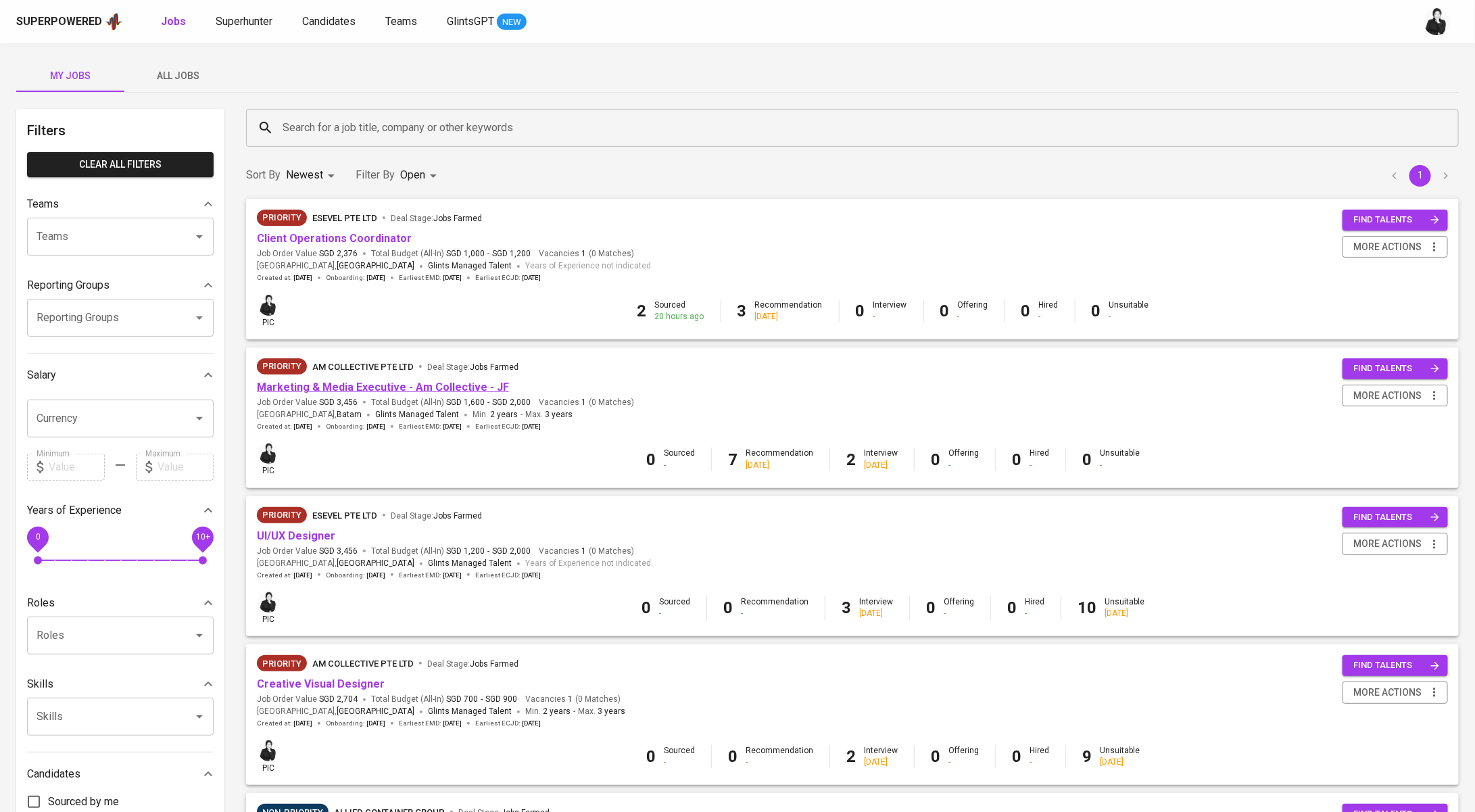
click at [486, 383] on link "Marketing & Media Executive - Am Collective - JF" at bounding box center [382, 387] width 252 height 13
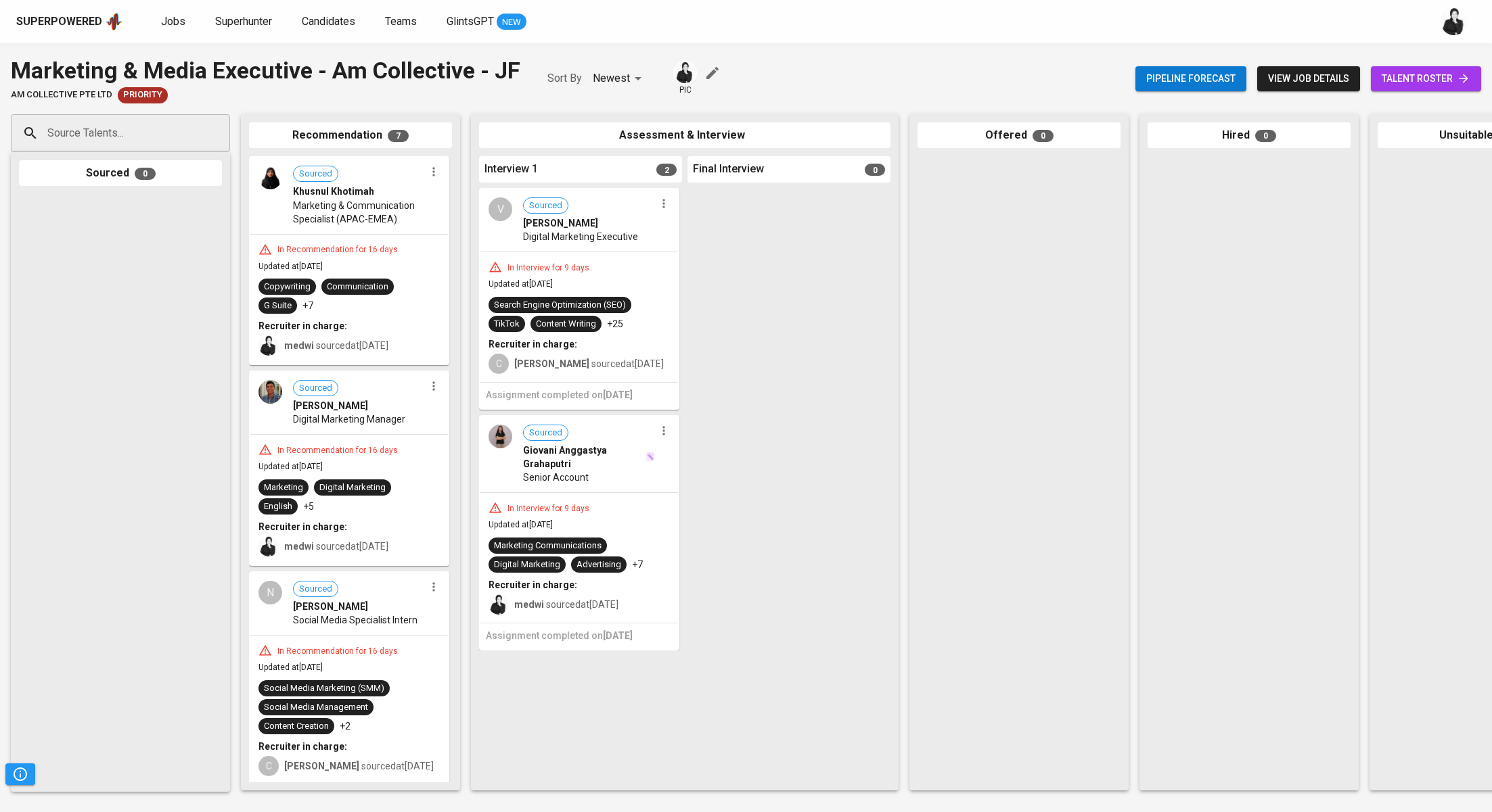
click at [1390, 62] on div "Pipeline forecast view job details talent roster" at bounding box center [1308, 79] width 345 height 49
click at [1396, 83] on span "talent roster" at bounding box center [1426, 79] width 89 height 17
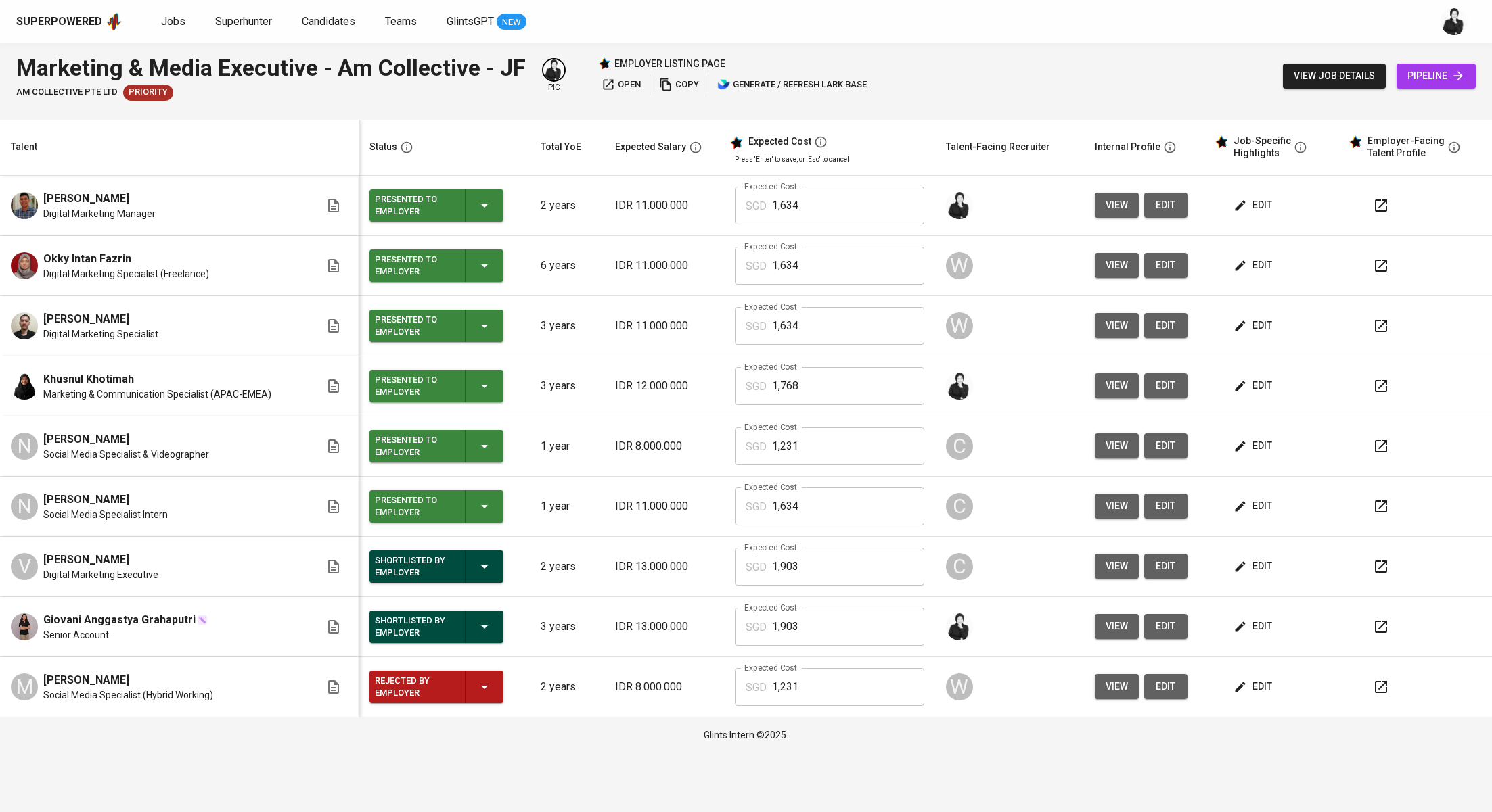
click at [623, 84] on span "open" at bounding box center [621, 85] width 39 height 15
click at [184, 17] on link "Jobs" at bounding box center [174, 22] width 27 height 17
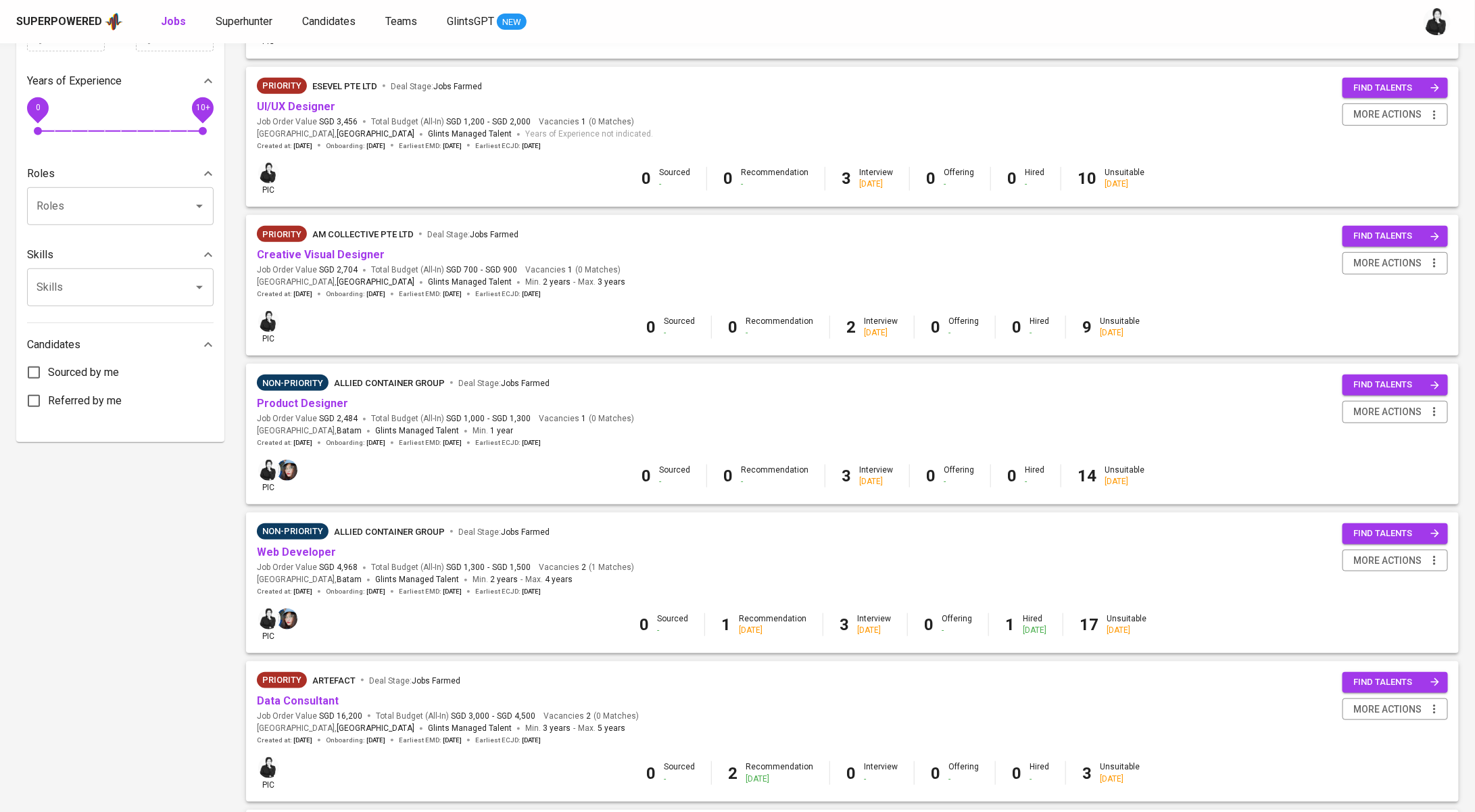
scroll to position [447, 0]
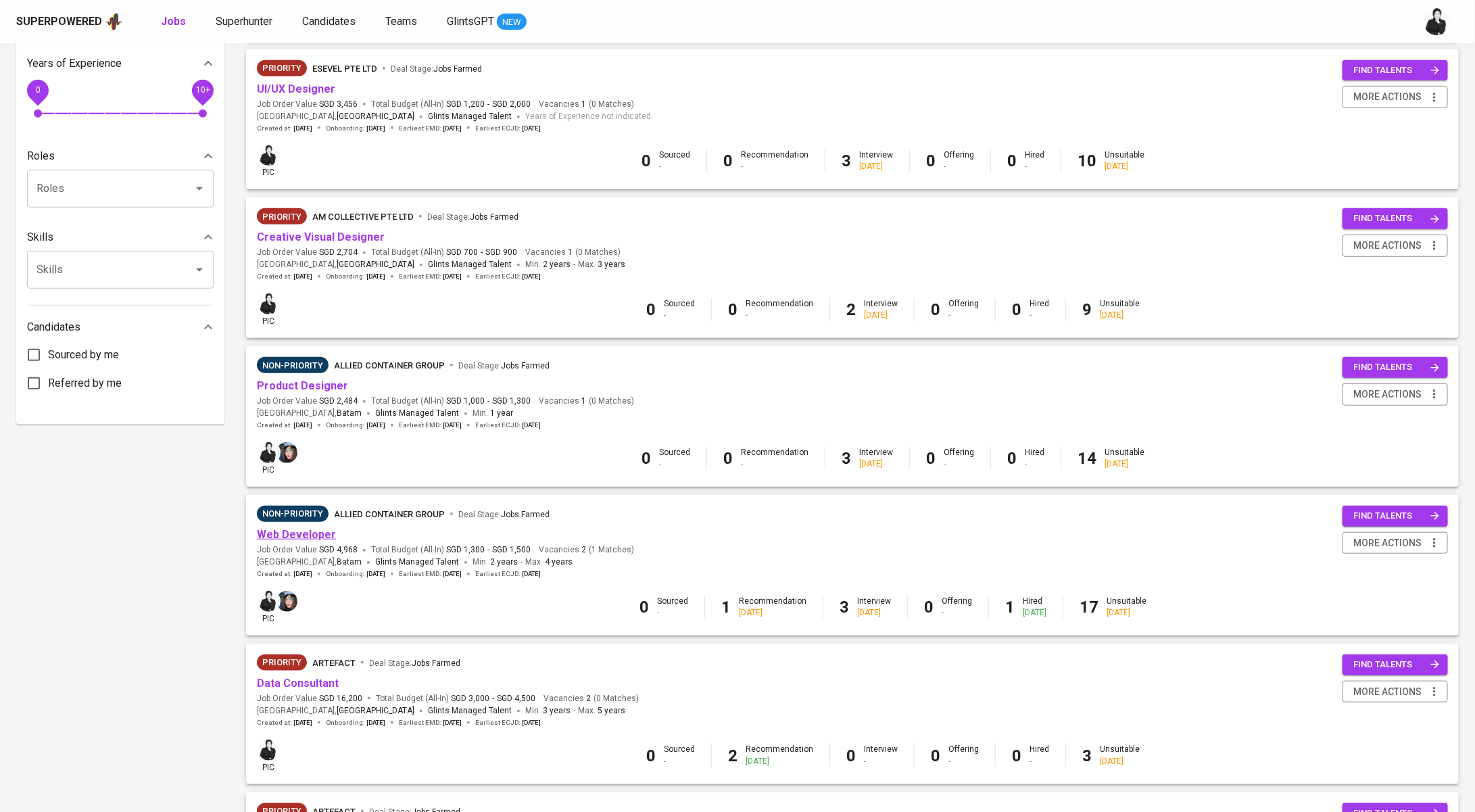
click at [315, 533] on link "Web Developer" at bounding box center [296, 534] width 79 height 13
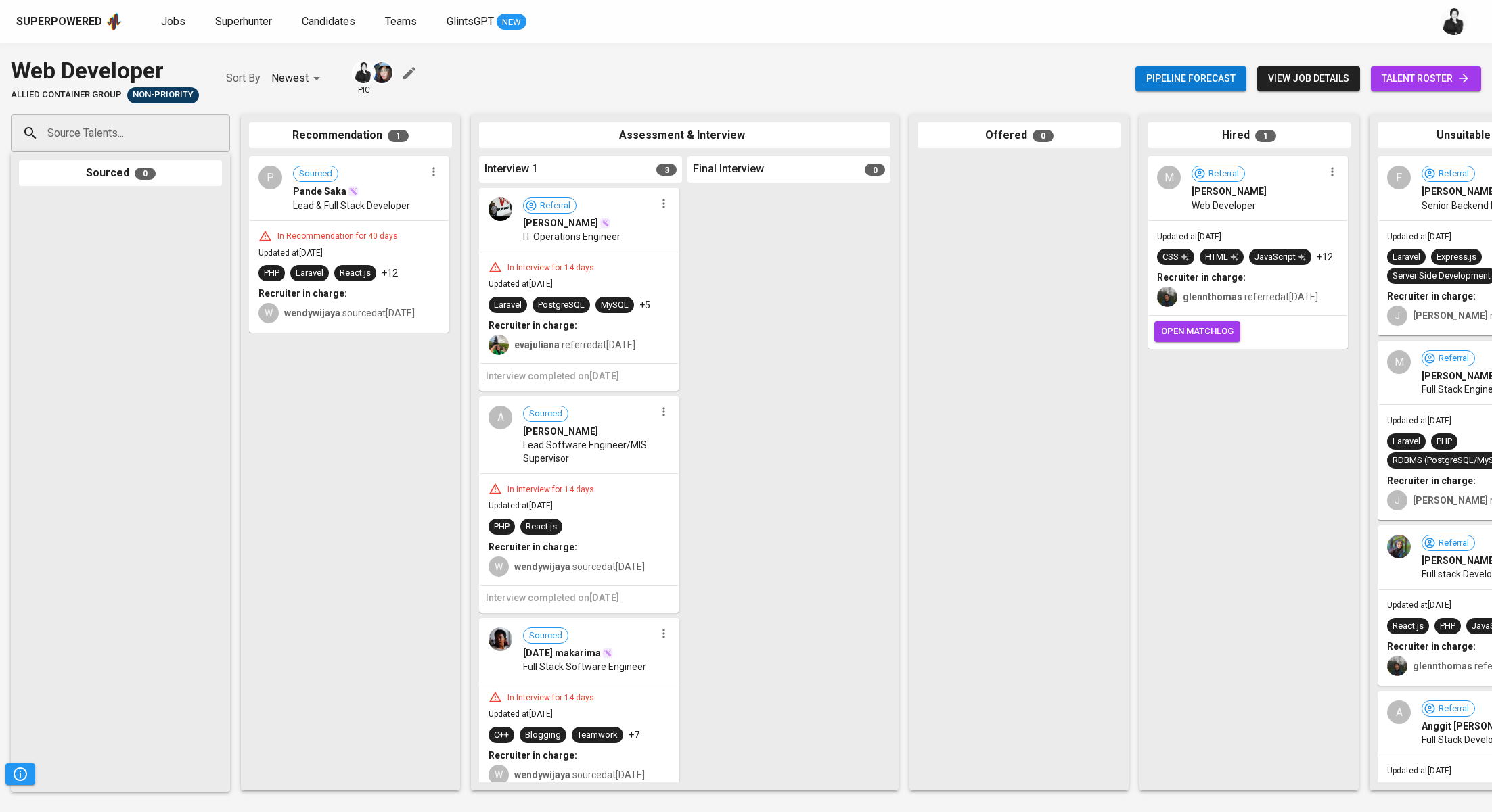
click at [1422, 68] on link "talent roster" at bounding box center [1425, 79] width 110 height 25
